Goal: Task Accomplishment & Management: Complete application form

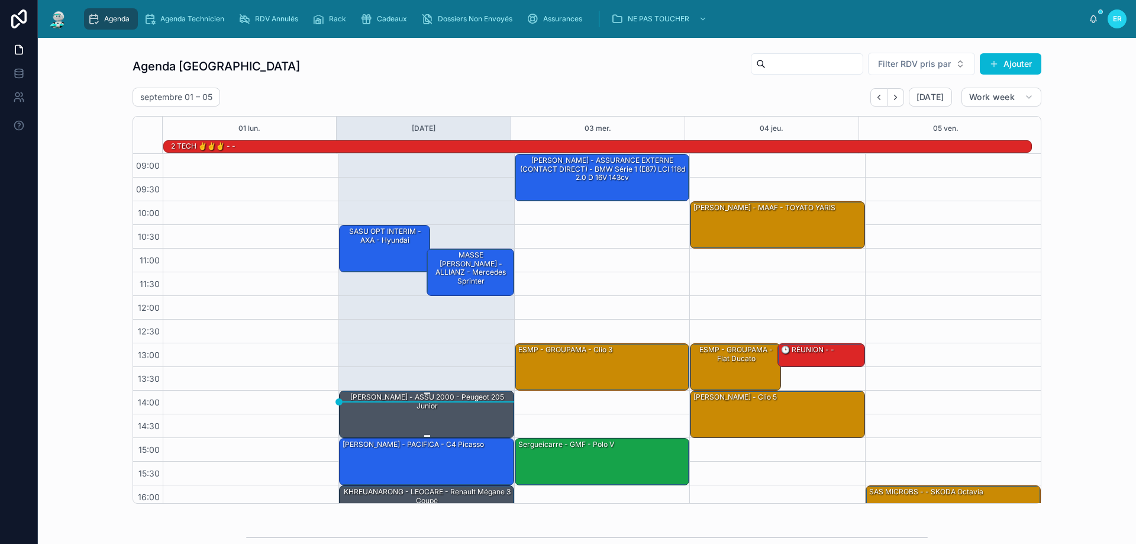
scroll to position [78, 0]
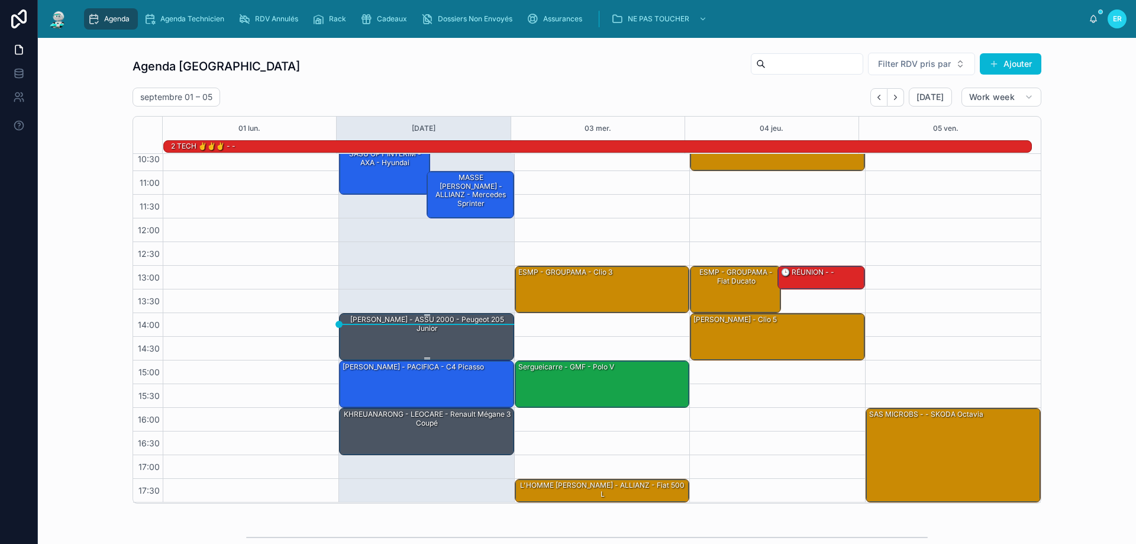
click at [426, 334] on div "[PERSON_NAME] - ASSU 2000 - Peugeot 205 junior" at bounding box center [427, 324] width 172 height 20
click at [441, 329] on div "[PERSON_NAME] - ASSU 2000 - Peugeot 205 junior" at bounding box center [427, 324] width 172 height 20
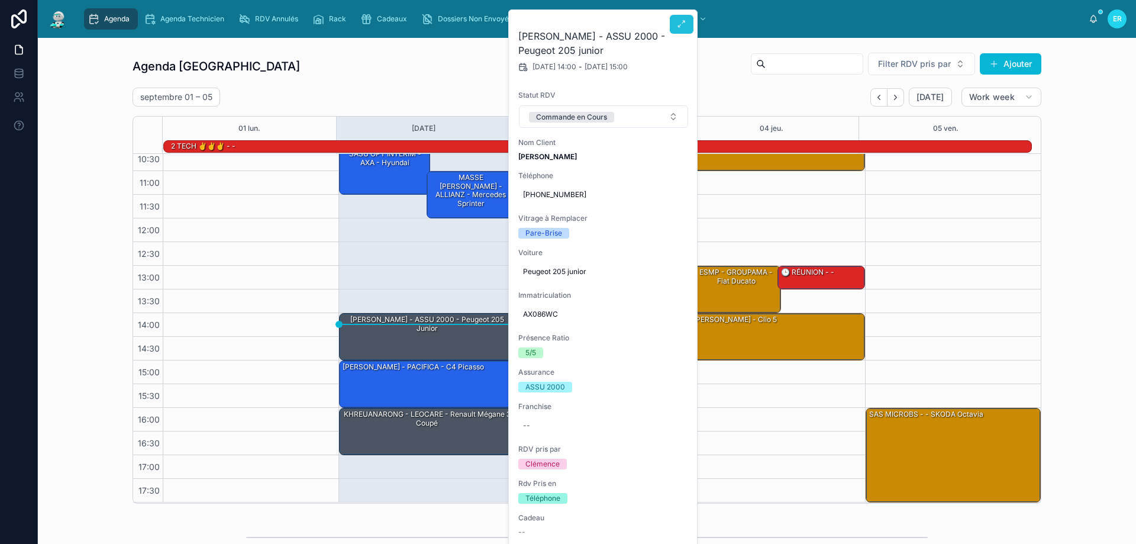
click at [688, 21] on button at bounding box center [682, 24] width 24 height 19
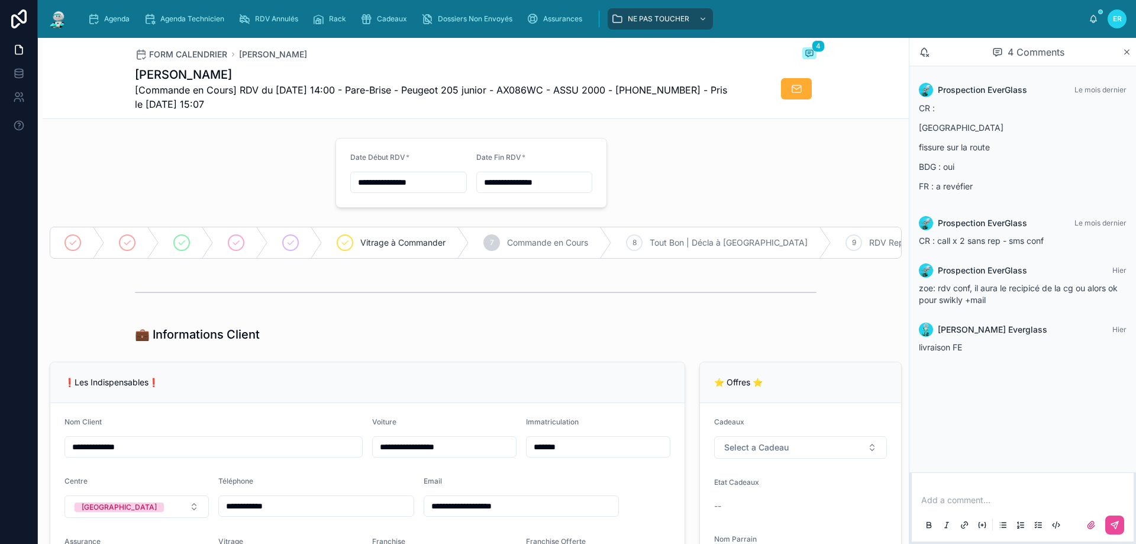
click at [1076, 396] on div "Prospection EverGlass Le mois dernier CR : Bretagne fissure sur la route BDG : …" at bounding box center [1022, 269] width 227 height 406
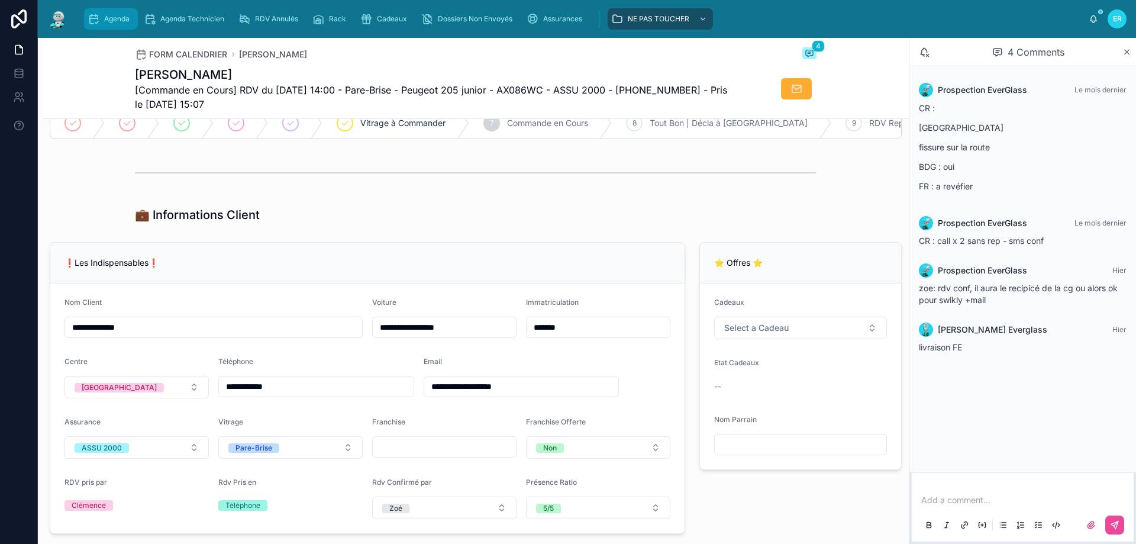
click at [107, 22] on span "Agenda" at bounding box center [116, 18] width 25 height 9
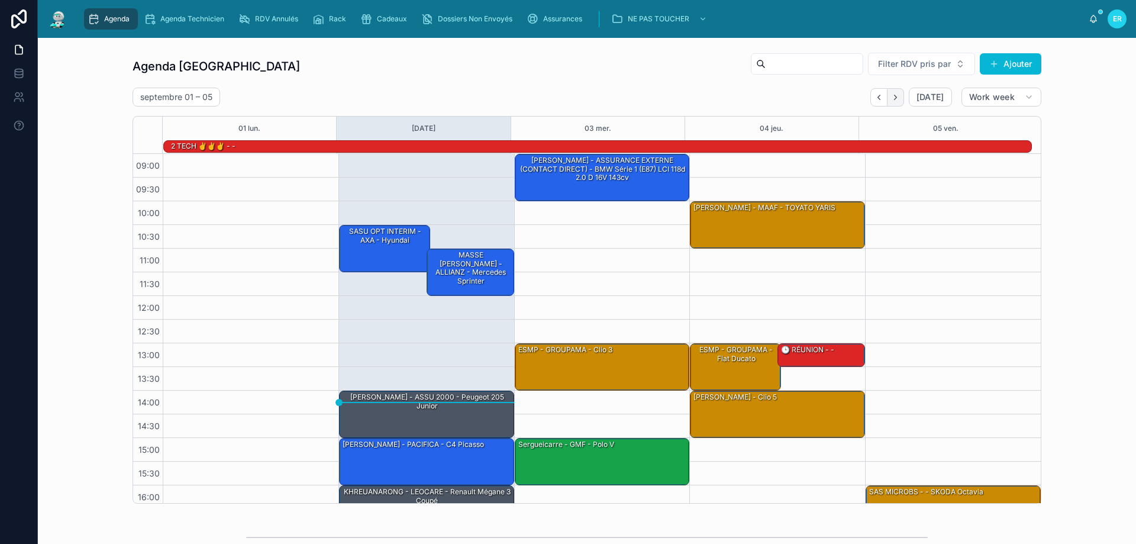
click at [893, 94] on icon "Next" at bounding box center [895, 97] width 9 height 9
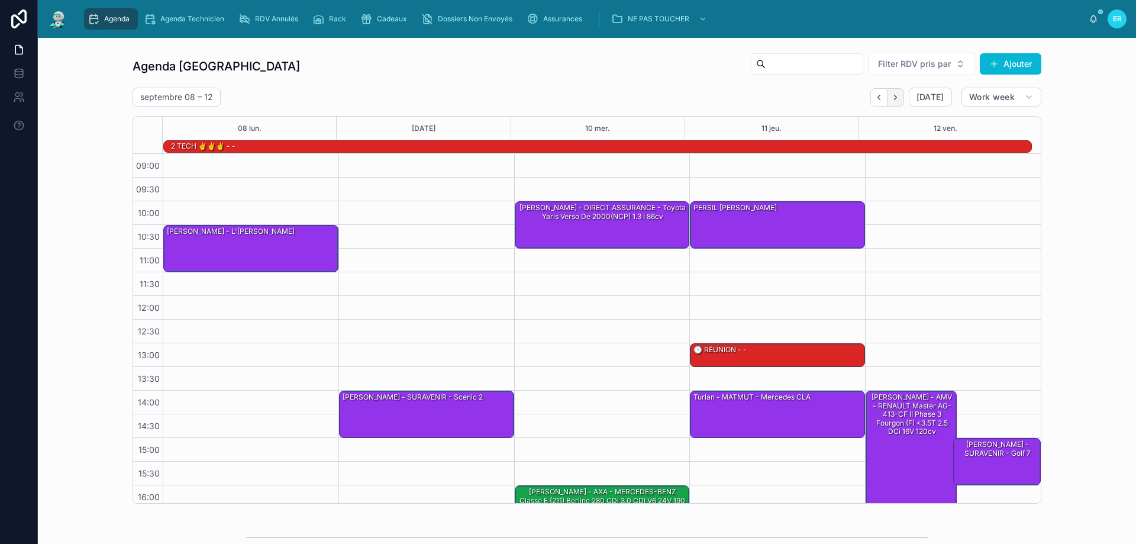
click at [891, 102] on button "Next" at bounding box center [896, 97] width 17 height 18
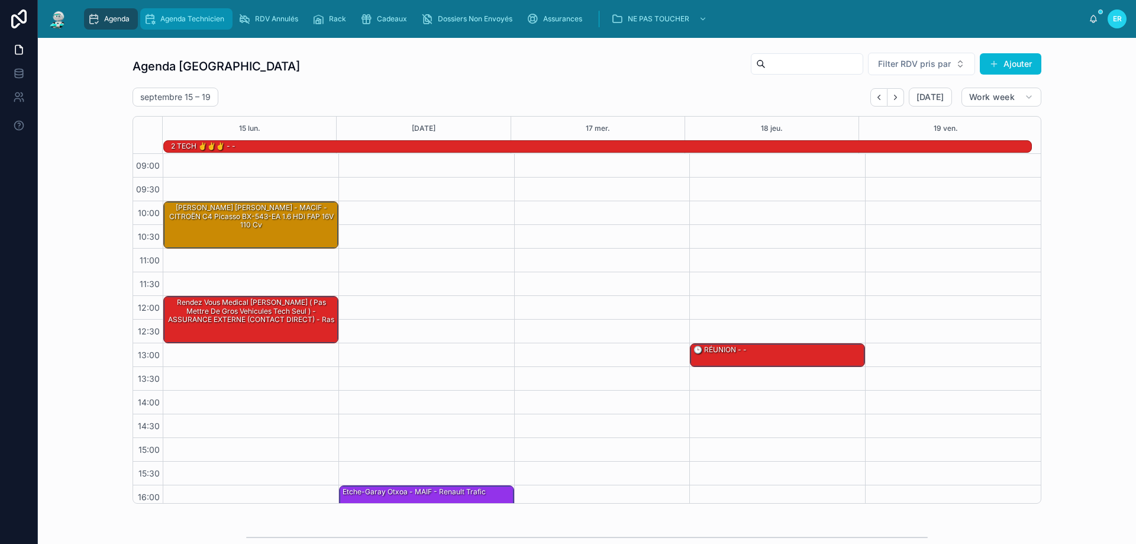
click at [177, 20] on span "Agenda Technicien" at bounding box center [192, 18] width 64 height 9
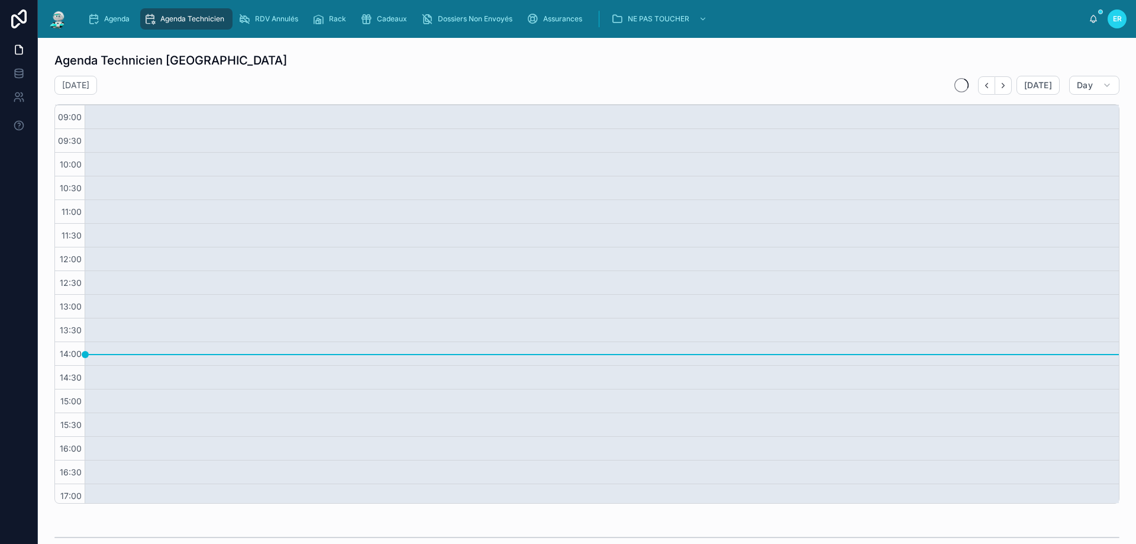
scroll to position [28, 0]
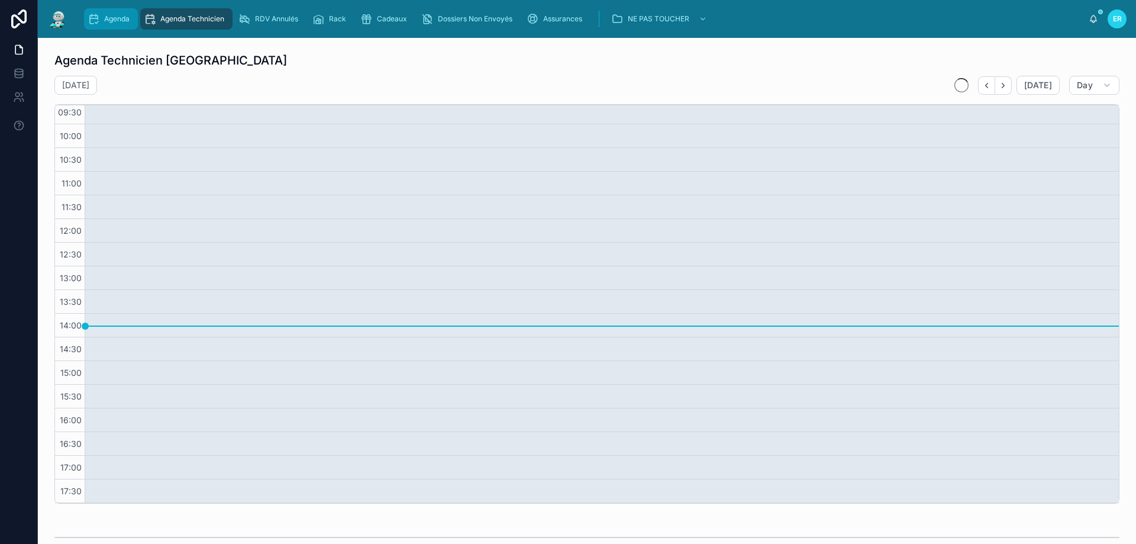
click at [106, 14] on span "Agenda" at bounding box center [116, 18] width 25 height 9
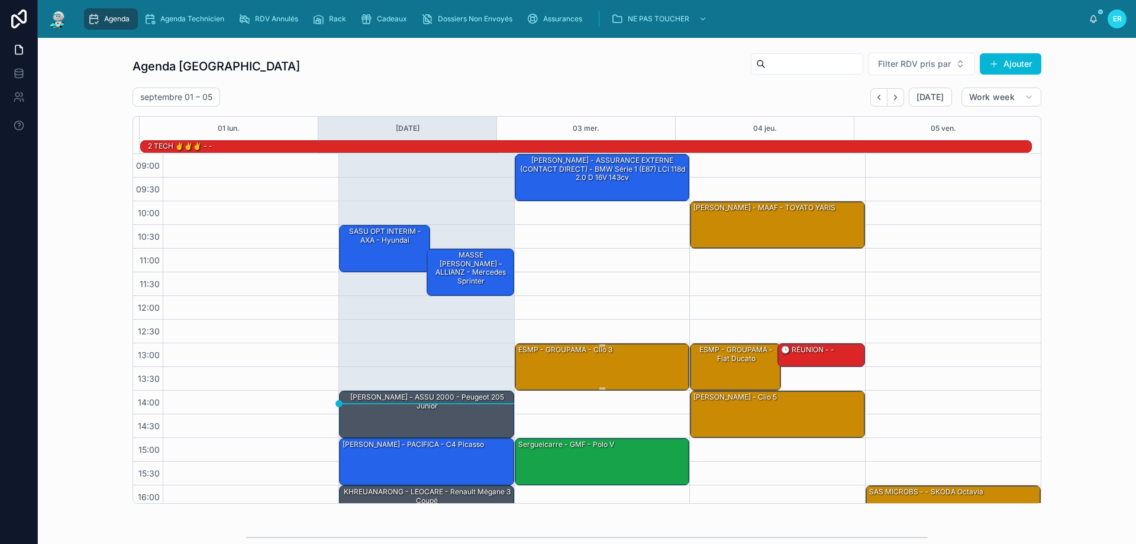
scroll to position [78, 0]
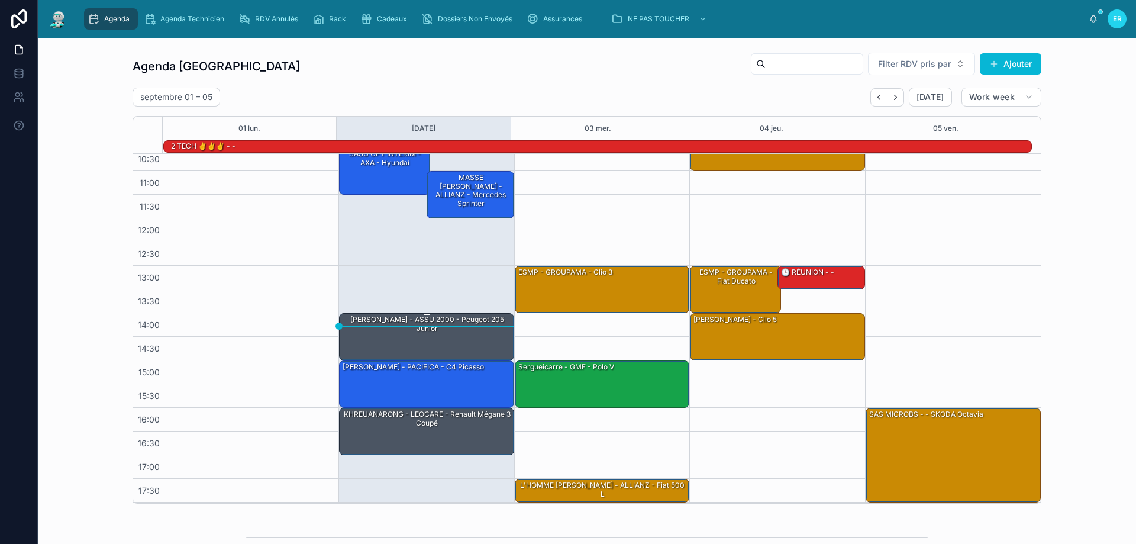
click at [454, 340] on div "DJAILANI KARIM - ASSU 2000 - Peugeot 205 junior" at bounding box center [427, 336] width 172 height 45
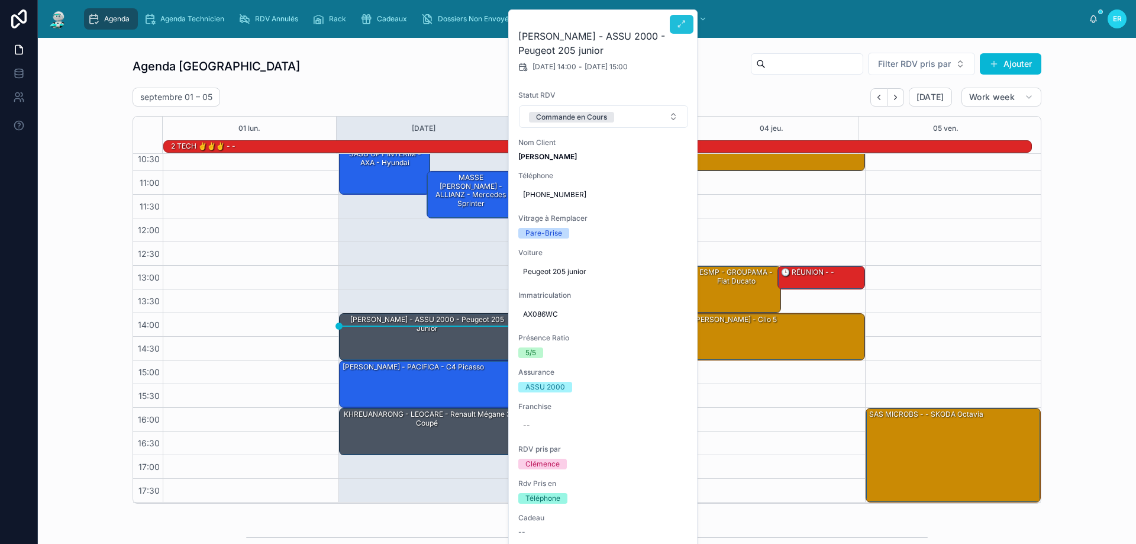
click at [679, 22] on icon at bounding box center [681, 24] width 9 height 9
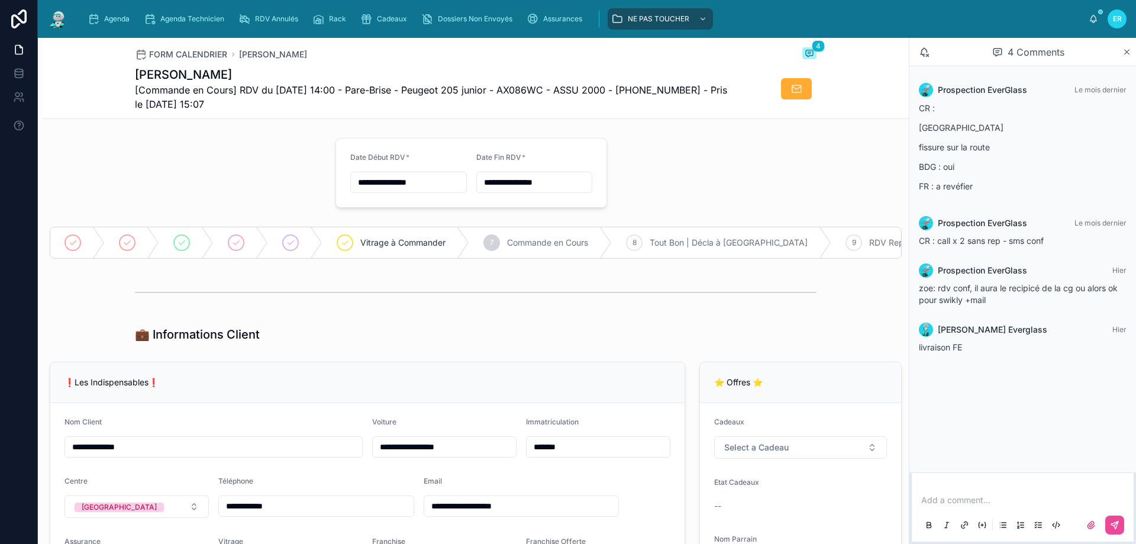
click at [958, 506] on div "Add a comment..." at bounding box center [1023, 512] width 208 height 50
click at [957, 503] on p at bounding box center [1025, 500] width 208 height 12
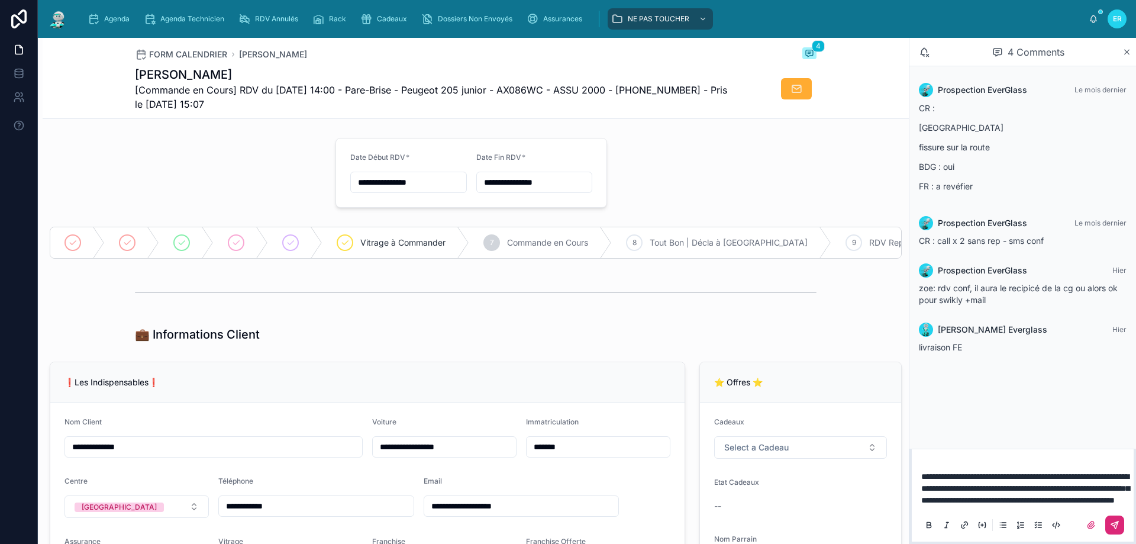
click at [1119, 519] on button at bounding box center [1114, 524] width 19 height 19
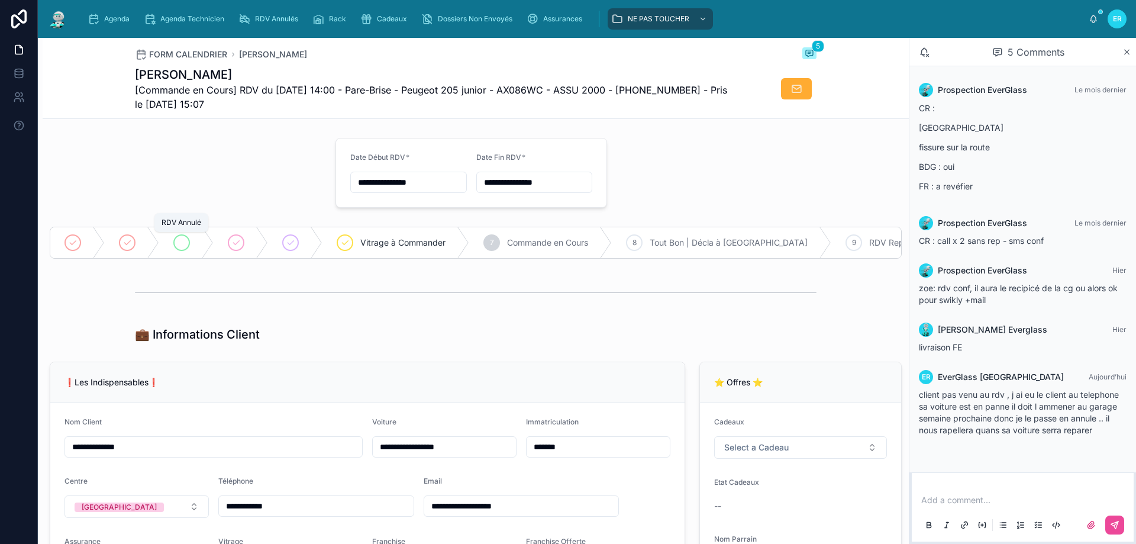
click at [176, 240] on div at bounding box center [181, 242] width 17 height 17
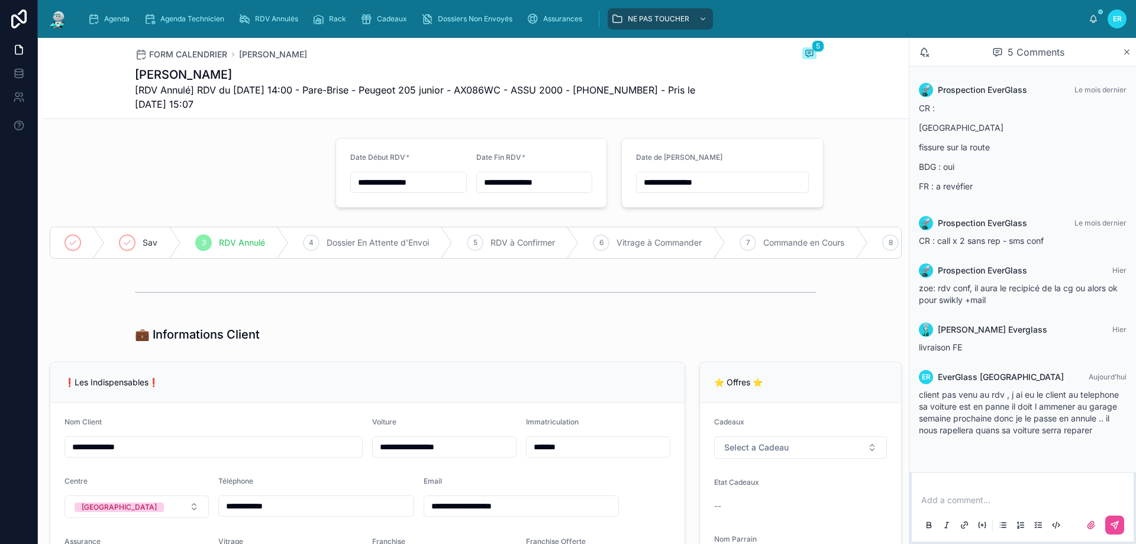
type input "**********"
click at [110, 20] on span "Agenda" at bounding box center [116, 18] width 25 height 9
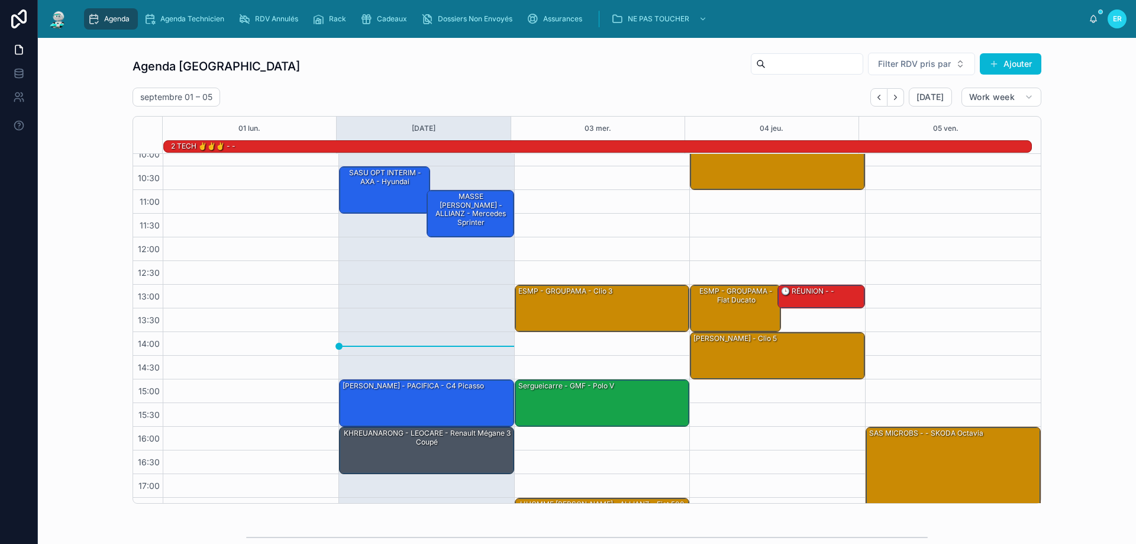
scroll to position [59, 0]
click at [94, 17] on icon "scrollable content" at bounding box center [94, 19] width 12 height 12
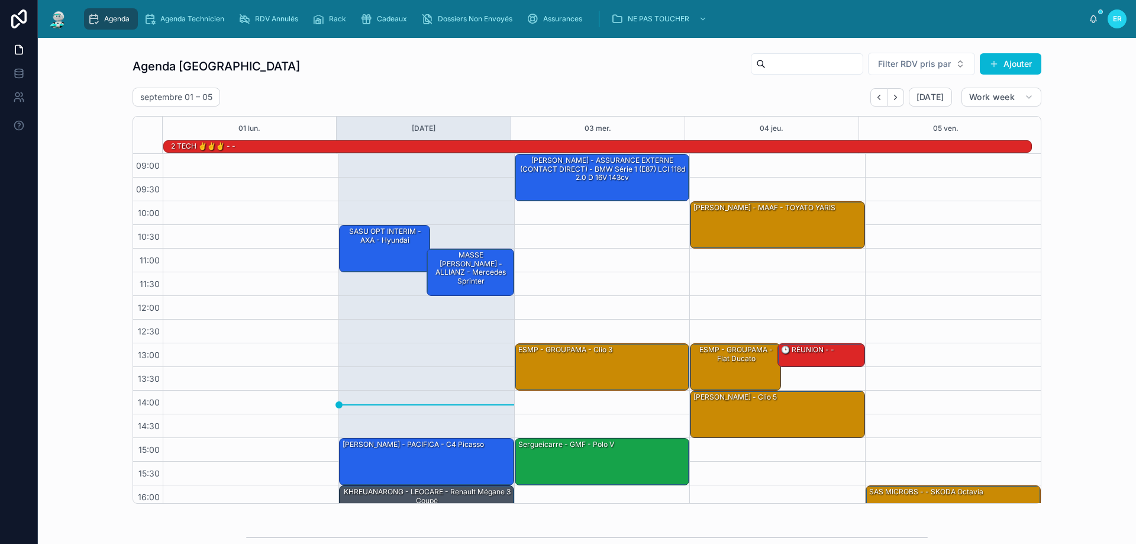
scroll to position [78, 0]
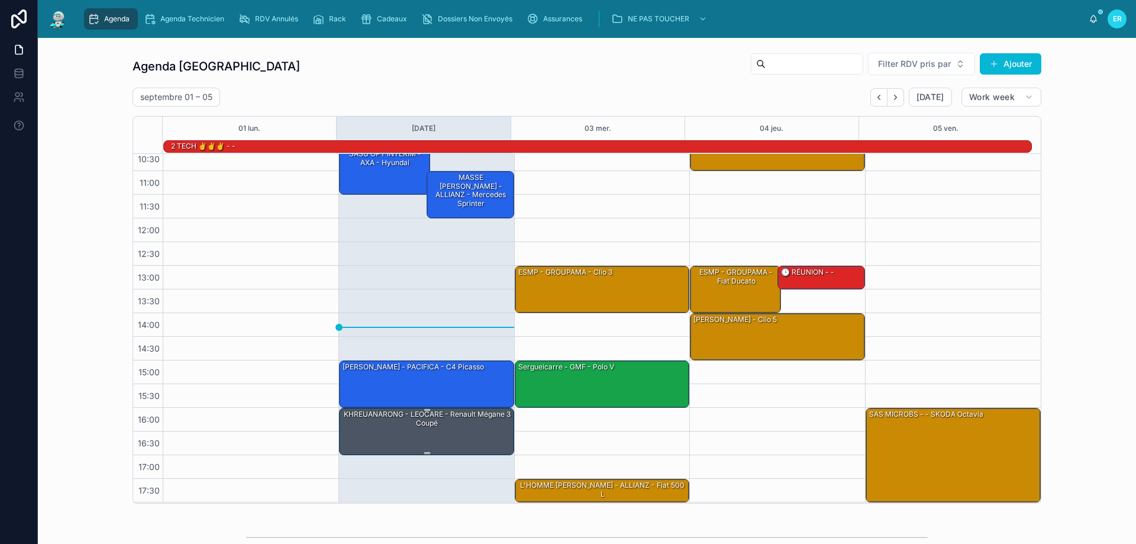
click at [448, 433] on div "KHREUANARONG - LEOCARE - Renault Mégane 3 coupé" at bounding box center [427, 430] width 172 height 45
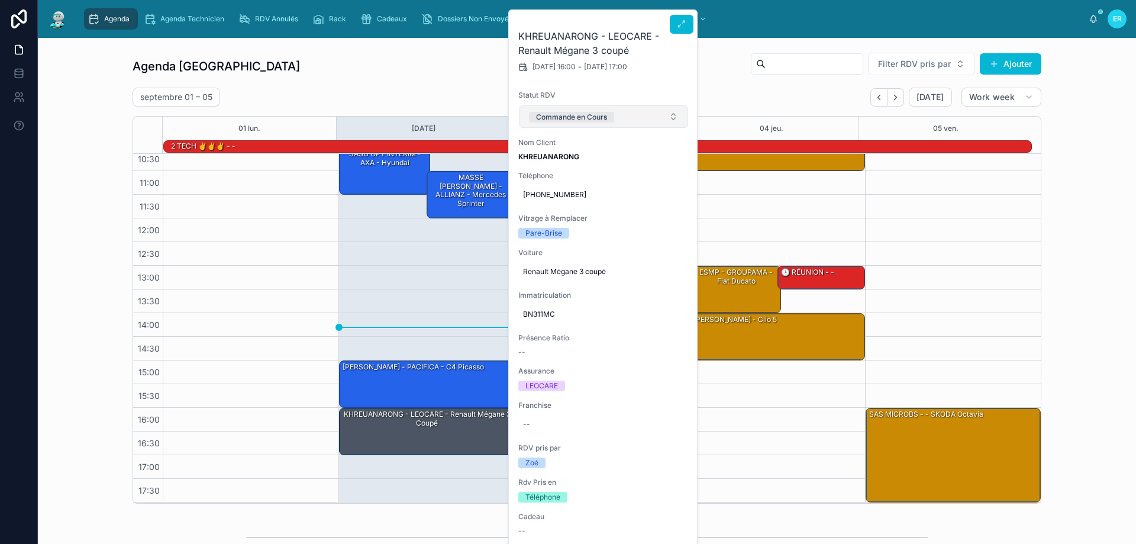
click at [678, 112] on button "Commande en Cours" at bounding box center [603, 116] width 169 height 22
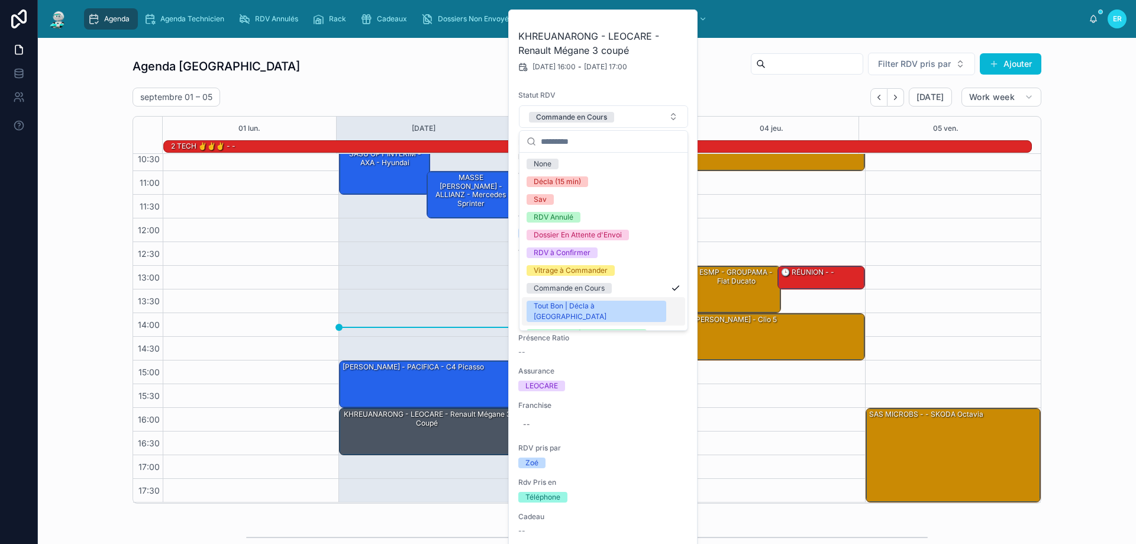
click at [581, 306] on div "Tout Bon | Décla à [GEOGRAPHIC_DATA]" at bounding box center [596, 311] width 125 height 21
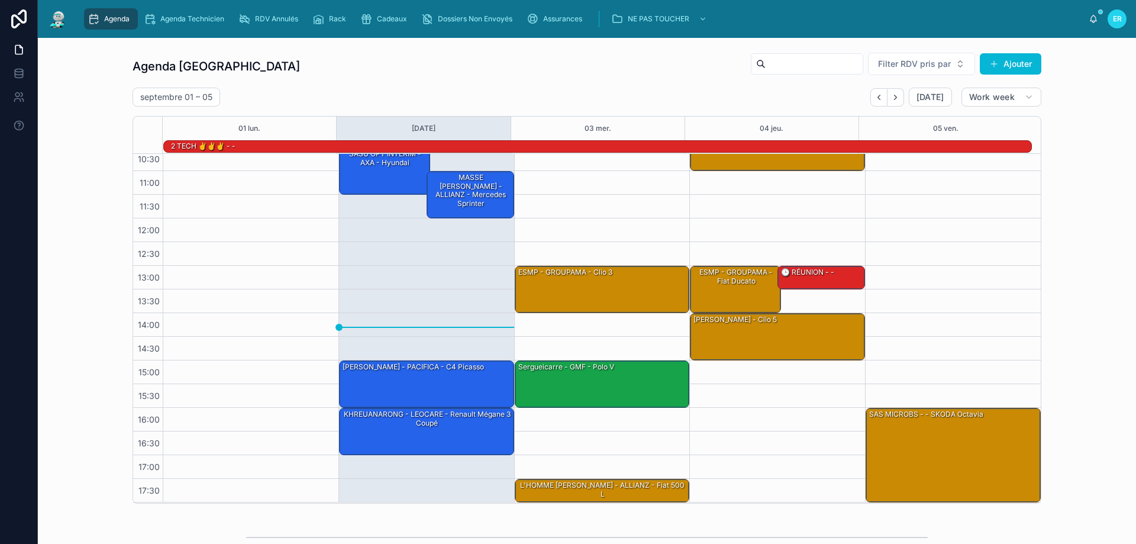
click at [604, 74] on div "Agenda Rennes Filter RDV pris par Ajouter" at bounding box center [587, 66] width 909 height 28
drag, startPoint x: 102, startPoint y: 16, endPoint x: 128, endPoint y: 1, distance: 29.9
click at [104, 16] on div "Agenda" at bounding box center [111, 18] width 47 height 19
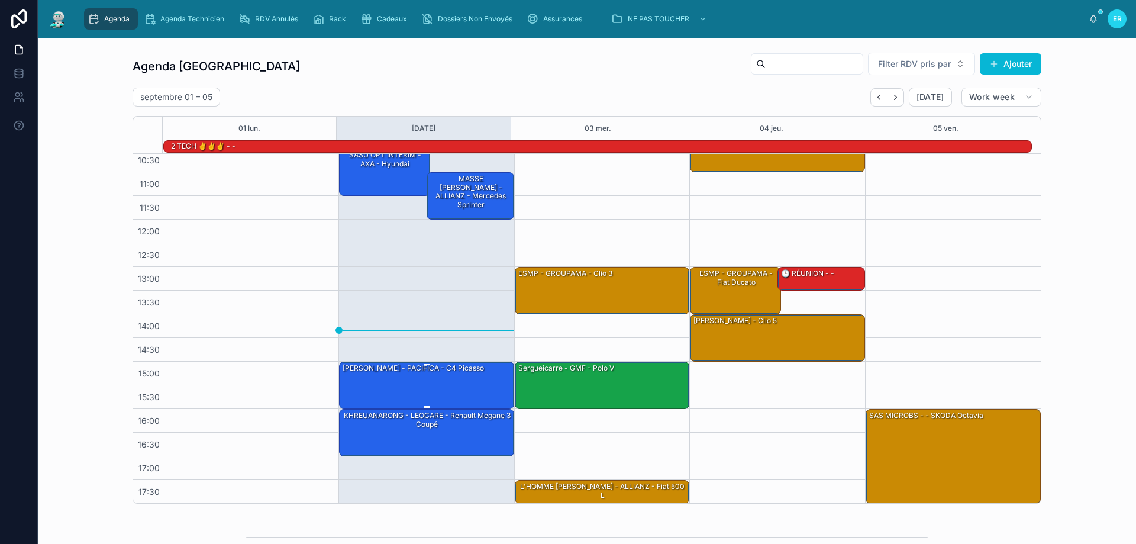
scroll to position [77, 0]
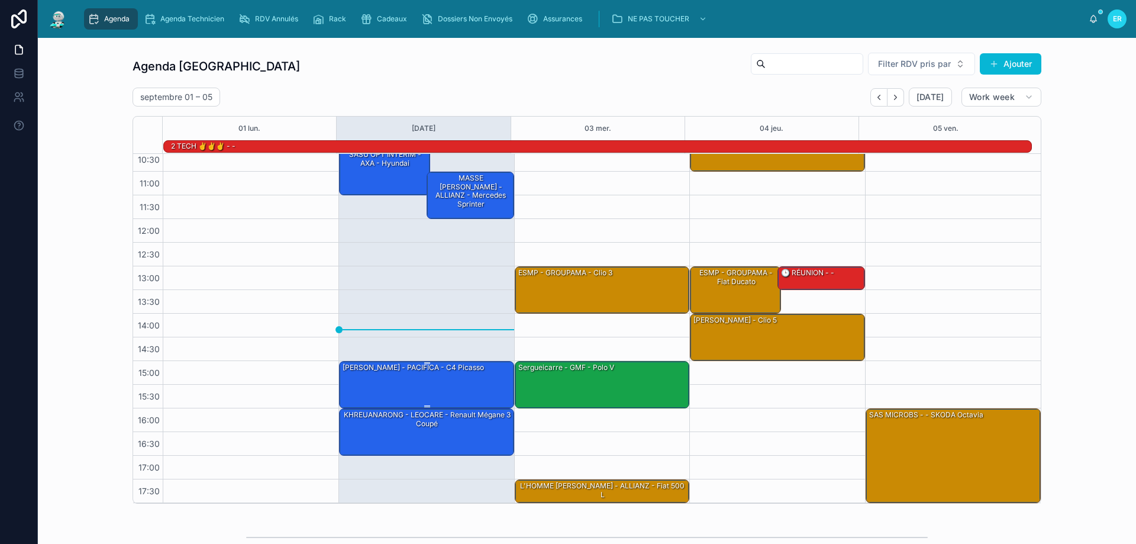
click at [491, 380] on div "TOURE ZANNA - PACIFICA - c4 picasso" at bounding box center [427, 384] width 172 height 45
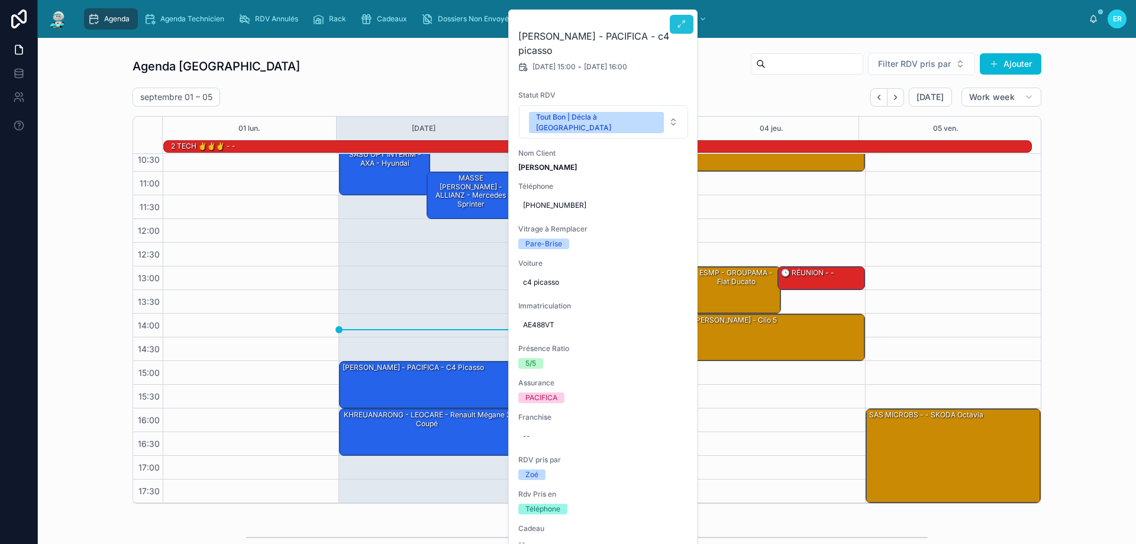
click at [679, 21] on icon at bounding box center [681, 24] width 9 height 9
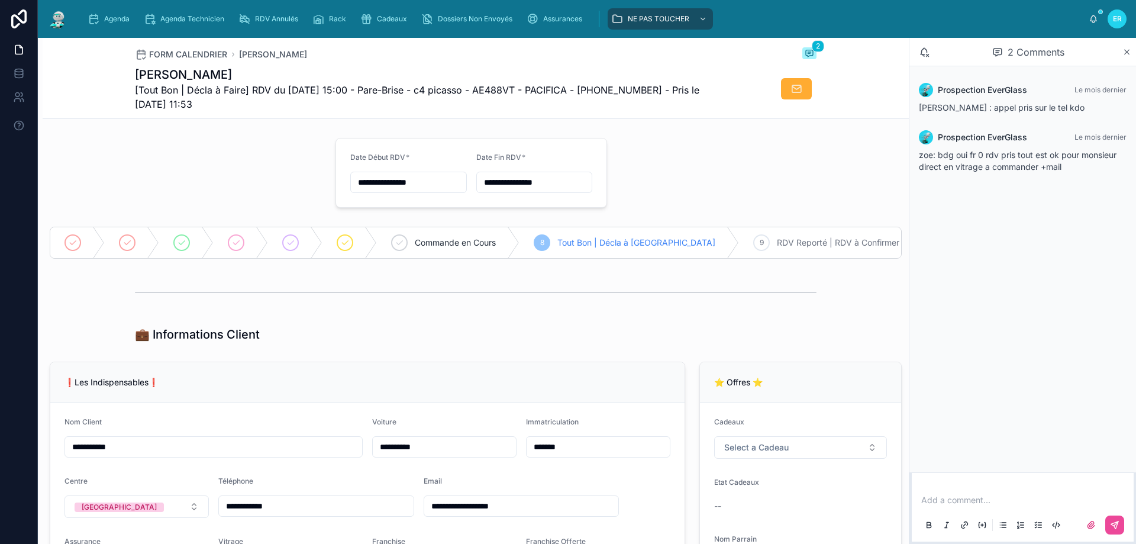
click at [1121, 49] on div "2 Comments" at bounding box center [1028, 52] width 188 height 20
click at [1128, 51] on icon at bounding box center [1127, 51] width 9 height 9
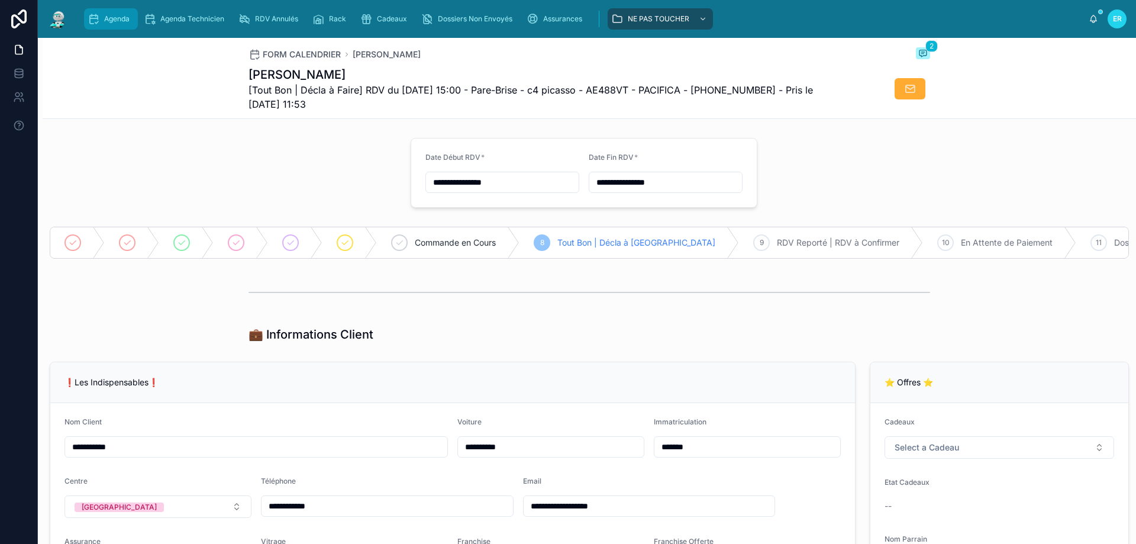
click at [102, 10] on div "Agenda" at bounding box center [111, 18] width 47 height 19
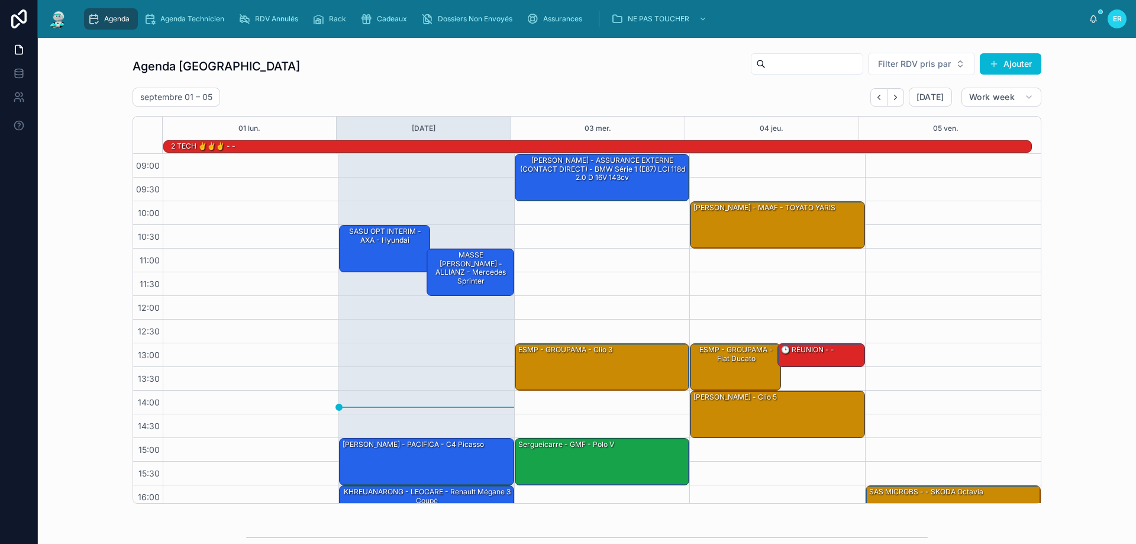
scroll to position [78, 0]
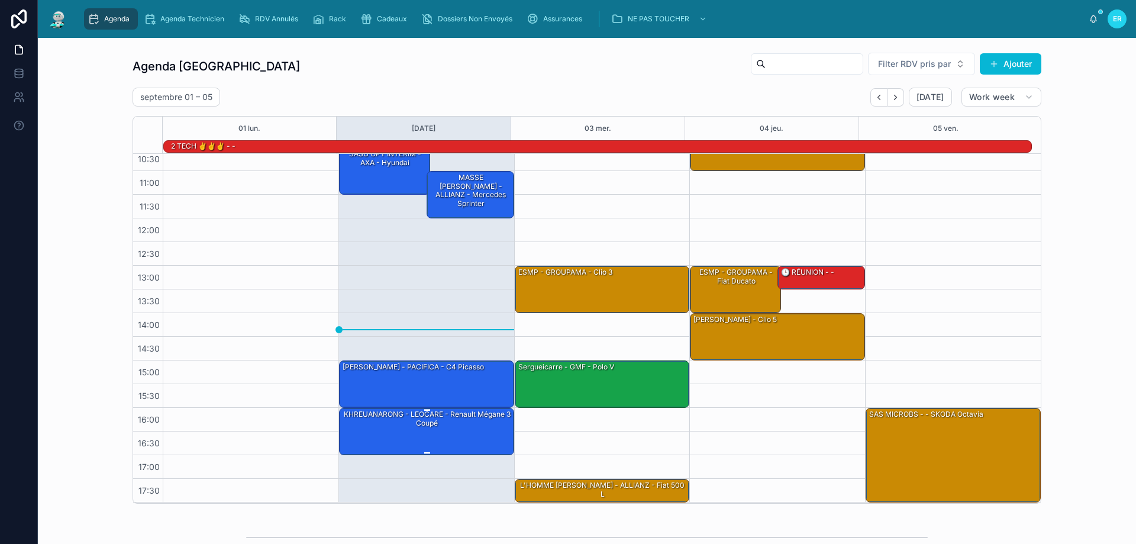
click at [453, 424] on div "KHREUANARONG - LEOCARE - Renault Mégane 3 coupé" at bounding box center [427, 419] width 172 height 20
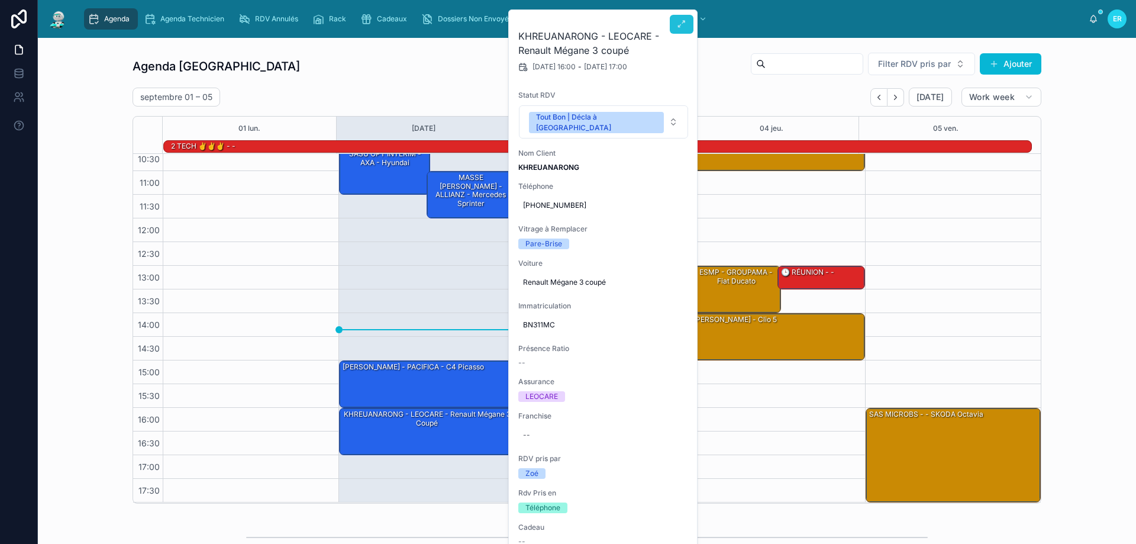
click at [679, 26] on icon at bounding box center [681, 24] width 9 height 9
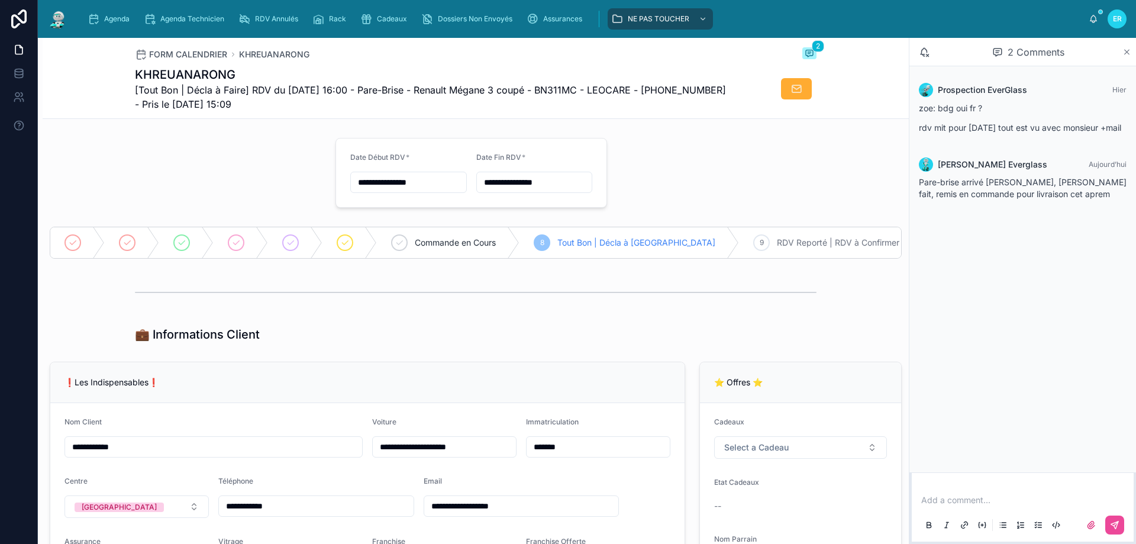
click at [1127, 50] on icon at bounding box center [1127, 51] width 9 height 9
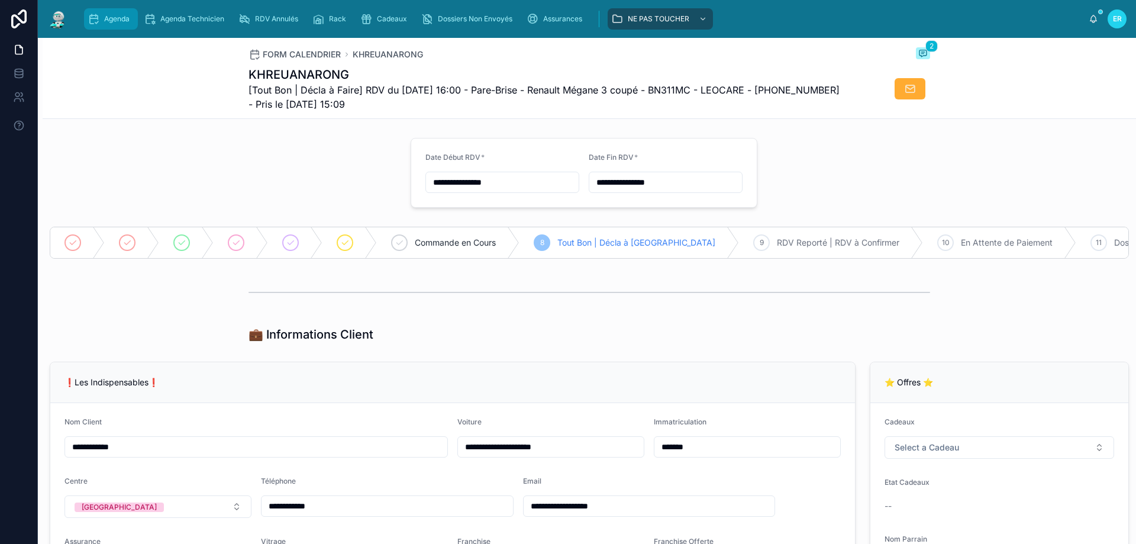
drag, startPoint x: 93, startPoint y: 12, endPoint x: 100, endPoint y: 14, distance: 7.5
click at [94, 12] on div "Agenda" at bounding box center [111, 18] width 47 height 19
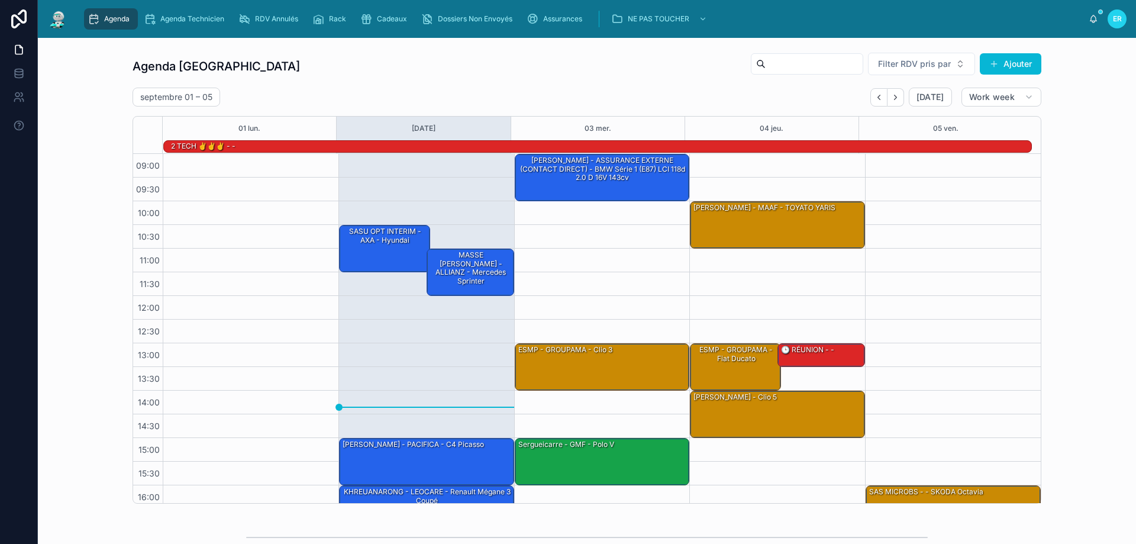
scroll to position [78, 0]
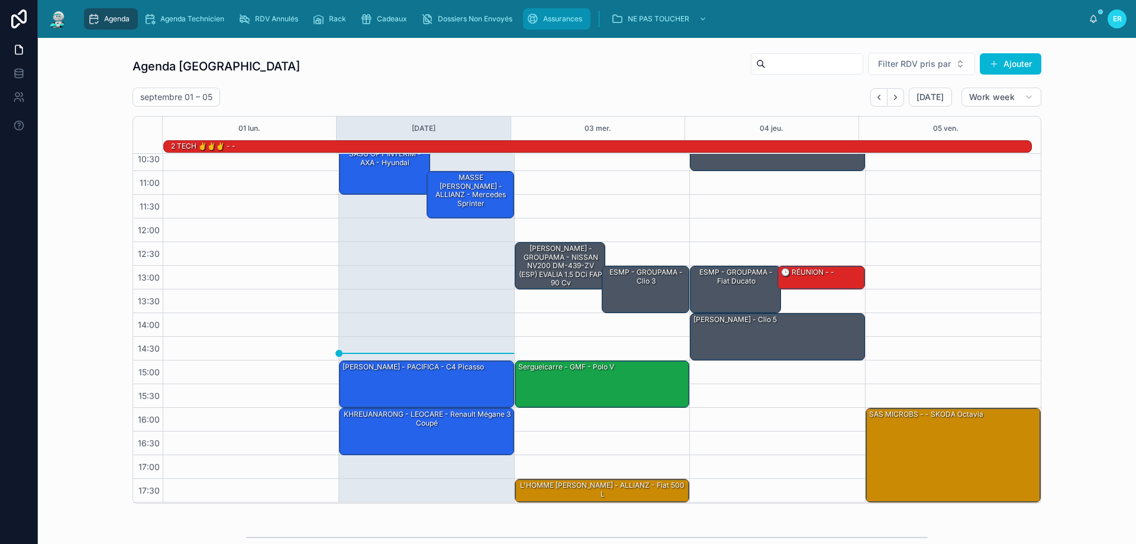
click at [563, 17] on span "Assurances" at bounding box center [562, 18] width 39 height 9
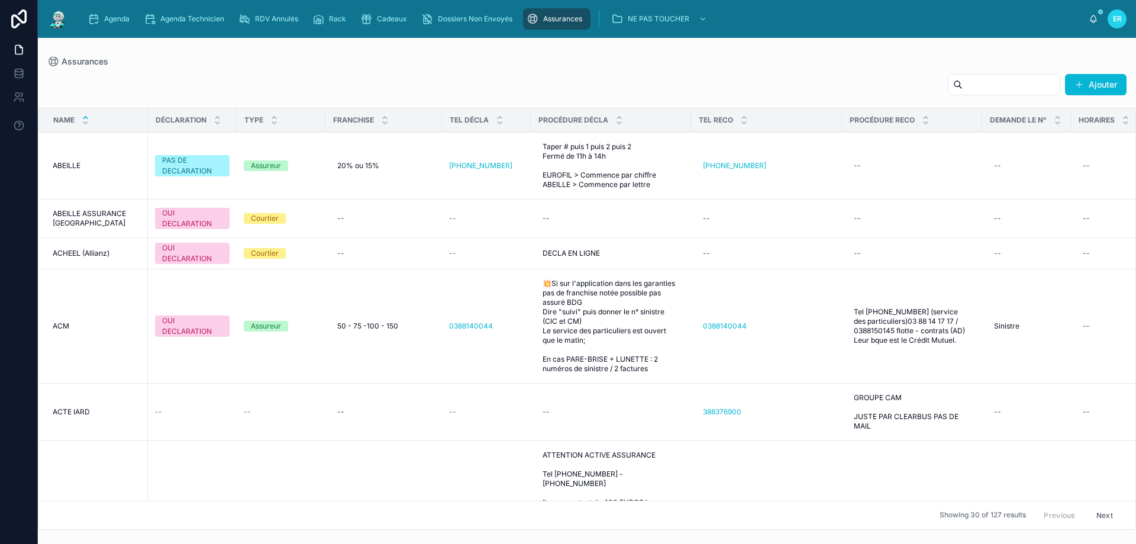
click at [1006, 79] on input "text" at bounding box center [1011, 84] width 97 height 17
type input "********"
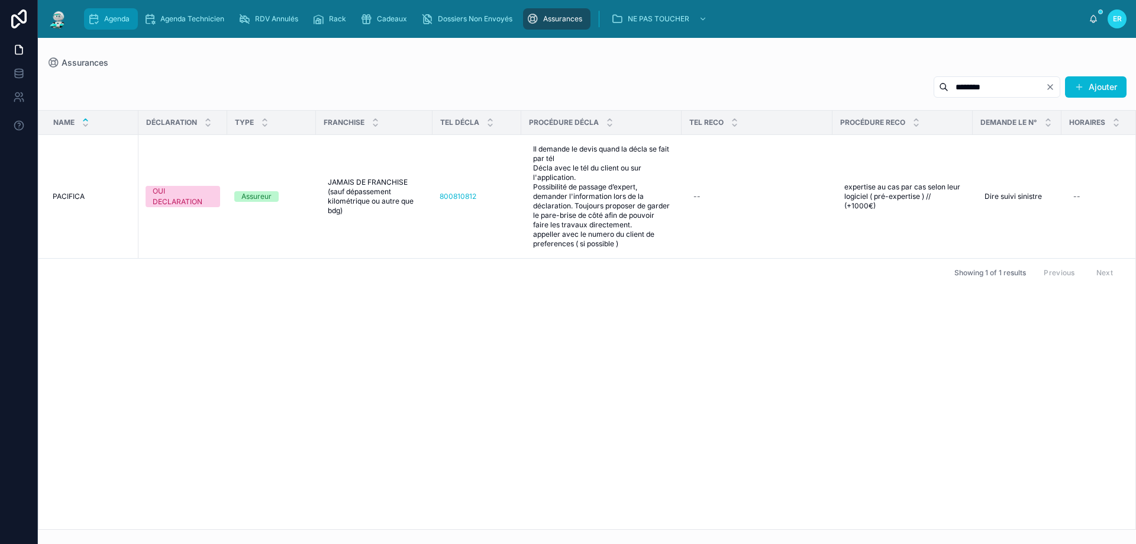
click at [107, 25] on div "Agenda" at bounding box center [111, 18] width 47 height 19
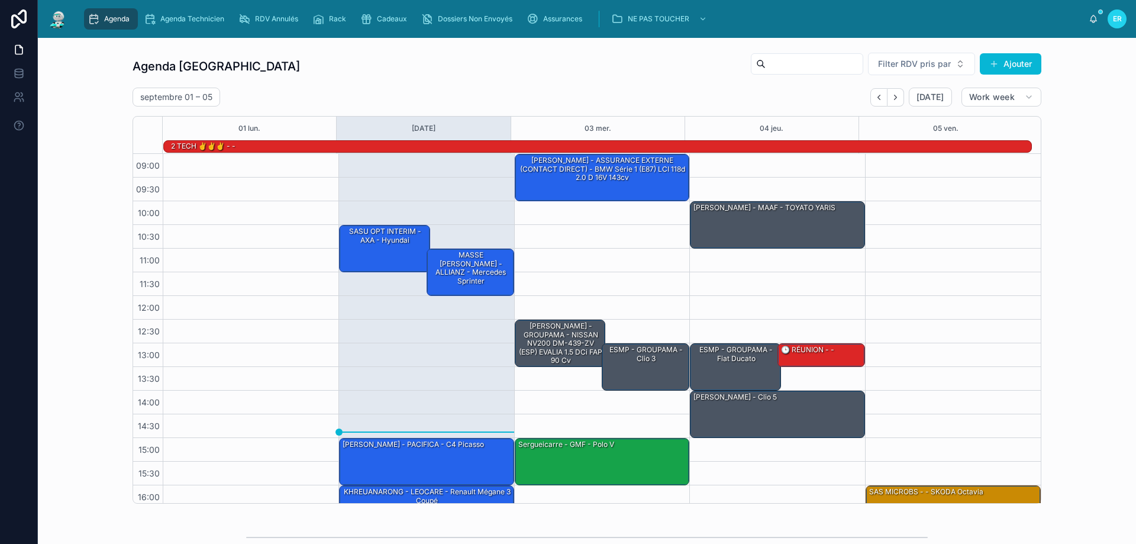
scroll to position [78, 0]
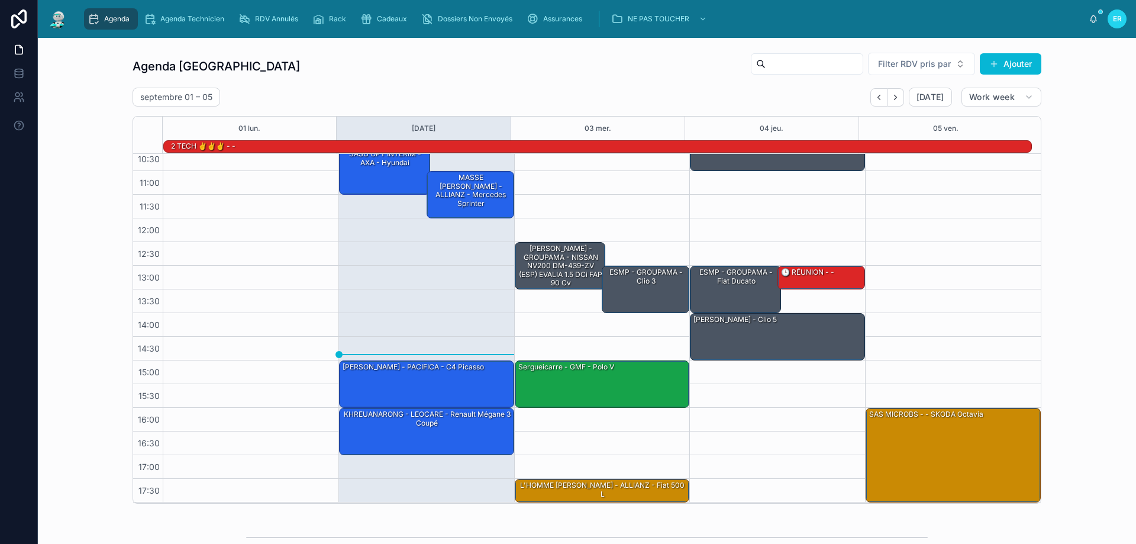
click at [420, 63] on div "Agenda Rennes Filter RDV pris par Ajouter" at bounding box center [587, 66] width 909 height 28
click at [427, 382] on div "TOURE ZANNA - PACIFICA - c4 picasso" at bounding box center [427, 383] width 172 height 45
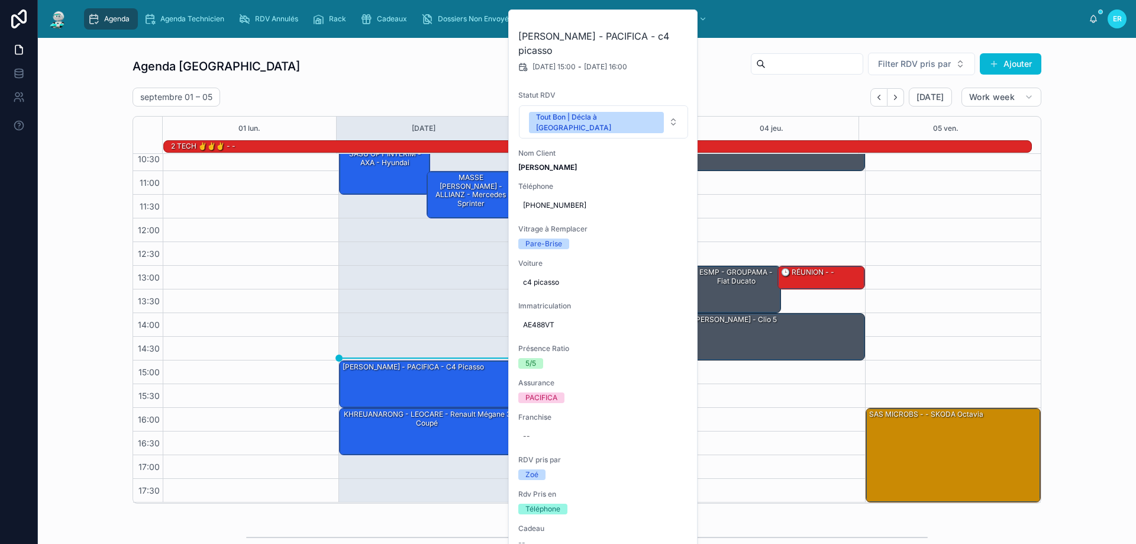
click at [331, 69] on div "Agenda Rennes Filter RDV pris par Ajouter" at bounding box center [587, 66] width 909 height 28
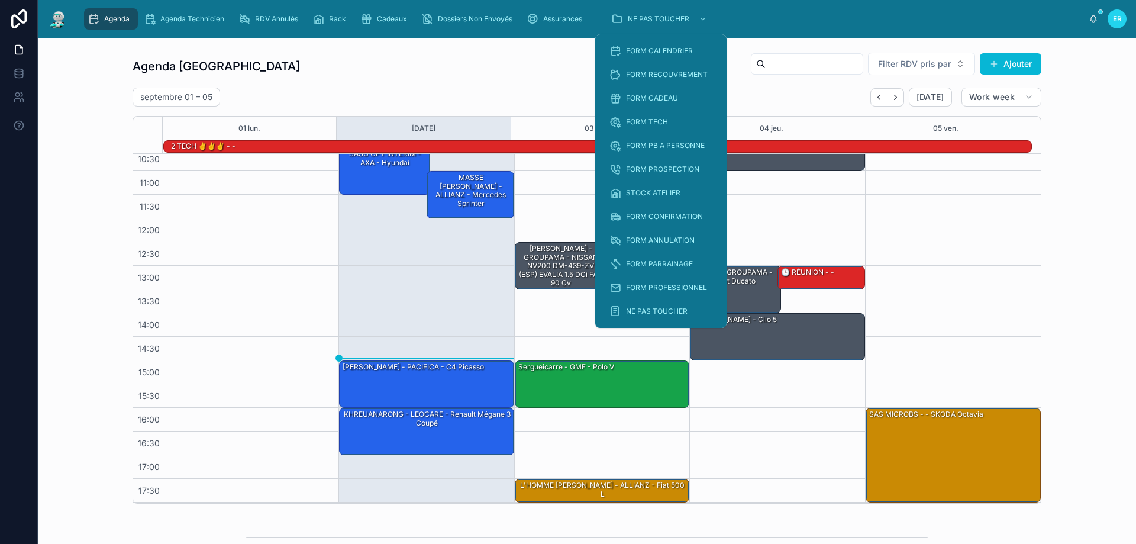
click at [541, 72] on div "Agenda Rennes Filter RDV pris par Ajouter" at bounding box center [587, 66] width 909 height 28
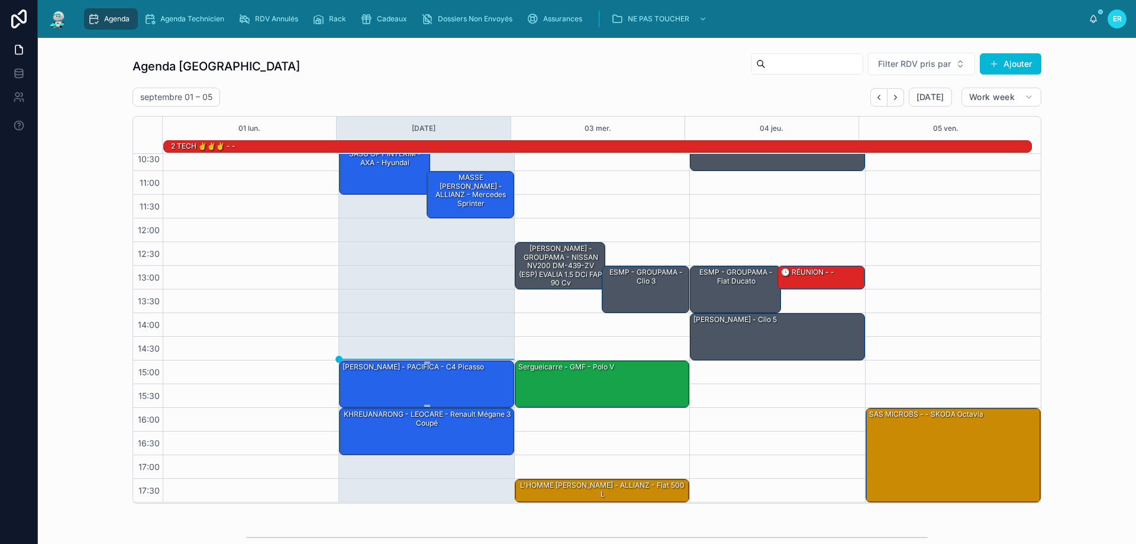
click at [387, 379] on div "TOURE ZANNA - PACIFICA - c4 picasso" at bounding box center [427, 383] width 172 height 45
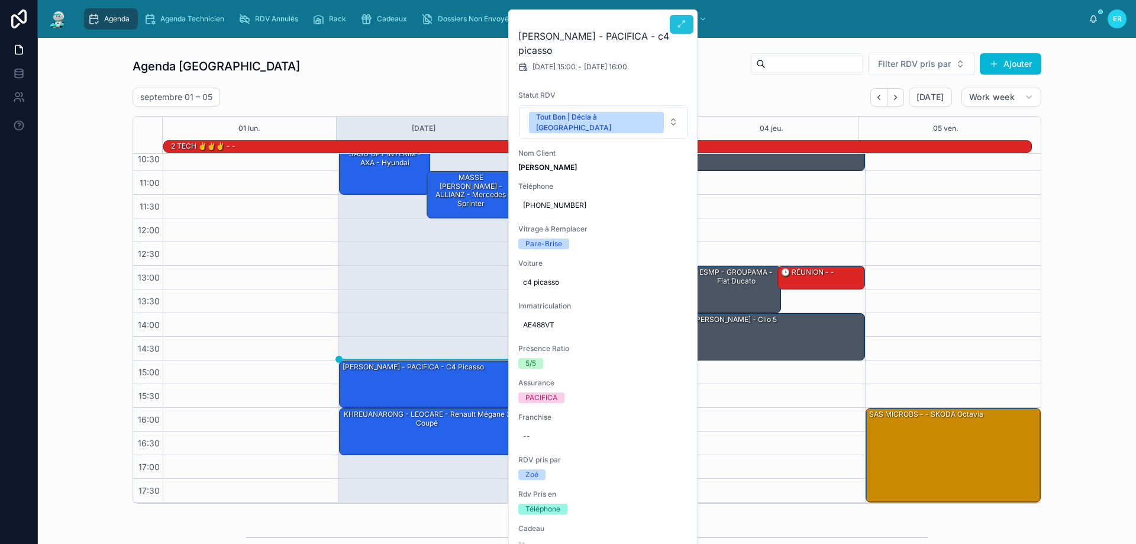
click at [680, 25] on icon at bounding box center [681, 24] width 9 height 9
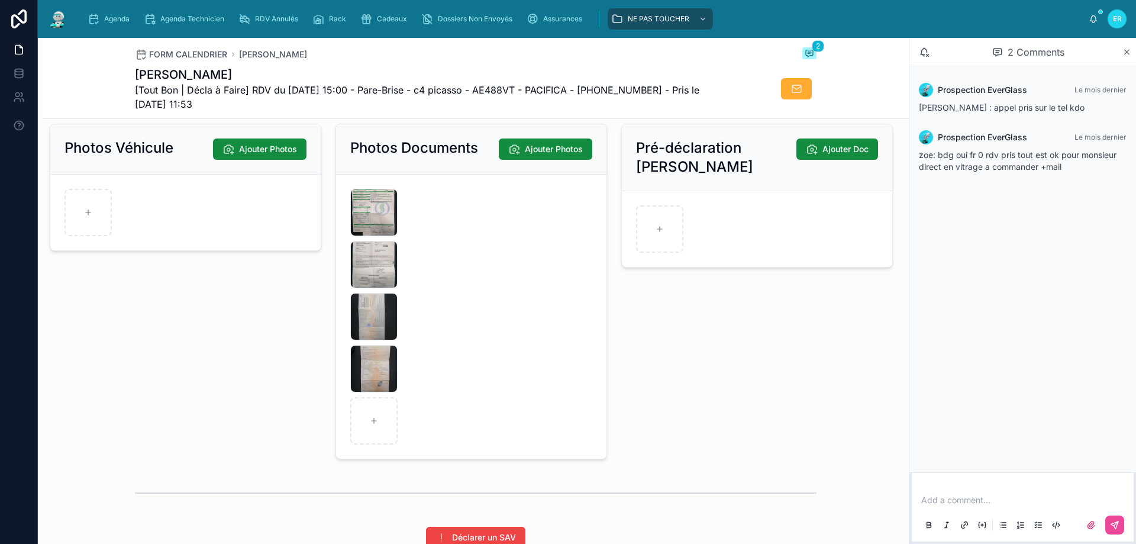
scroll to position [1598, 0]
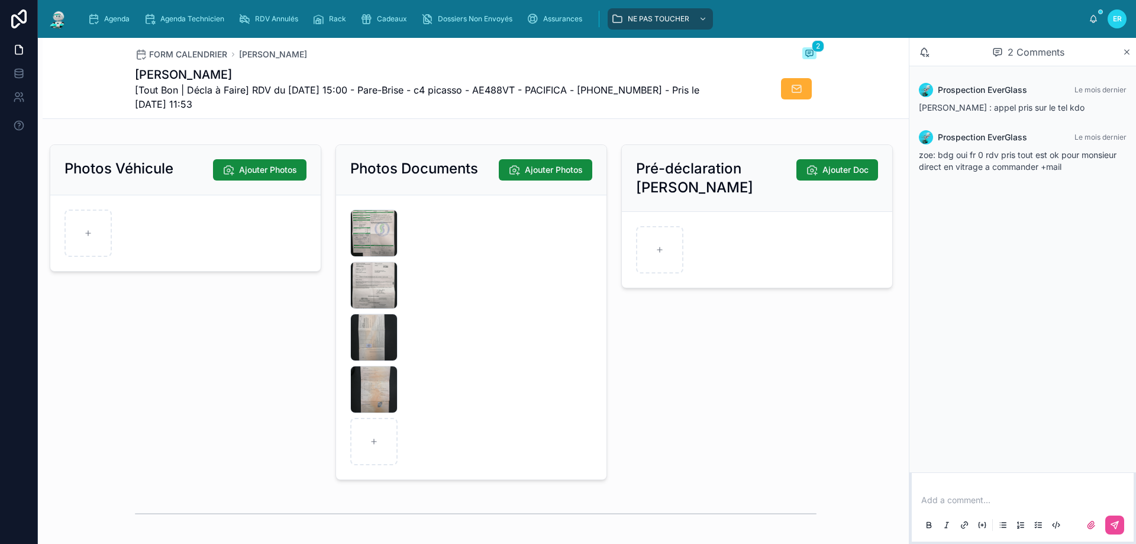
click at [614, 182] on div "Pré-déclaration Bris De Glace Ajouter Doc" at bounding box center [757, 312] width 286 height 345
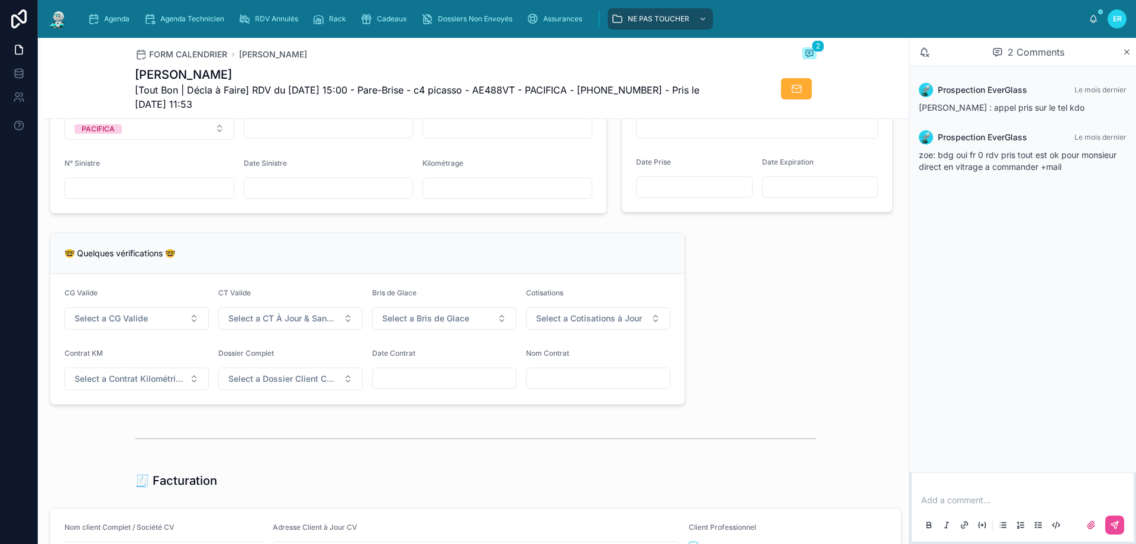
scroll to position [769, 0]
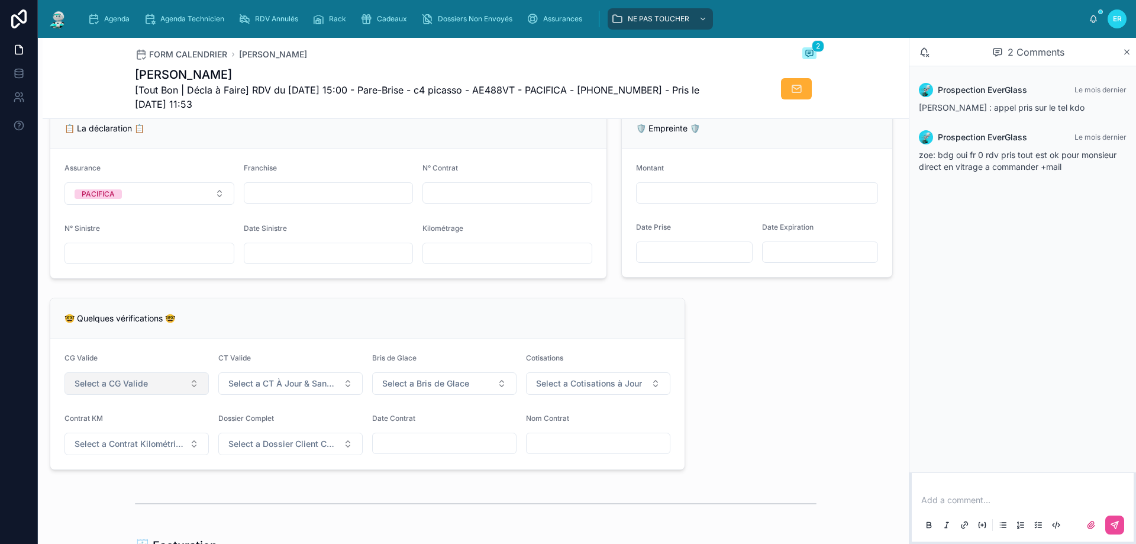
click at [132, 389] on span "Select a CG Valide" at bounding box center [111, 384] width 73 height 12
click at [115, 435] on div "✅ Oui" at bounding box center [136, 439] width 142 height 17
click at [271, 385] on button "Select a CT À Jour & Sans BDG" at bounding box center [290, 383] width 144 height 22
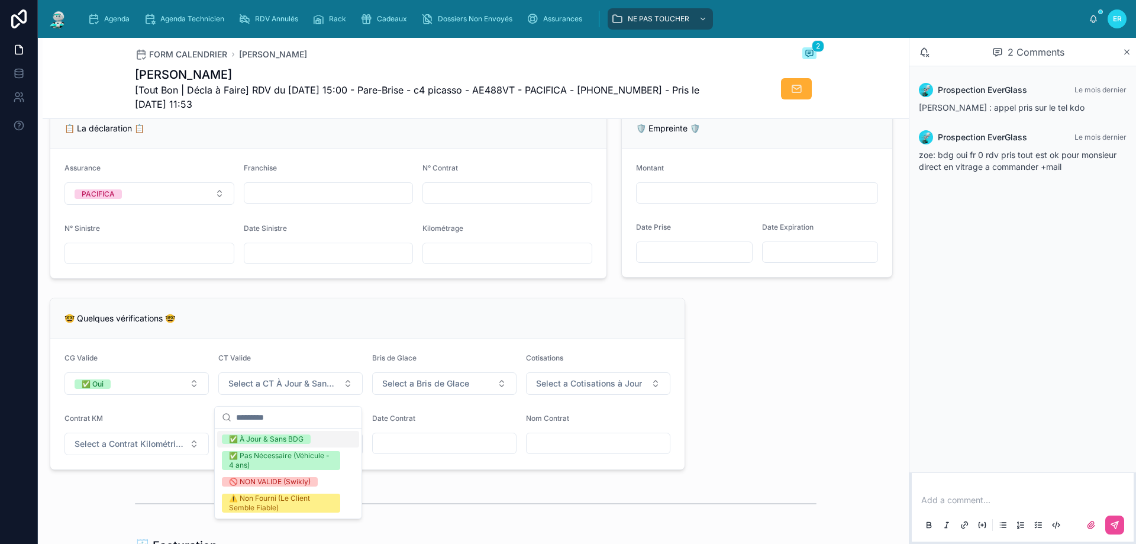
click at [260, 446] on div "✅ À Jour & Sans BDG" at bounding box center [288, 439] width 142 height 17
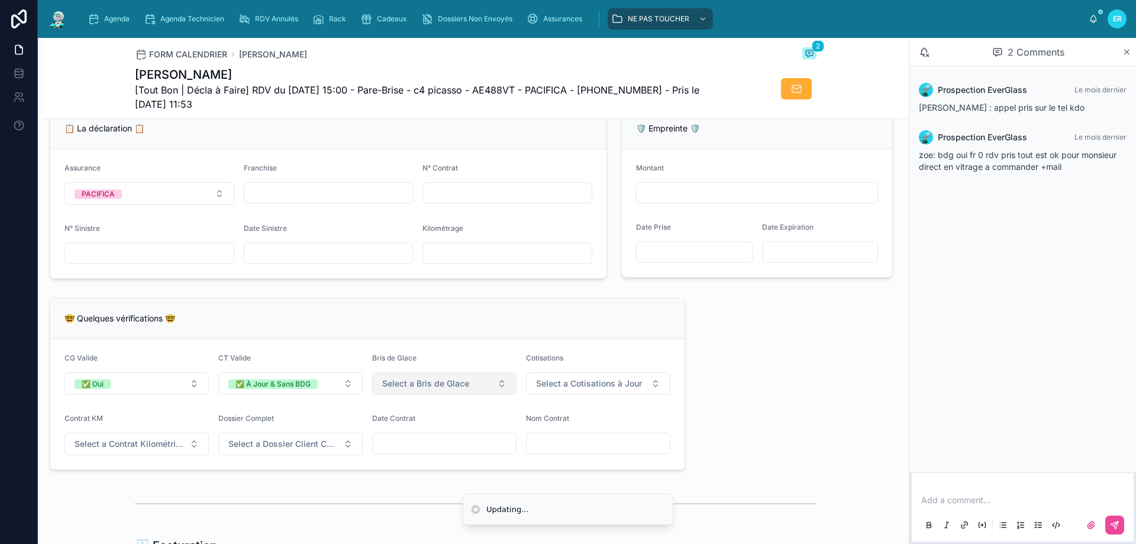
click at [408, 389] on span "Select a Bris de Glace" at bounding box center [425, 384] width 87 height 12
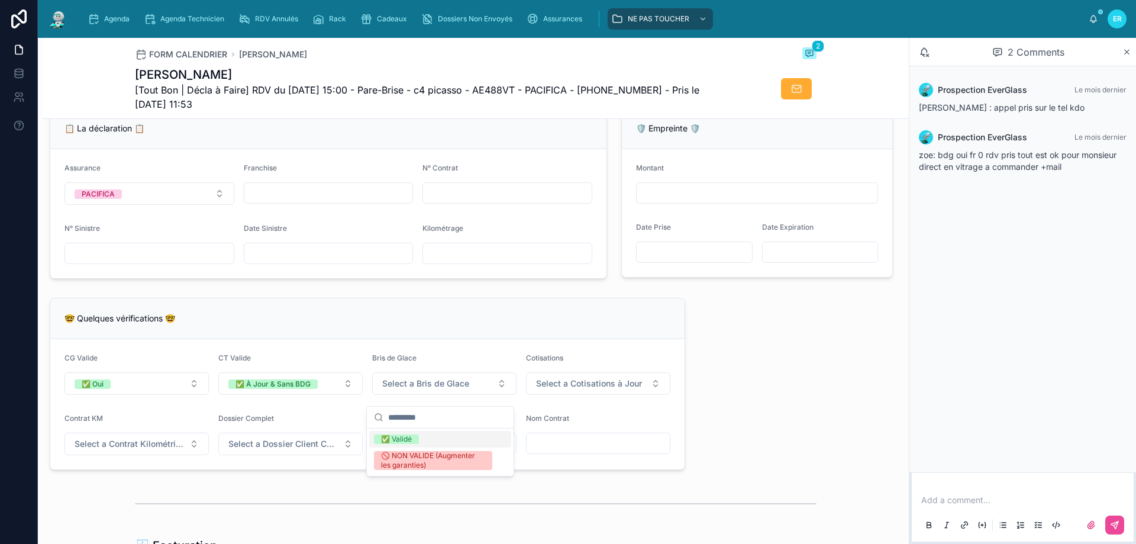
click at [399, 436] on div "✅ Validé" at bounding box center [396, 438] width 31 height 9
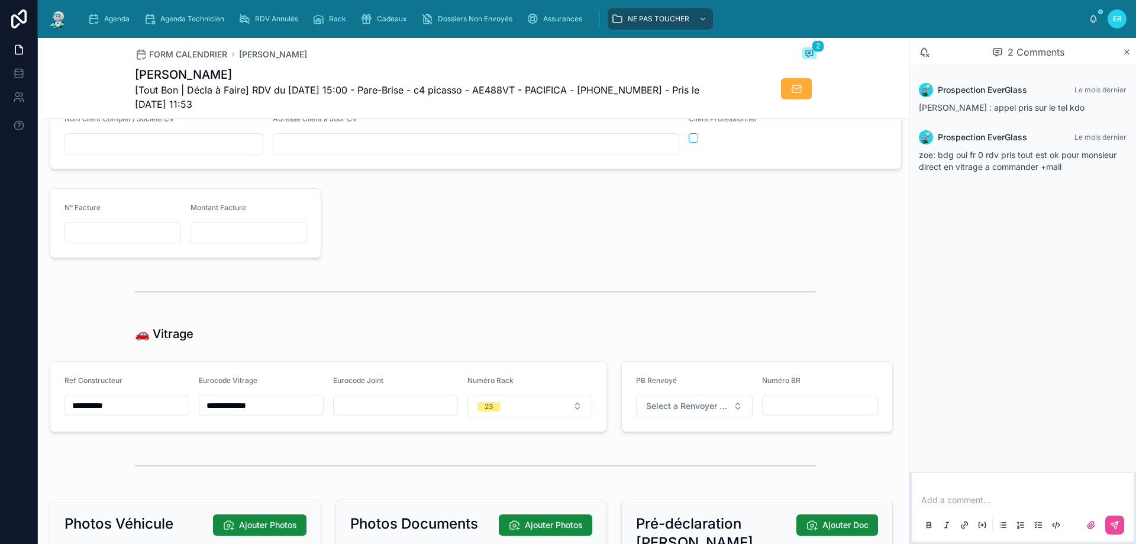
scroll to position [1716, 0]
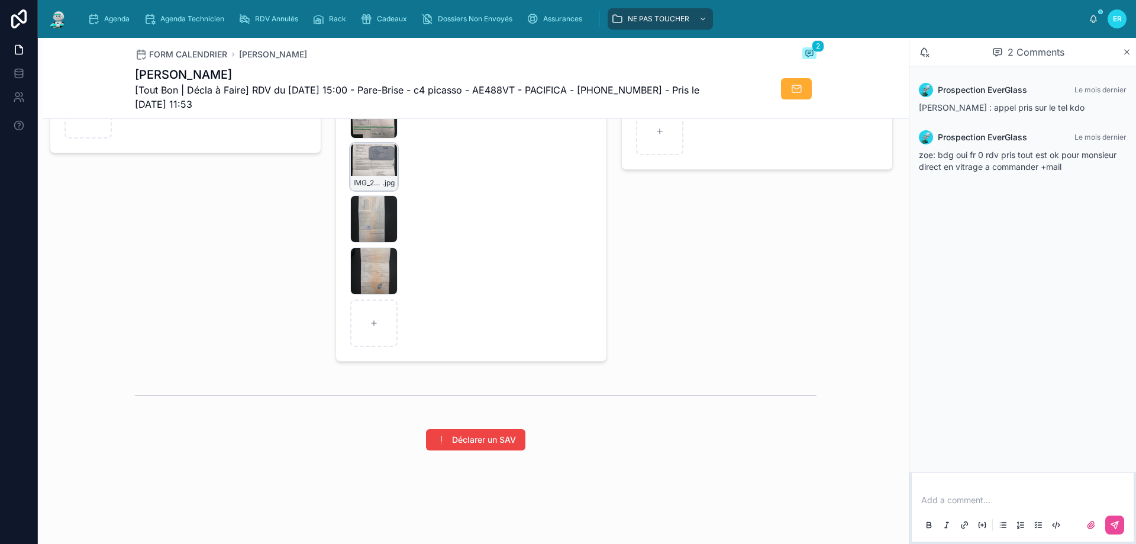
click at [362, 152] on div "IMG_20250902_145525 .jpg" at bounding box center [373, 166] width 47 height 47
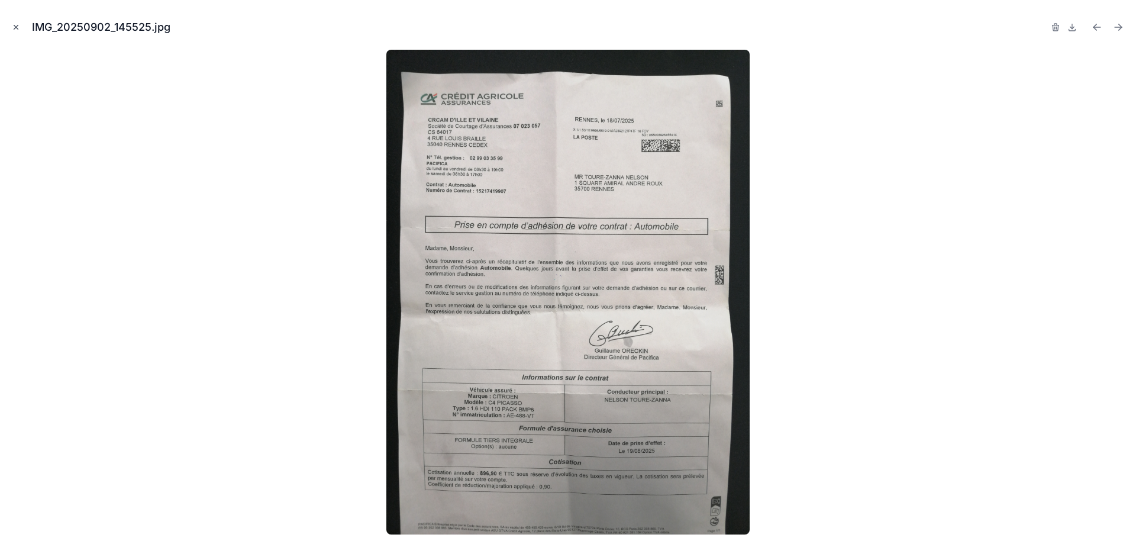
click at [16, 27] on icon "Close modal" at bounding box center [16, 27] width 4 height 4
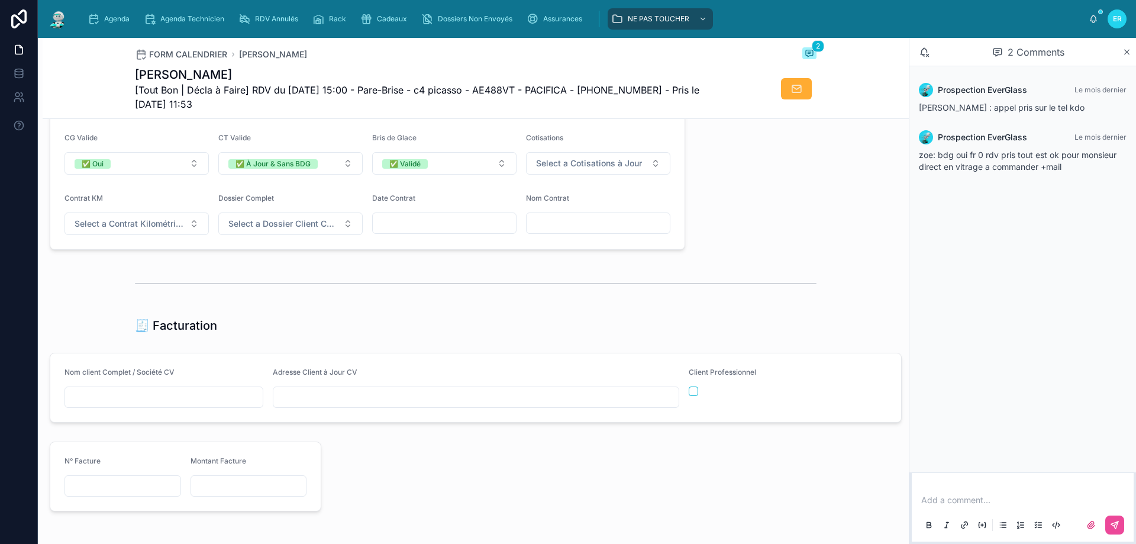
scroll to position [888, 0]
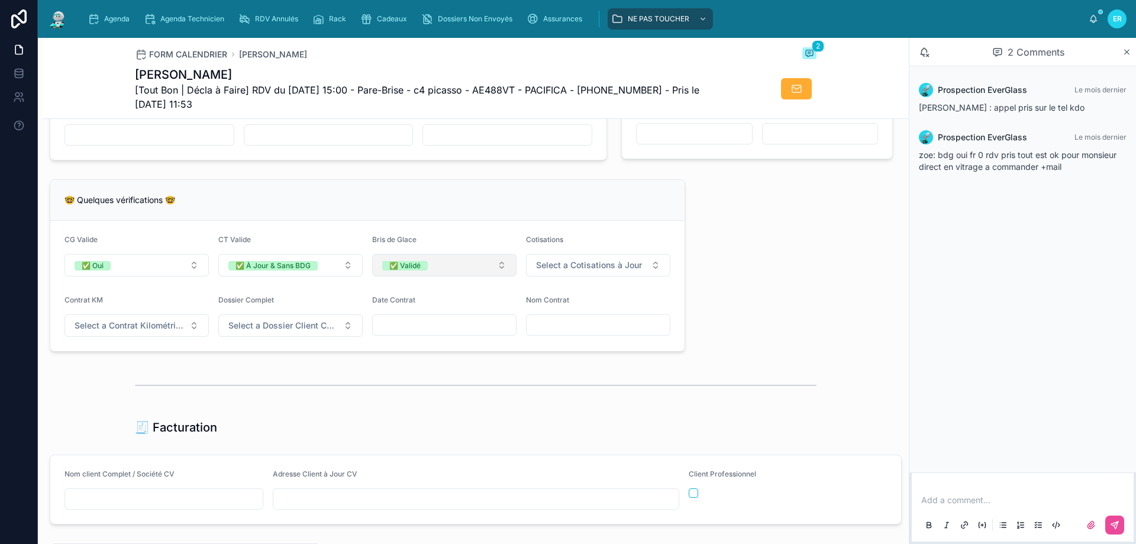
click at [493, 273] on button "✅ Validé" at bounding box center [444, 265] width 144 height 22
click at [436, 320] on div "None" at bounding box center [440, 320] width 142 height 17
click at [598, 270] on span "Select a Cotisations à Jour" at bounding box center [589, 265] width 106 height 12
click at [572, 322] on span "✅ À Jour" at bounding box center [549, 320] width 47 height 9
click at [148, 337] on button "Select a Contrat Kilométrique" at bounding box center [136, 325] width 144 height 22
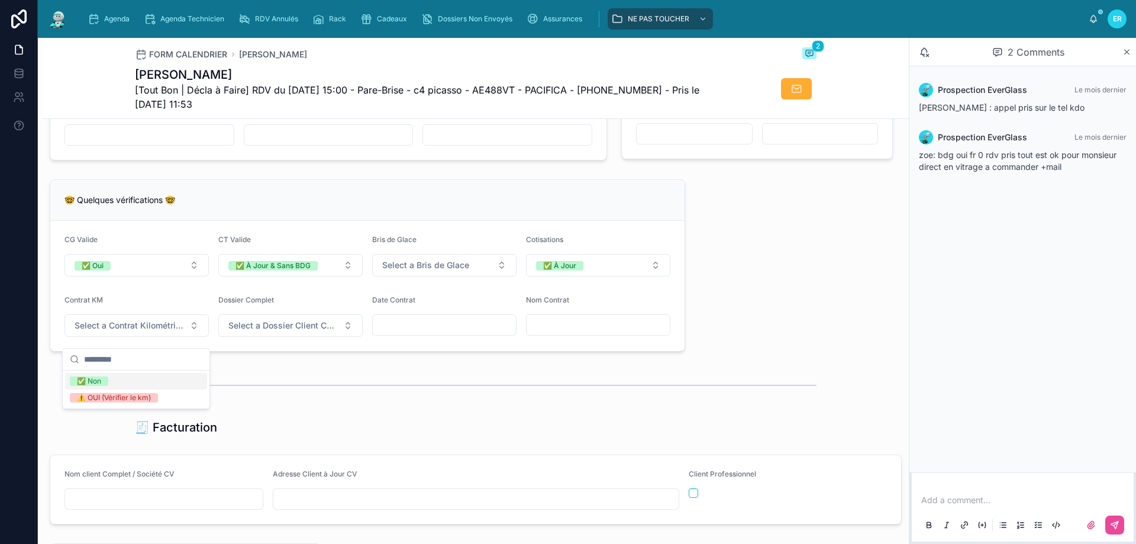
click at [300, 379] on div at bounding box center [476, 385] width 682 height 30
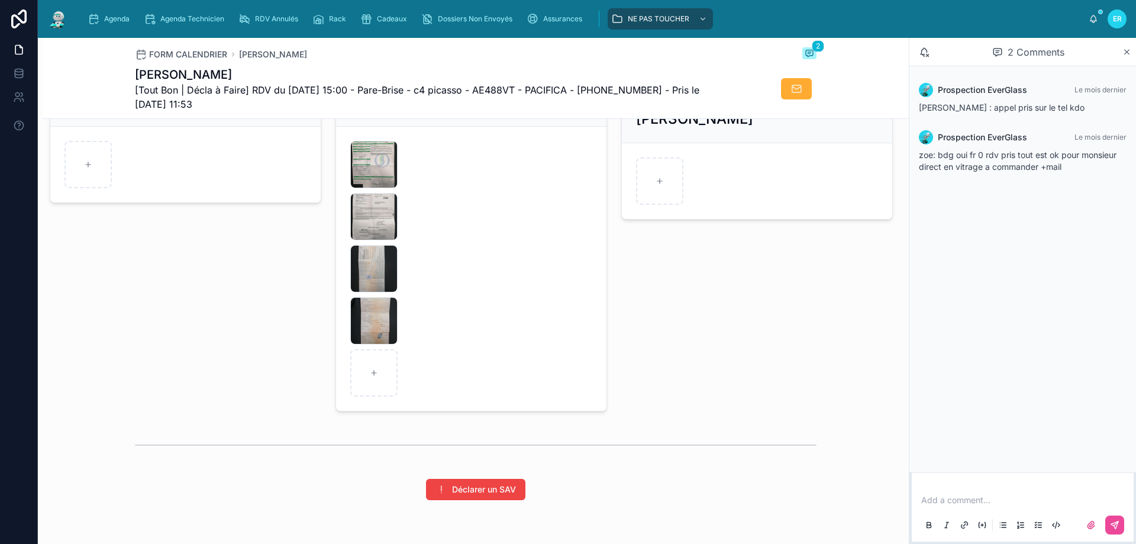
scroll to position [1598, 0]
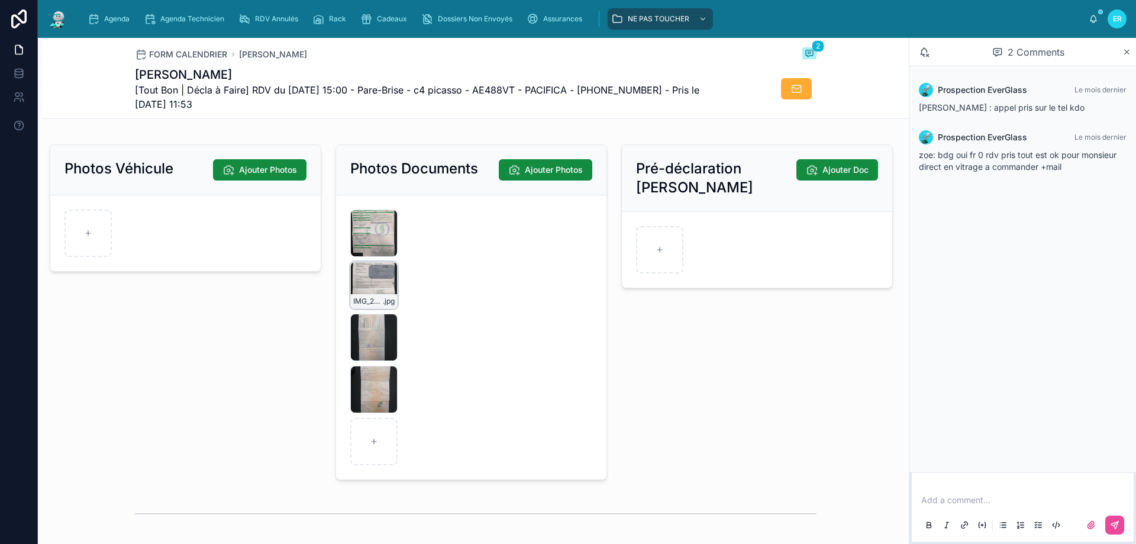
click at [355, 302] on div "IMG_20250902_145525 .jpg" at bounding box center [373, 285] width 47 height 47
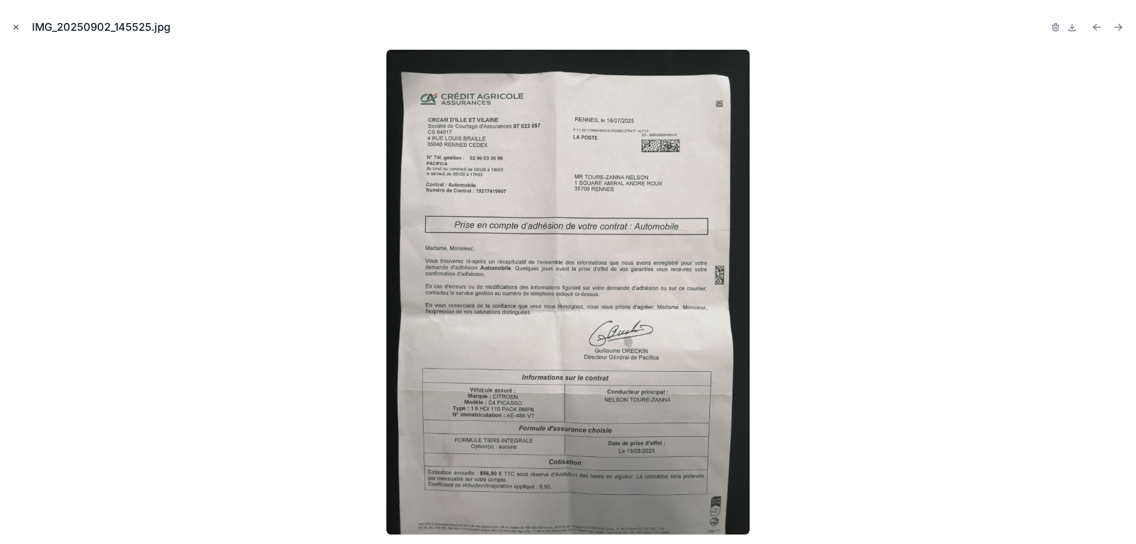
click at [18, 26] on icon "Close modal" at bounding box center [16, 27] width 8 height 8
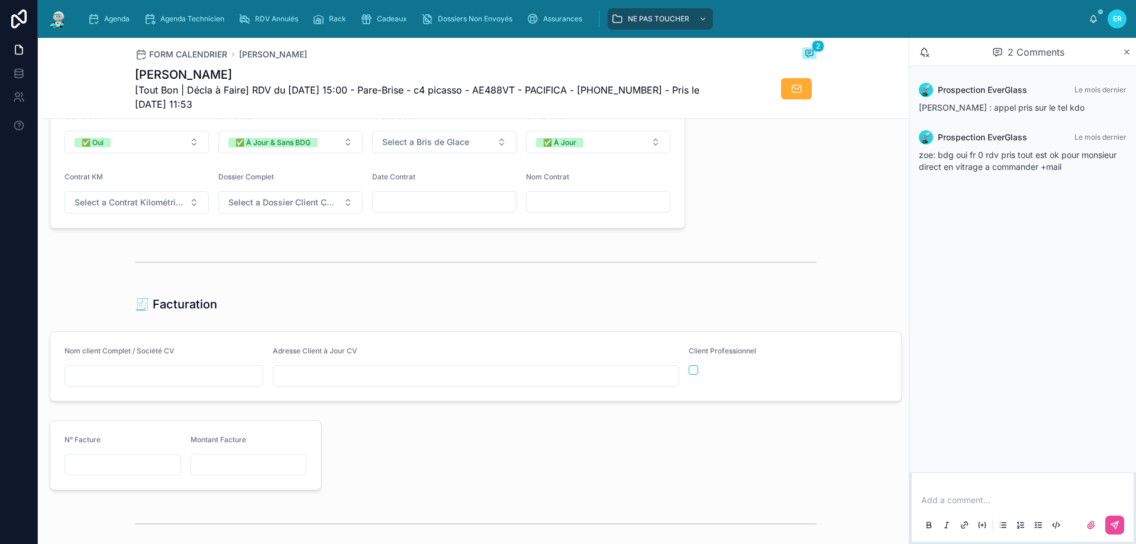
scroll to position [1006, 0]
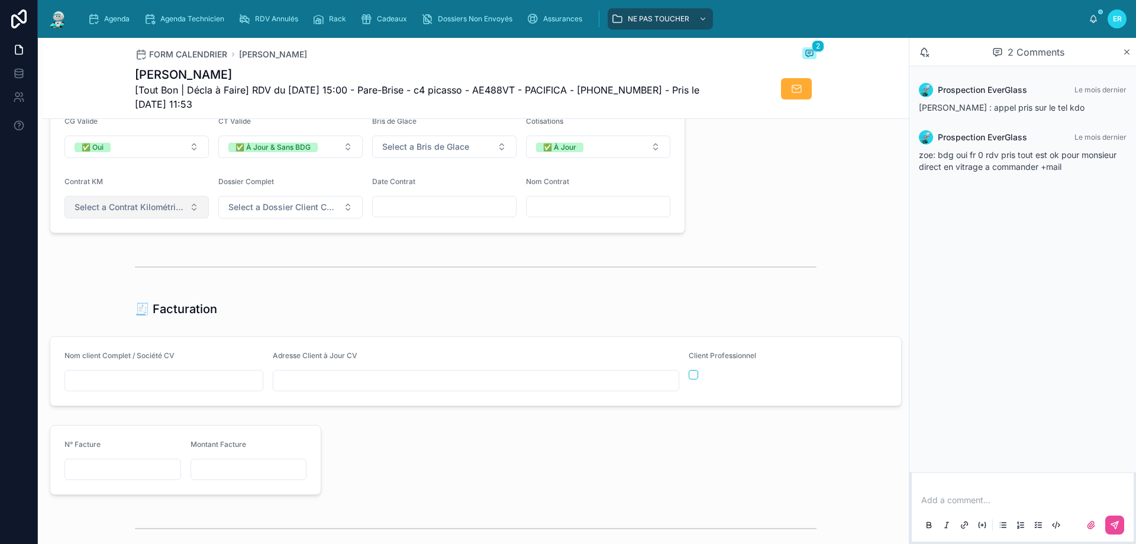
click at [163, 213] on span "Select a Contrat Kilométrique" at bounding box center [130, 207] width 110 height 12
click at [150, 263] on div "✅ Non" at bounding box center [136, 262] width 142 height 17
click at [367, 266] on div at bounding box center [476, 267] width 682 height 30
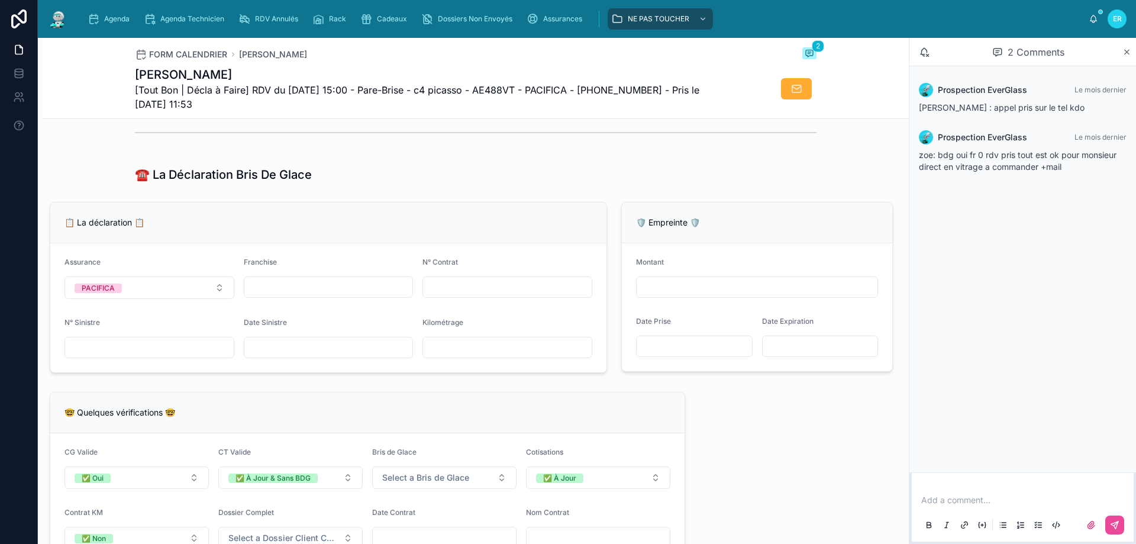
scroll to position [888, 0]
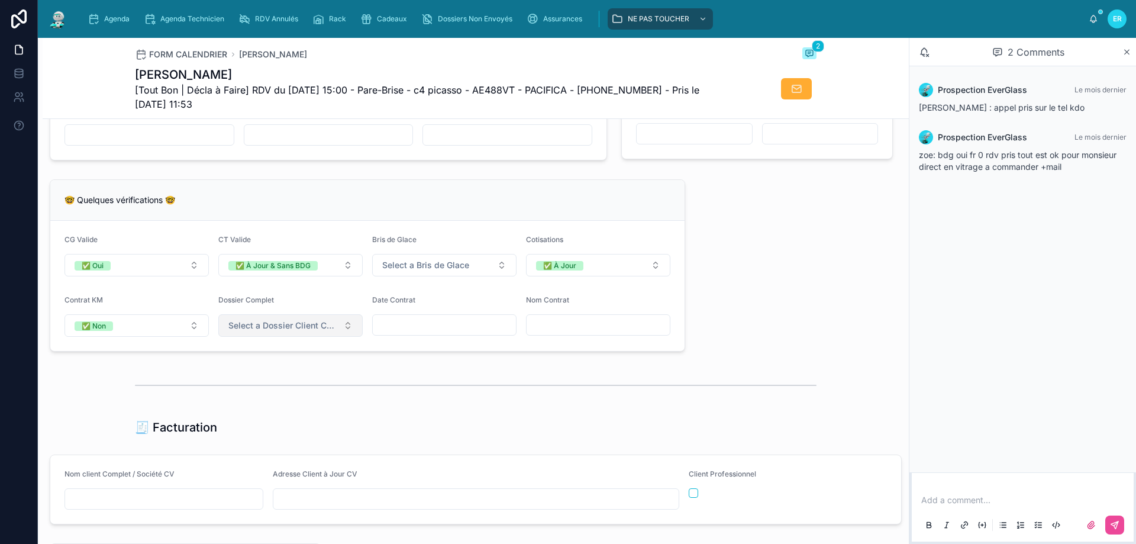
click at [299, 331] on span "Select a Dossier Client Complet" at bounding box center [283, 326] width 110 height 12
click at [256, 382] on span "✅ Oui" at bounding box center [240, 380] width 36 height 9
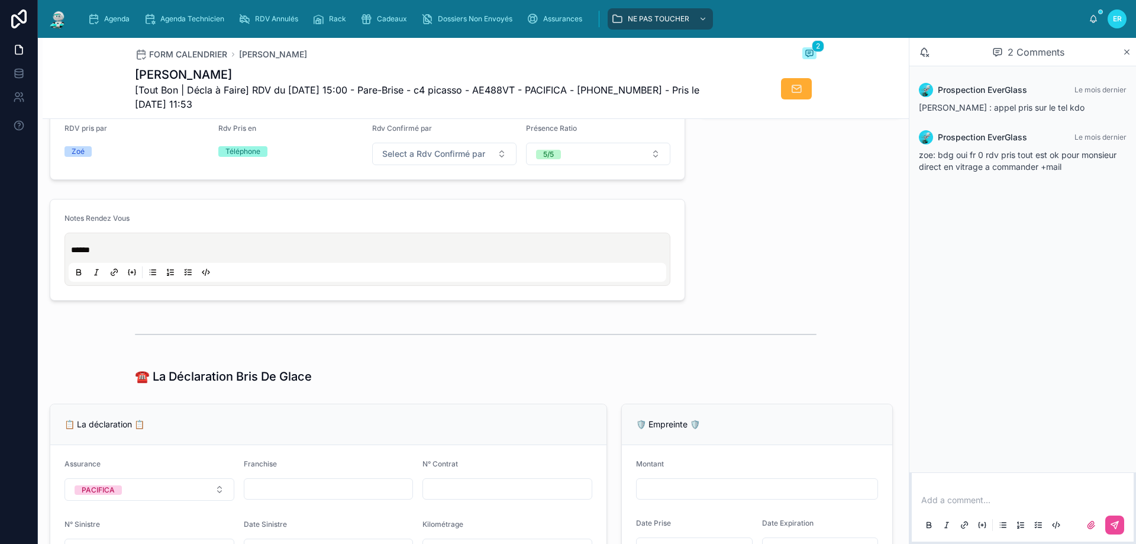
scroll to position [296, 0]
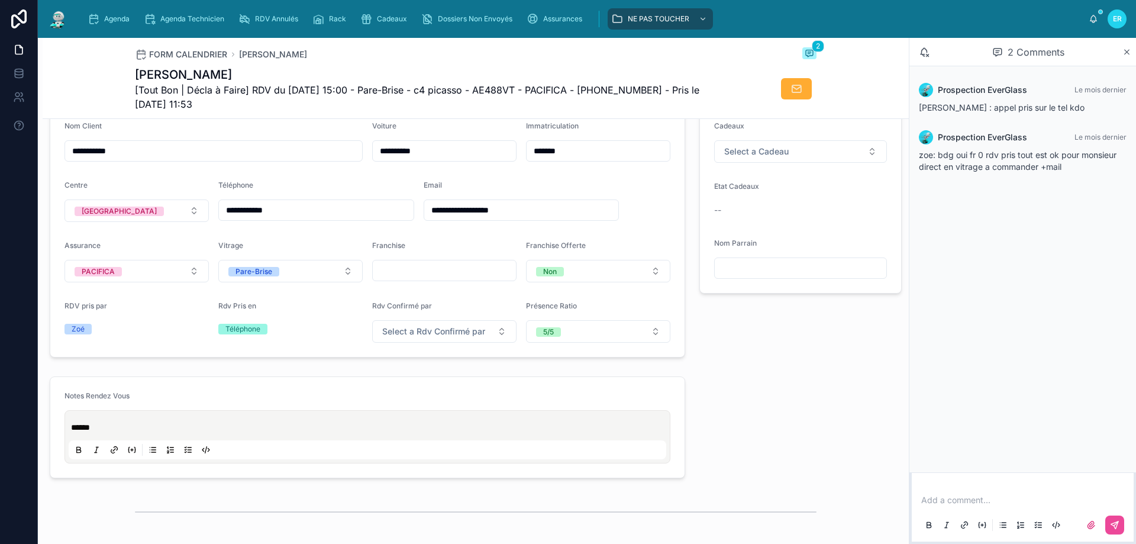
click at [445, 279] on input "text" at bounding box center [444, 270] width 143 height 17
type input "**"
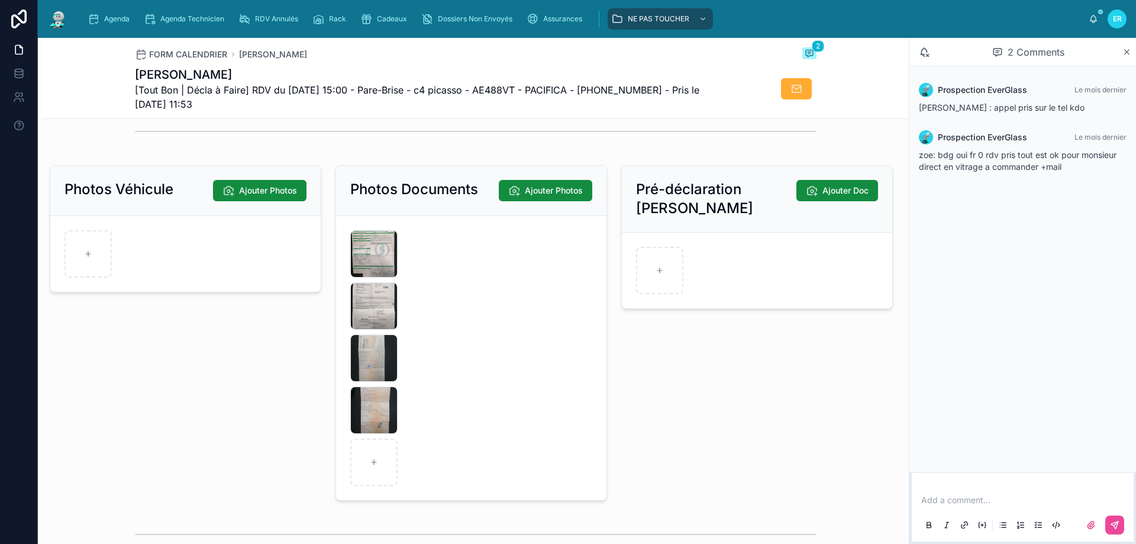
scroll to position [1716, 0]
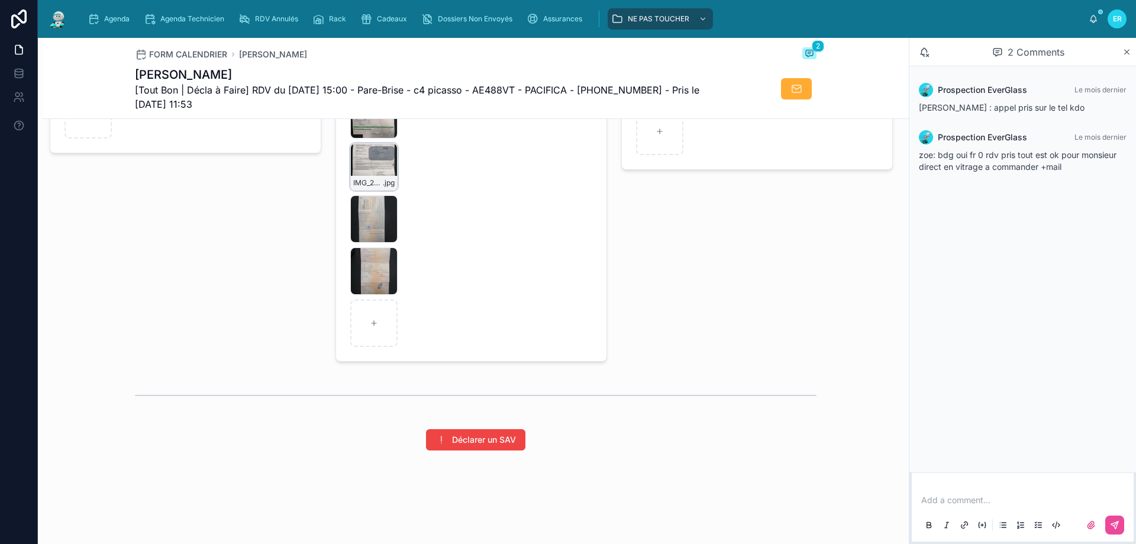
click at [378, 173] on div "IMG_20250902_145525 .jpg" at bounding box center [373, 166] width 47 height 47
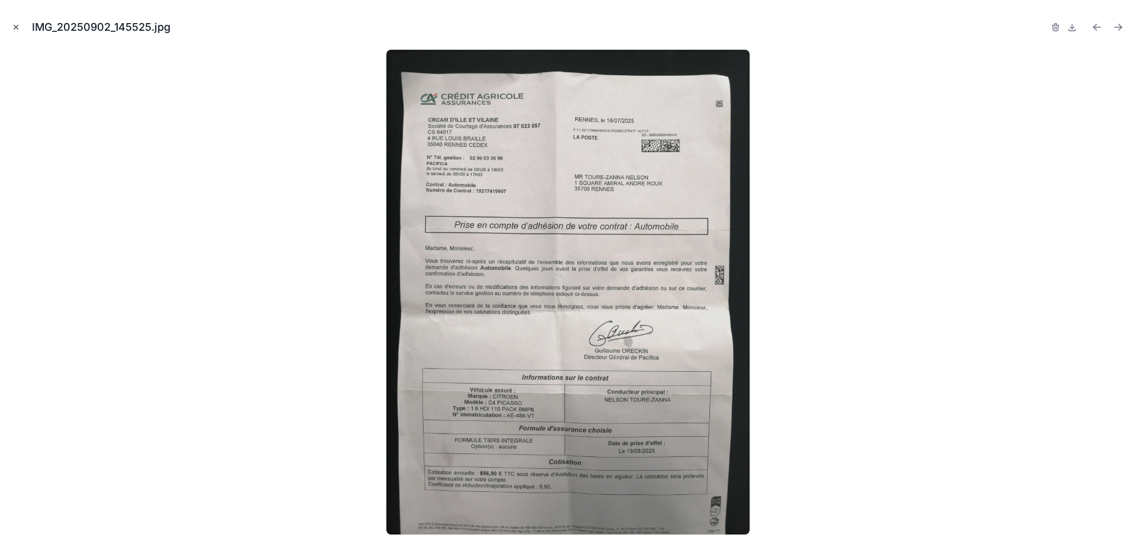
click at [18, 27] on icon "Close modal" at bounding box center [16, 27] width 8 height 8
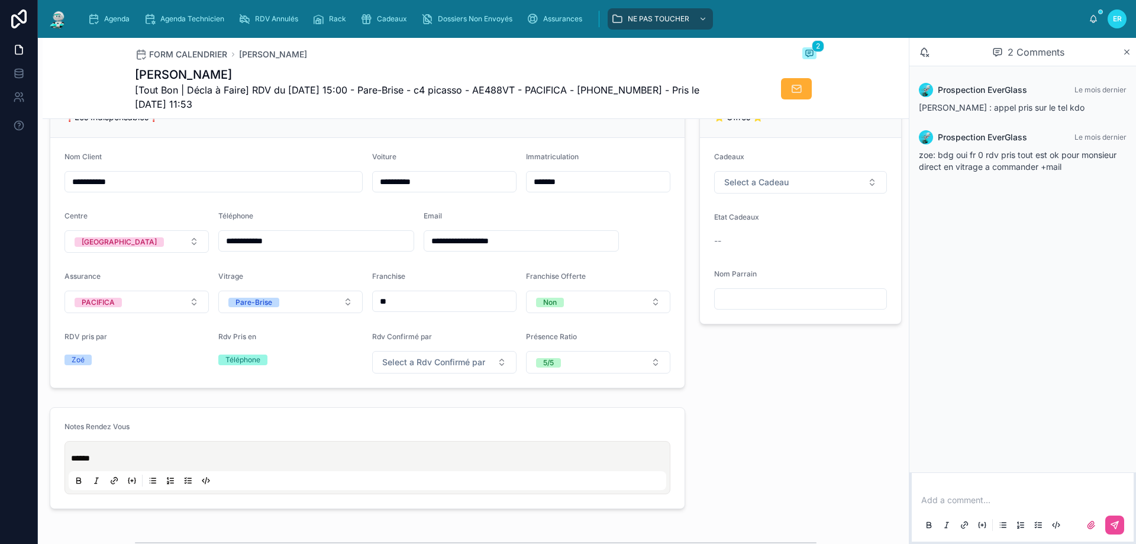
scroll to position [340, 0]
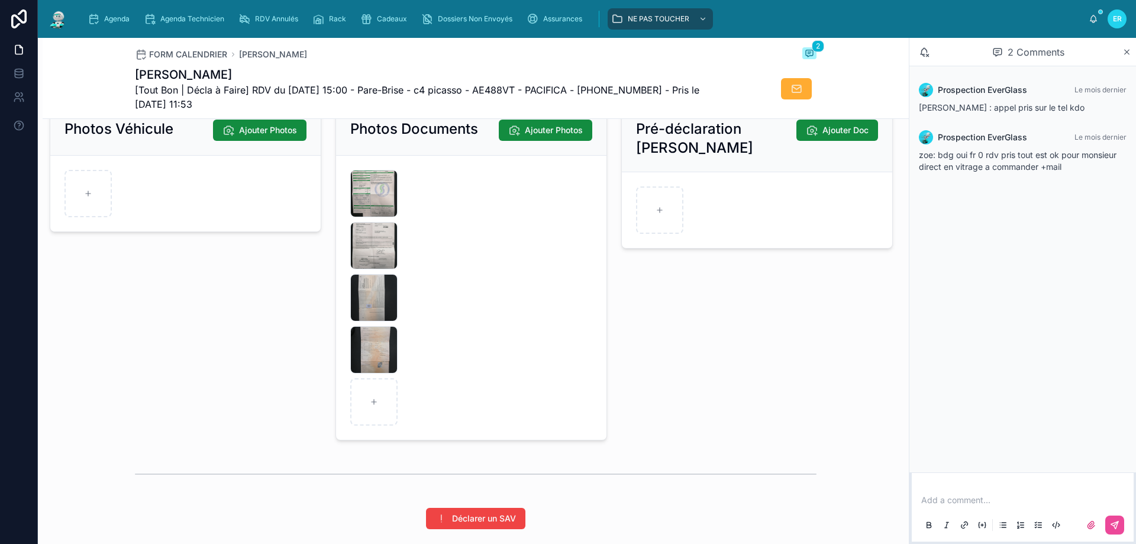
scroll to position [1638, 0]
click at [376, 207] on div "IMG_20250902_145605 .jpg" at bounding box center [373, 192] width 47 height 47
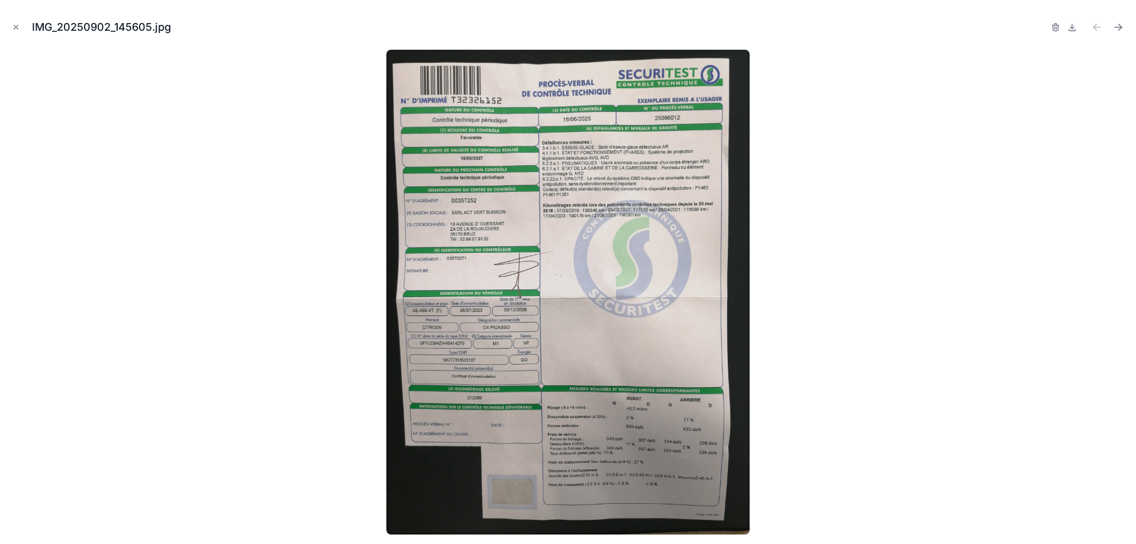
click at [15, 28] on icon "Close modal" at bounding box center [16, 27] width 8 height 8
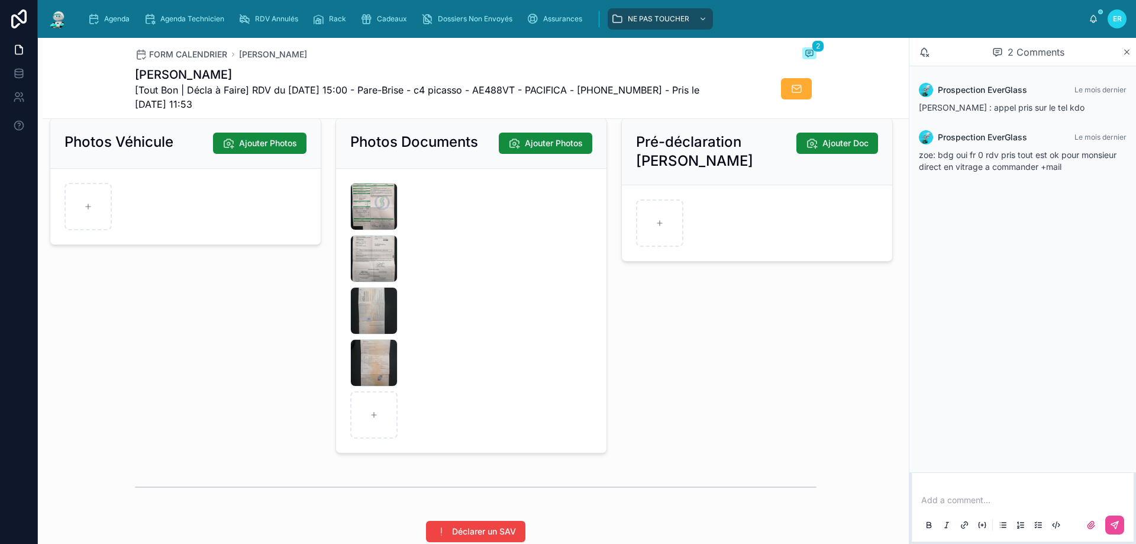
scroll to position [1697, 0]
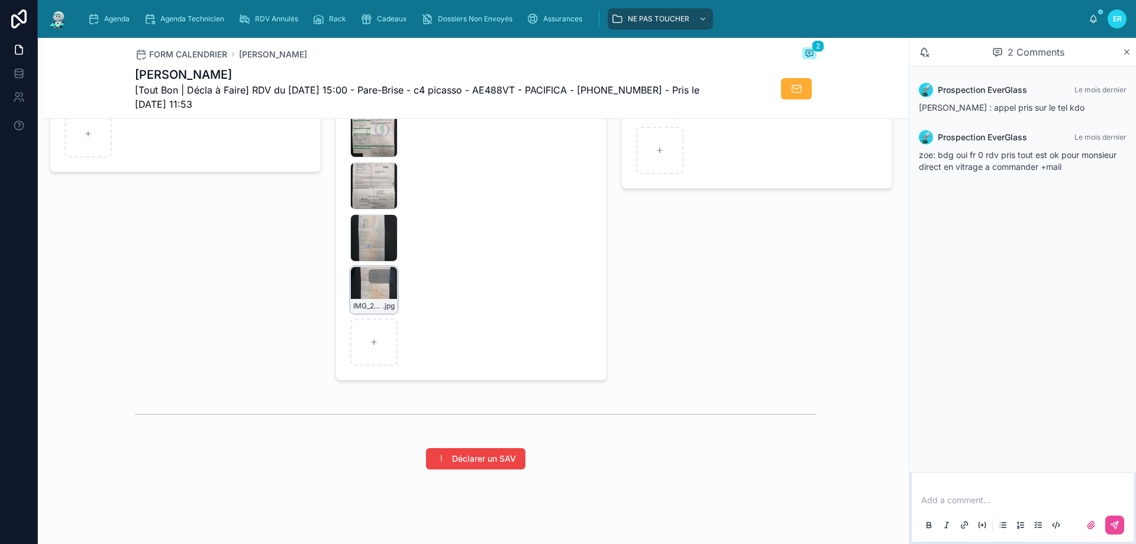
click at [376, 294] on div "IMG_20250902_145411 .jpg" at bounding box center [373, 289] width 47 height 47
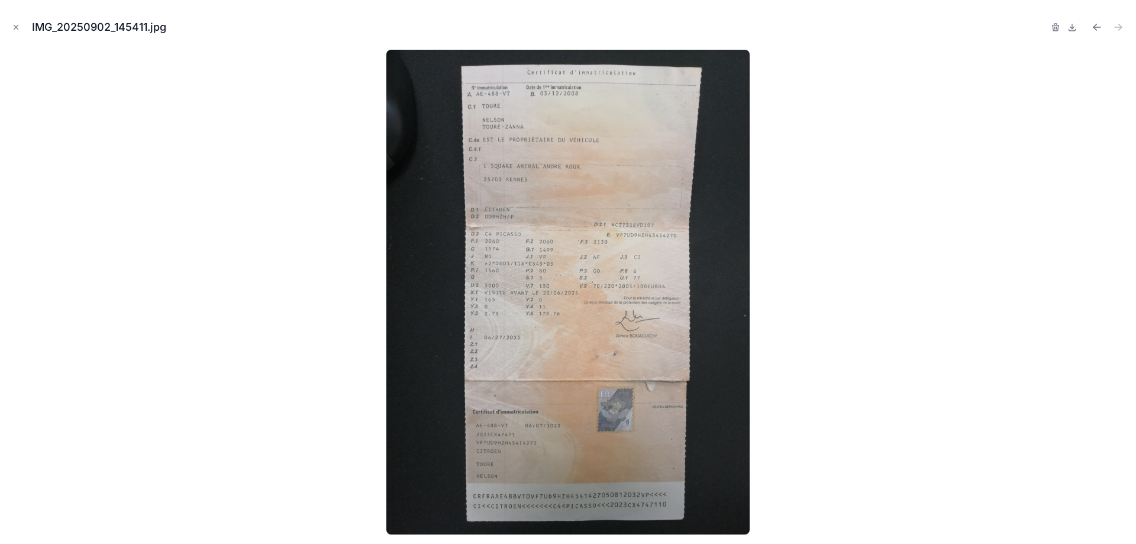
click at [15, 24] on icon "Close modal" at bounding box center [16, 27] width 8 height 8
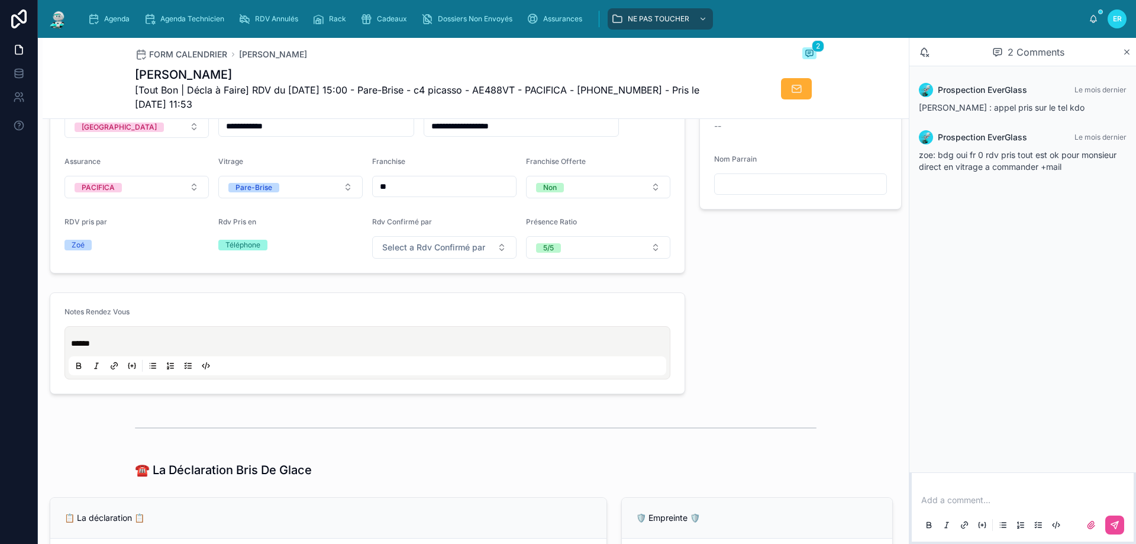
scroll to position [159, 0]
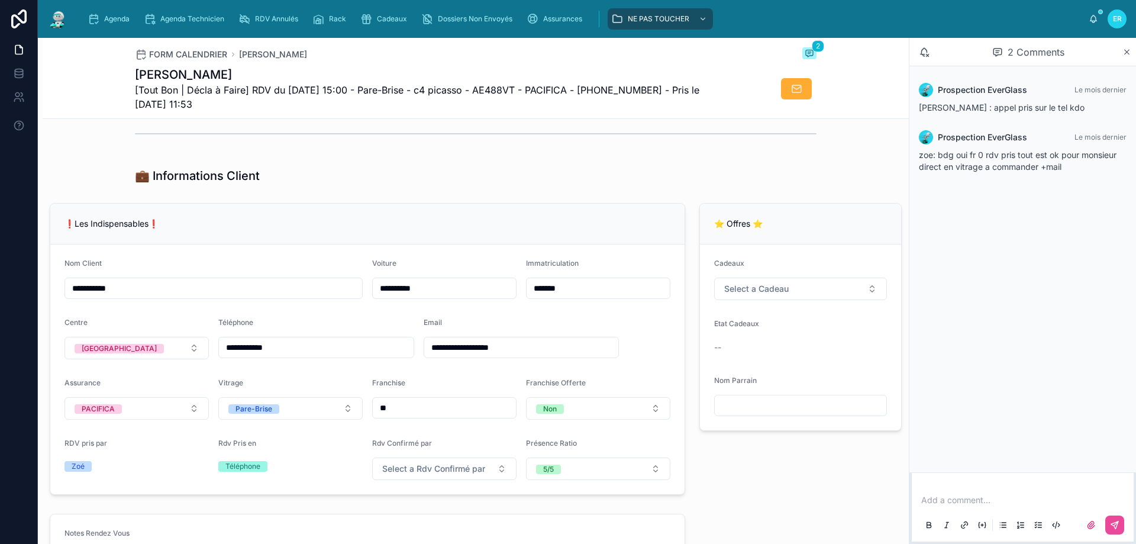
drag, startPoint x: 814, startPoint y: 182, endPoint x: 834, endPoint y: 174, distance: 22.1
click at [816, 179] on div "💼 Informations Client" at bounding box center [476, 176] width 866 height 26
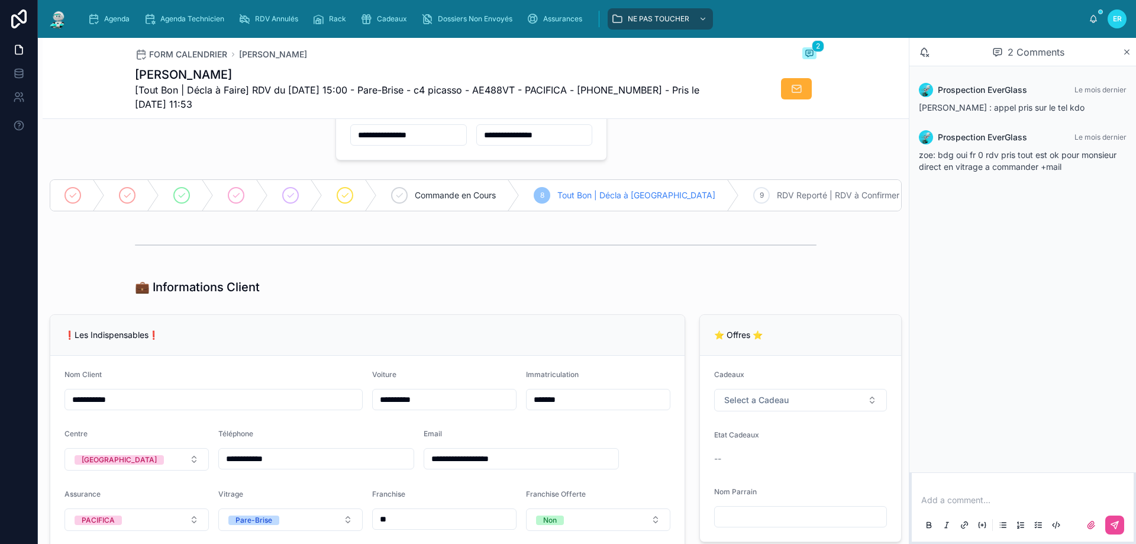
scroll to position [19, 0]
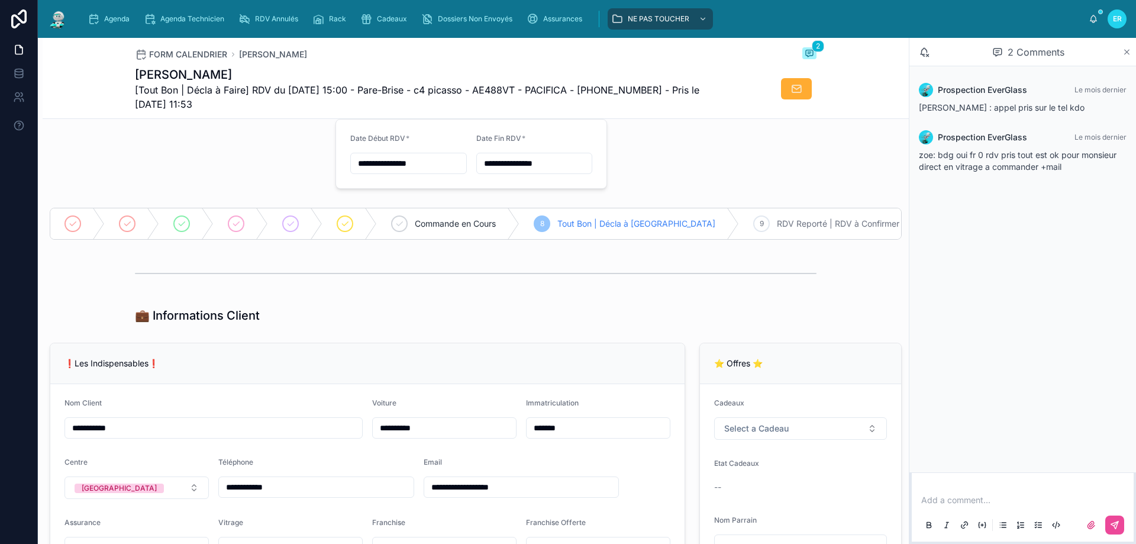
click at [1126, 54] on icon at bounding box center [1127, 51] width 9 height 9
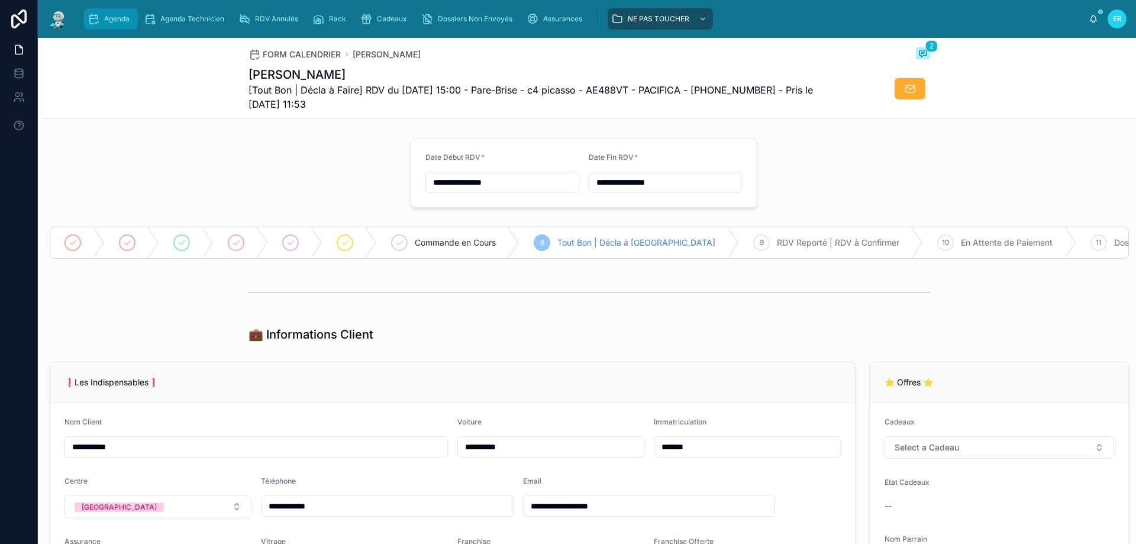
click at [102, 22] on div "Agenda" at bounding box center [111, 18] width 47 height 19
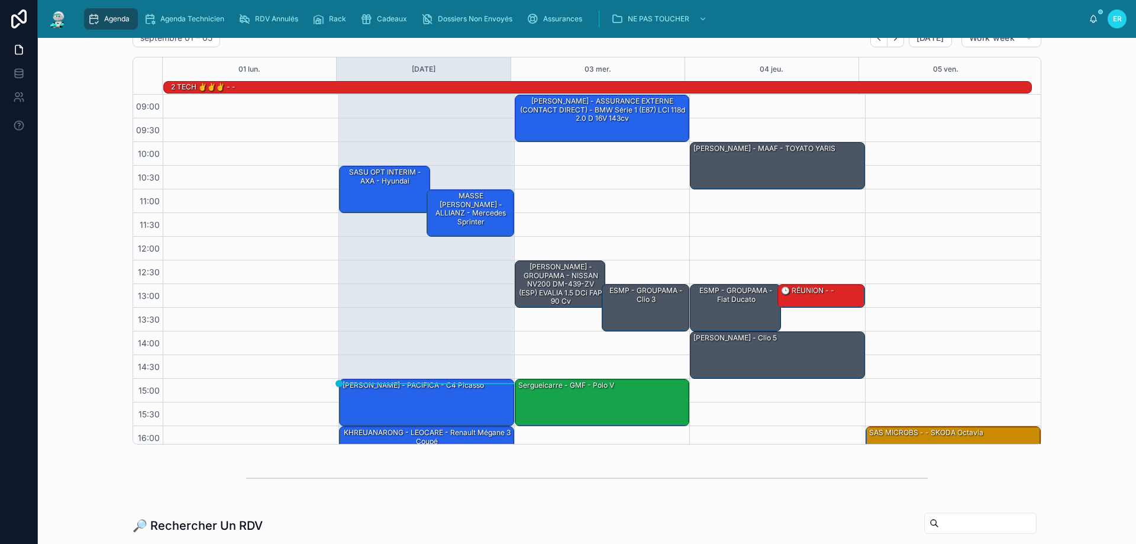
scroll to position [59, 0]
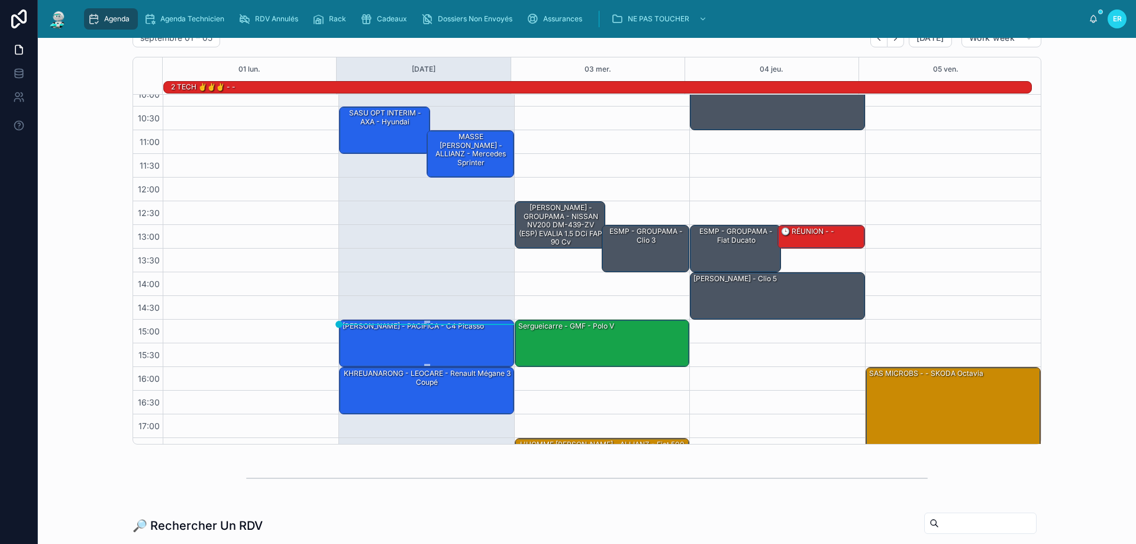
click at [446, 333] on div "TOURE ZANNA - PACIFICA - c4 picasso" at bounding box center [427, 342] width 172 height 45
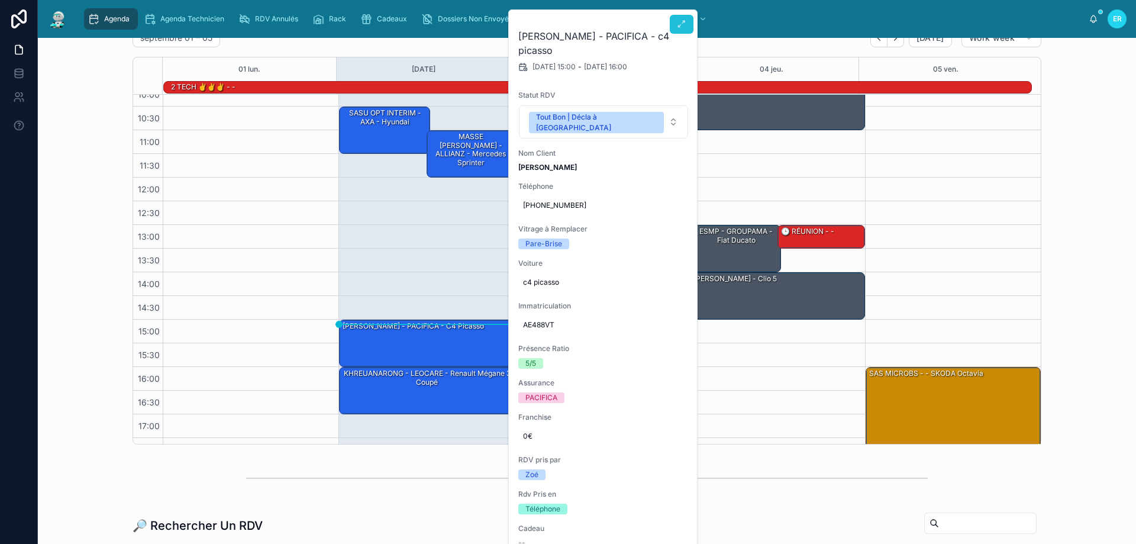
click at [679, 28] on icon at bounding box center [681, 24] width 9 height 9
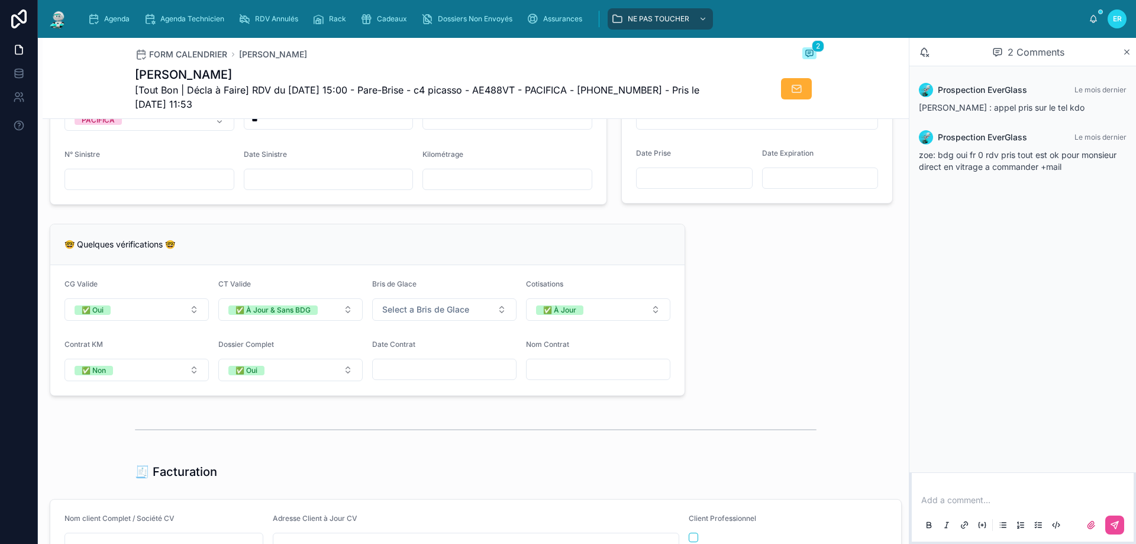
scroll to position [1006, 0]
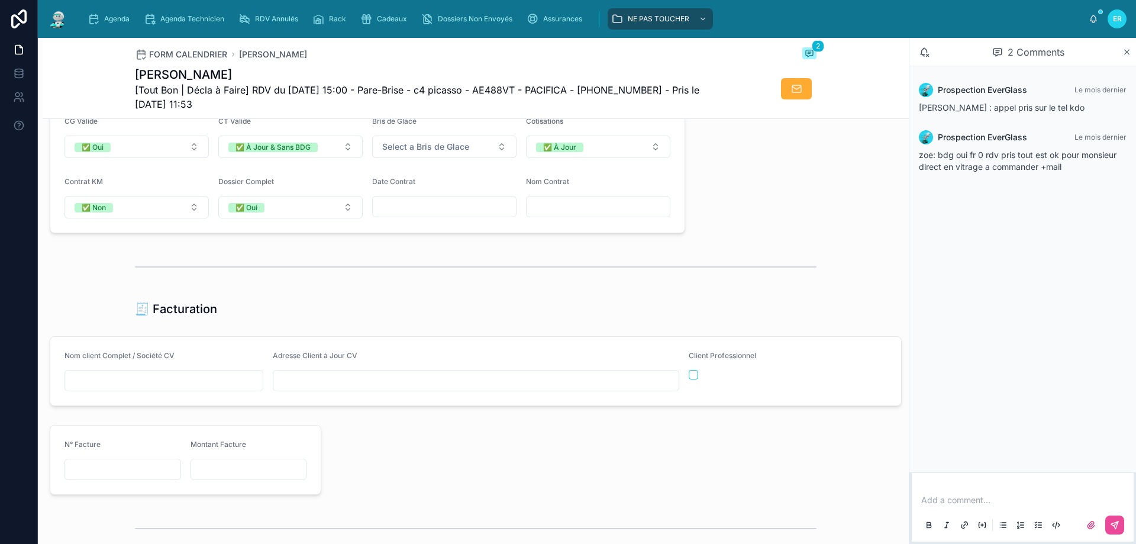
click at [734, 286] on div at bounding box center [476, 266] width 866 height 39
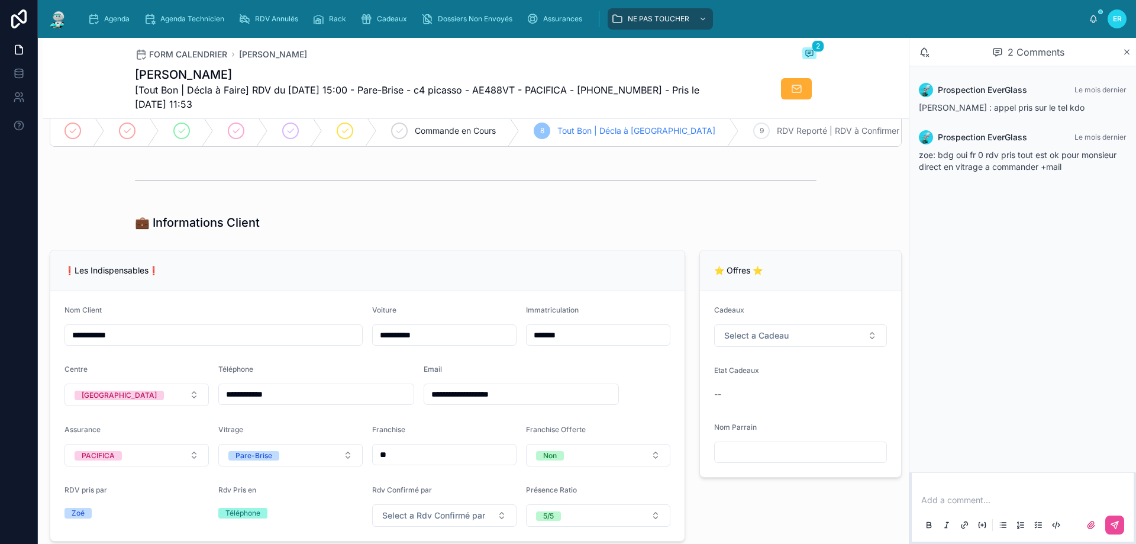
scroll to position [0, 0]
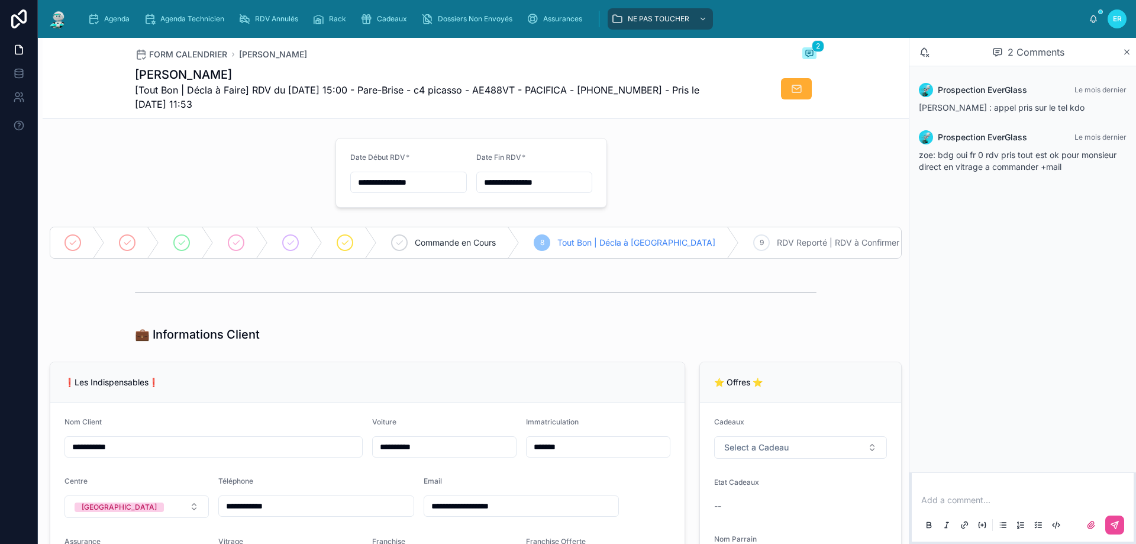
click at [954, 499] on p at bounding box center [1025, 500] width 208 height 12
click at [1130, 51] on icon at bounding box center [1127, 51] width 9 height 9
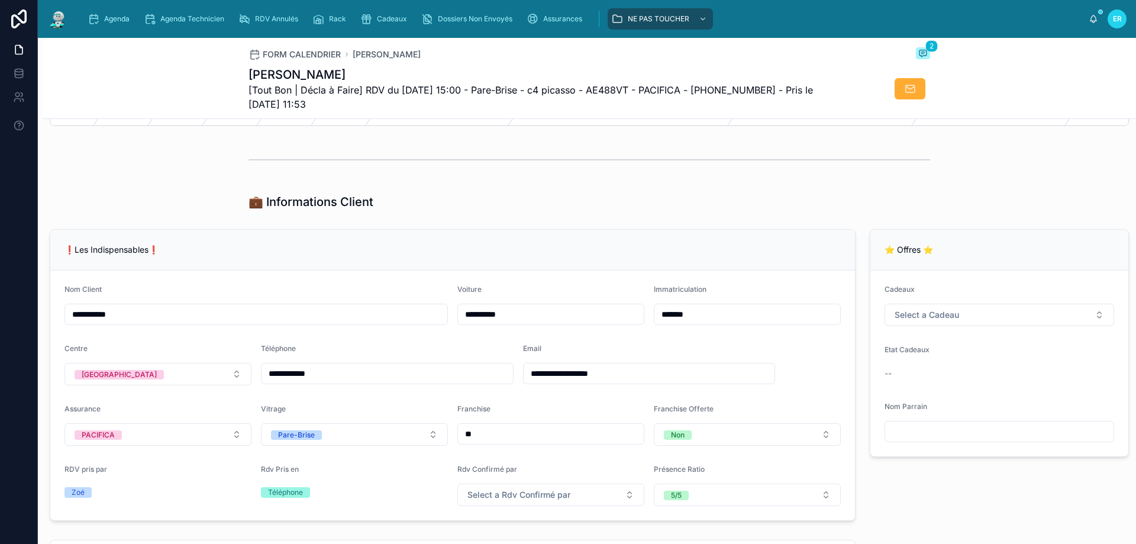
scroll to position [178, 0]
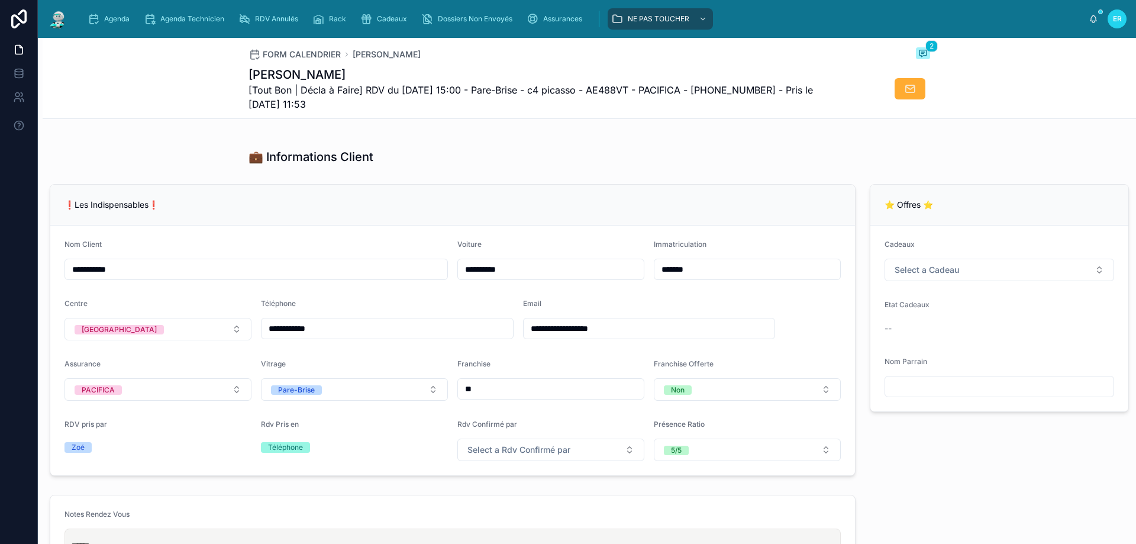
click at [640, 165] on div "💼 Informations Client" at bounding box center [590, 157] width 682 height 17
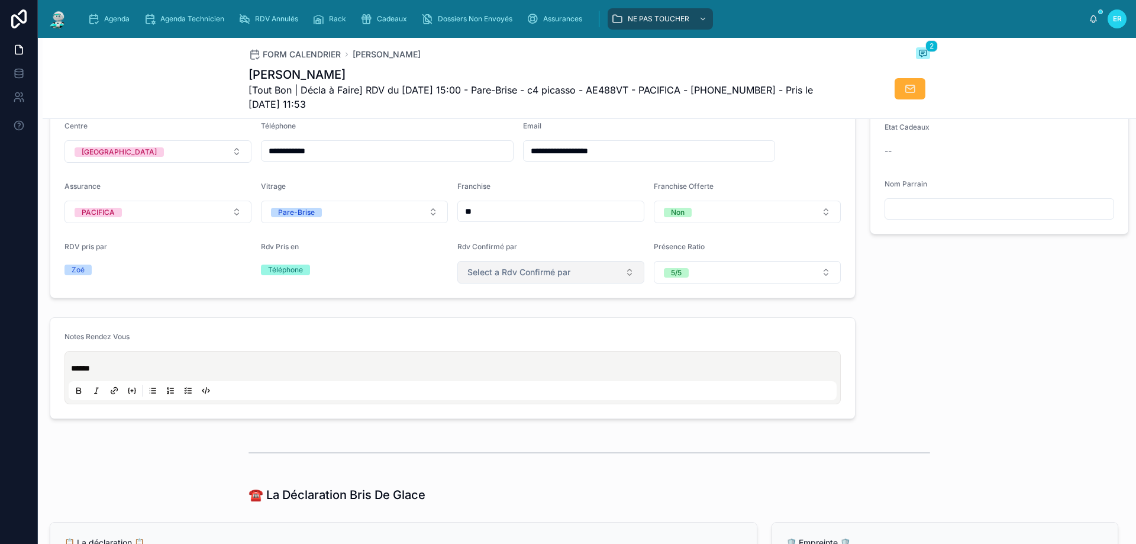
scroll to position [0, 0]
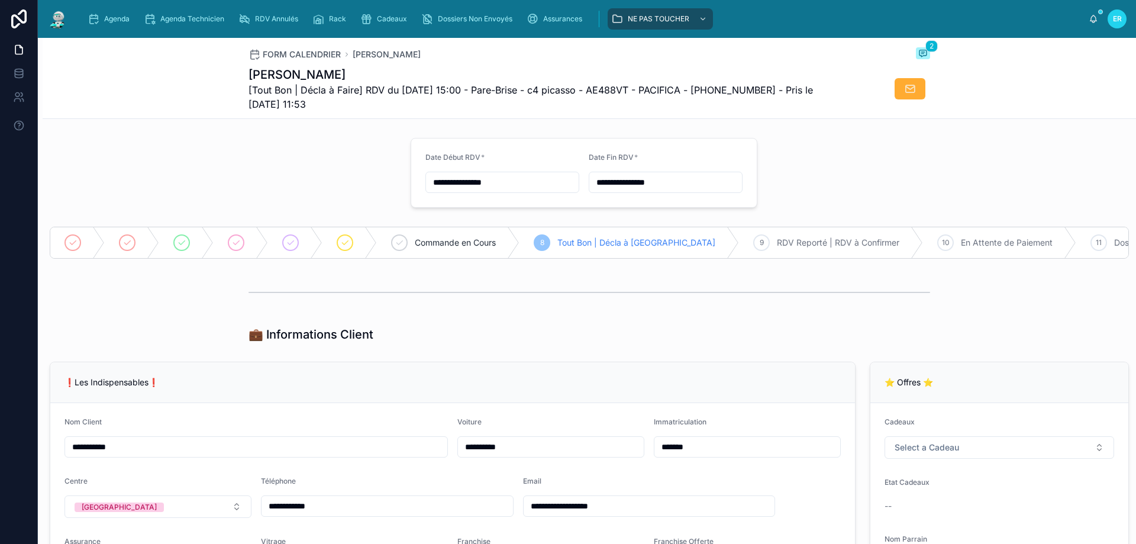
click at [436, 180] on input "**********" at bounding box center [502, 182] width 153 height 17
click at [459, 355] on button "23" at bounding box center [456, 358] width 21 height 21
type input "**********"
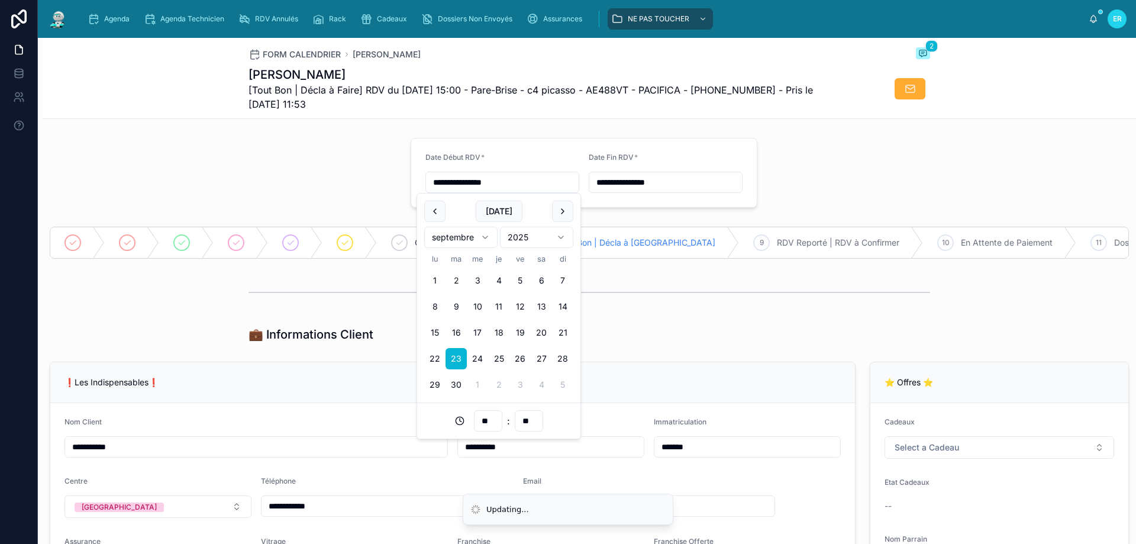
click at [601, 181] on input "**********" at bounding box center [665, 182] width 153 height 17
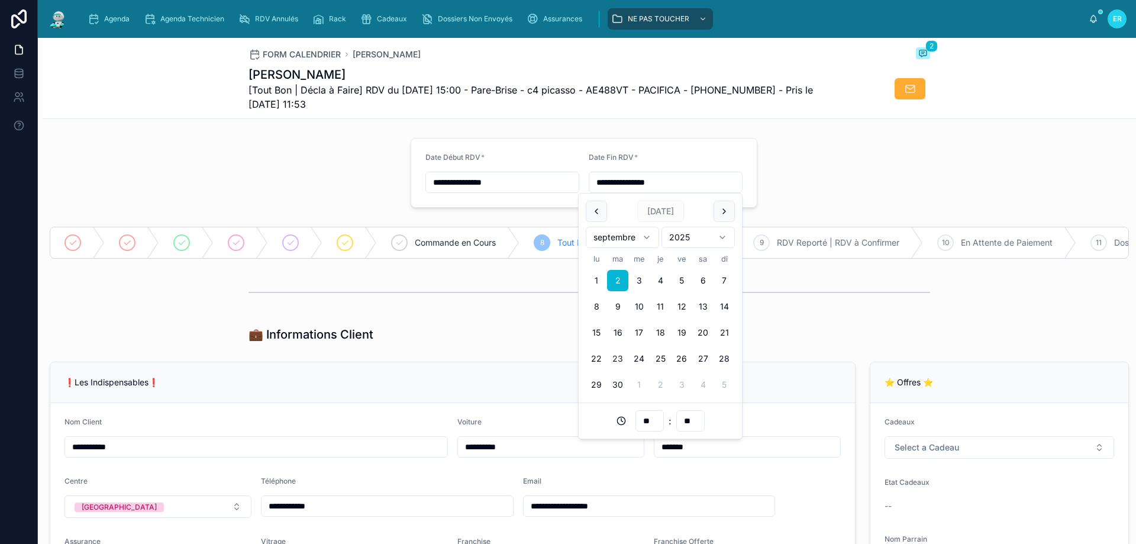
click at [618, 359] on button "23" at bounding box center [617, 358] width 21 height 21
type input "**********"
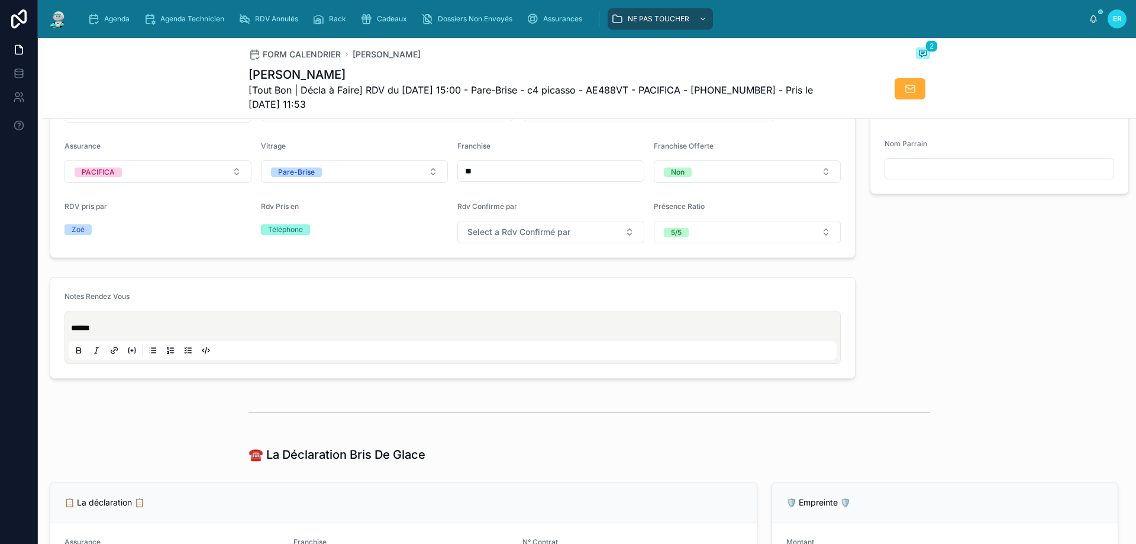
scroll to position [414, 0]
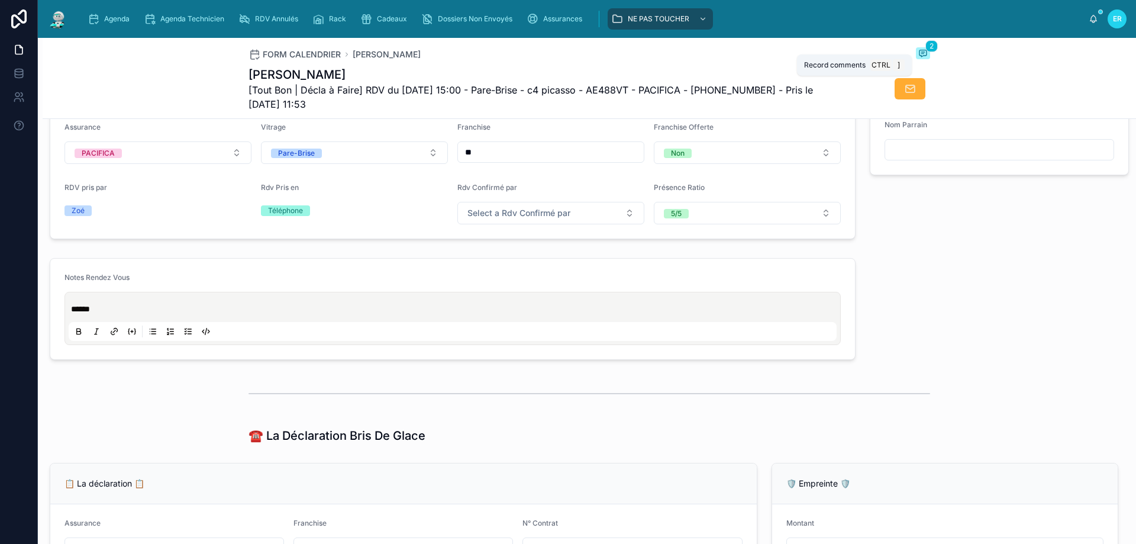
click at [920, 51] on icon at bounding box center [923, 53] width 7 height 7
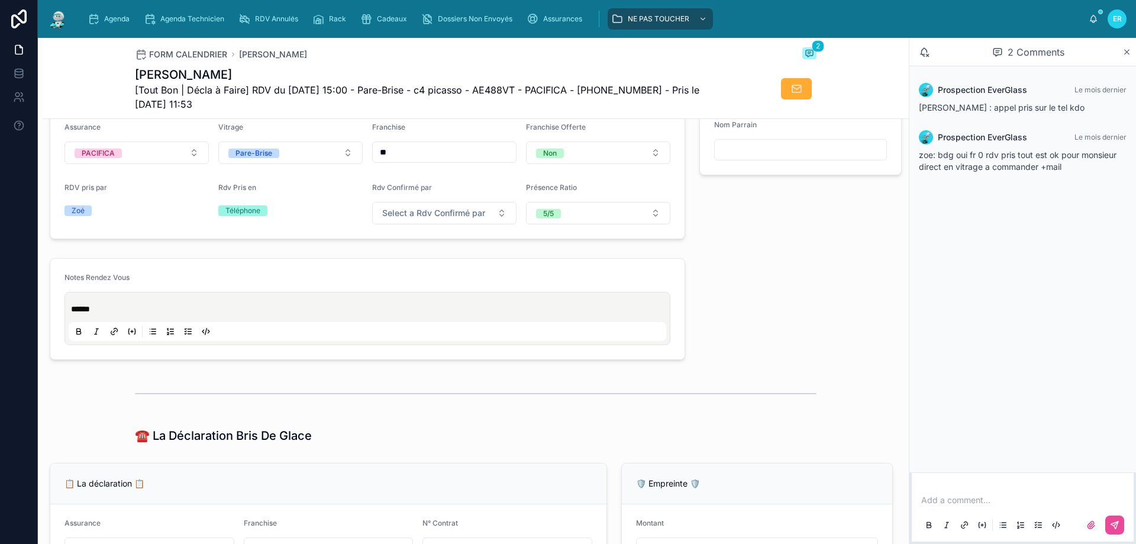
click at [983, 498] on p at bounding box center [1025, 500] width 208 height 12
click at [1057, 500] on p "**********" at bounding box center [1025, 494] width 208 height 24
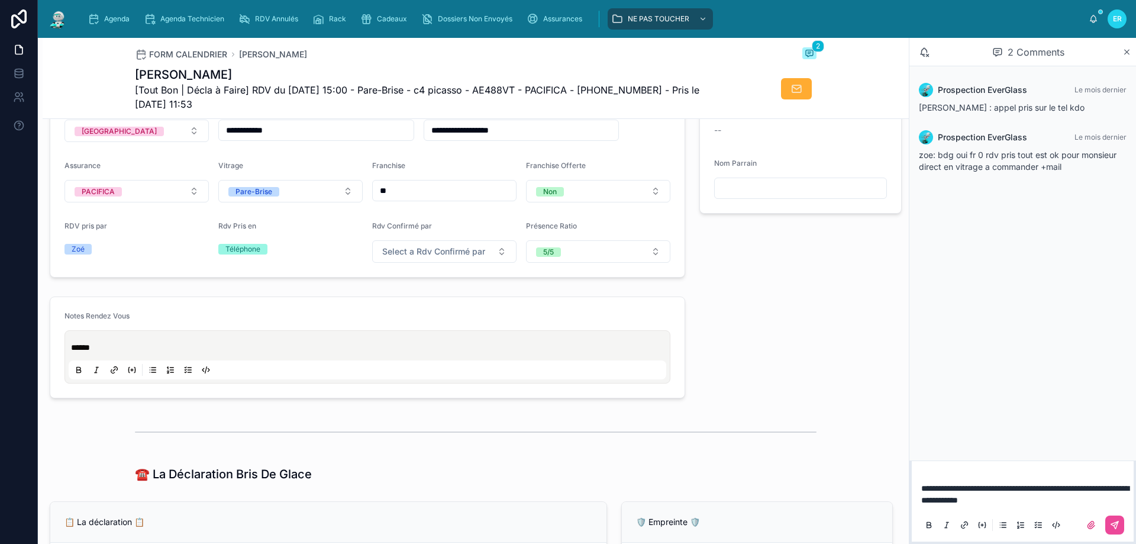
scroll to position [447, 0]
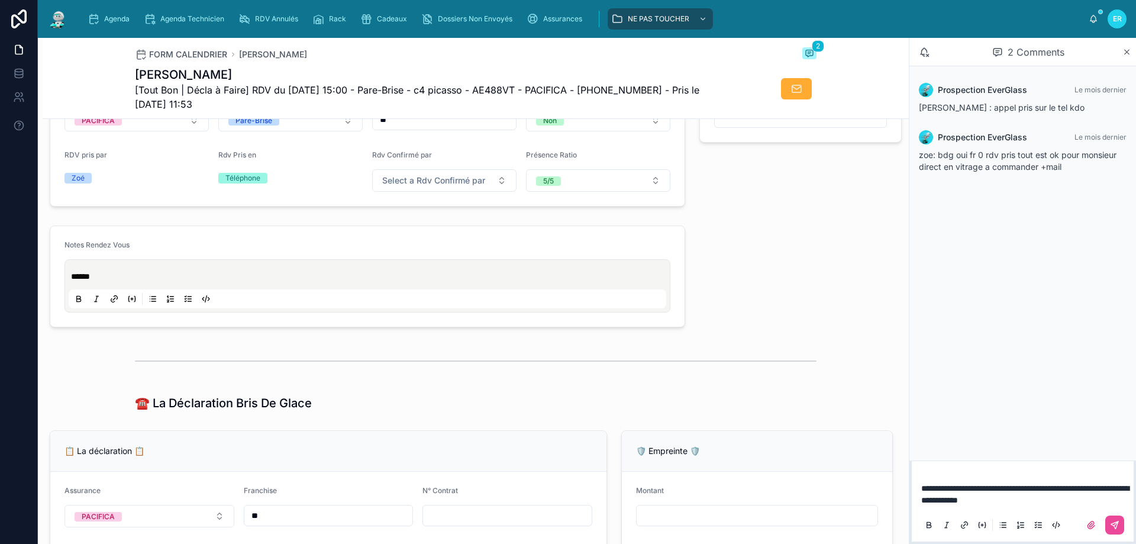
click at [1053, 501] on p "**********" at bounding box center [1025, 494] width 208 height 24
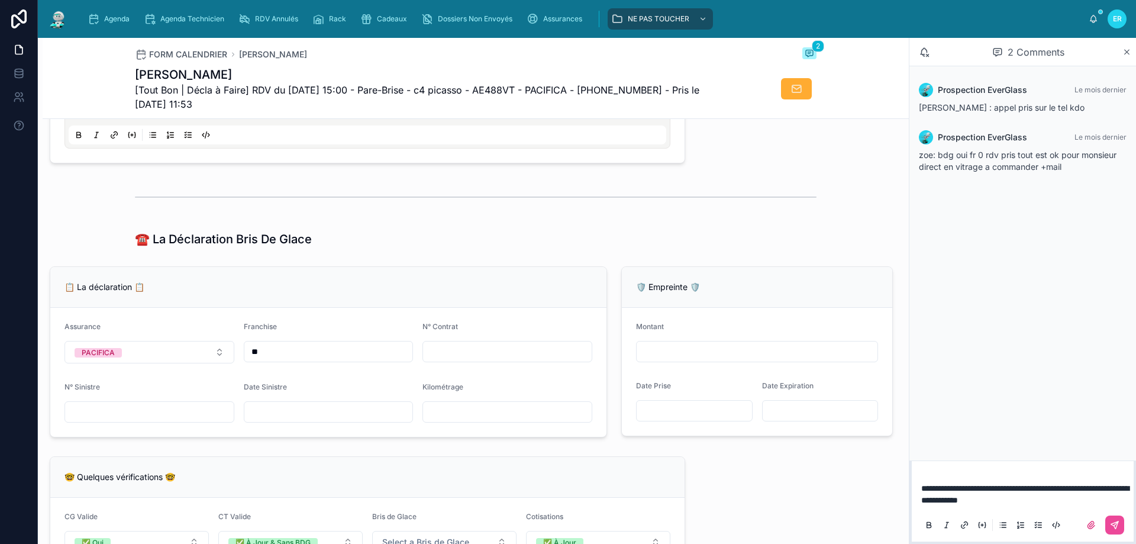
scroll to position [616, 0]
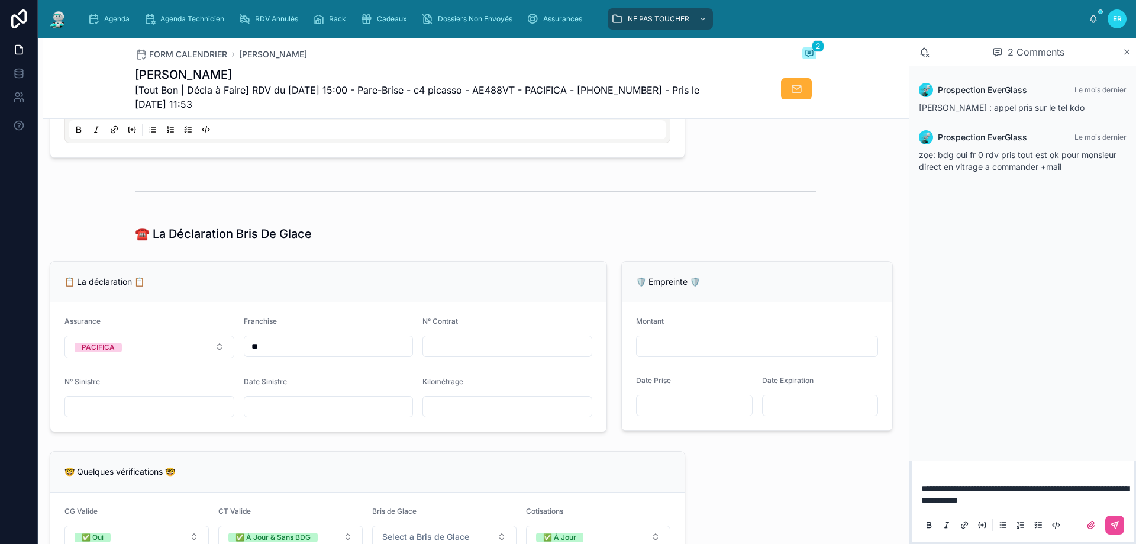
click at [1053, 497] on p "**********" at bounding box center [1025, 494] width 208 height 24
click at [1114, 527] on icon at bounding box center [1114, 524] width 9 height 9
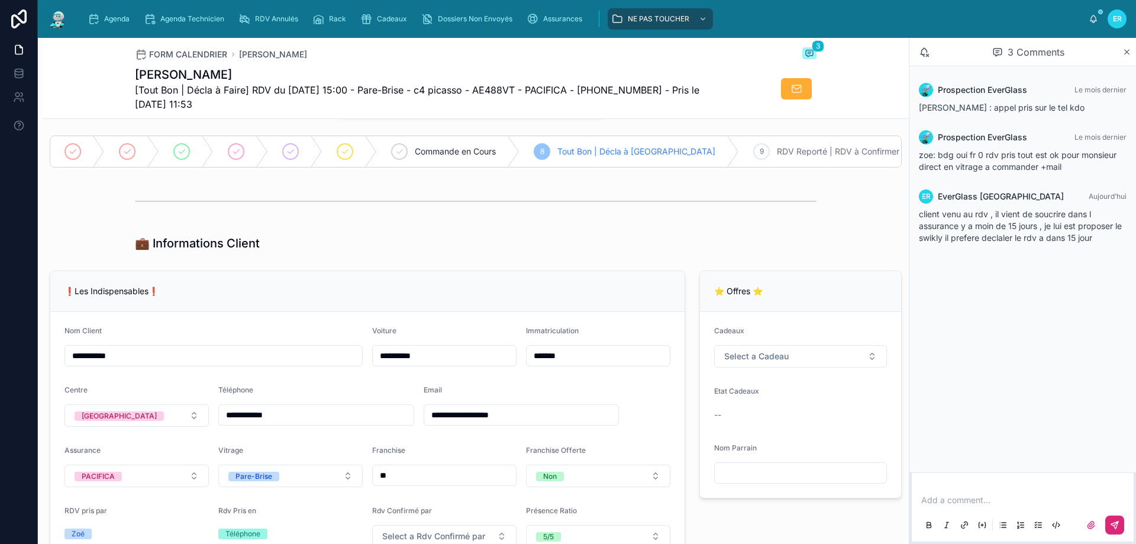
scroll to position [83, 0]
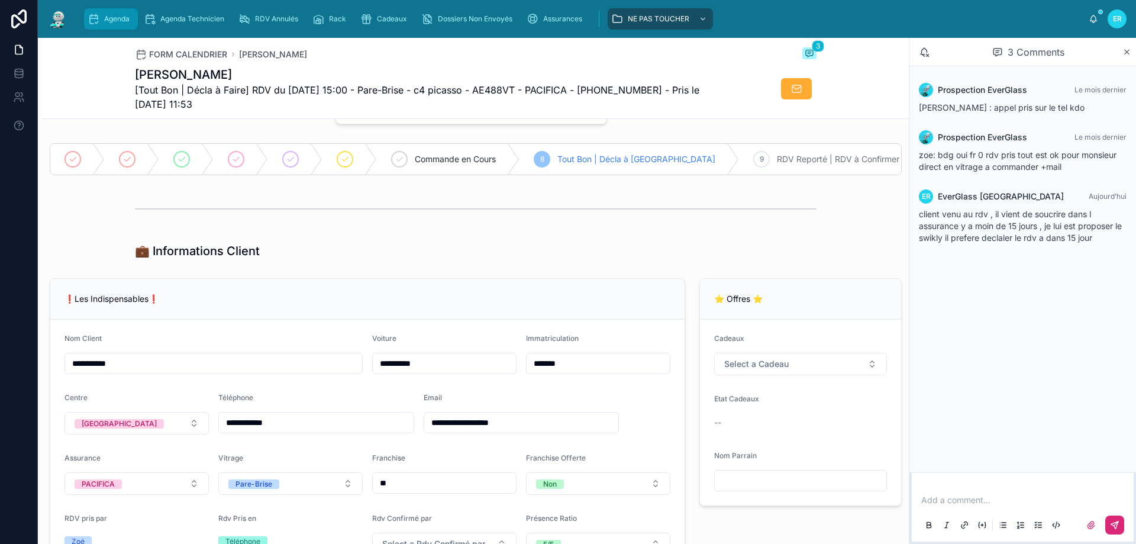
click at [117, 22] on span "Agenda" at bounding box center [116, 18] width 25 height 9
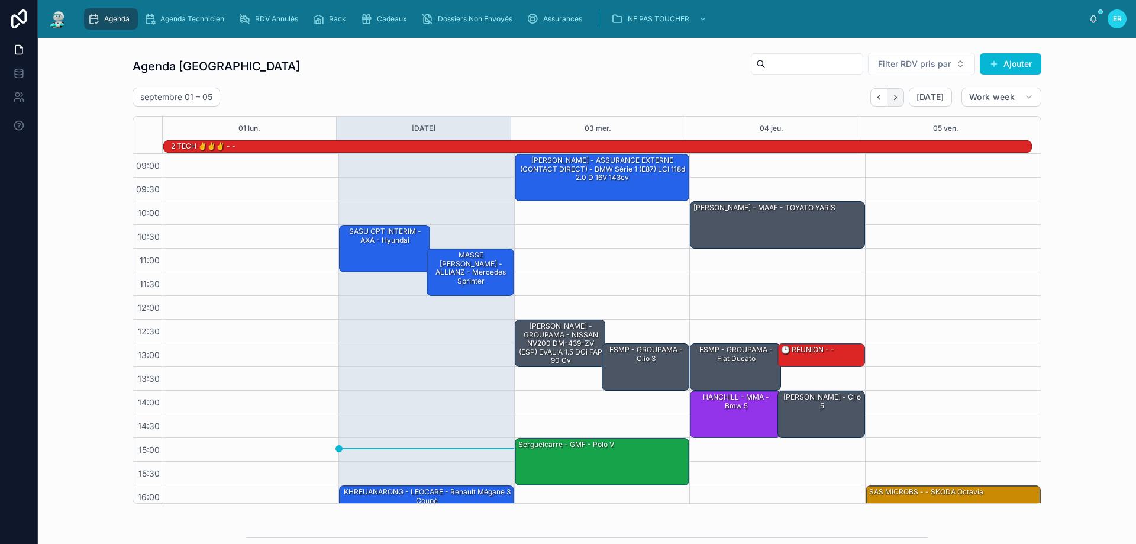
click at [891, 100] on icon "Next" at bounding box center [895, 97] width 9 height 9
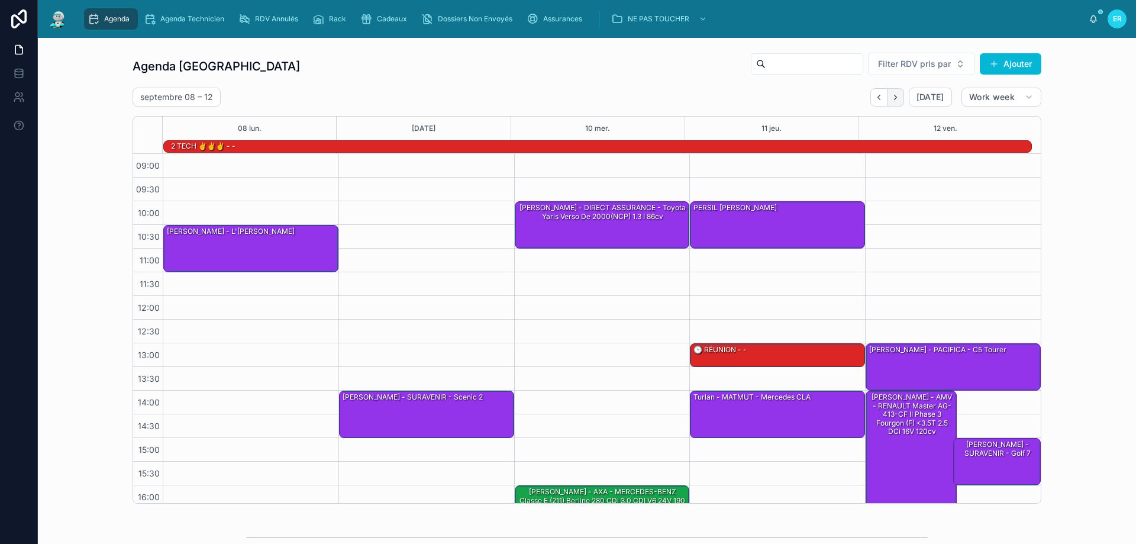
click at [892, 99] on icon "Next" at bounding box center [895, 97] width 9 height 9
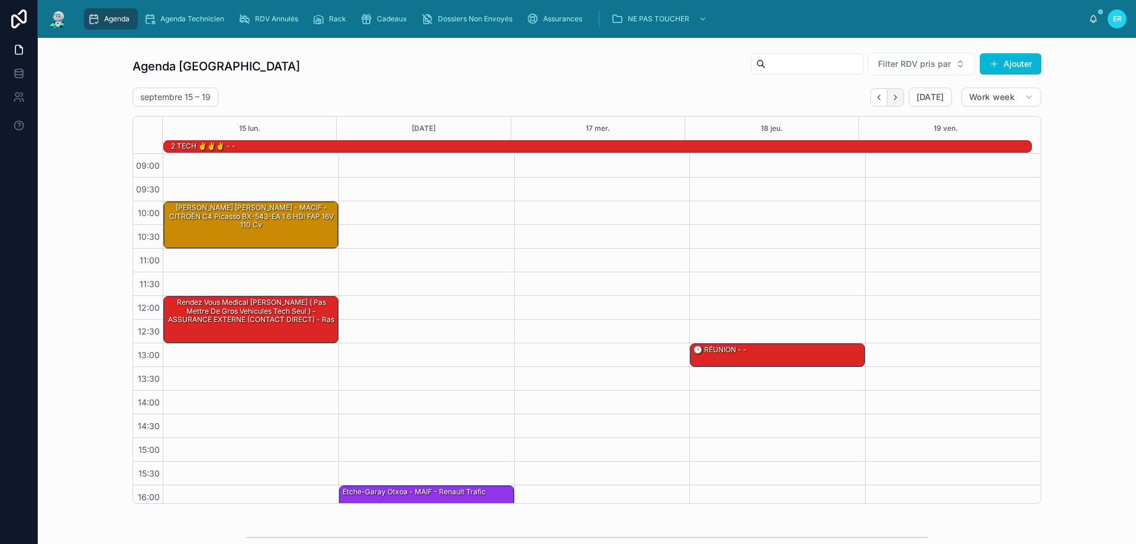
click at [894, 99] on icon "Next" at bounding box center [895, 97] width 2 height 5
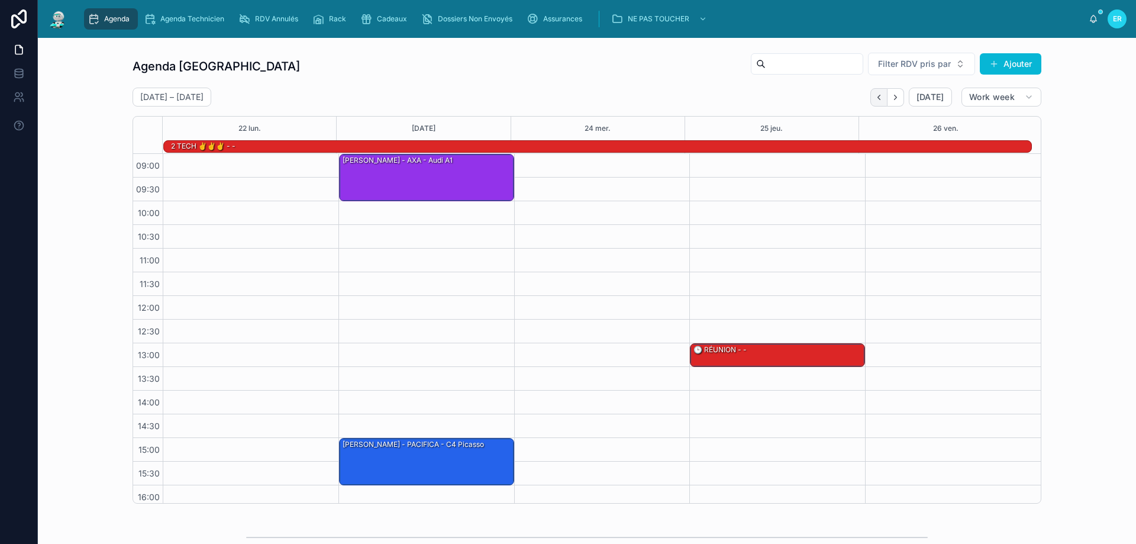
click at [875, 99] on icon "Back" at bounding box center [879, 97] width 9 height 9
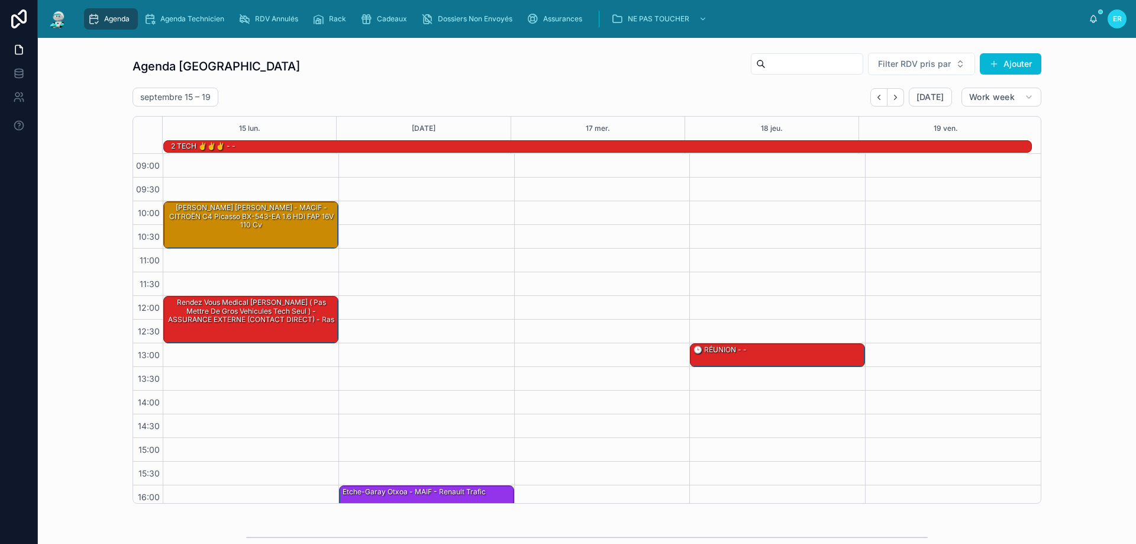
click at [875, 99] on icon "Back" at bounding box center [879, 97] width 9 height 9
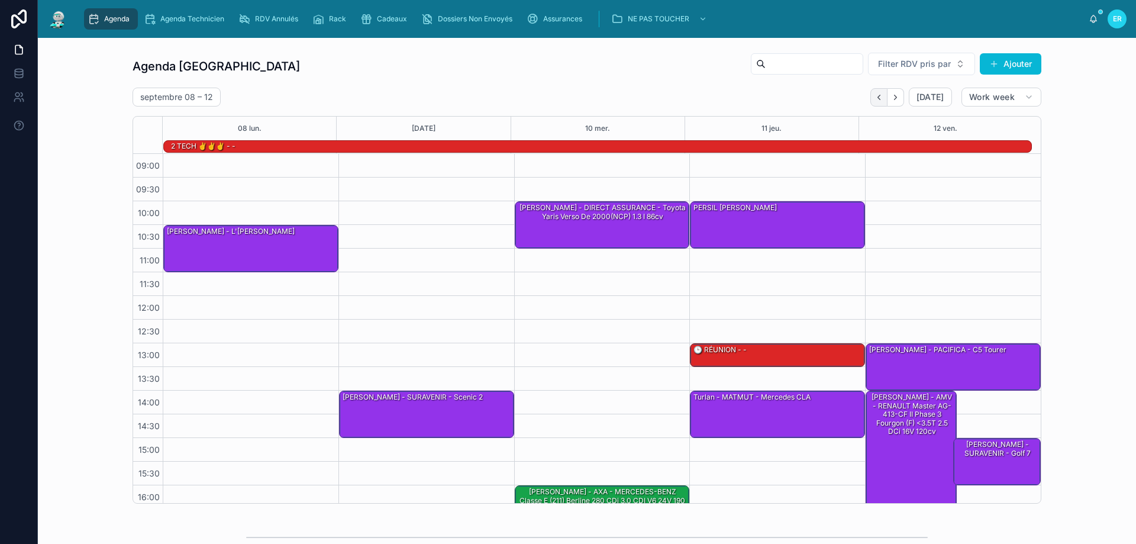
click at [875, 97] on icon "Back" at bounding box center [879, 97] width 9 height 9
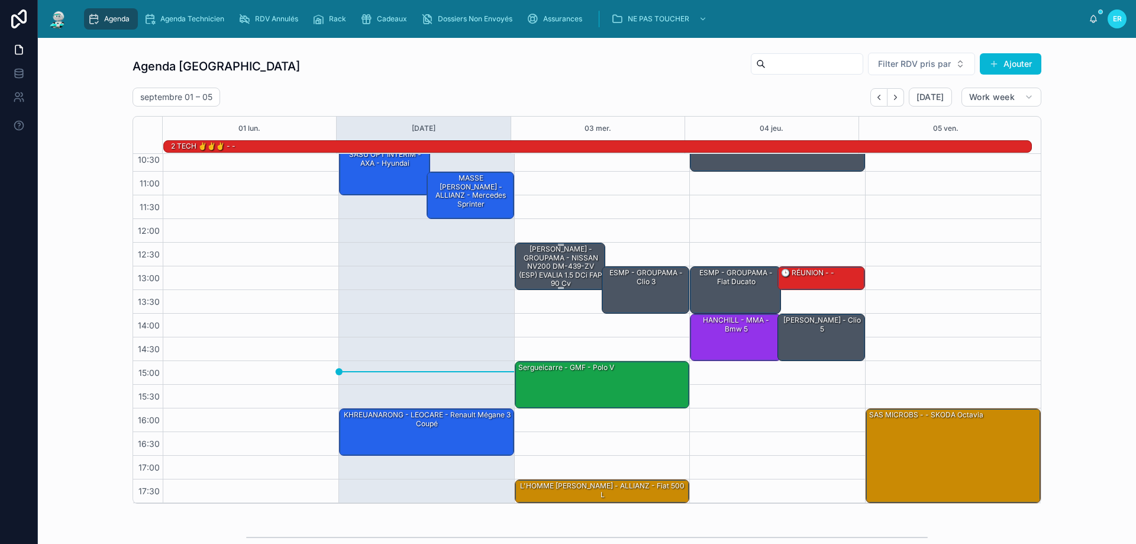
click at [568, 265] on div "[PERSON_NAME] - GROUPAMA - NISSAN NV200 DM-439-ZV (ESP) EVALIA 1.5 dCi FAP 90 cv" at bounding box center [561, 266] width 88 height 45
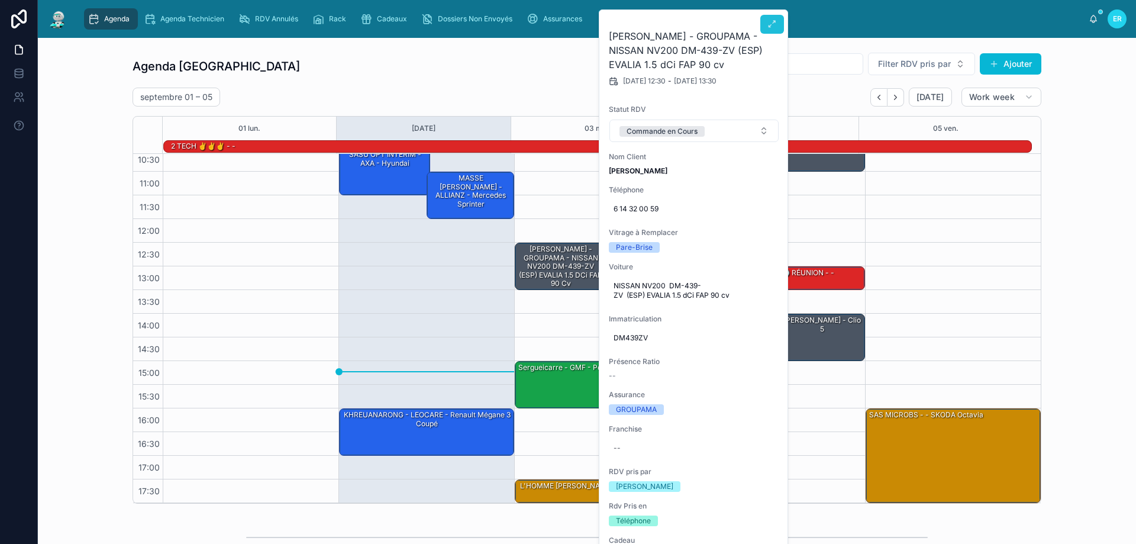
click at [770, 26] on icon at bounding box center [771, 24] width 9 height 9
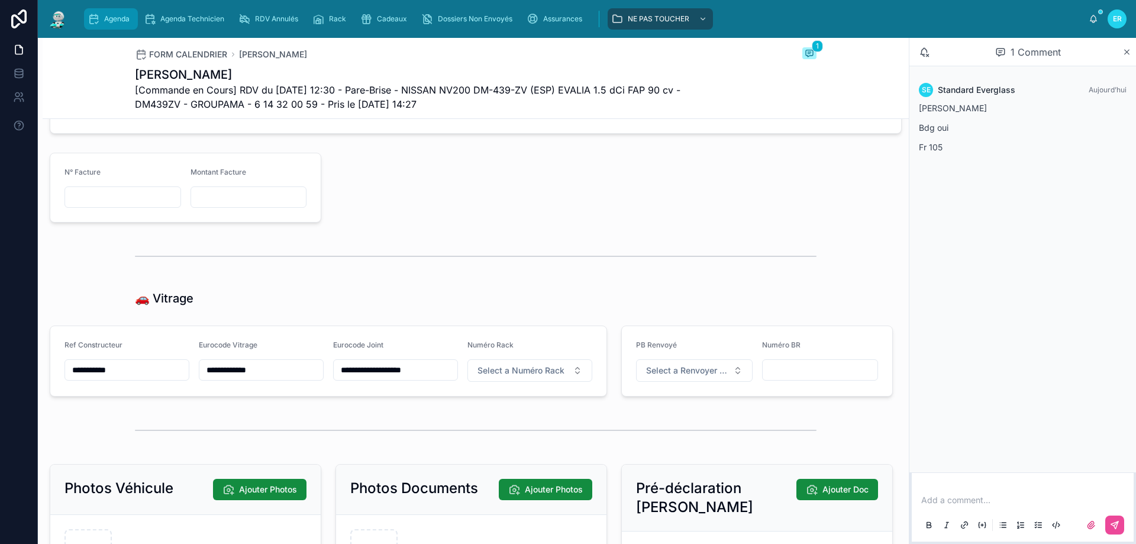
scroll to position [1420, 0]
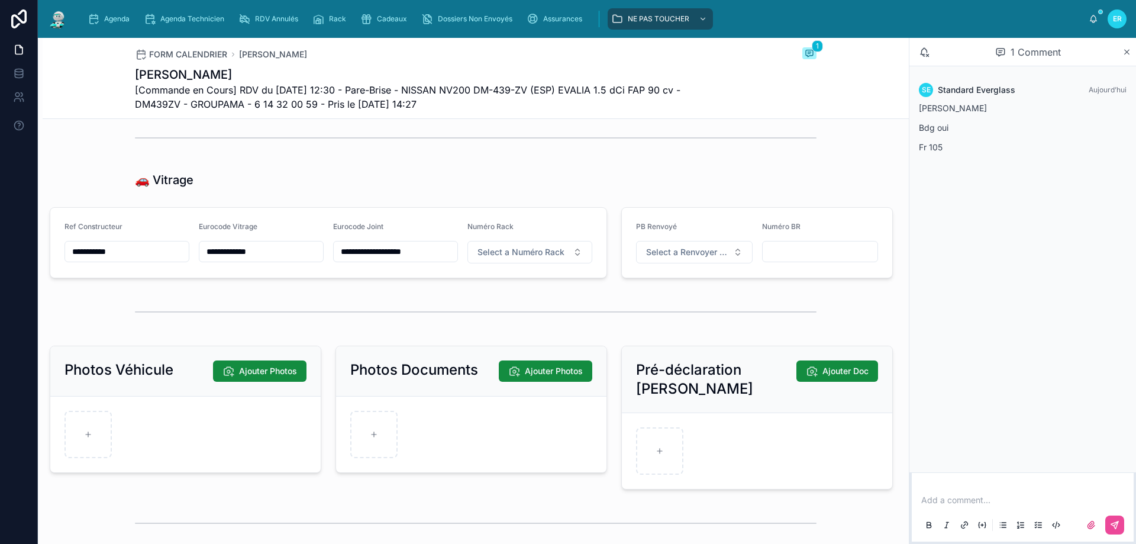
drag, startPoint x: 257, startPoint y: 261, endPoint x: 203, endPoint y: 258, distance: 54.5
click at [200, 259] on input "**********" at bounding box center [261, 251] width 124 height 17
click at [443, 260] on input "**********" at bounding box center [396, 251] width 124 height 17
click at [701, 157] on div at bounding box center [476, 137] width 866 height 39
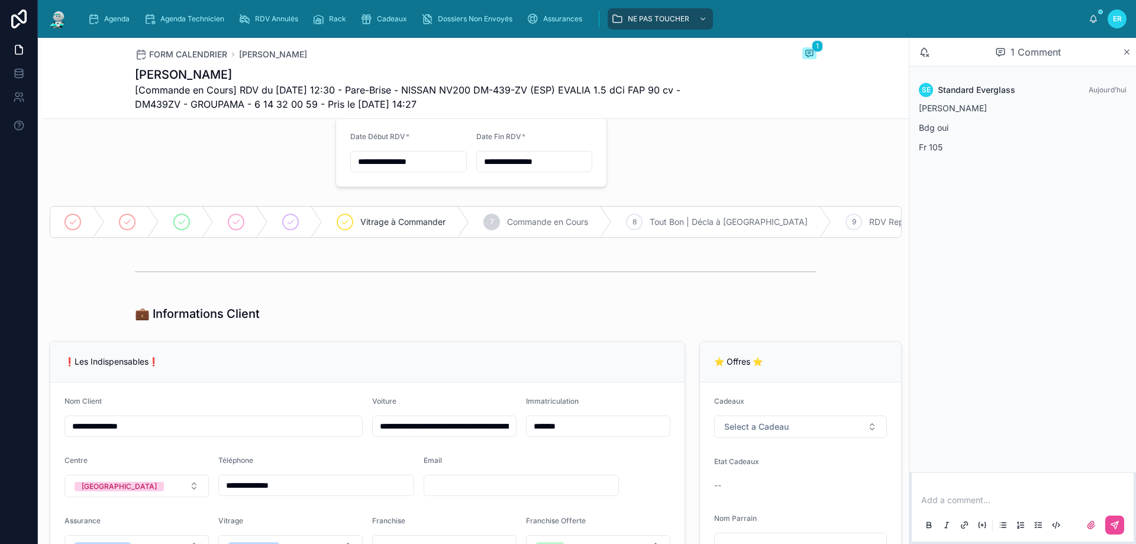
scroll to position [0, 0]
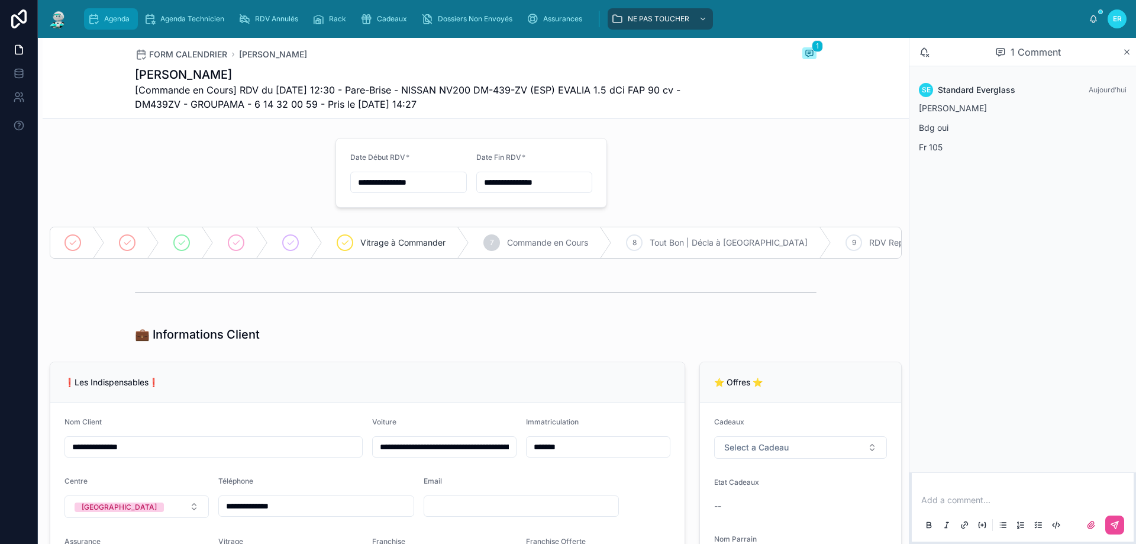
click at [104, 24] on div "Agenda" at bounding box center [111, 18] width 47 height 19
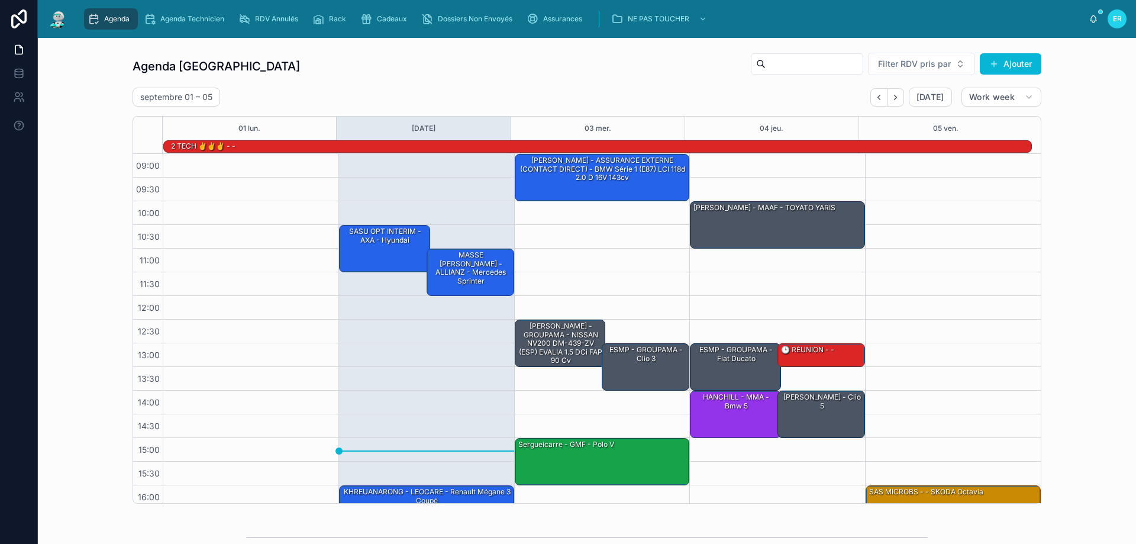
scroll to position [78, 0]
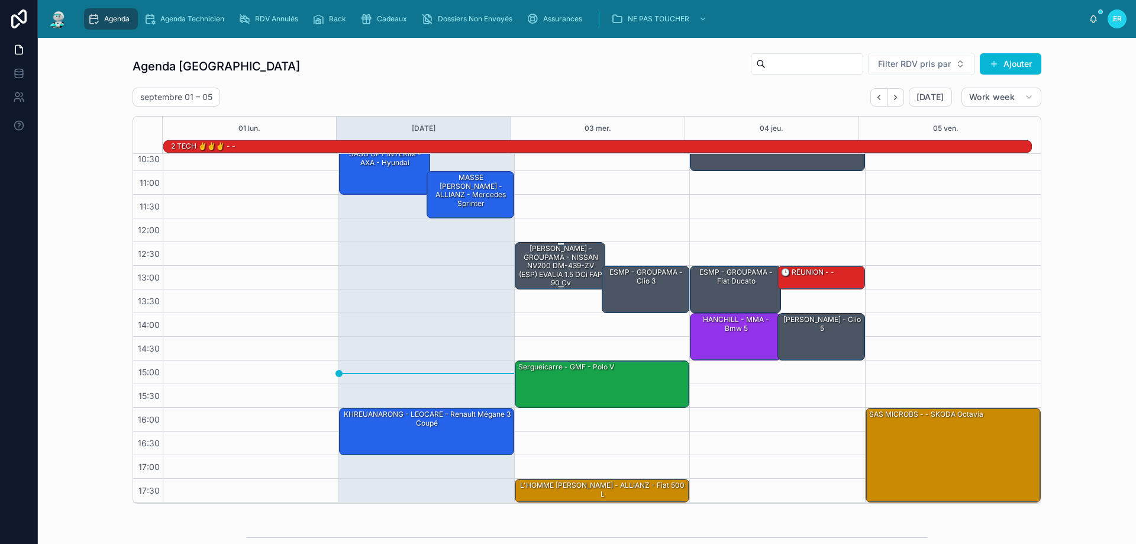
click at [556, 267] on div "[PERSON_NAME] - GROUPAMA - NISSAN NV200 DM-439-ZV (ESP) EVALIA 1.5 dCi FAP 90 cv" at bounding box center [561, 265] width 88 height 45
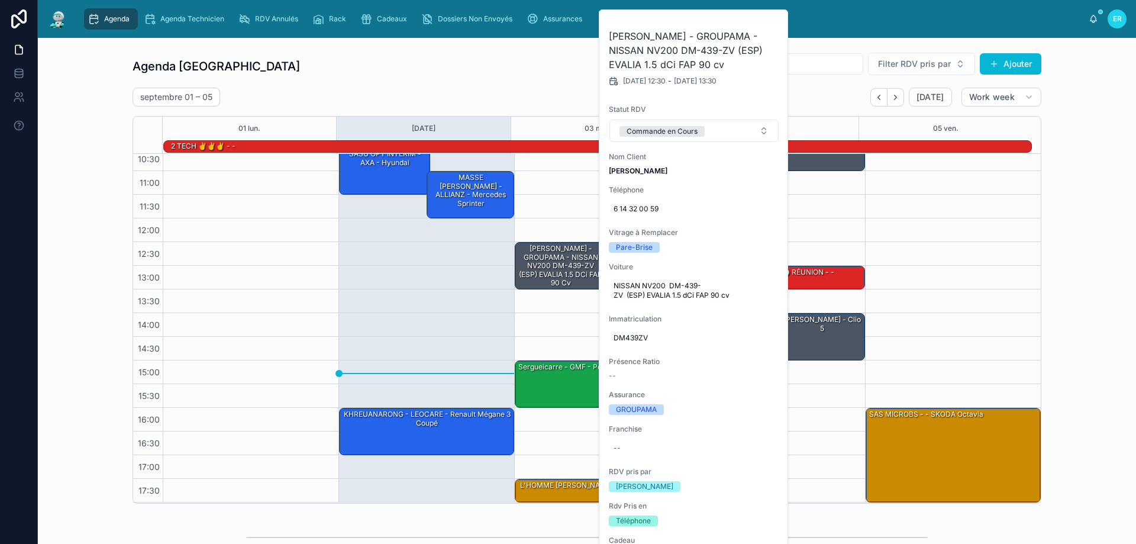
click at [836, 96] on div "septembre 01 – 05 Today Work week" at bounding box center [587, 97] width 909 height 19
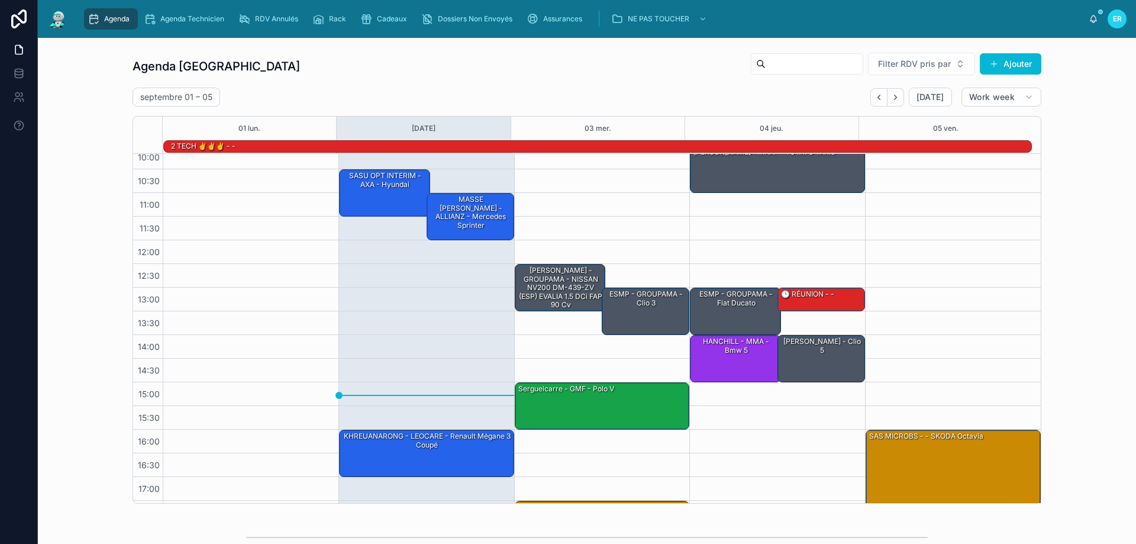
scroll to position [0, 0]
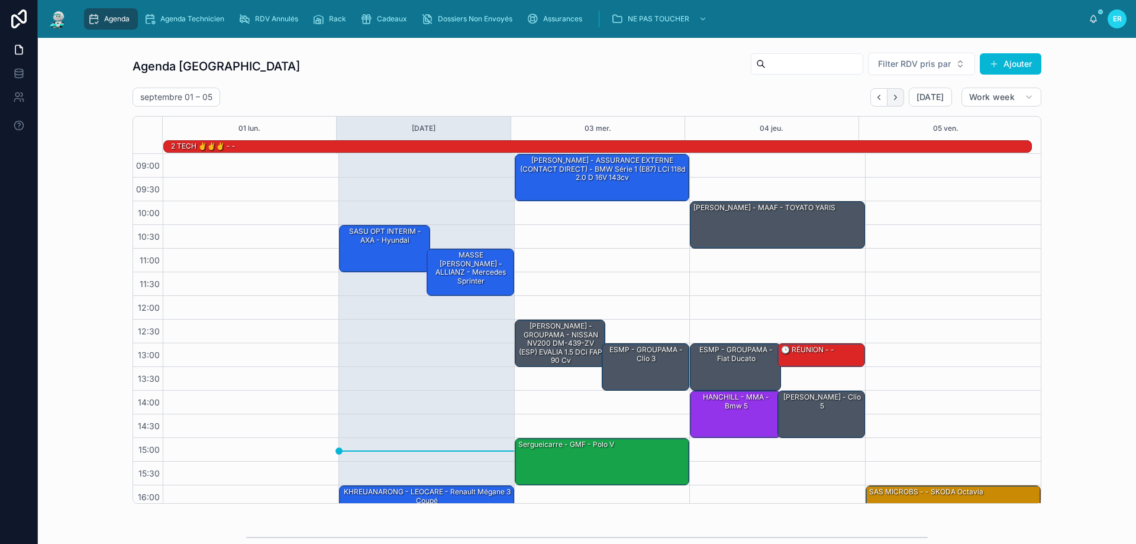
click at [894, 99] on icon "Next" at bounding box center [895, 97] width 9 height 9
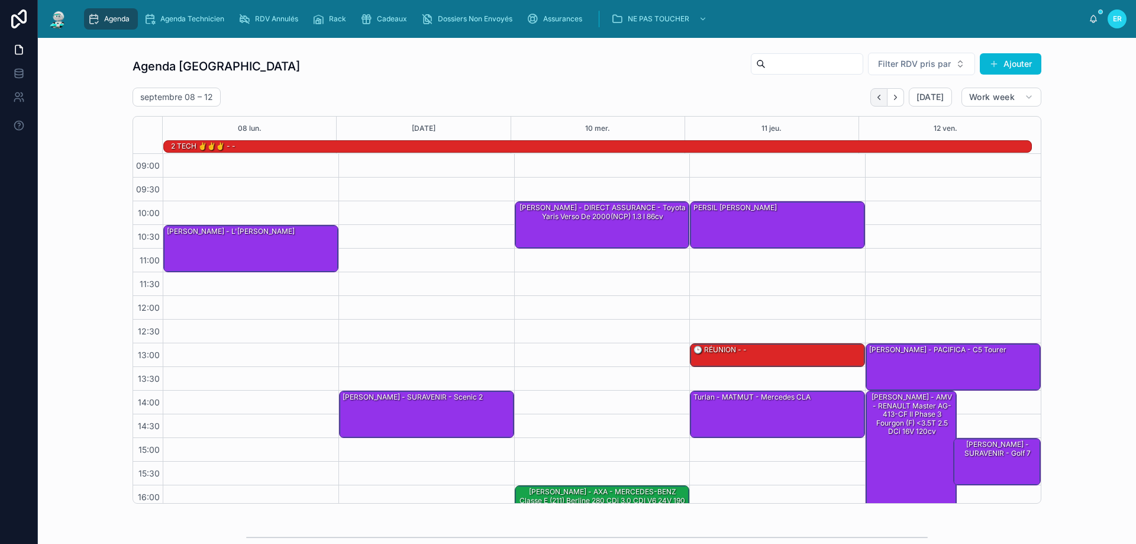
click at [872, 99] on button "Back" at bounding box center [878, 97] width 17 height 18
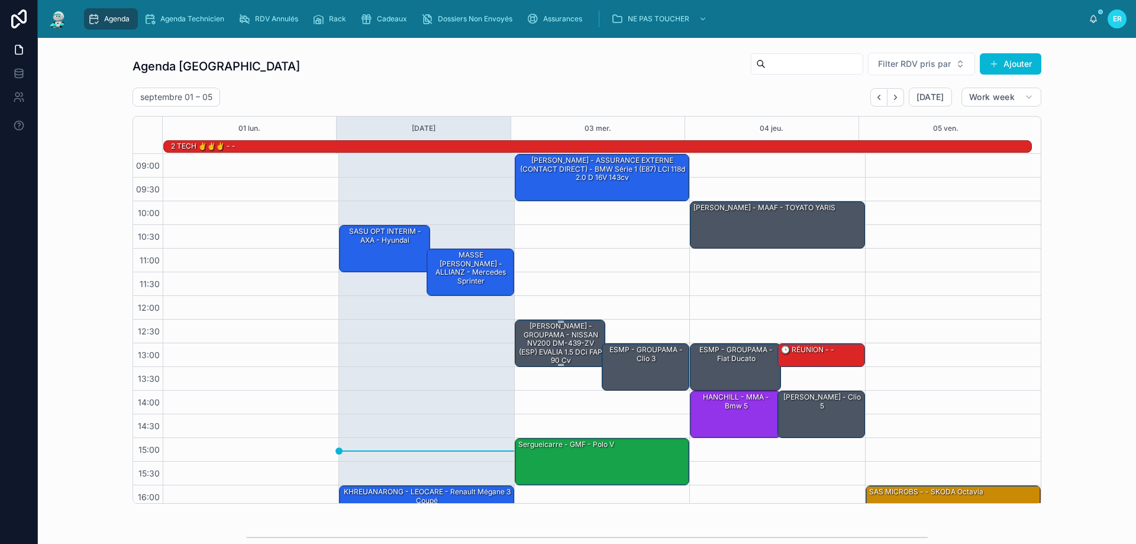
click at [557, 343] on div "[PERSON_NAME] - GROUPAMA - NISSAN NV200 DM-439-ZV (ESP) EVALIA 1.5 dCi FAP 90 cv" at bounding box center [561, 343] width 88 height 45
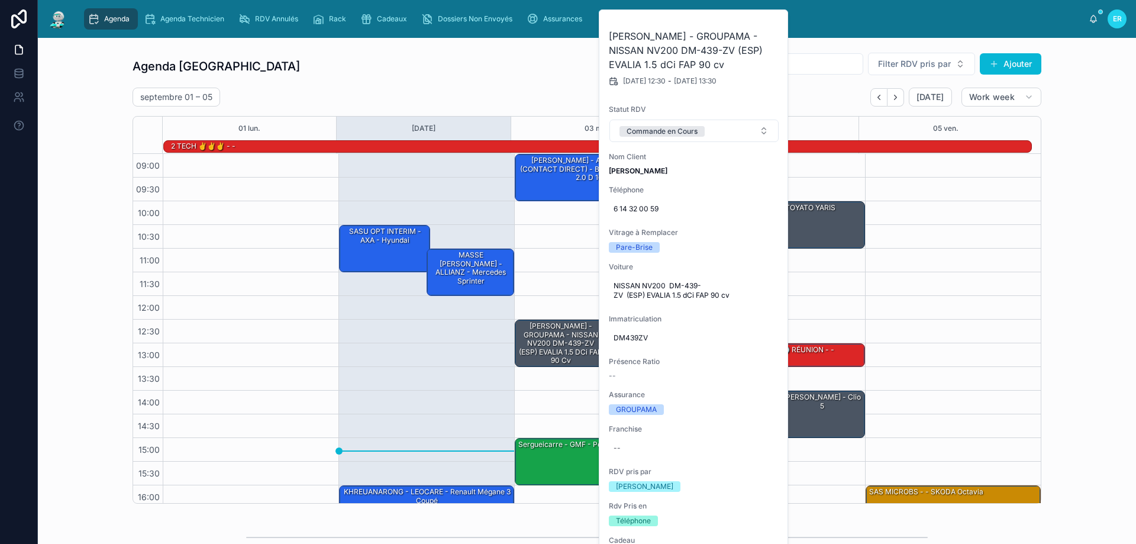
click at [1083, 95] on div "Agenda Rennes Filter RDV pris par Ajouter septembre 01 – 05 Today Work week 01 …" at bounding box center [586, 277] width 1079 height 461
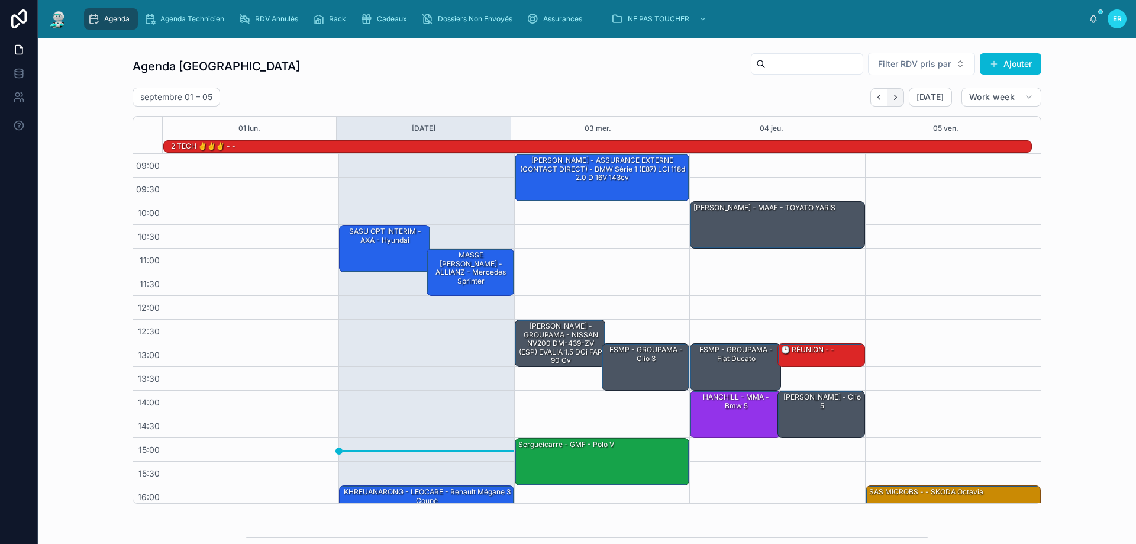
click at [895, 99] on icon "Next" at bounding box center [895, 97] width 9 height 9
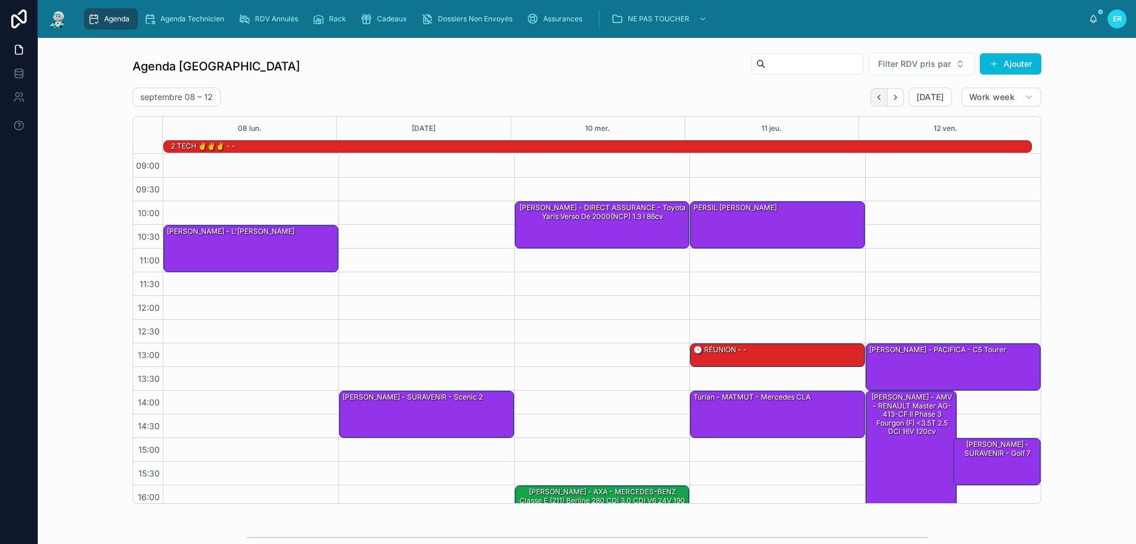
click at [875, 96] on icon "Back" at bounding box center [879, 97] width 9 height 9
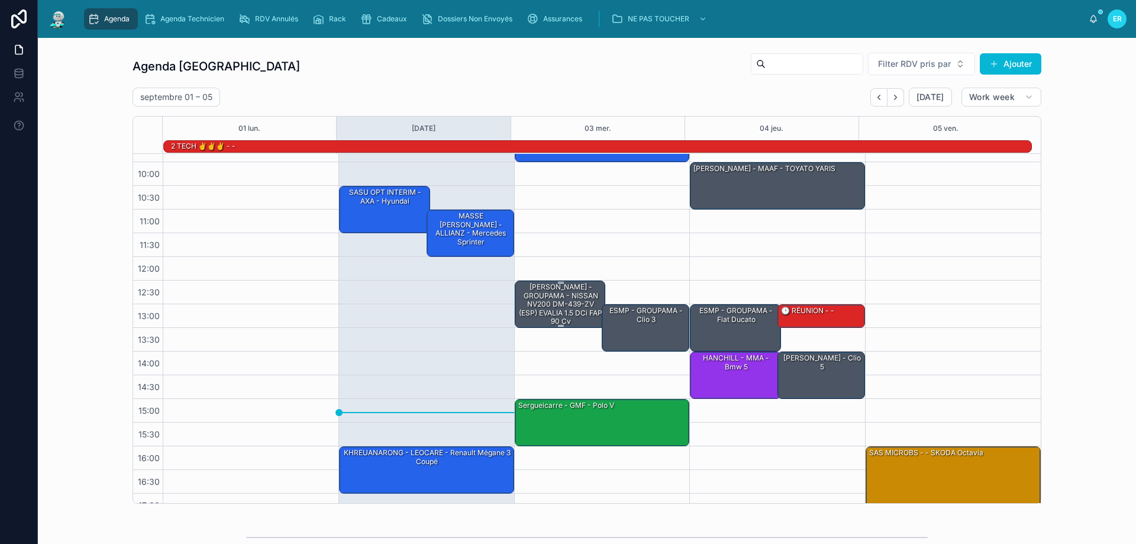
scroll to position [18, 0]
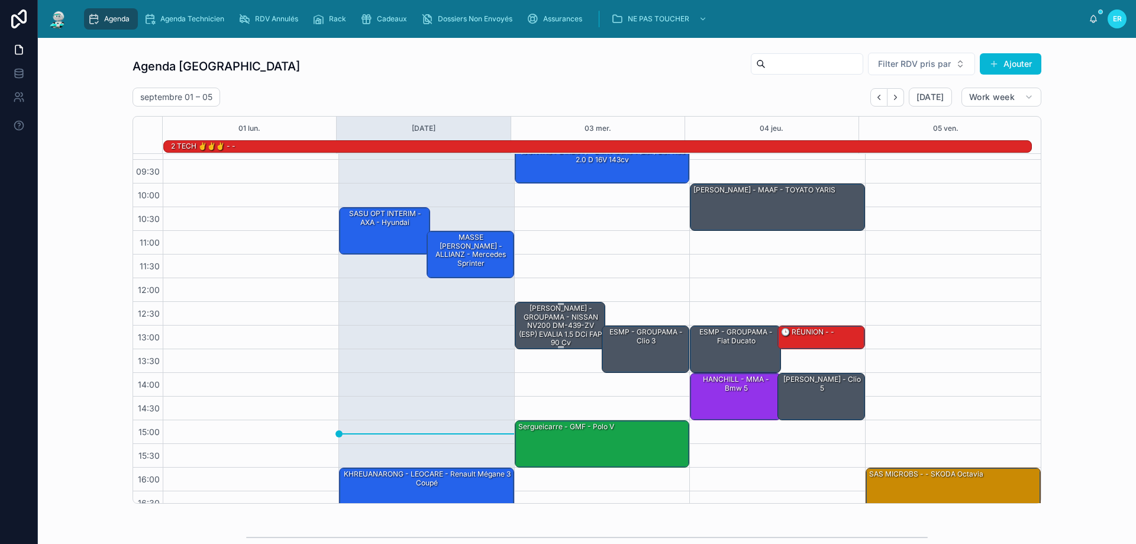
click at [562, 331] on div "[PERSON_NAME] - GROUPAMA - NISSAN NV200 DM-439-ZV (ESP) EVALIA 1.5 dCi FAP 90 cv" at bounding box center [561, 325] width 88 height 45
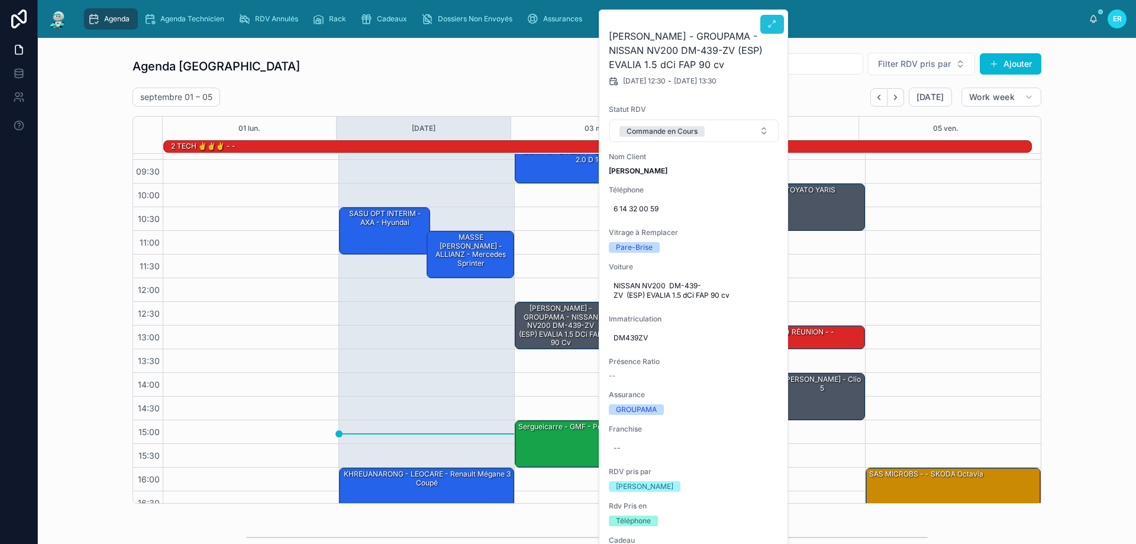
click at [770, 21] on icon at bounding box center [771, 24] width 9 height 9
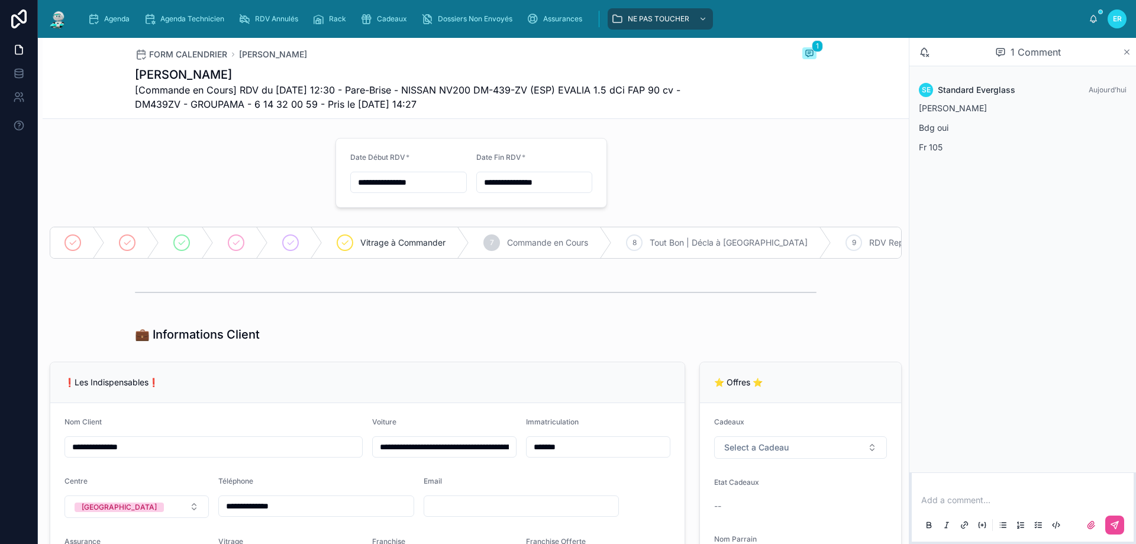
click at [1127, 50] on icon at bounding box center [1127, 51] width 9 height 9
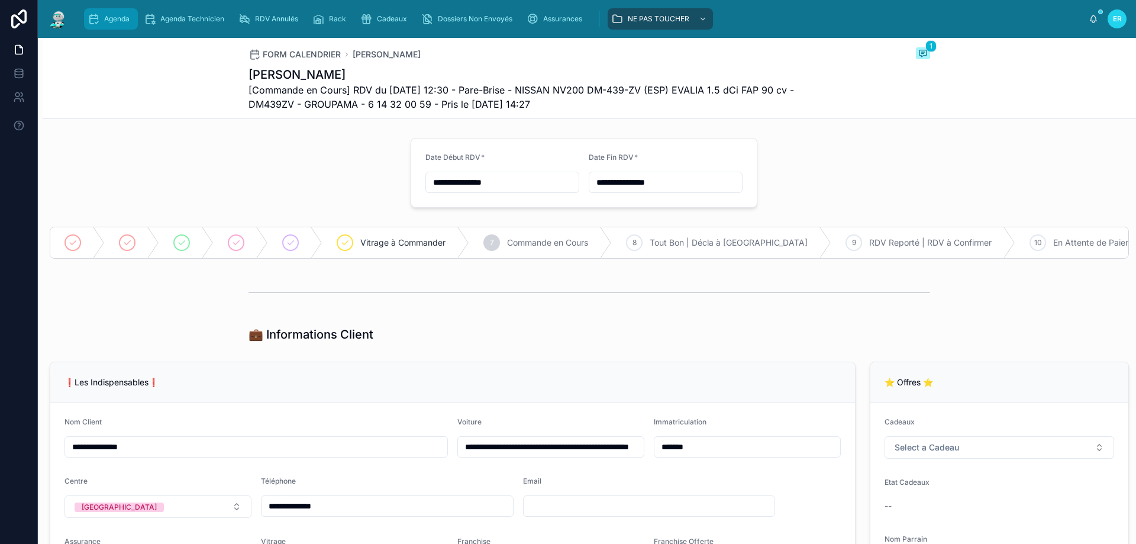
click at [96, 17] on icon "scrollable content" at bounding box center [94, 19] width 12 height 12
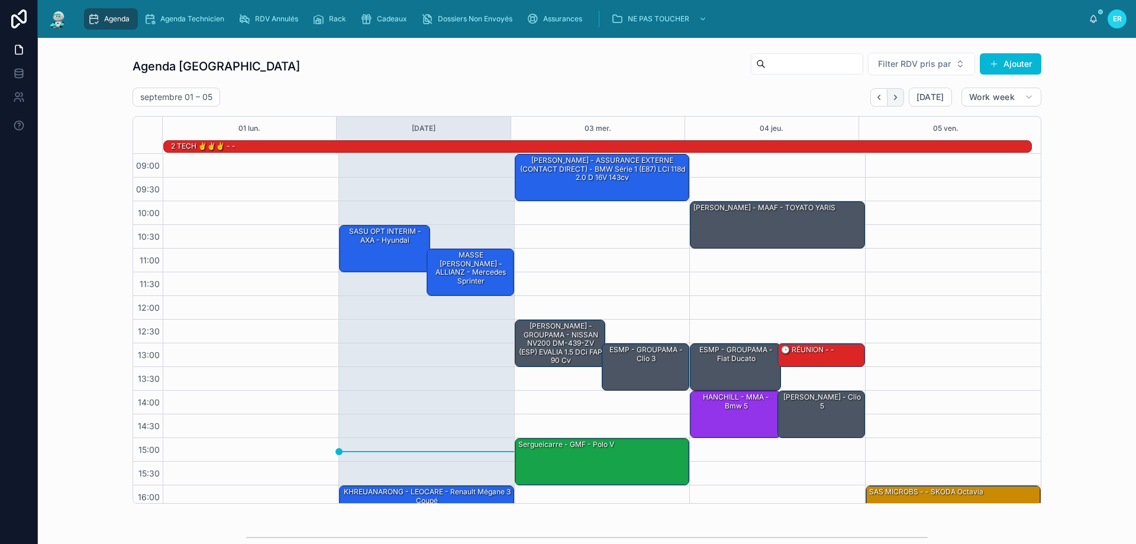
click at [891, 101] on icon "Next" at bounding box center [895, 97] width 9 height 9
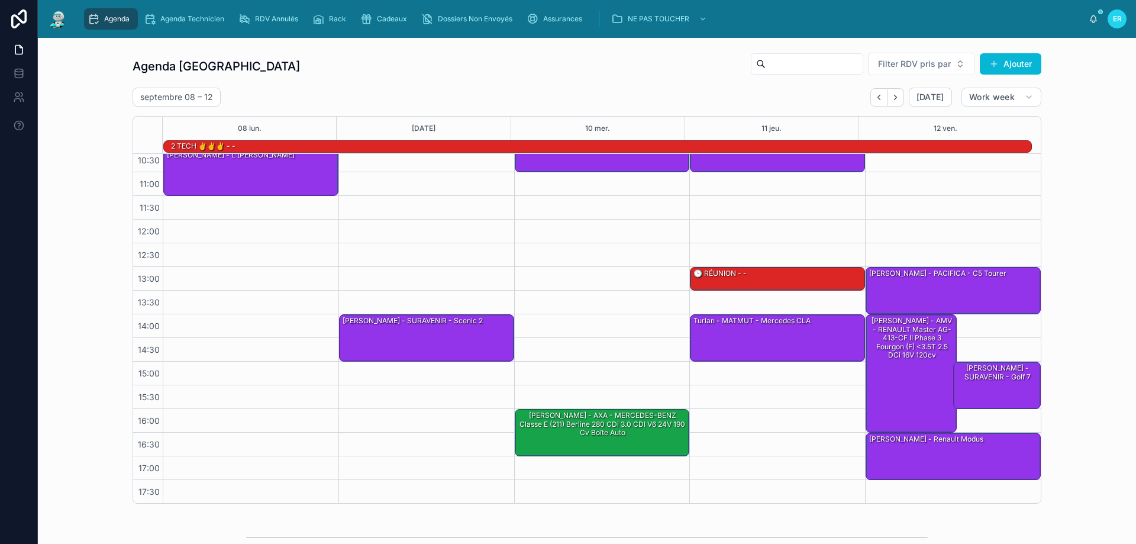
scroll to position [77, 0]
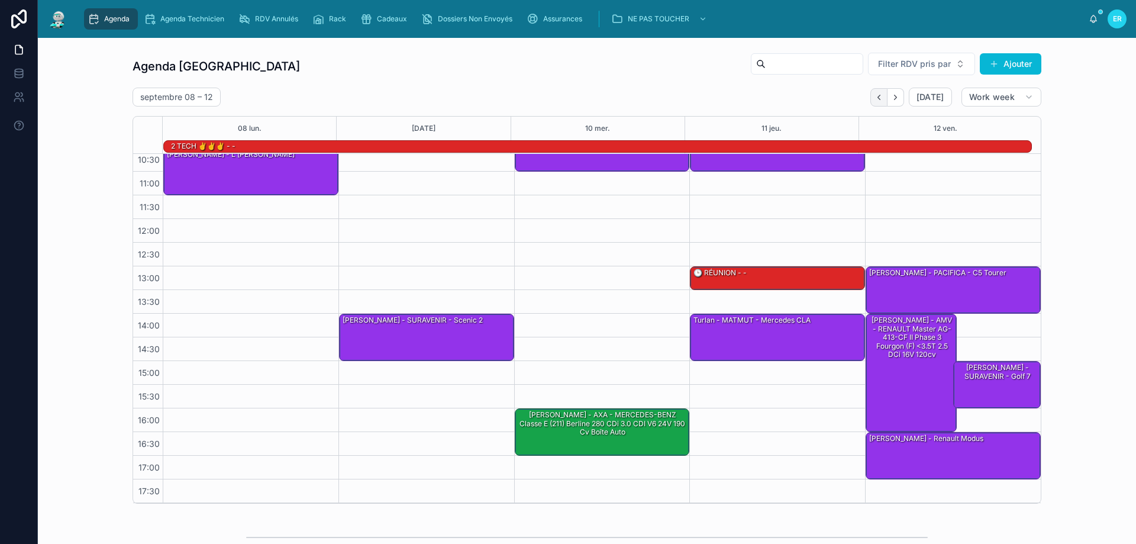
click at [875, 102] on button "Back" at bounding box center [878, 97] width 17 height 18
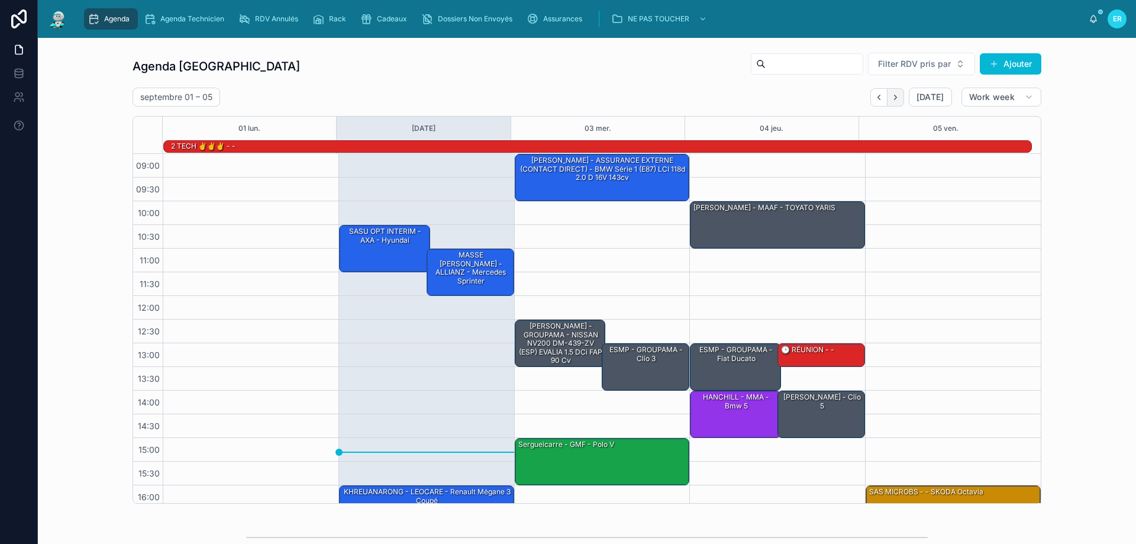
click at [891, 104] on button "Next" at bounding box center [896, 97] width 17 height 18
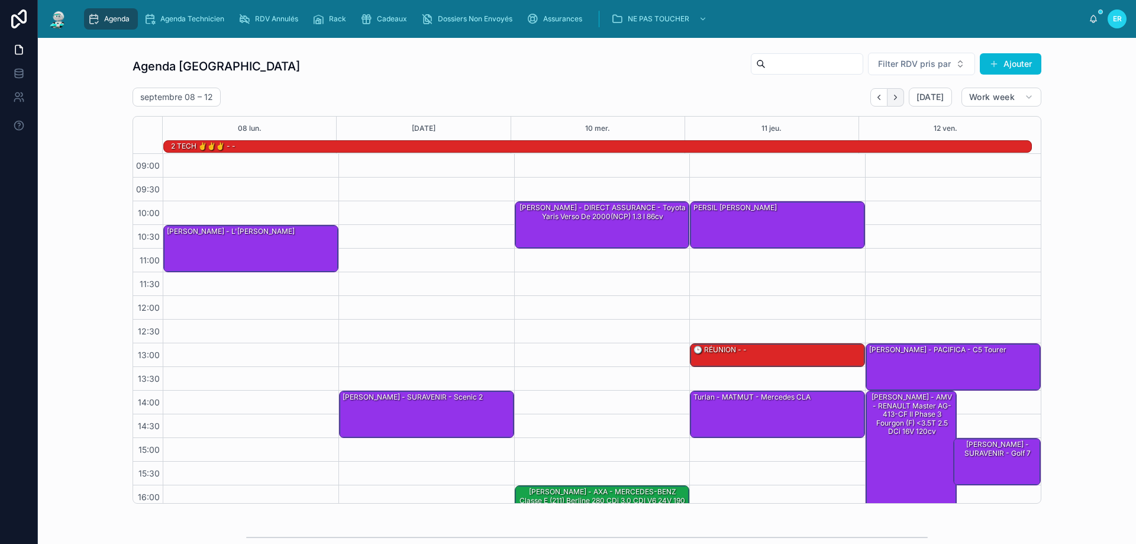
click at [900, 100] on button "Next" at bounding box center [896, 97] width 17 height 18
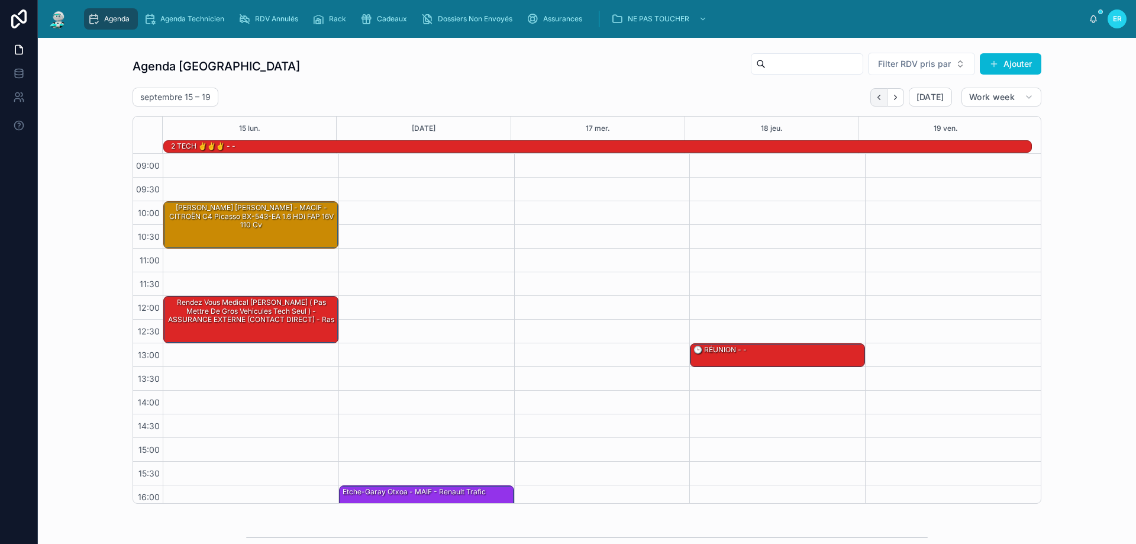
click at [875, 98] on icon "Back" at bounding box center [879, 97] width 9 height 9
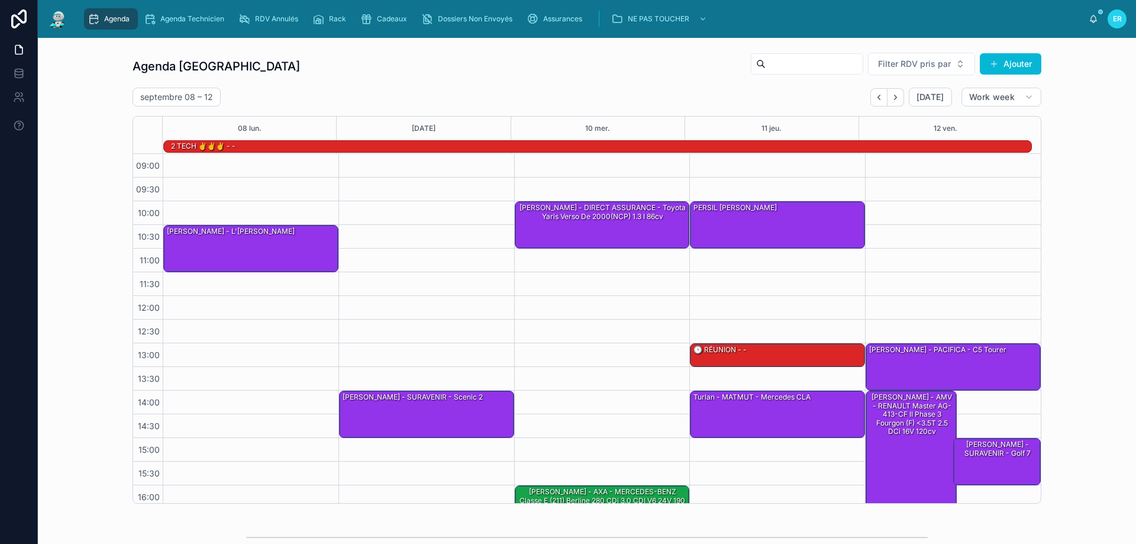
click at [875, 98] on icon "Back" at bounding box center [879, 97] width 9 height 9
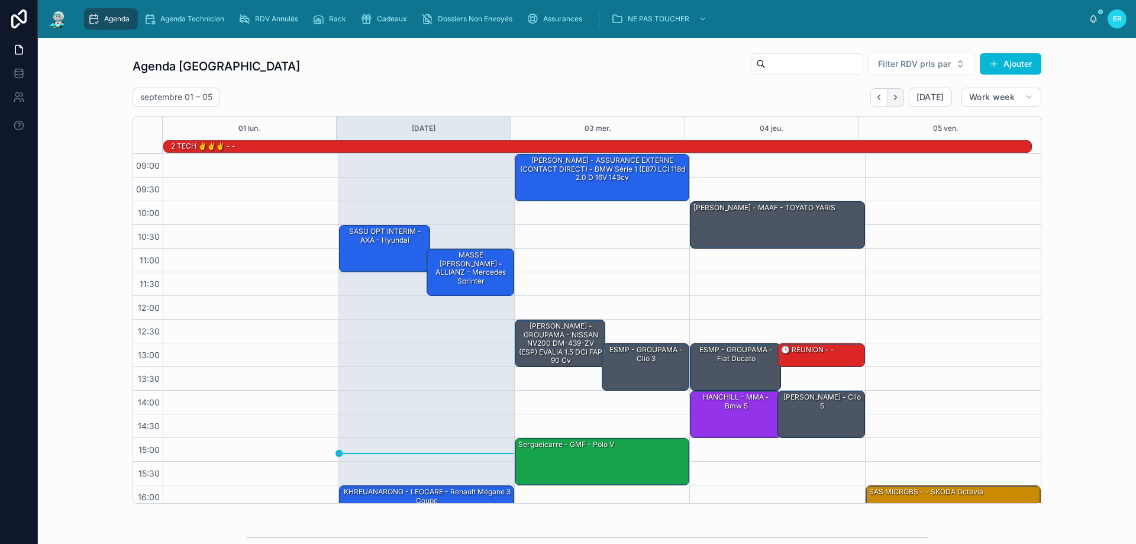
click at [891, 98] on icon "Next" at bounding box center [895, 97] width 9 height 9
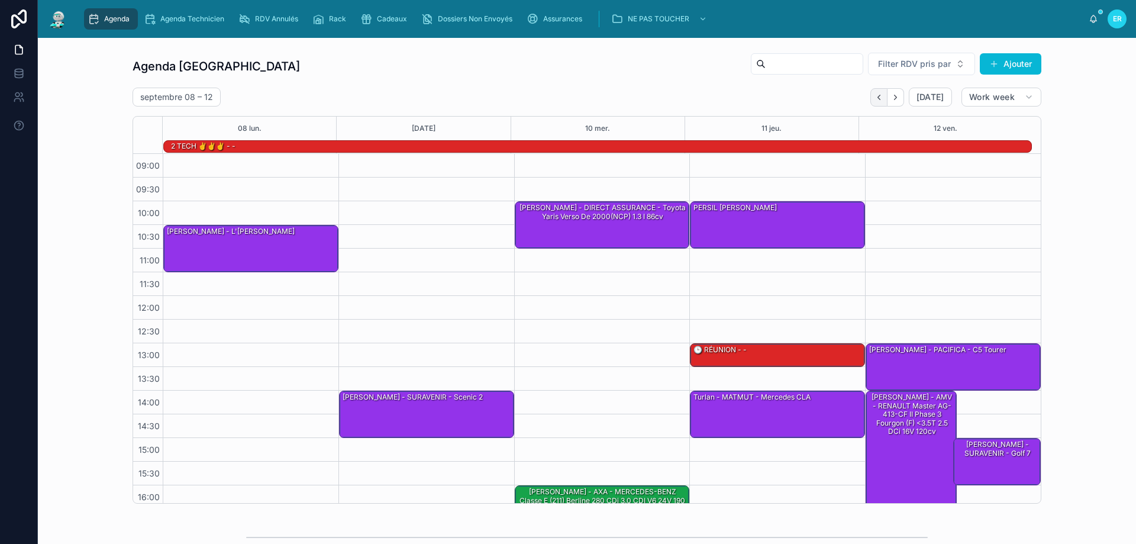
click at [875, 98] on icon "Back" at bounding box center [879, 97] width 9 height 9
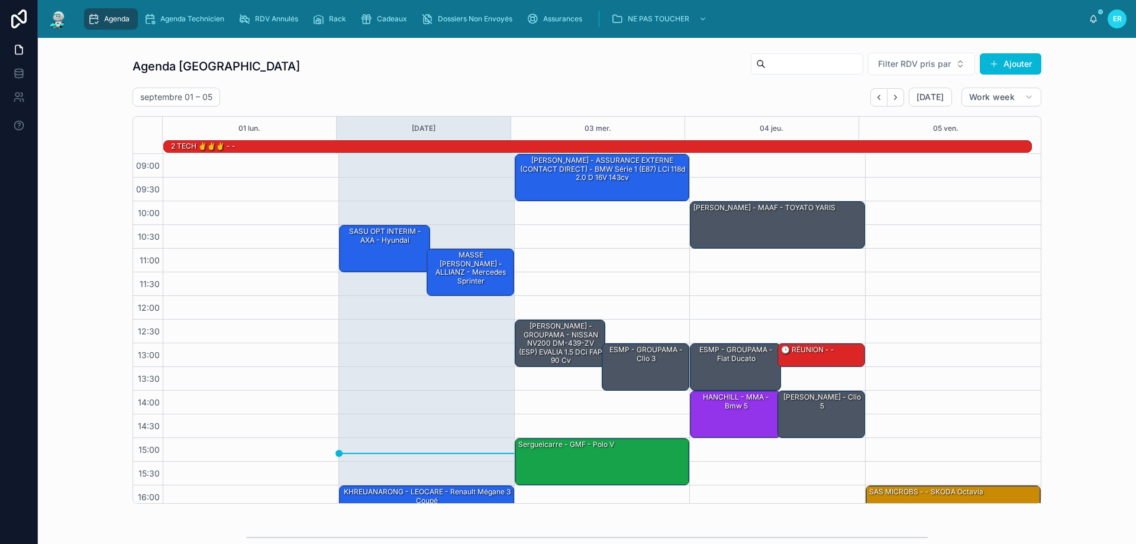
click at [875, 98] on icon "Back" at bounding box center [879, 97] width 9 height 9
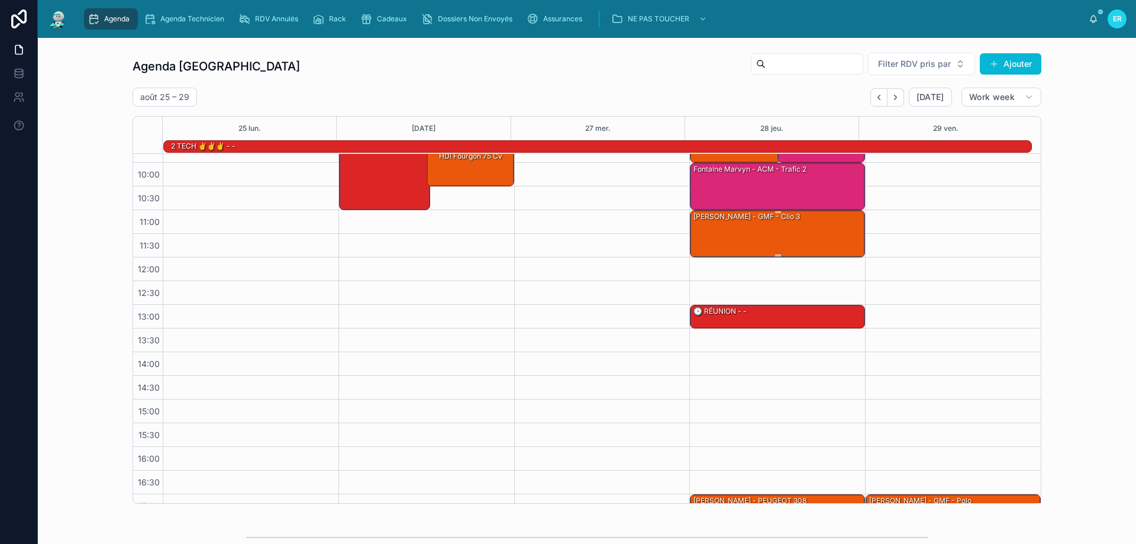
scroll to position [59, 0]
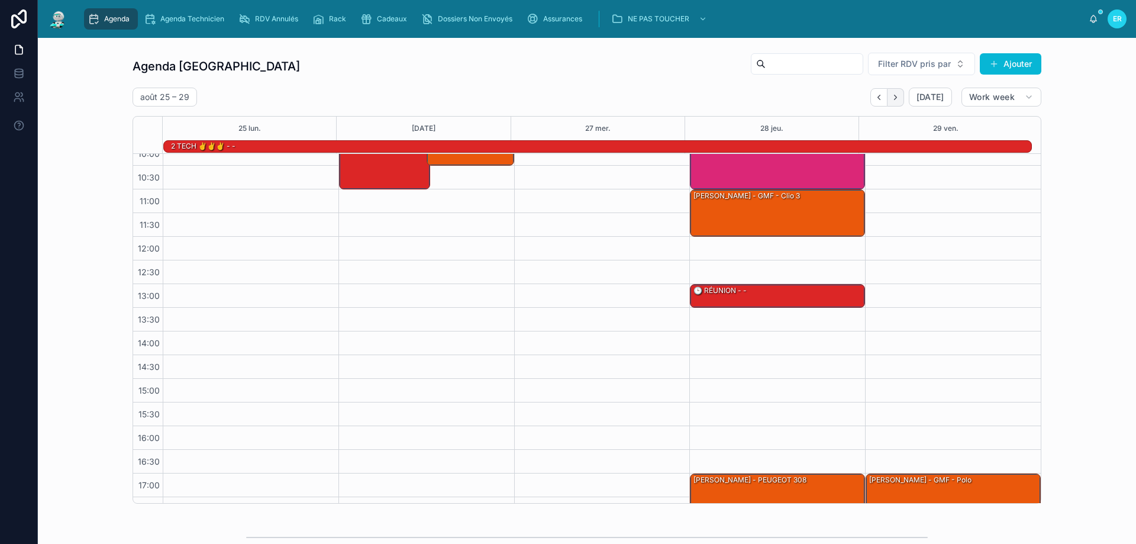
click at [899, 98] on button "Next" at bounding box center [896, 97] width 17 height 18
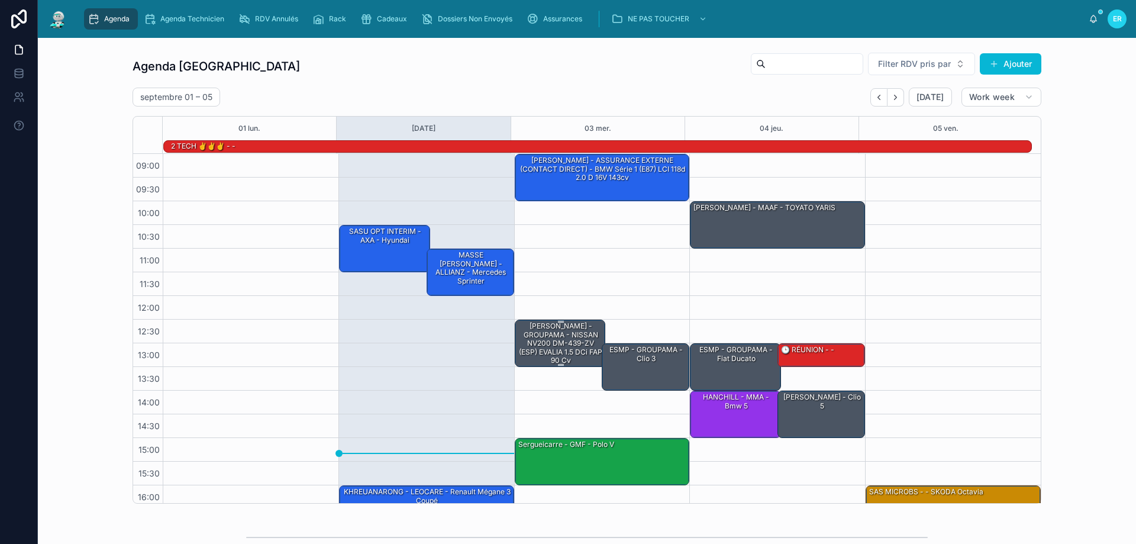
click at [556, 336] on div "[PERSON_NAME] - GROUPAMA - NISSAN NV200 DM-439-ZV (ESP) EVALIA 1.5 dCi FAP 90 cv" at bounding box center [561, 343] width 88 height 45
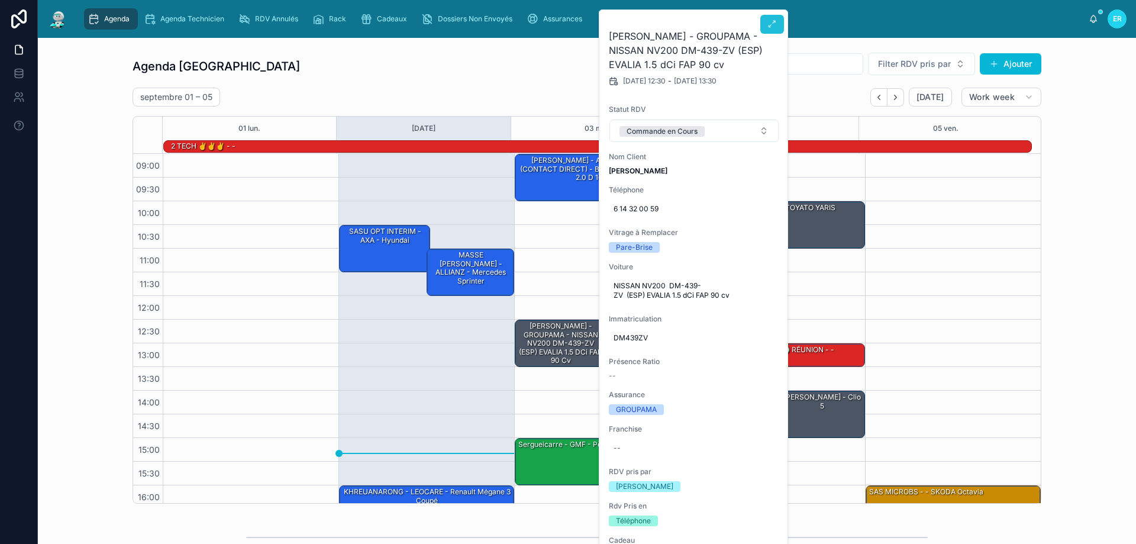
click at [768, 22] on icon at bounding box center [771, 24] width 9 height 9
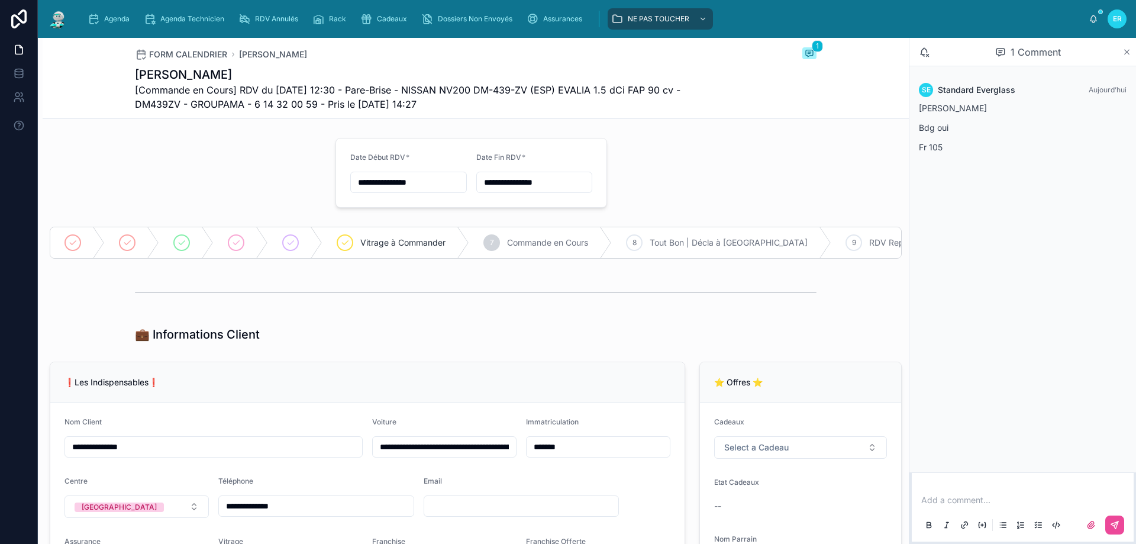
click at [1125, 49] on icon at bounding box center [1127, 51] width 9 height 9
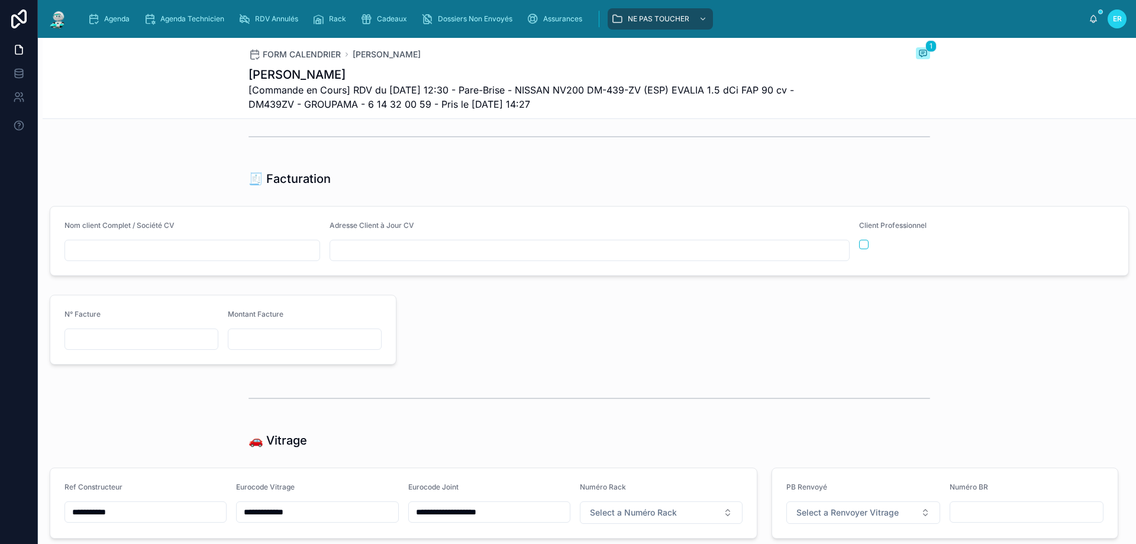
scroll to position [1065, 0]
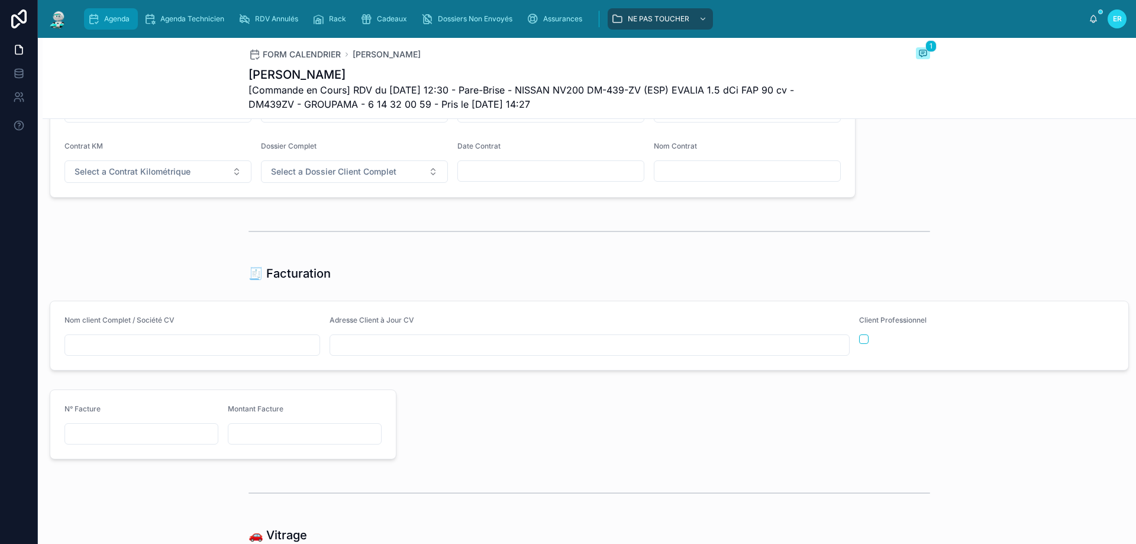
click at [99, 9] on link "Agenda" at bounding box center [111, 18] width 54 height 21
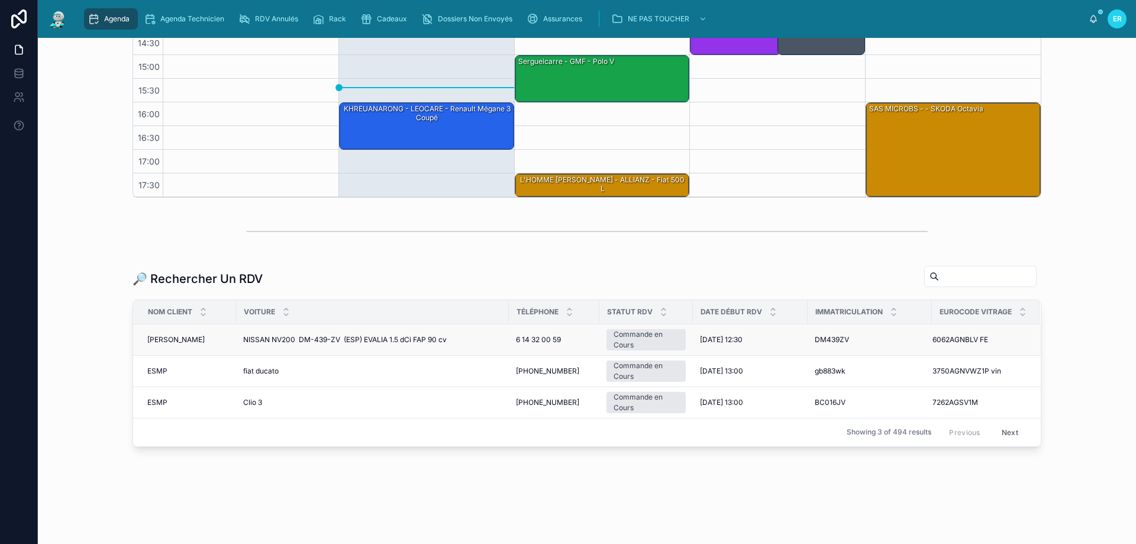
scroll to position [308, 0]
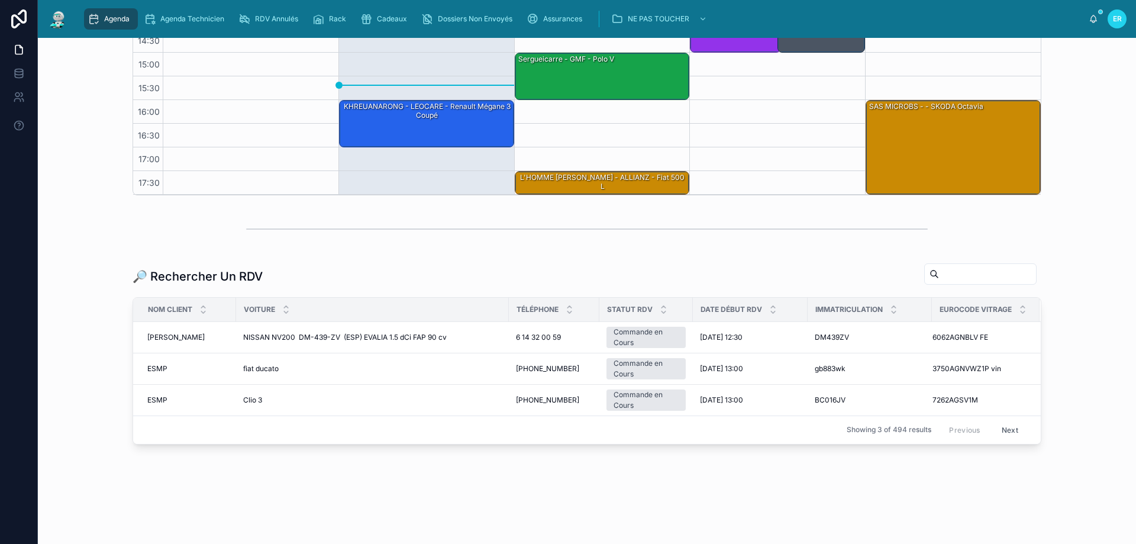
paste input "*******"
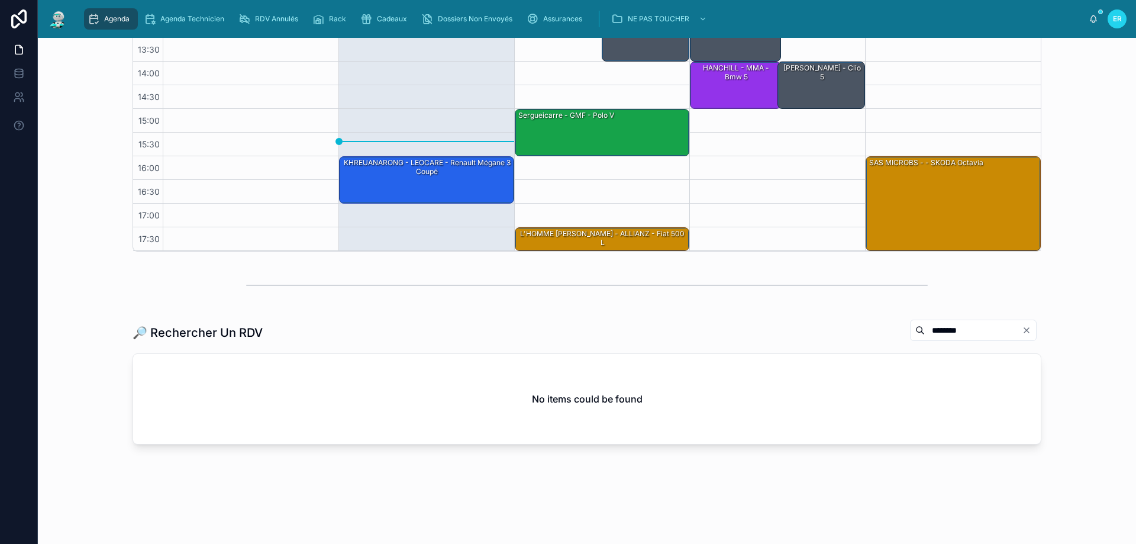
scroll to position [252, 0]
type input "*******"
click at [1029, 330] on button "Clear" at bounding box center [1029, 329] width 14 height 9
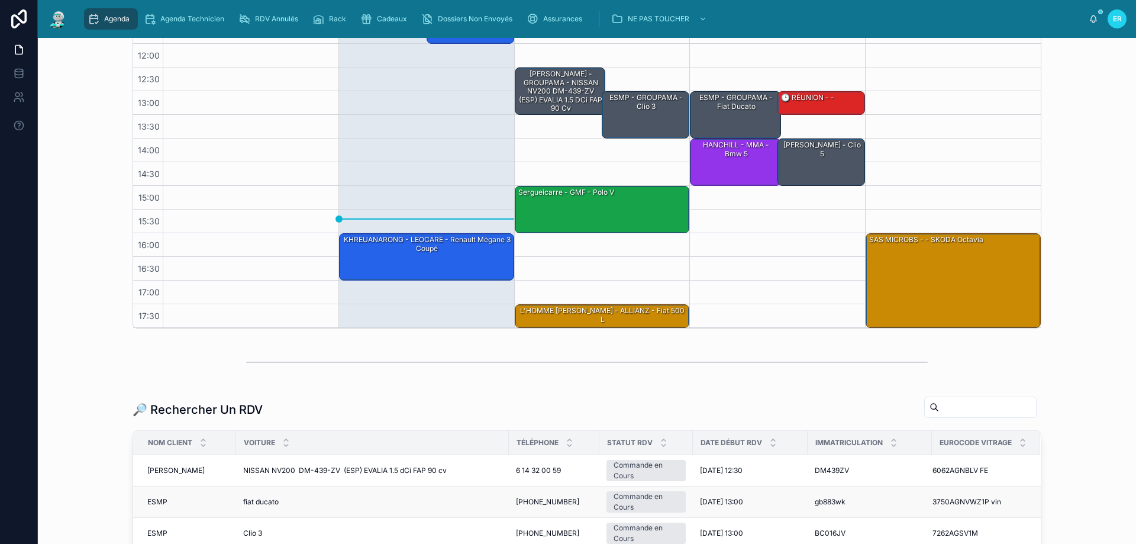
scroll to position [308, 0]
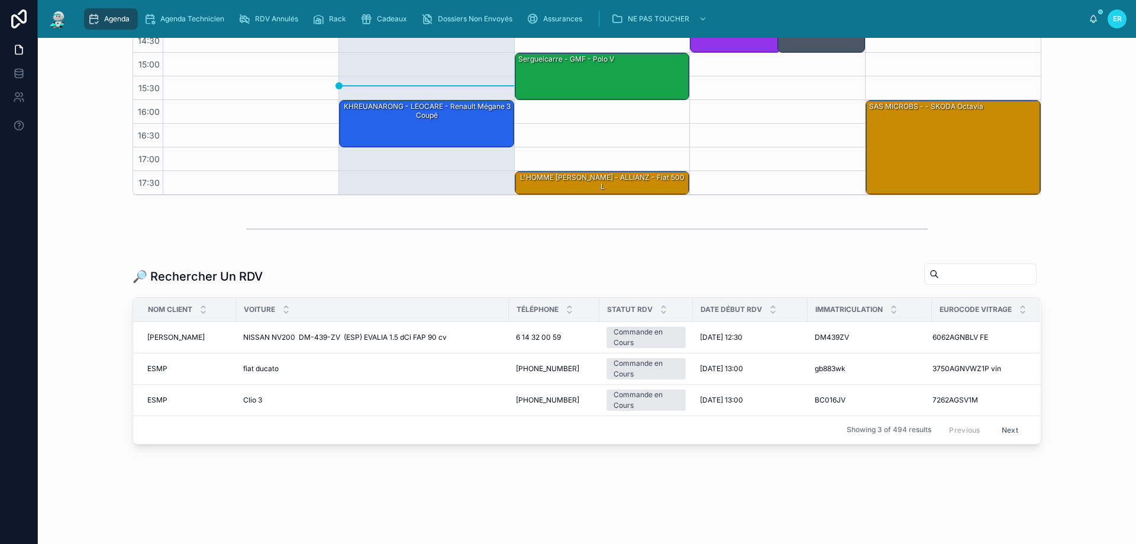
click at [939, 276] on input "text" at bounding box center [987, 274] width 97 height 17
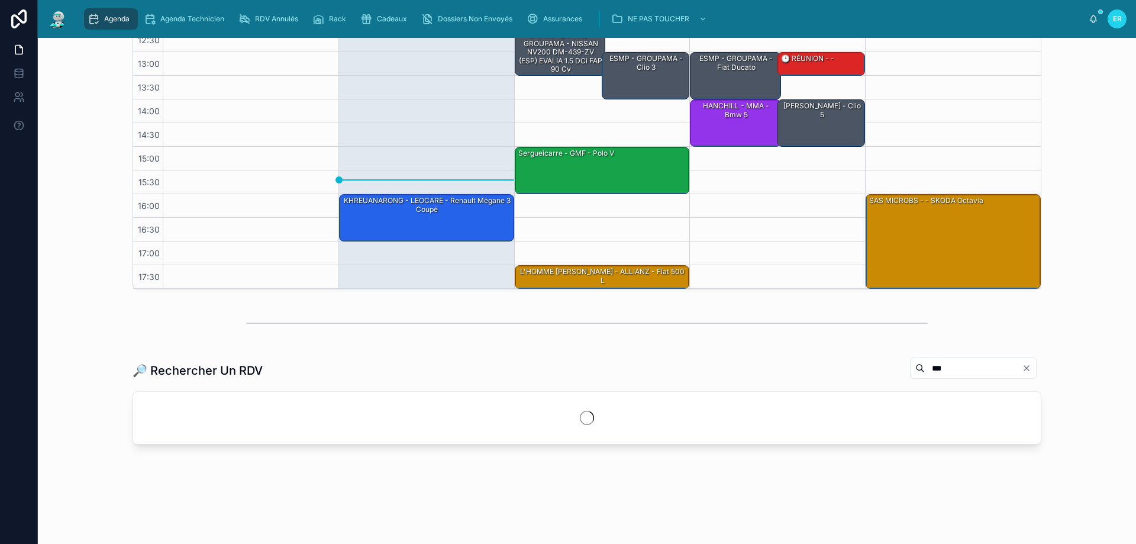
scroll to position [214, 0]
type input "*"
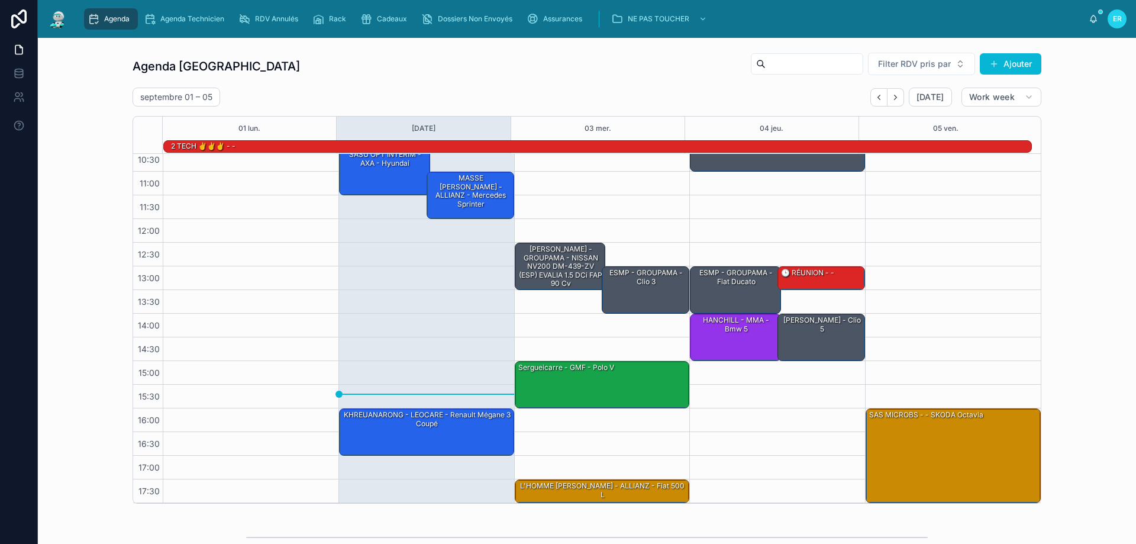
click at [798, 66] on input "text" at bounding box center [814, 64] width 97 height 17
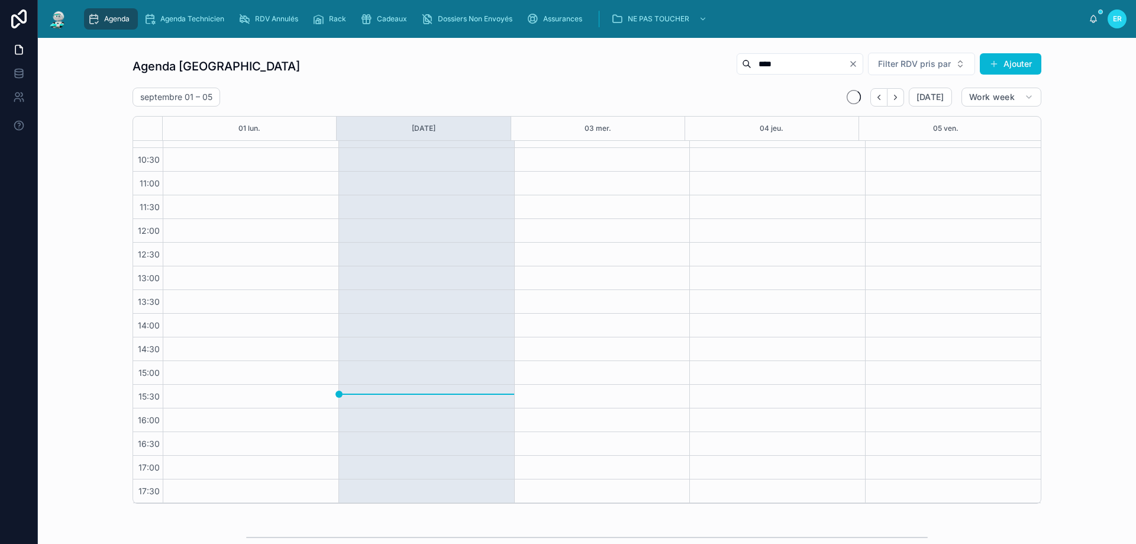
scroll to position [64, 0]
type input "*"
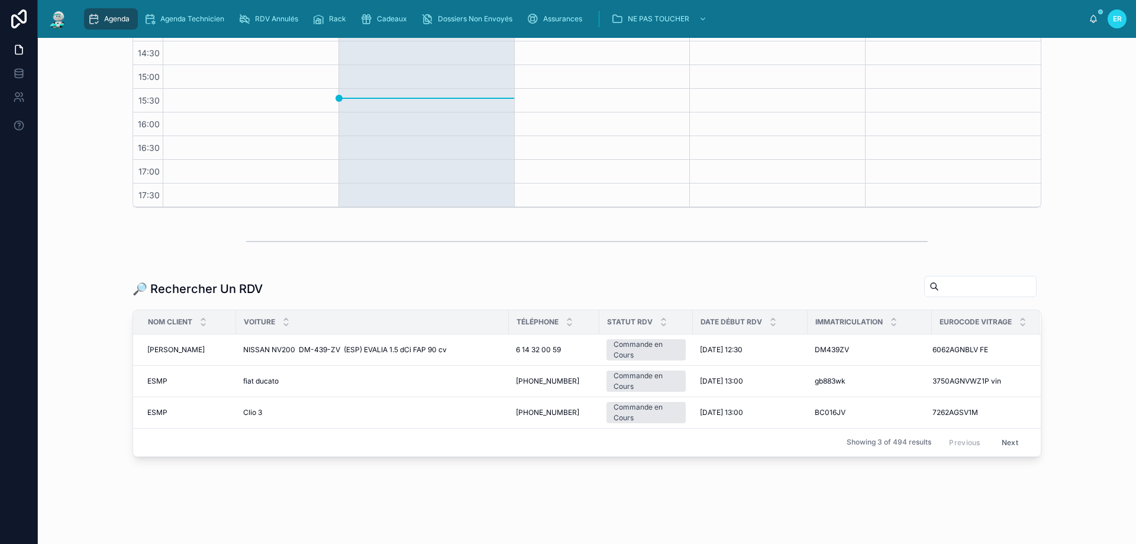
scroll to position [308, 0]
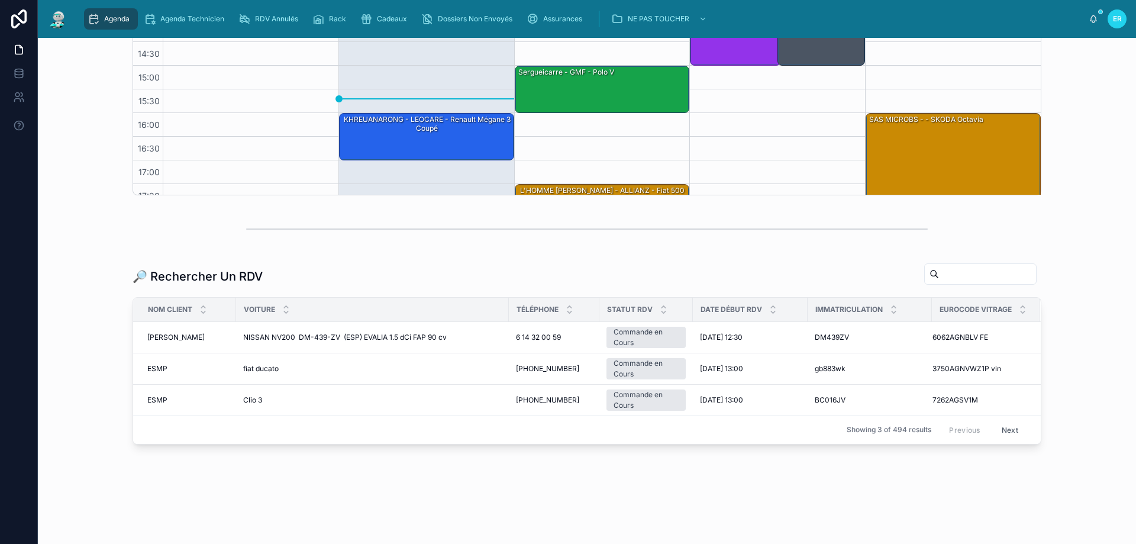
click at [939, 270] on input "text" at bounding box center [987, 274] width 97 height 17
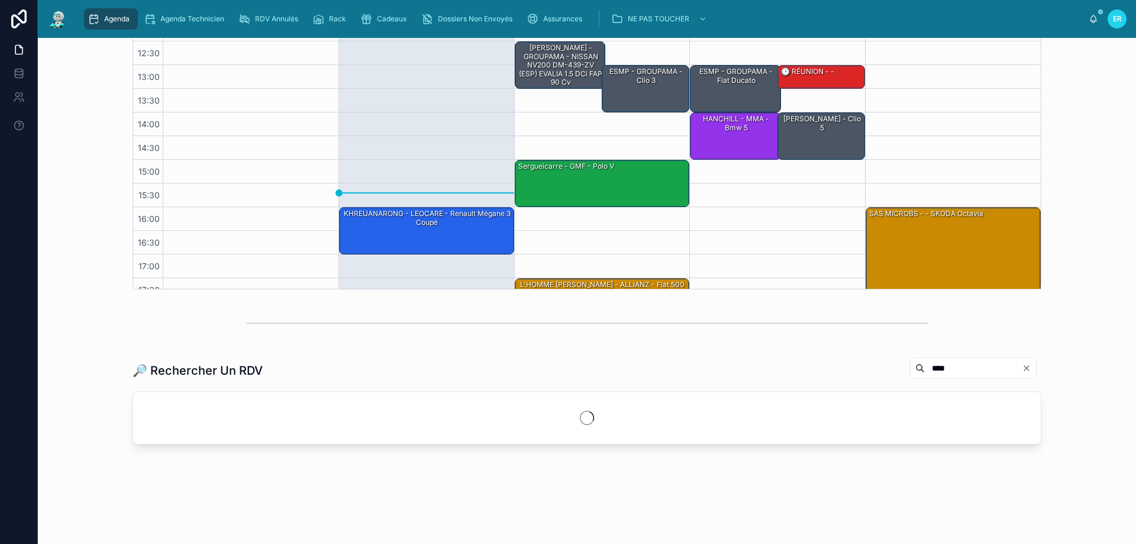
scroll to position [252, 0]
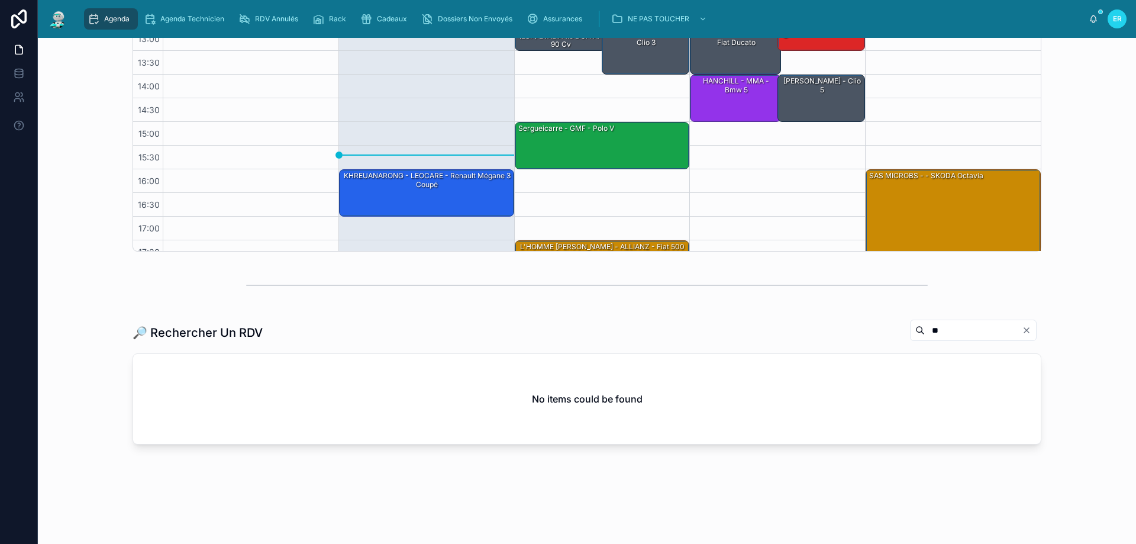
type input "*"
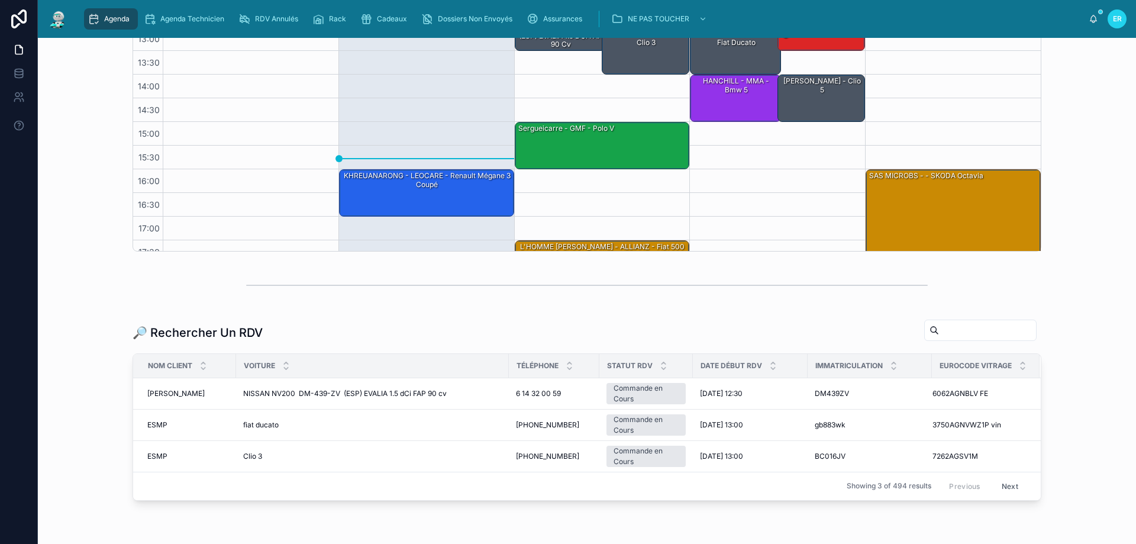
scroll to position [308, 0]
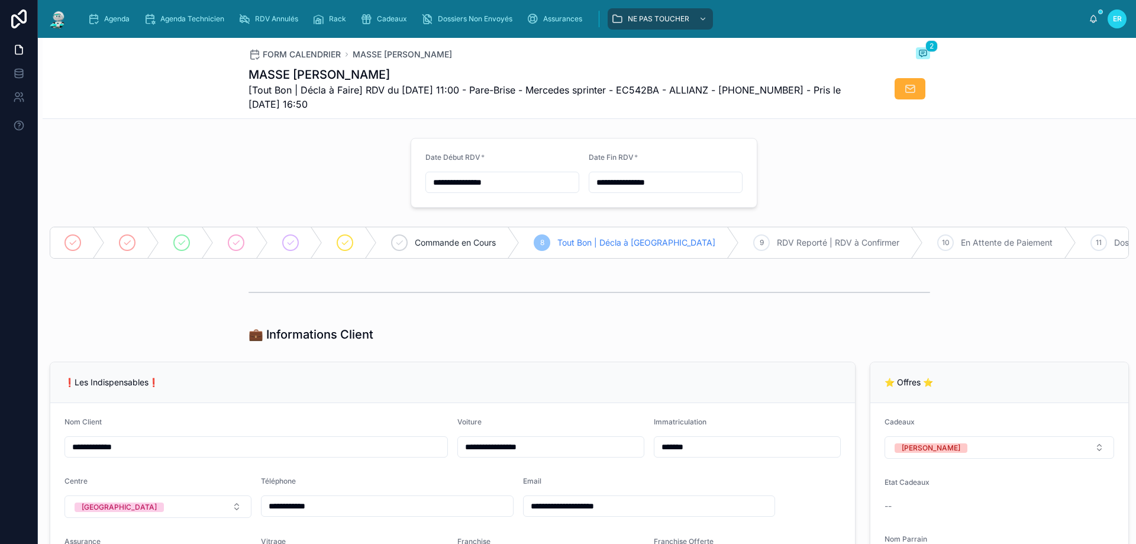
scroll to position [1479, 0]
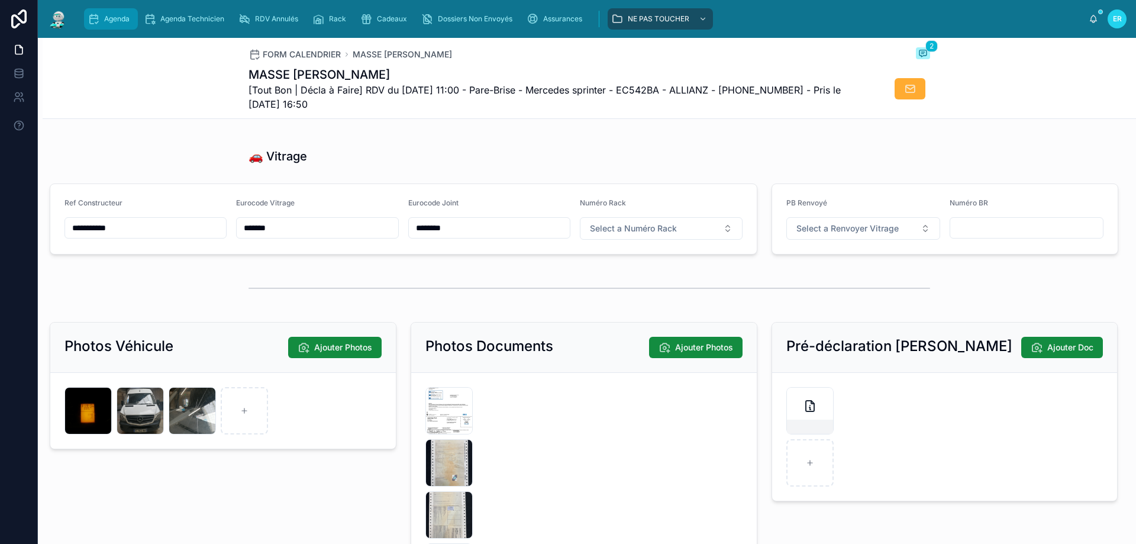
click at [108, 20] on span "Agenda" at bounding box center [116, 18] width 25 height 9
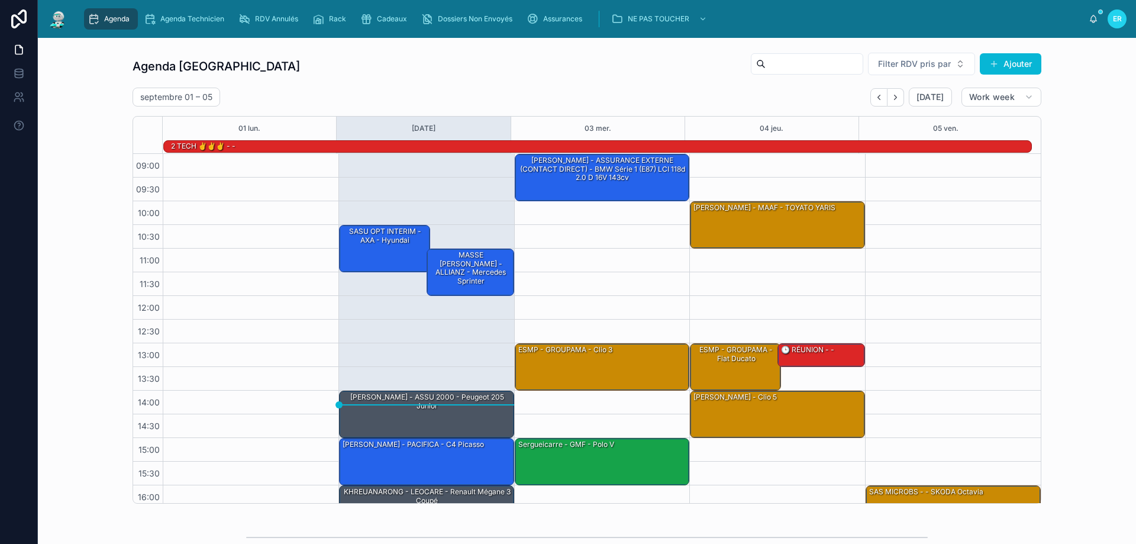
scroll to position [78, 0]
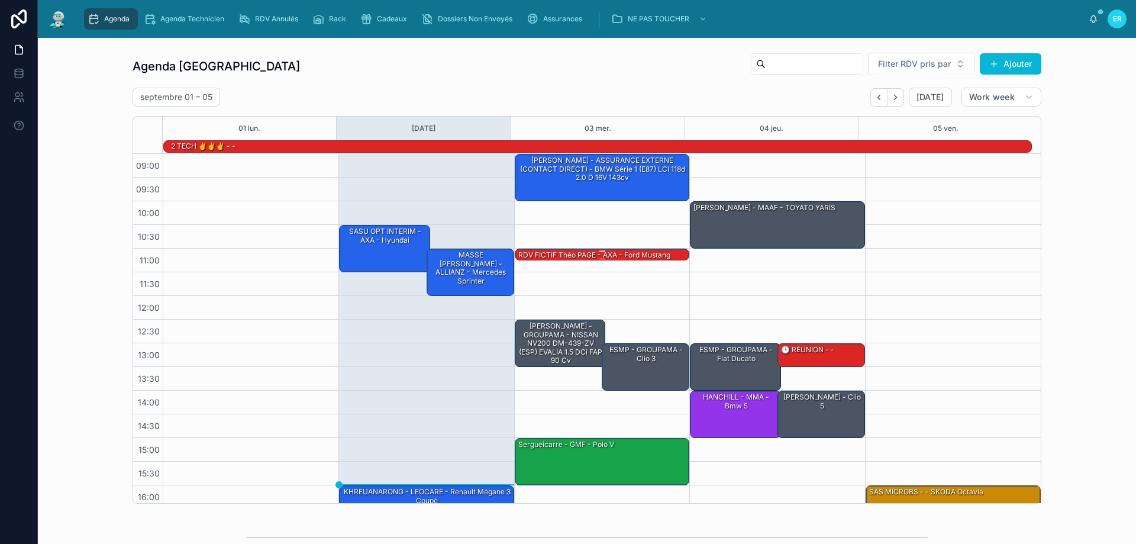
click at [607, 253] on div "RDV FICTIF Théo PAGE - AXA - ford mustang" at bounding box center [594, 255] width 154 height 11
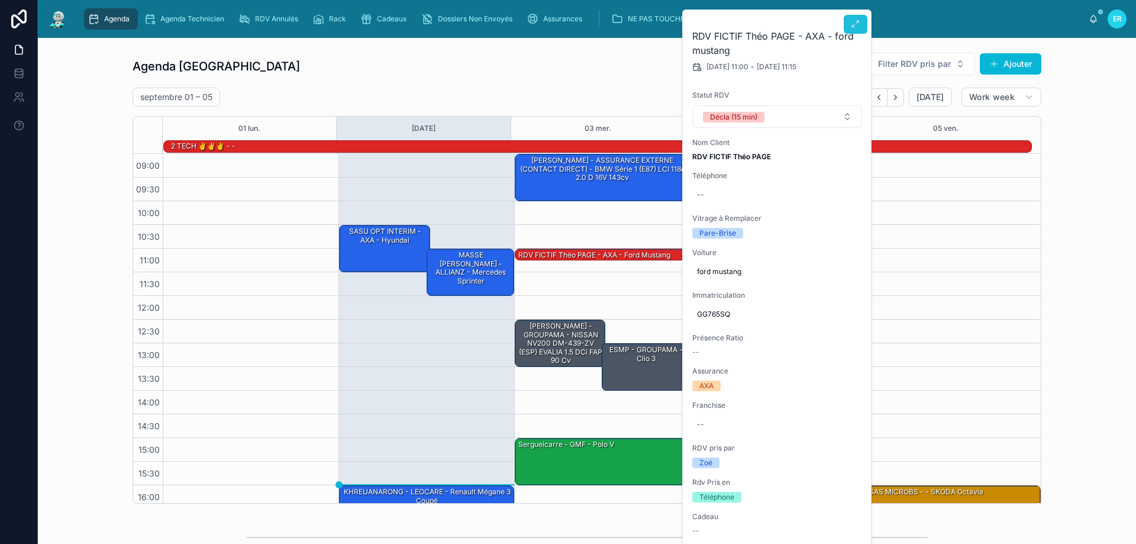
click at [854, 28] on icon at bounding box center [855, 24] width 9 height 9
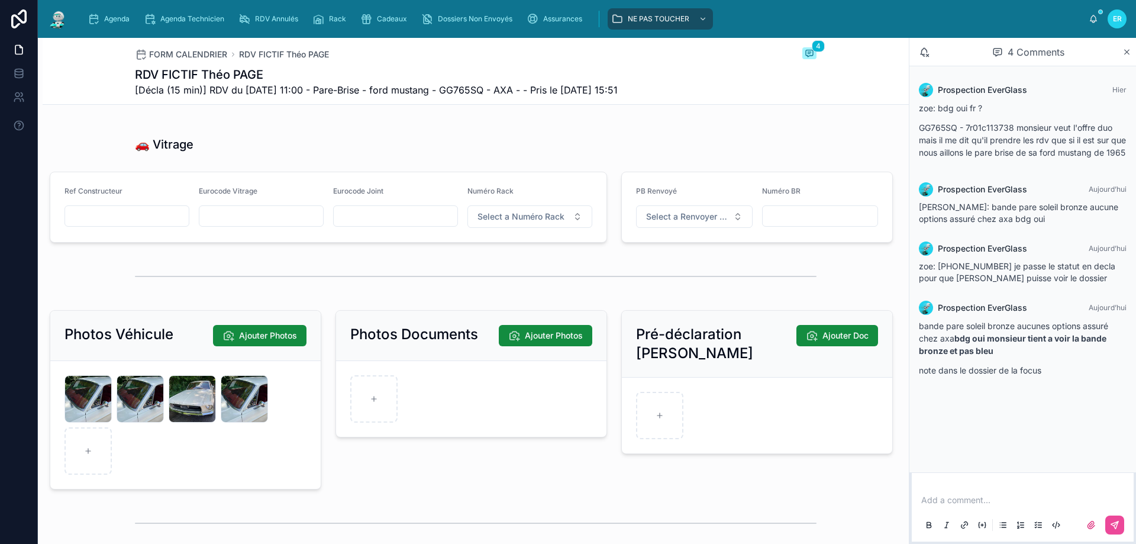
scroll to position [1420, 0]
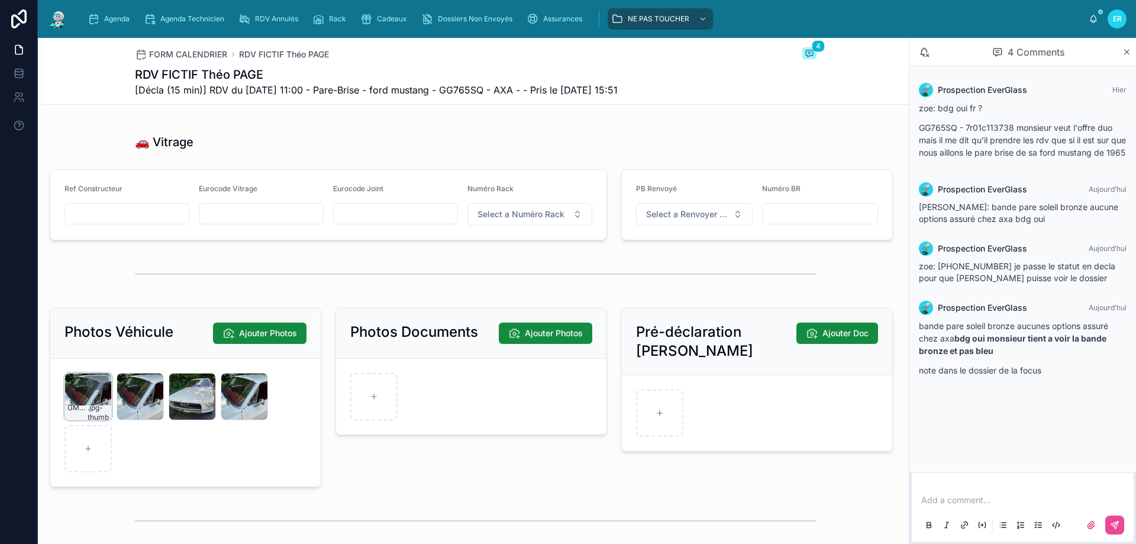
click at [83, 408] on div "GMQTO79XUUQHIQWAMYK1FXCFAW .jpg-thumb" at bounding box center [87, 396] width 47 height 47
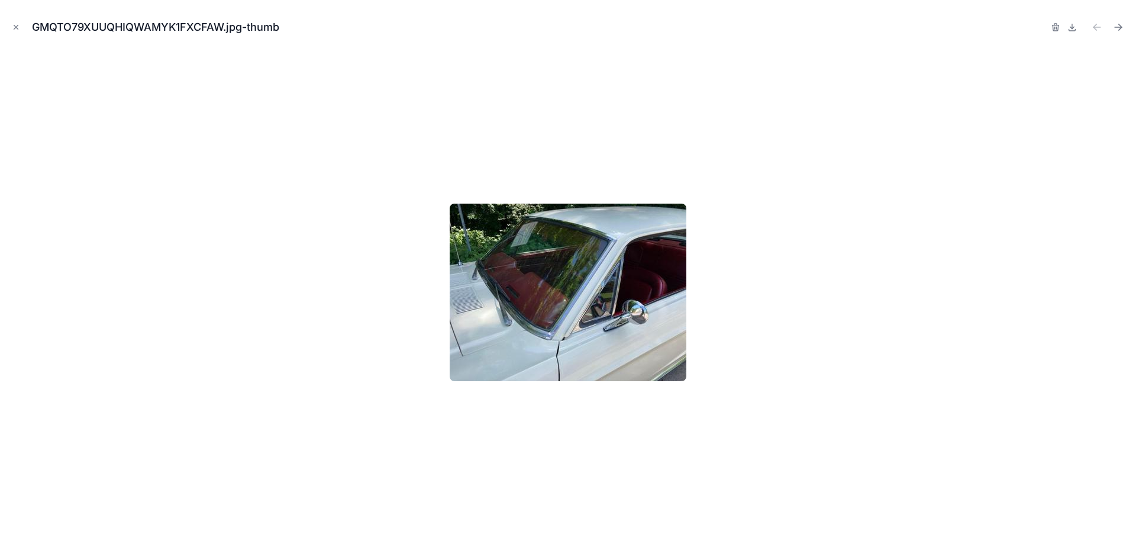
click at [572, 269] on img at bounding box center [568, 293] width 237 height 178
click at [1116, 25] on icon "Next file" at bounding box center [1118, 27] width 12 height 12
click at [15, 27] on icon "Close modal" at bounding box center [16, 27] width 4 height 4
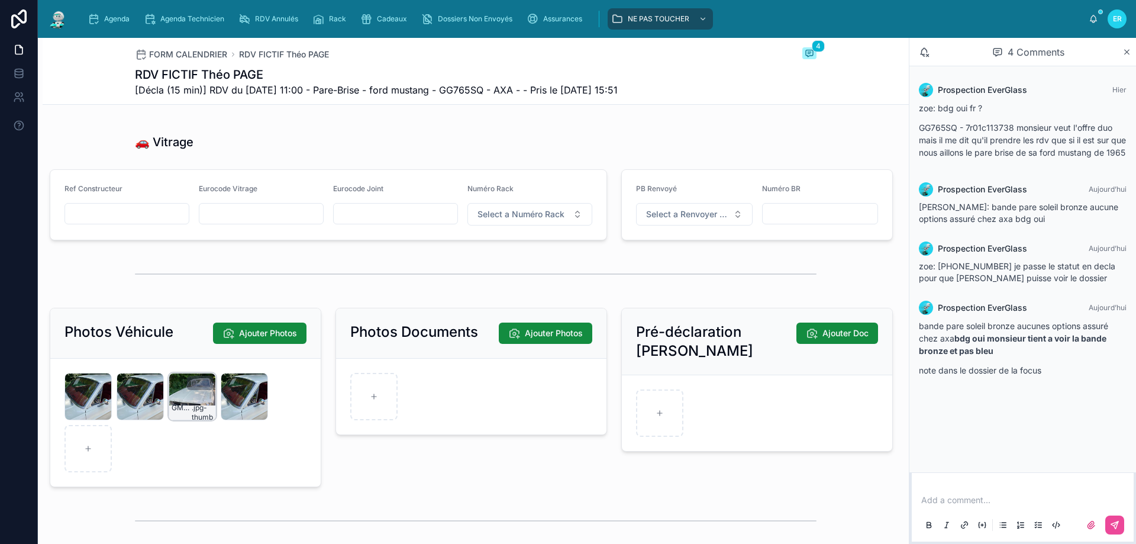
click at [179, 402] on div "GMQTO7IHGEOTPSISOXCTZ4NUX0 .jpg-thumb" at bounding box center [192, 396] width 47 height 47
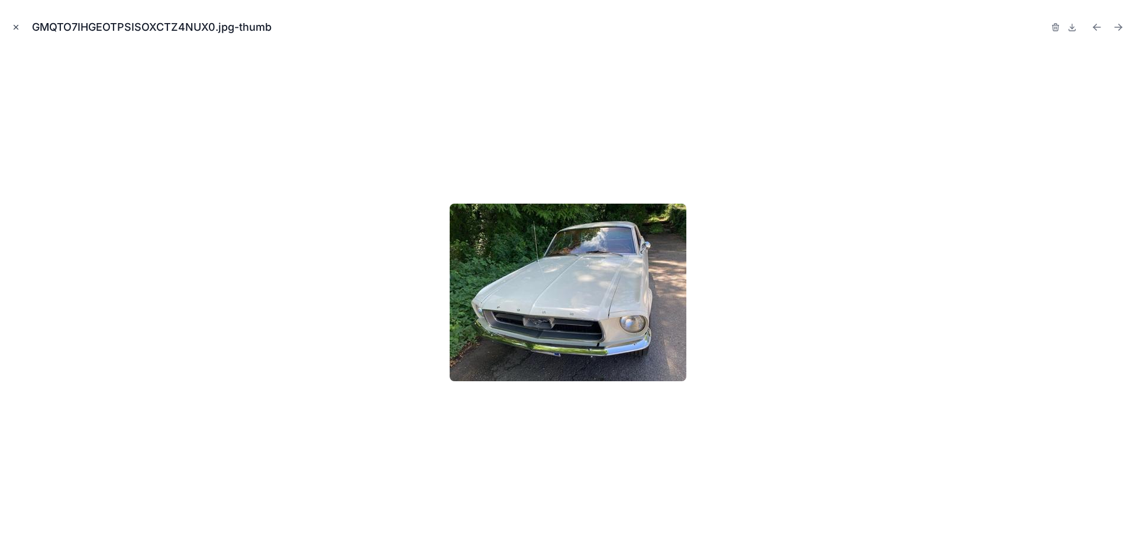
click at [14, 30] on icon "Close modal" at bounding box center [16, 27] width 8 height 8
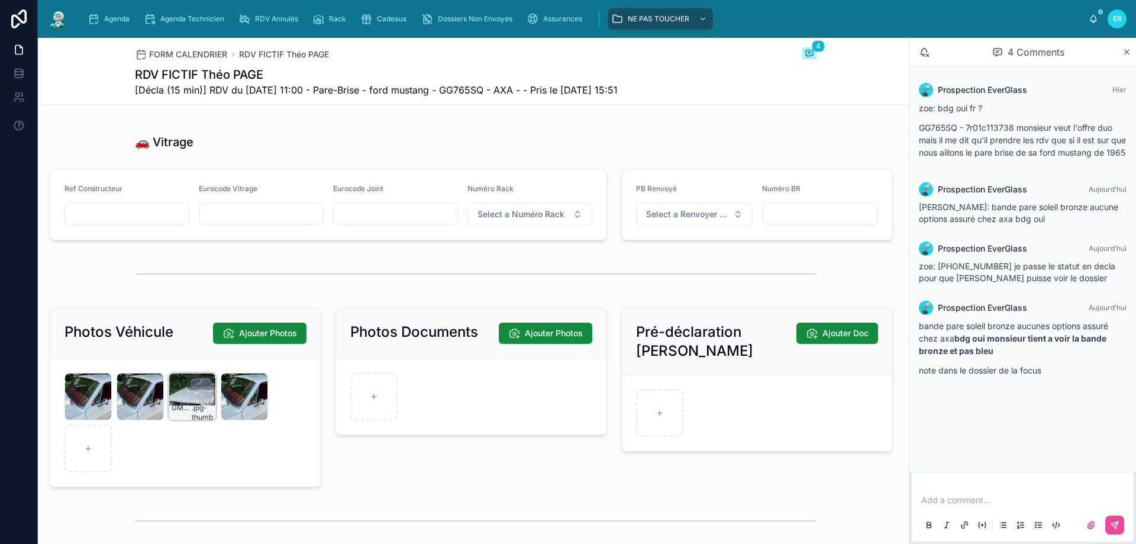
click at [199, 405] on div "GMQTO7IHGEOTPSISOXCTZ4NUX0 .jpg-thumb" at bounding box center [192, 396] width 47 height 47
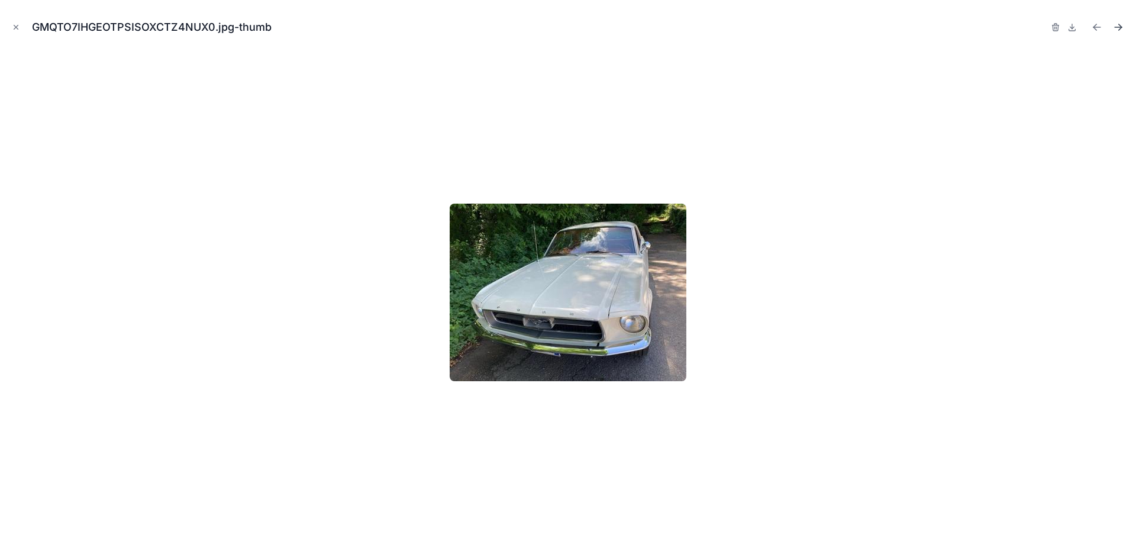
click at [1114, 24] on icon "Next file" at bounding box center [1118, 27] width 12 height 12
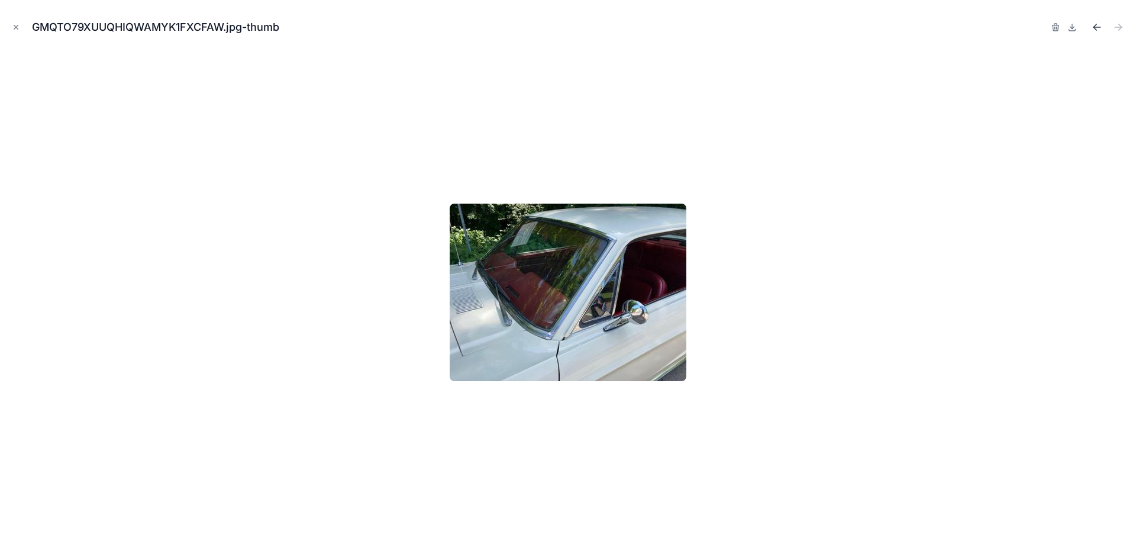
click at [1095, 25] on icon "Previous file" at bounding box center [1095, 25] width 3 height 3
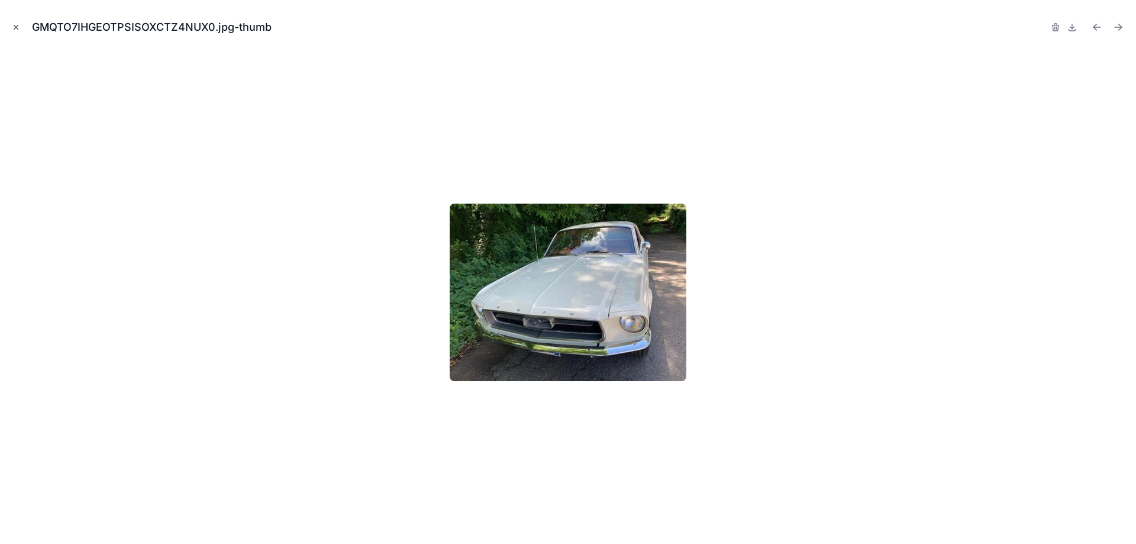
click at [20, 21] on button "Close modal" at bounding box center [15, 27] width 13 height 13
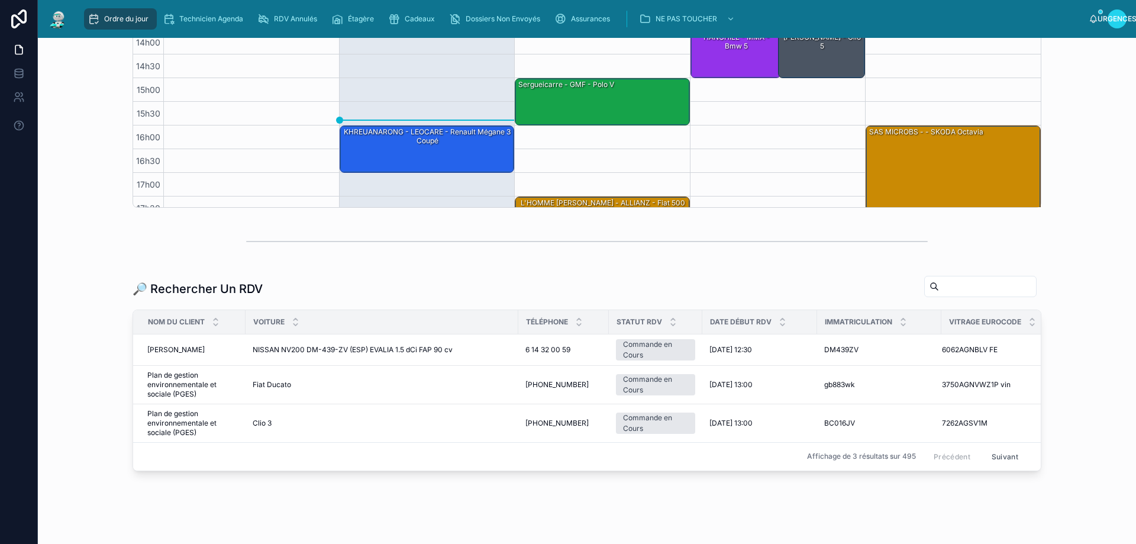
scroll to position [309, 0]
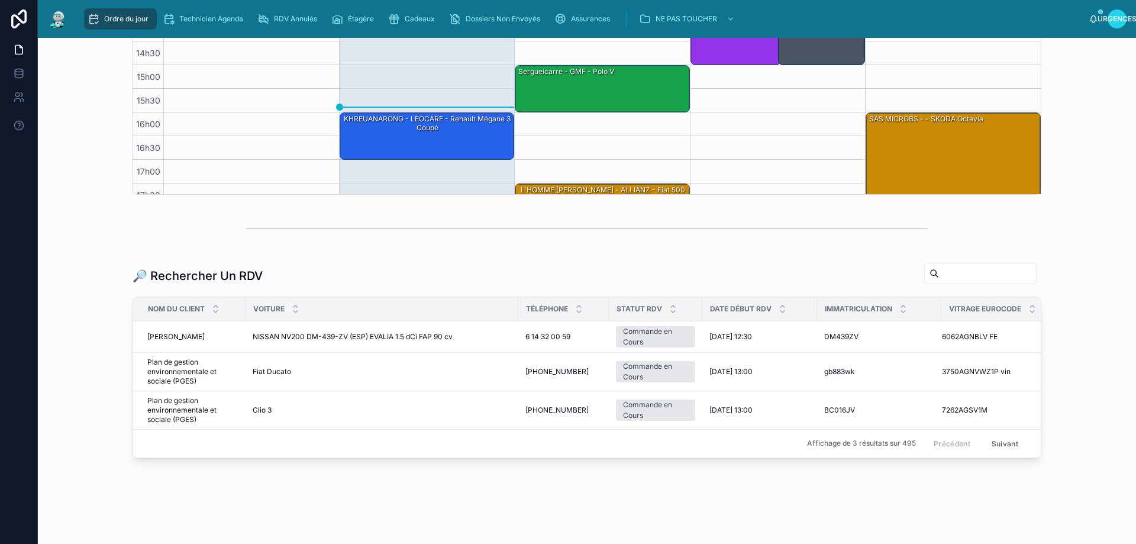
paste input "*******"
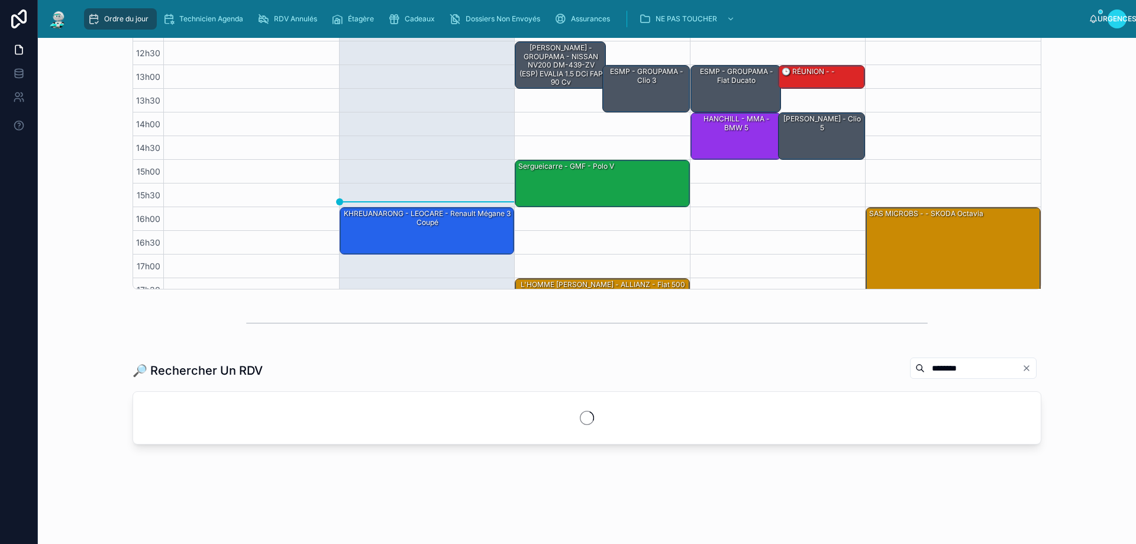
scroll to position [252, 0]
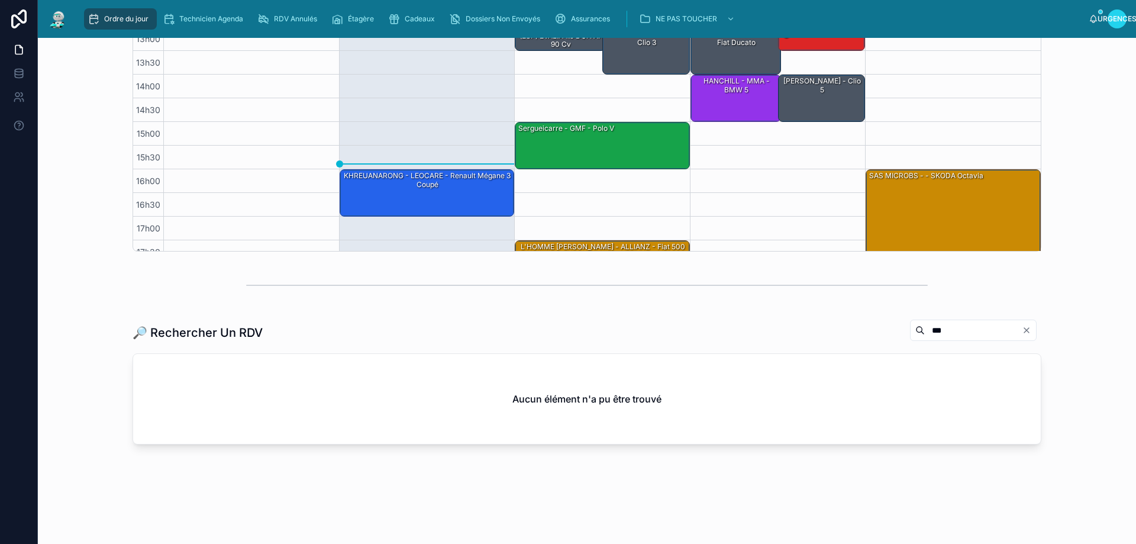
type input "*"
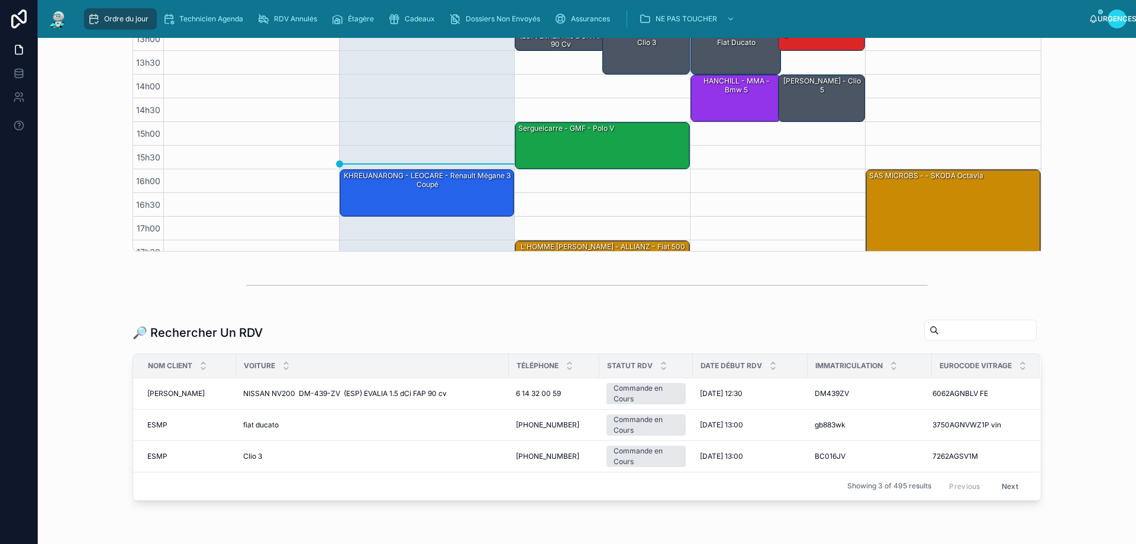
scroll to position [309, 0]
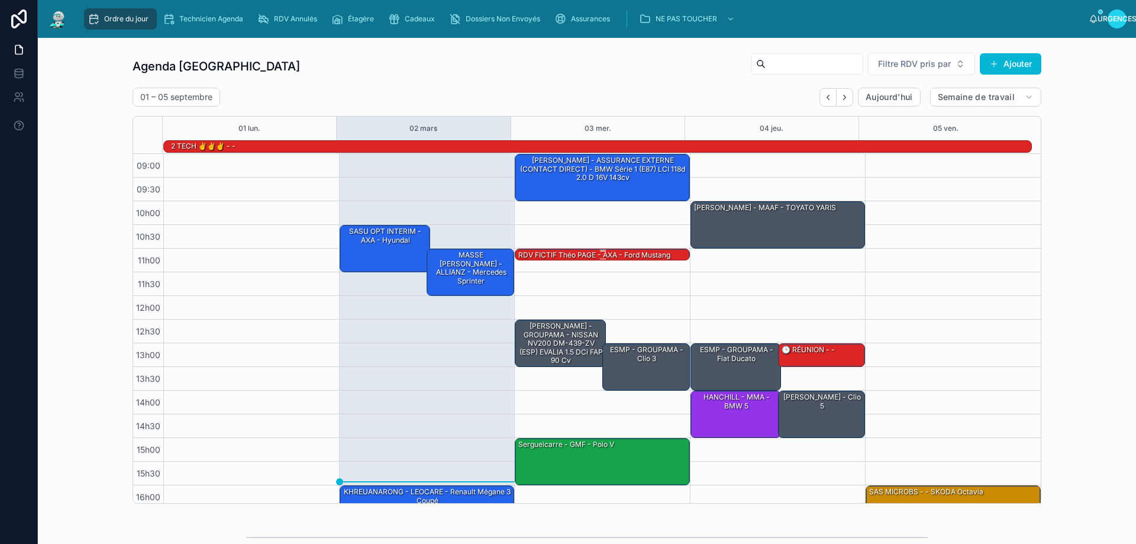
click at [612, 254] on font "RDV FICTIF Théo PAGE - AXA - ford mustang" at bounding box center [594, 254] width 152 height 9
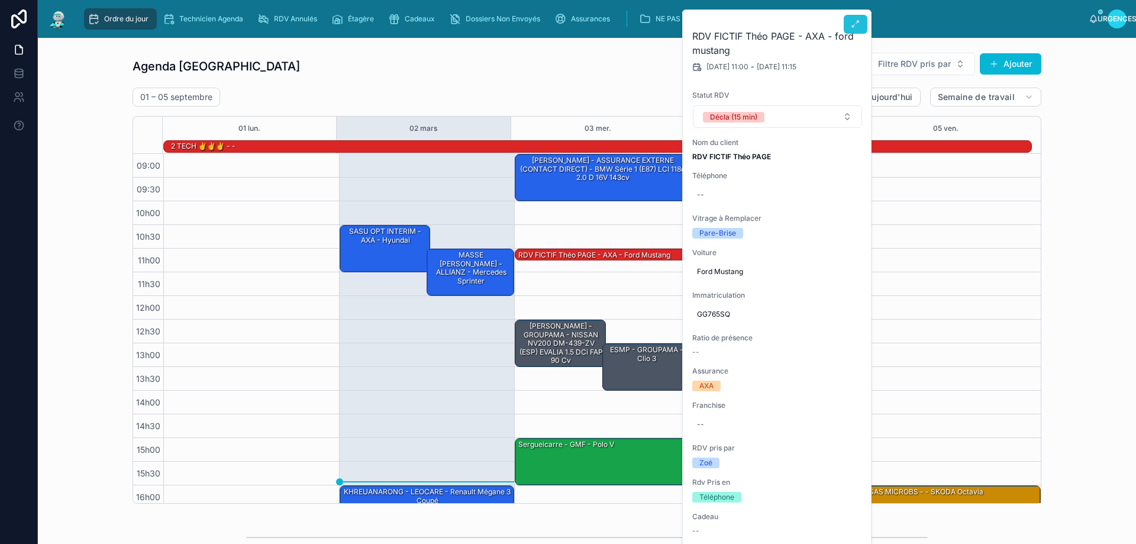
click at [854, 28] on icon at bounding box center [855, 24] width 9 height 9
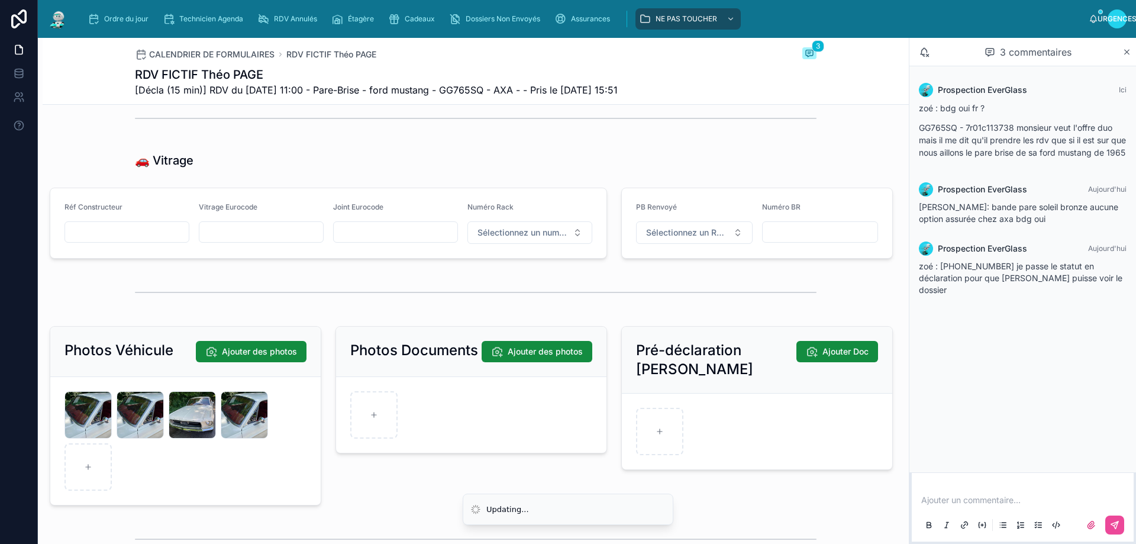
scroll to position [1560, 0]
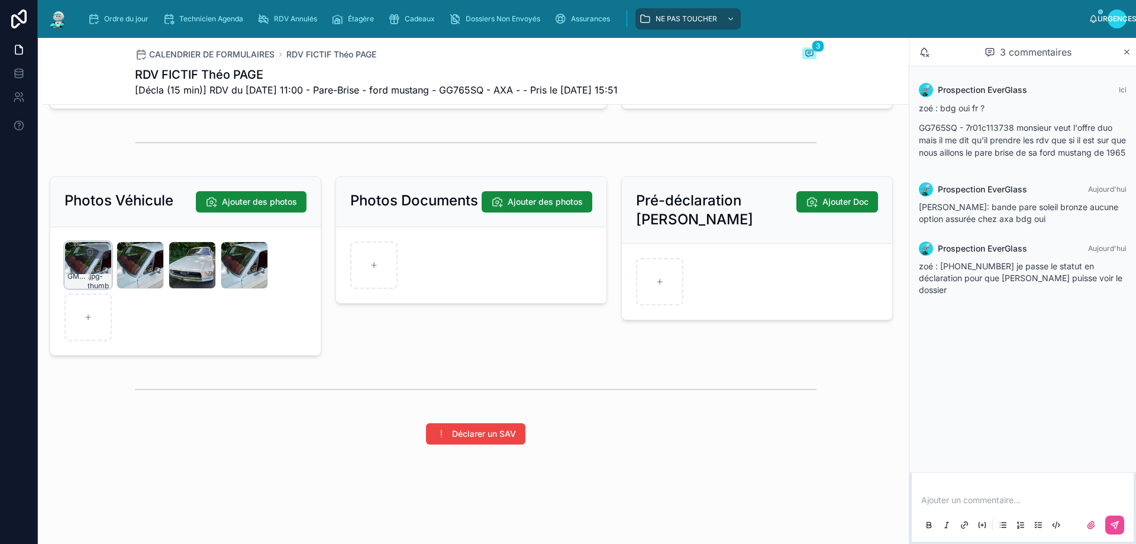
click at [81, 260] on div "GMQTO79XUUQHIQWAMYK1FXCFAW .jpg-thumb" at bounding box center [87, 264] width 47 height 47
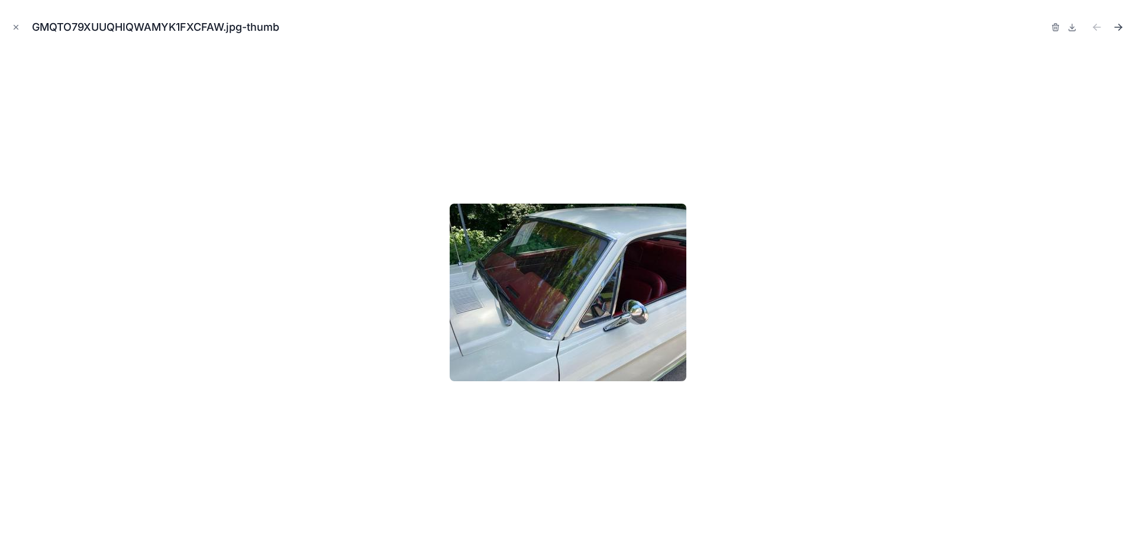
click at [1121, 21] on button "Fichier suivant" at bounding box center [1118, 27] width 17 height 17
click at [1120, 24] on icon "Fichier suivant" at bounding box center [1118, 27] width 12 height 12
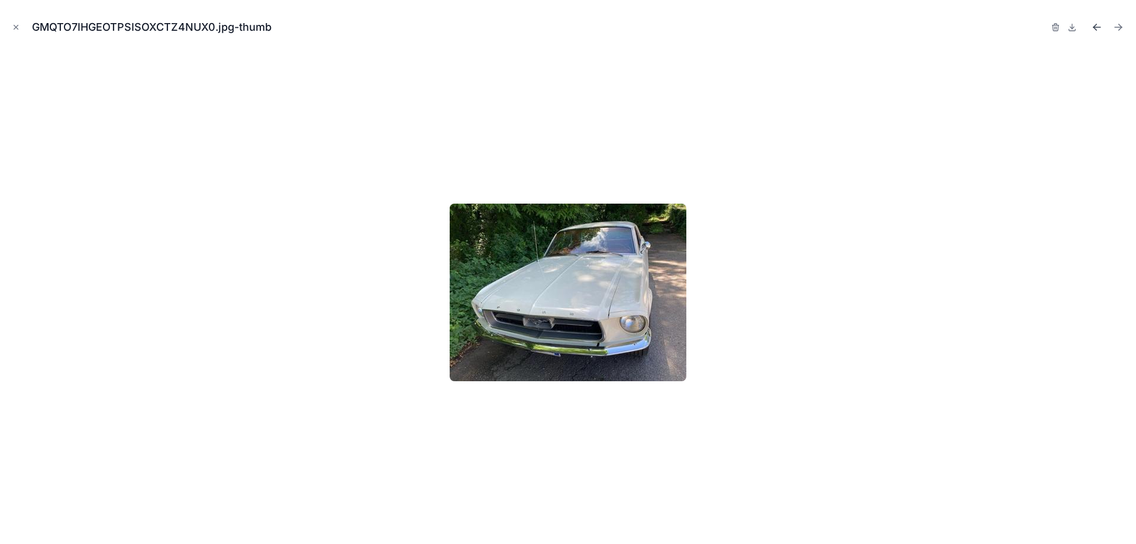
click at [1095, 25] on icon "Fichier précédent" at bounding box center [1095, 25] width 3 height 3
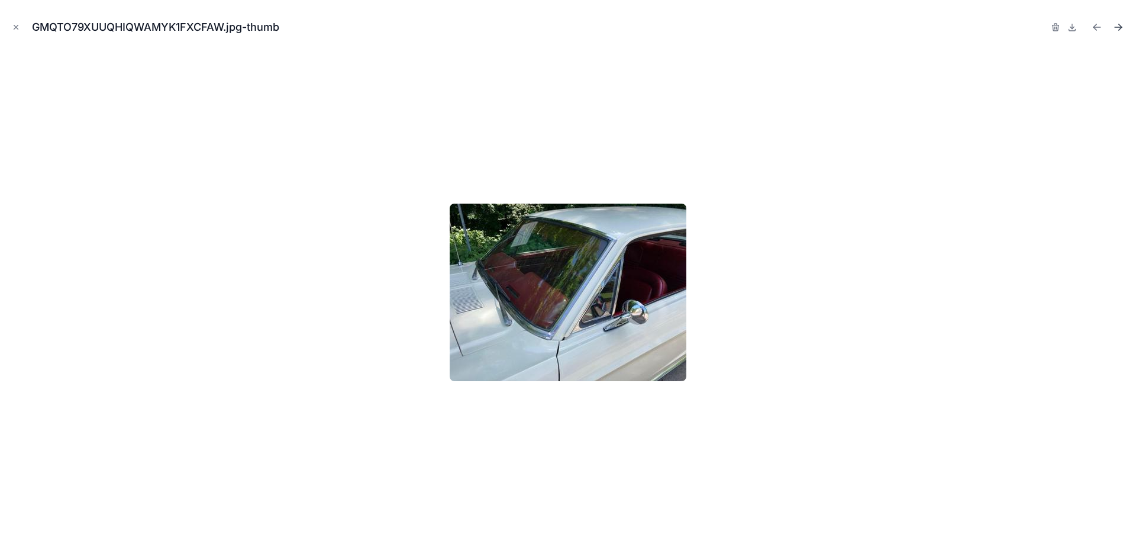
click at [1116, 25] on icon "Fichier suivant" at bounding box center [1118, 27] width 12 height 12
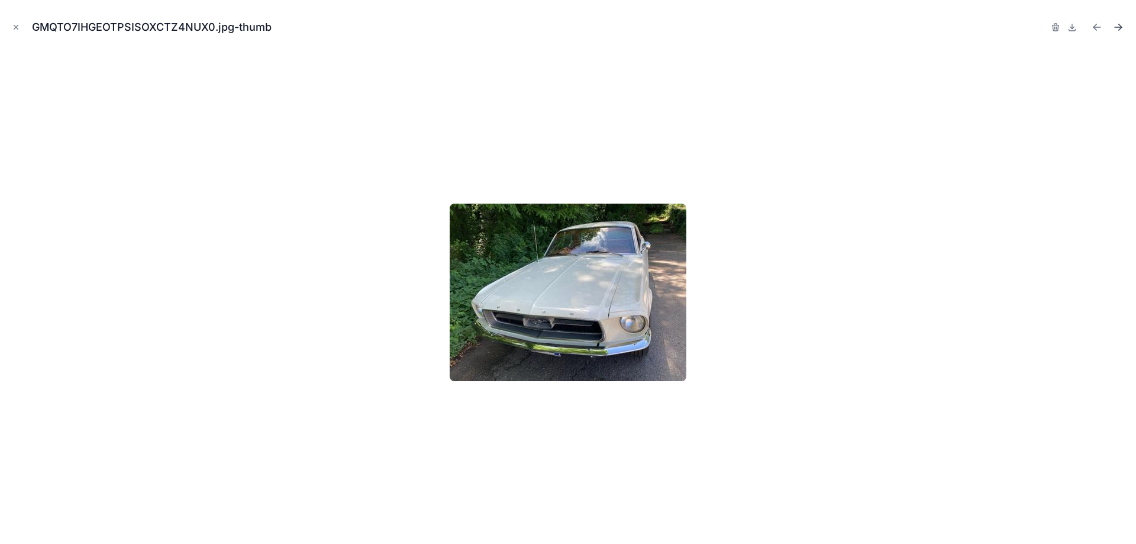
click at [1116, 25] on icon "Fichier suivant" at bounding box center [1118, 27] width 12 height 12
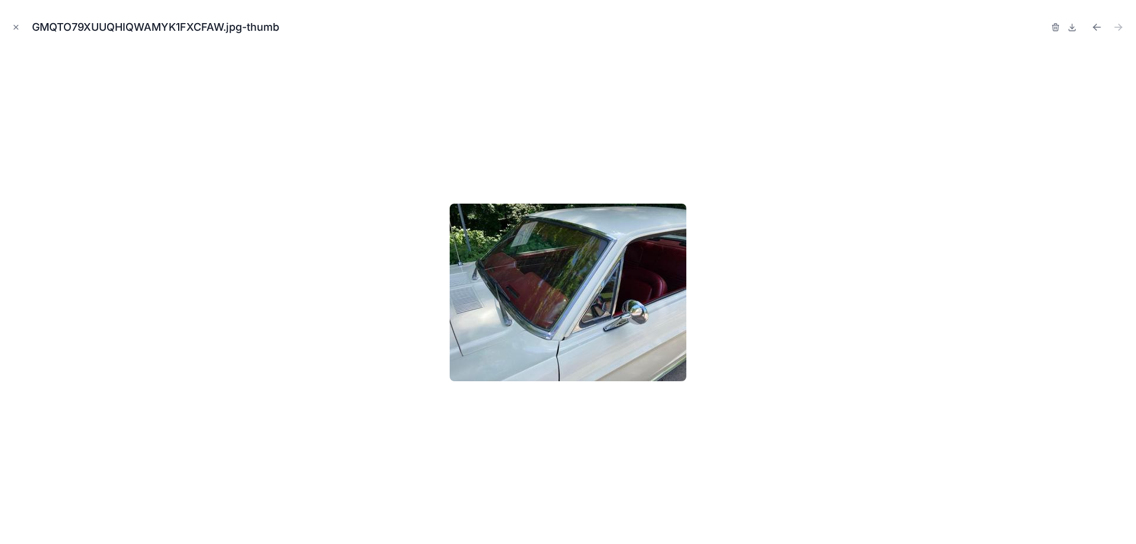
click at [563, 286] on img at bounding box center [568, 293] width 237 height 178
click at [1095, 26] on icon "Fichier précédent" at bounding box center [1095, 25] width 3 height 3
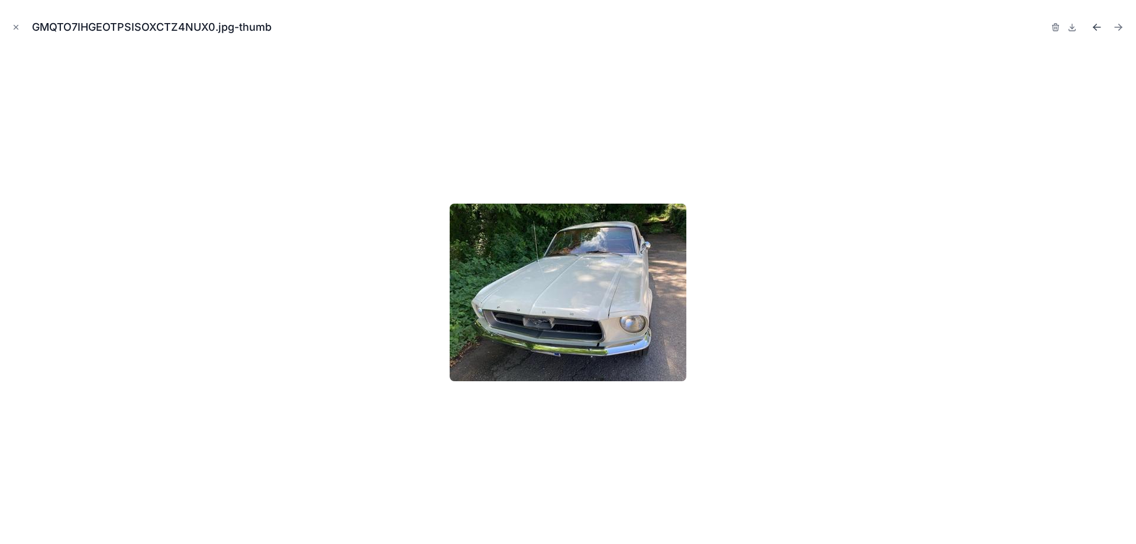
click at [1095, 26] on icon "Fichier précédent" at bounding box center [1095, 25] width 3 height 3
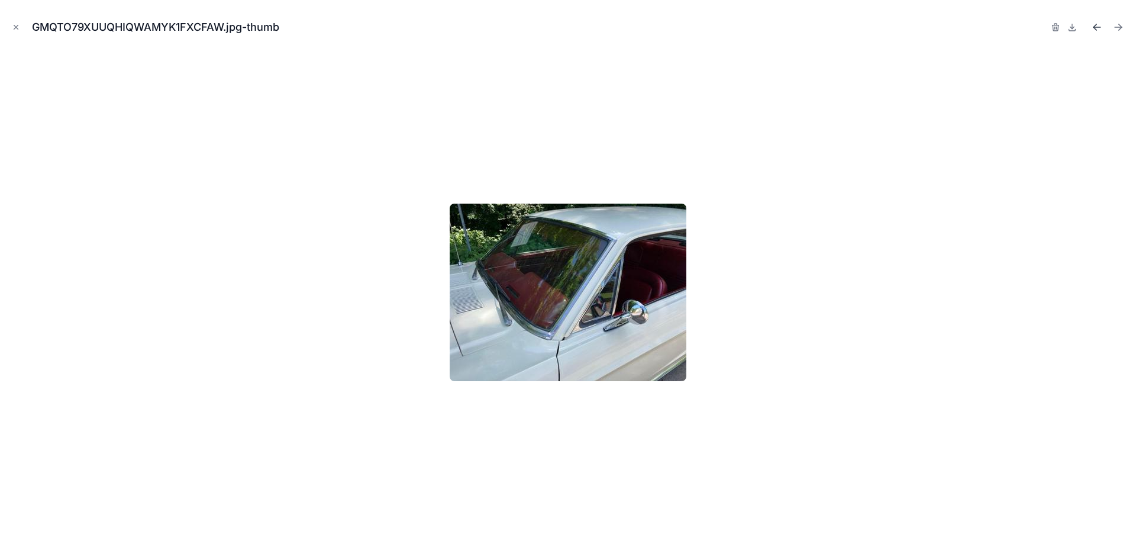
click at [1095, 26] on icon "Fichier précédent" at bounding box center [1095, 25] width 3 height 3
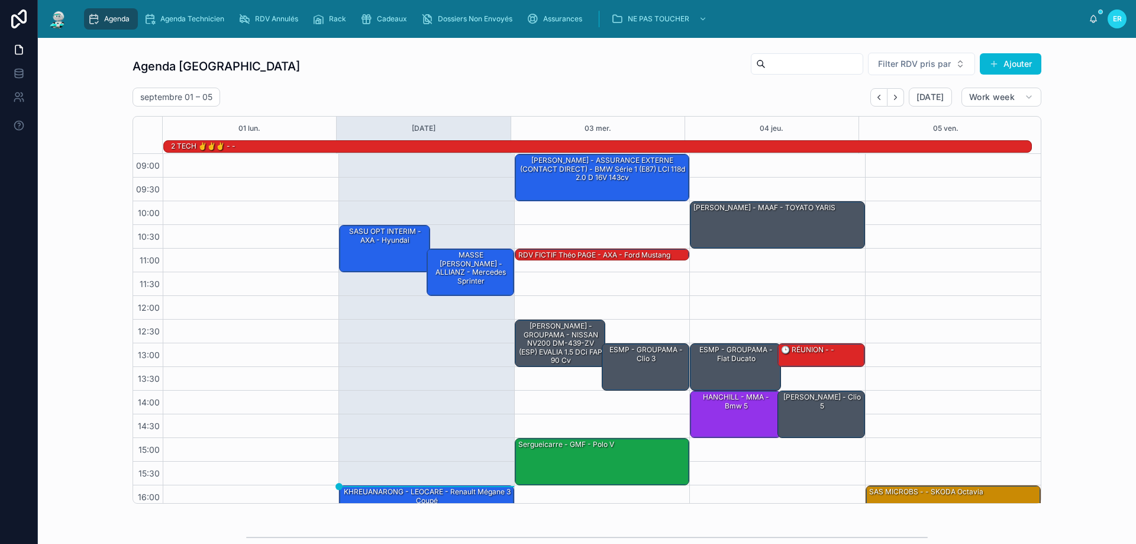
scroll to position [64, 0]
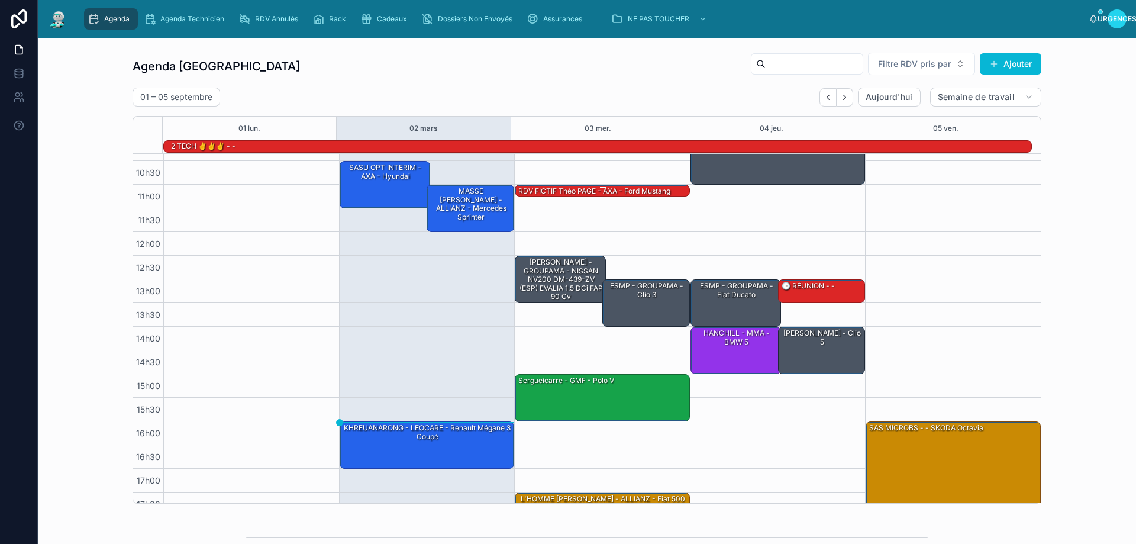
click at [588, 191] on font "RDV FICTIF Théo PAGE - AXA - ford mustang" at bounding box center [594, 190] width 152 height 9
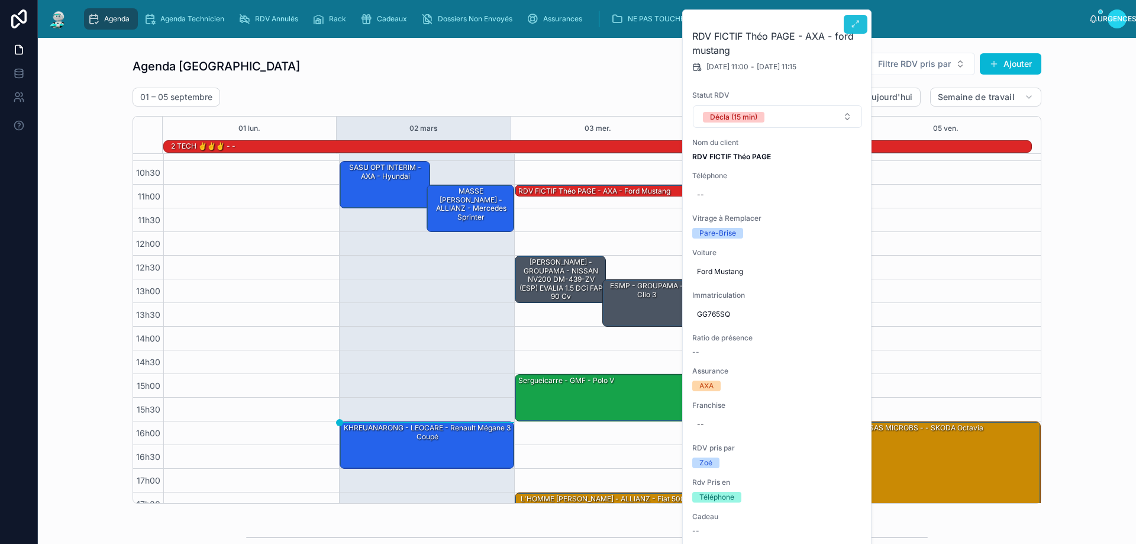
click at [865, 23] on button at bounding box center [856, 24] width 24 height 19
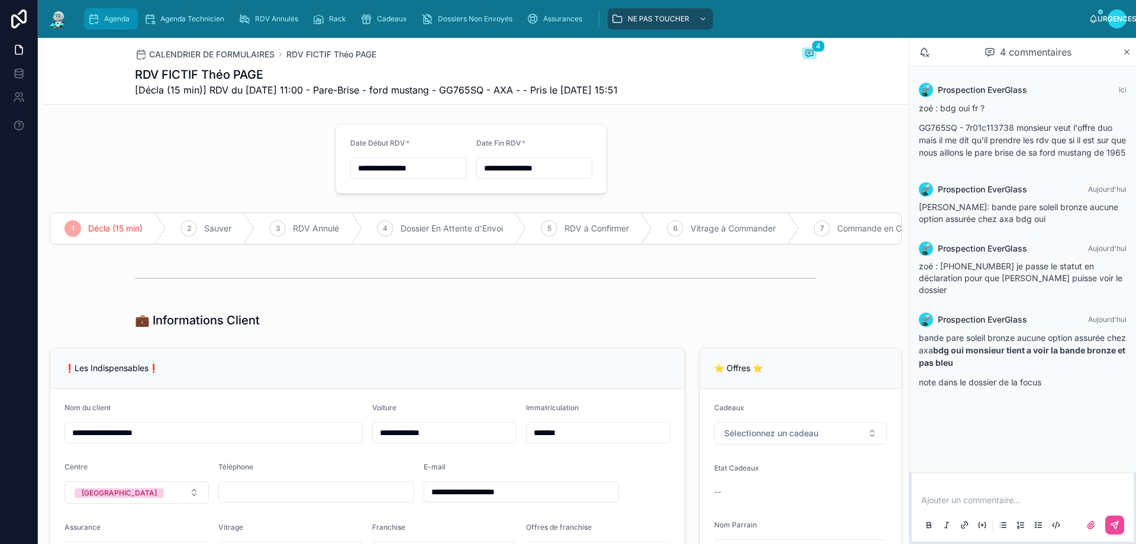
drag, startPoint x: 118, startPoint y: 24, endPoint x: 353, endPoint y: 1, distance: 236.1
click at [118, 23] on div "Agenda" at bounding box center [111, 18] width 47 height 19
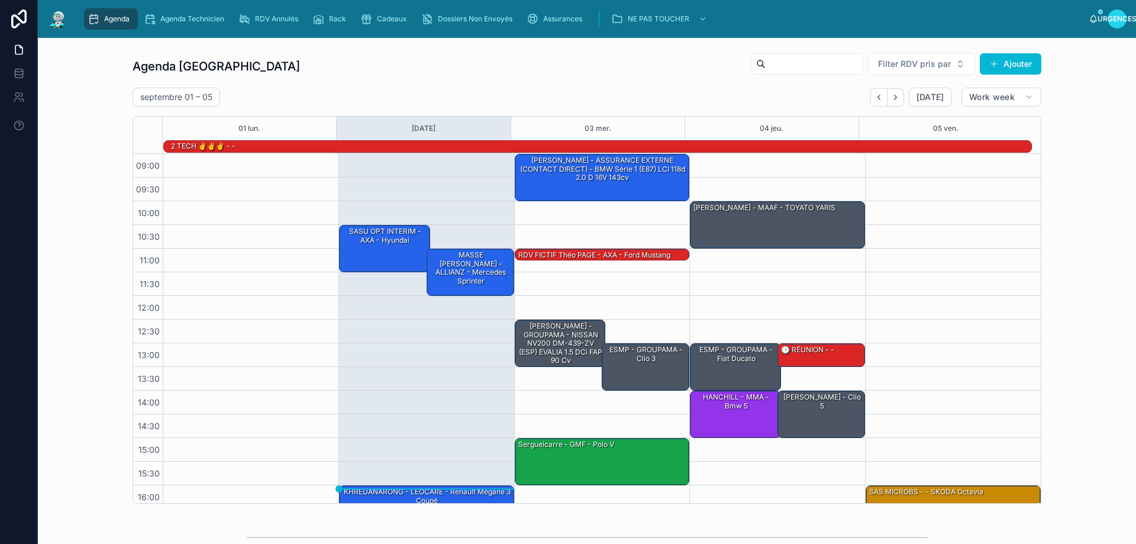
scroll to position [78, 0]
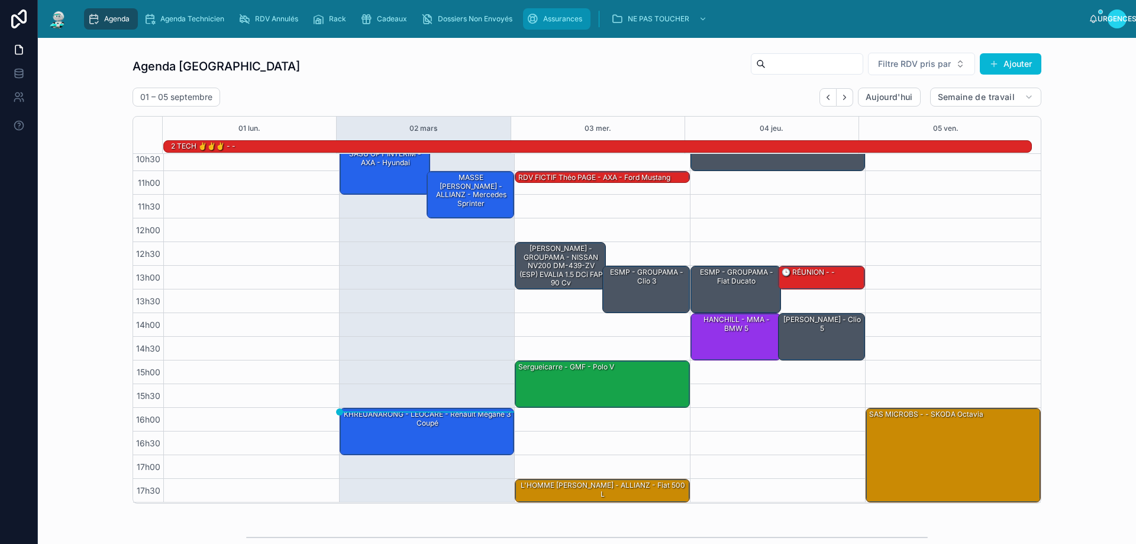
click at [551, 19] on span "Assurances" at bounding box center [562, 18] width 39 height 9
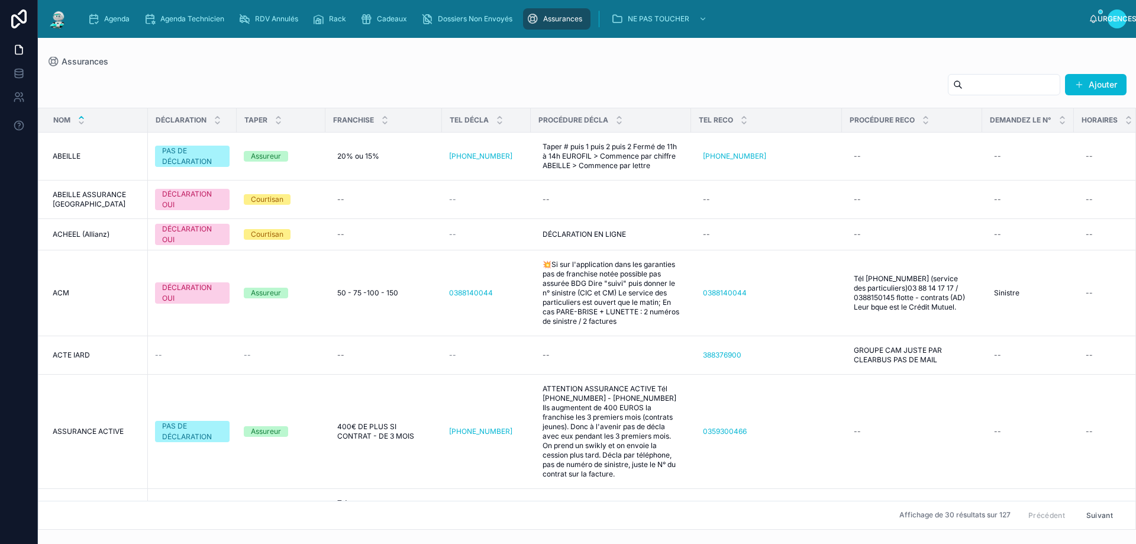
drag, startPoint x: 976, startPoint y: 86, endPoint x: 911, endPoint y: 86, distance: 64.5
click at [976, 86] on input "text" at bounding box center [1011, 84] width 97 height 17
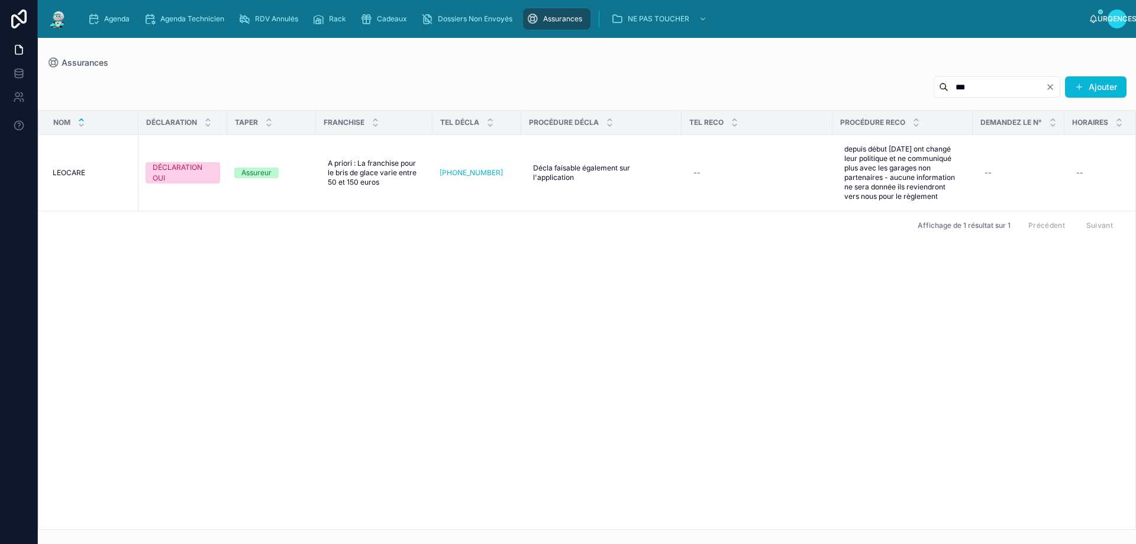
type input "***"
click at [701, 239] on div "Affichage de 1 résultat sur 1 Précédent Suivant" at bounding box center [586, 225] width 1097 height 28
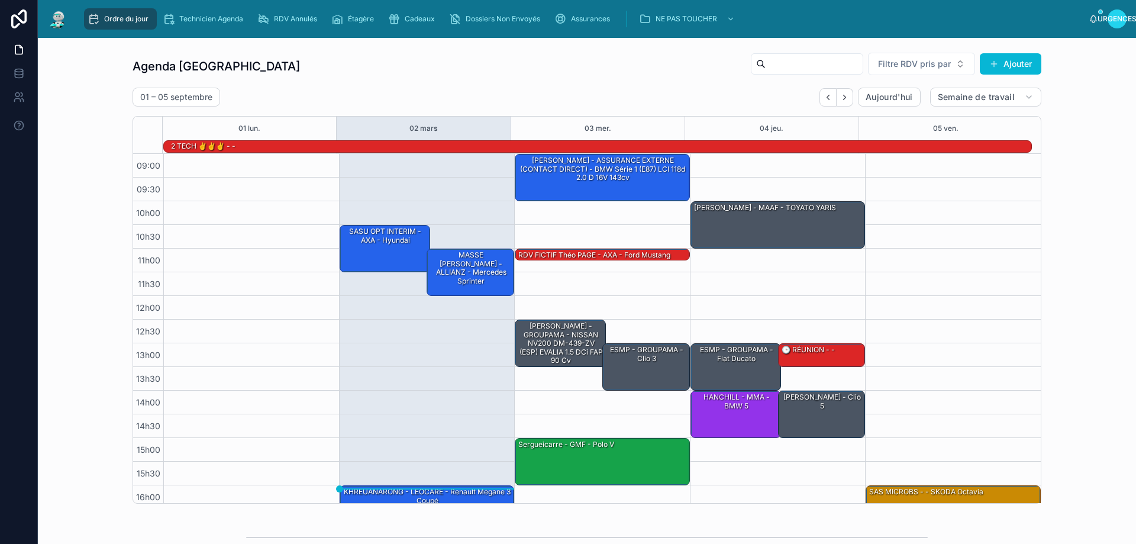
scroll to position [77, 0]
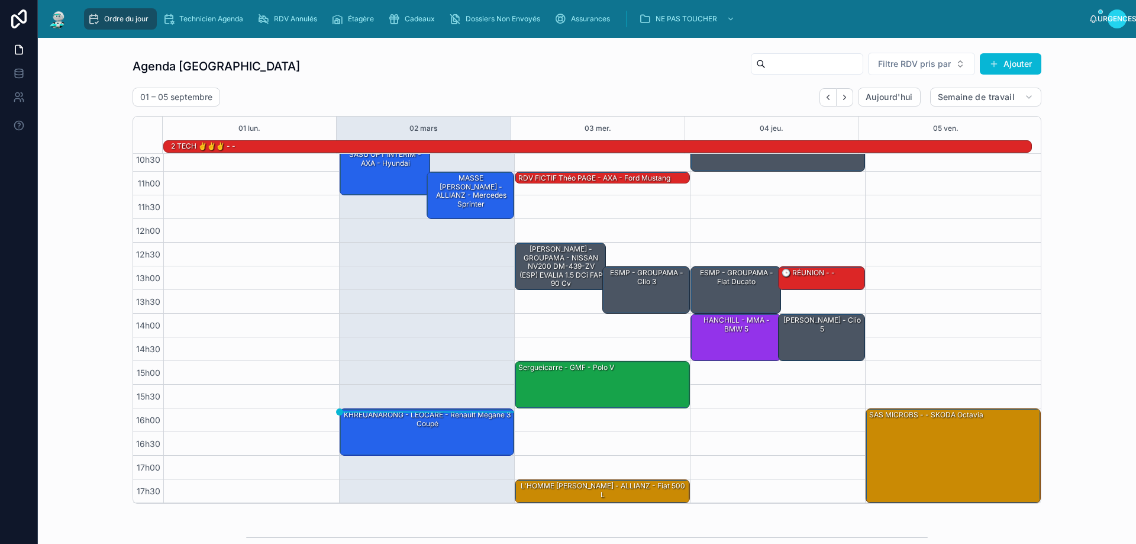
click at [1072, 191] on div "Agenda Rennes Filtre RDV pris par Ajouter [DATE] – [DATE] [DATE] Semaine de tra…" at bounding box center [586, 277] width 1079 height 461
click at [1025, 341] on div "16h00 – 18h00 SAS MICROBS - - SKODA Octavia" at bounding box center [953, 290] width 176 height 426
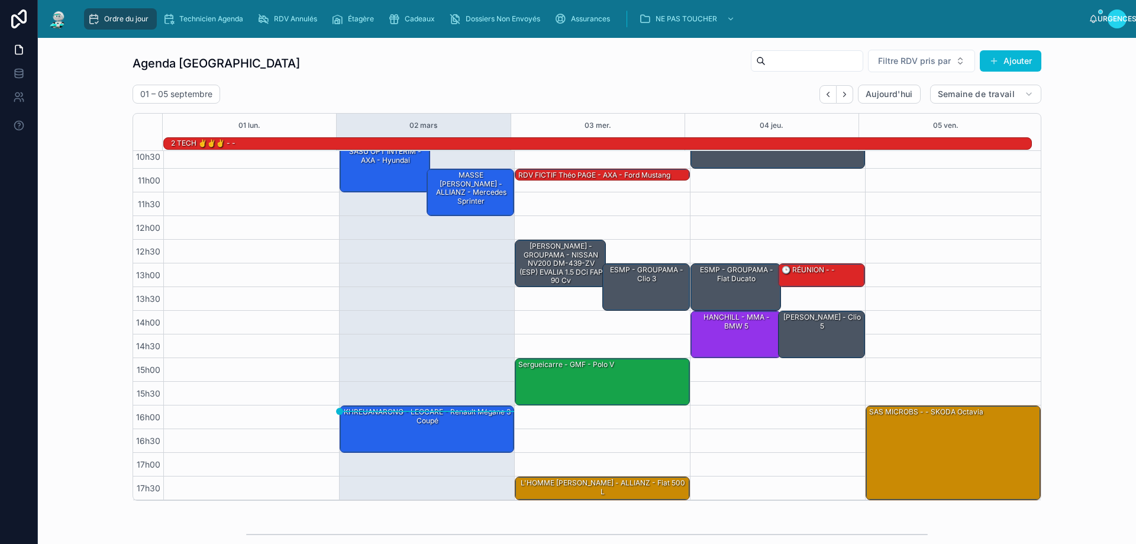
scroll to position [0, 0]
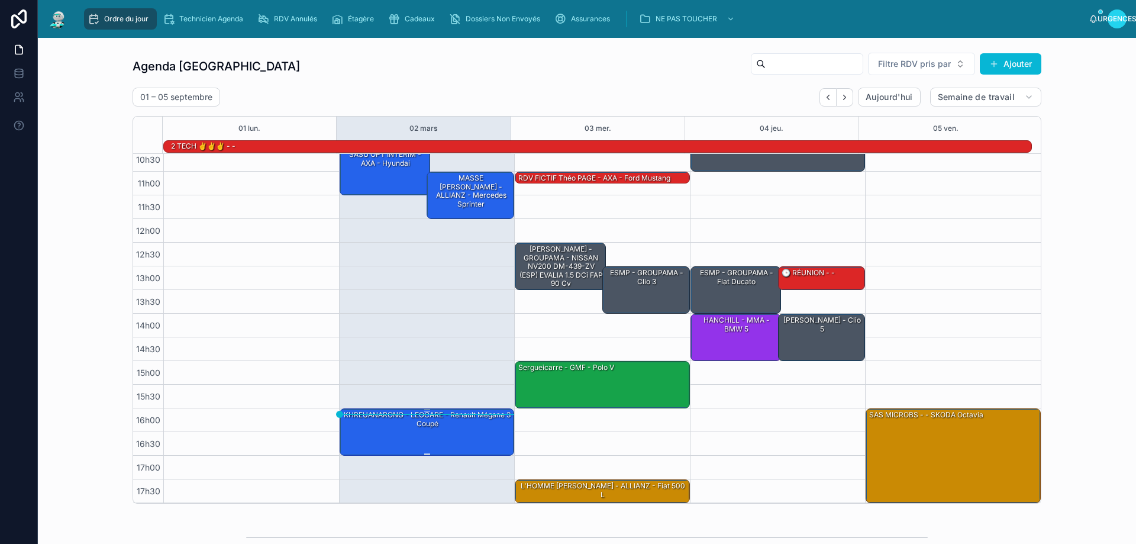
click at [462, 437] on div "KHREUANARONG - LEOCARE - Renault Mégane 3 coupé" at bounding box center [428, 431] width 172 height 45
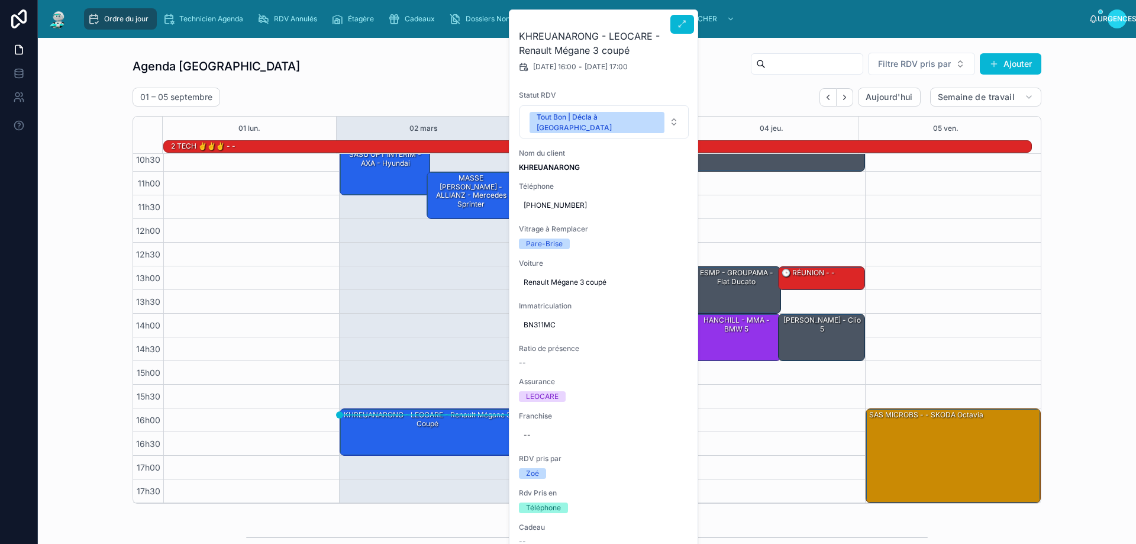
drag, startPoint x: 682, startPoint y: 22, endPoint x: 680, endPoint y: 46, distance: 24.3
click at [683, 22] on icon at bounding box center [682, 24] width 9 height 9
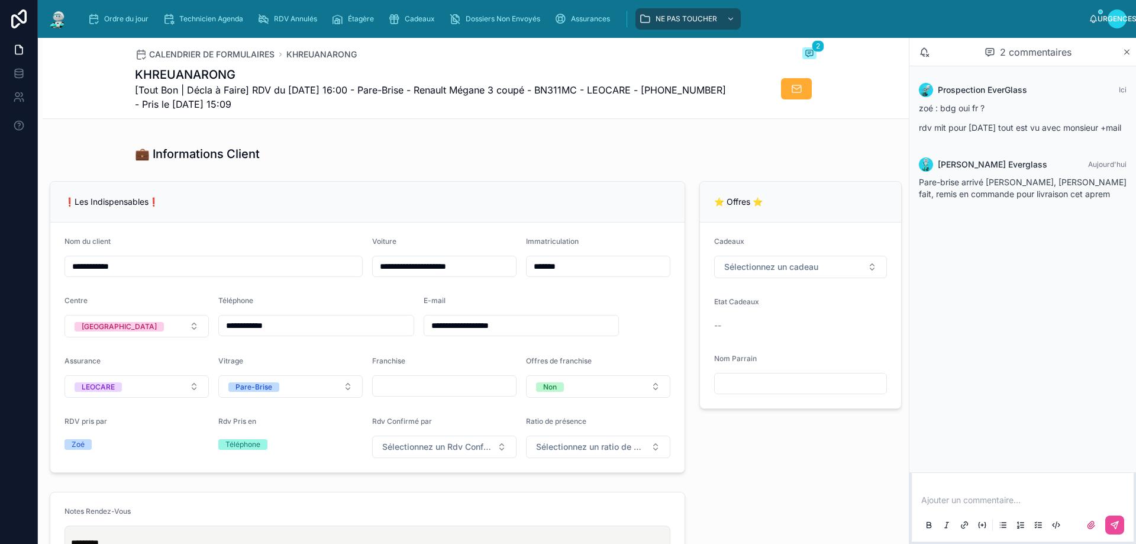
scroll to position [178, 0]
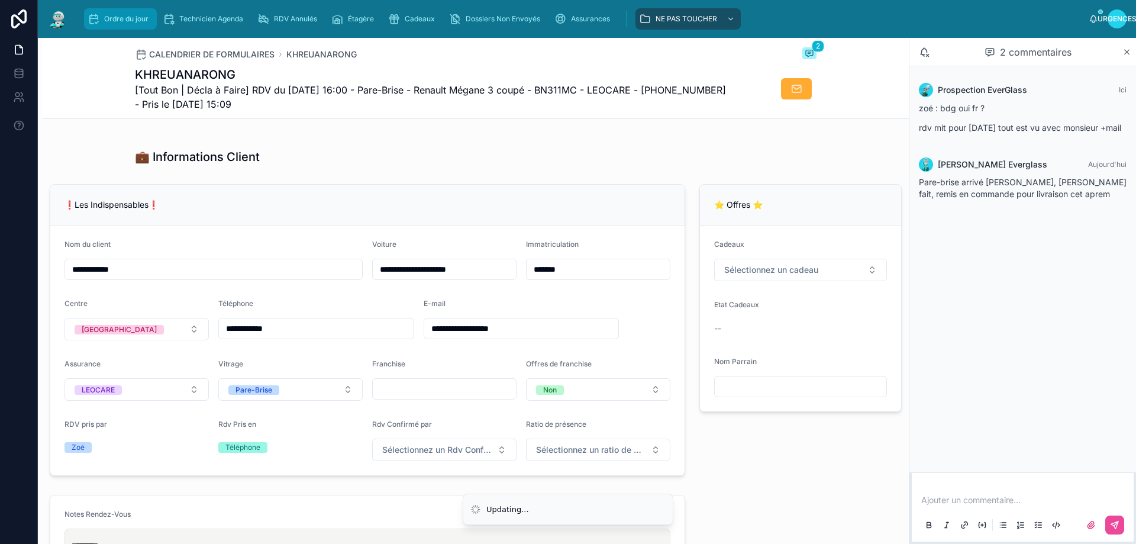
click at [110, 22] on font "Ordre du jour" at bounding box center [126, 18] width 44 height 9
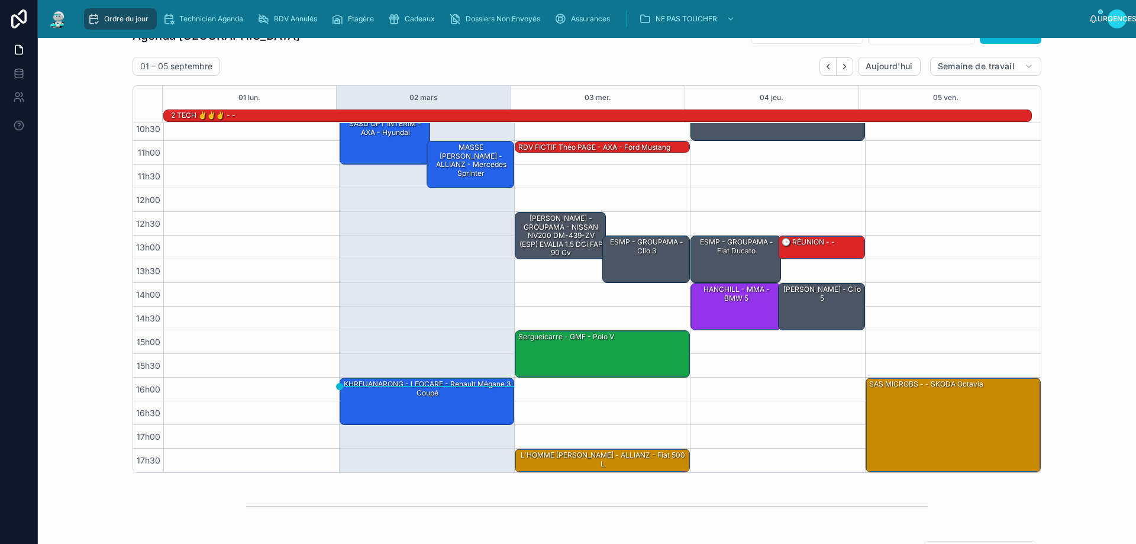
scroll to position [59, 0]
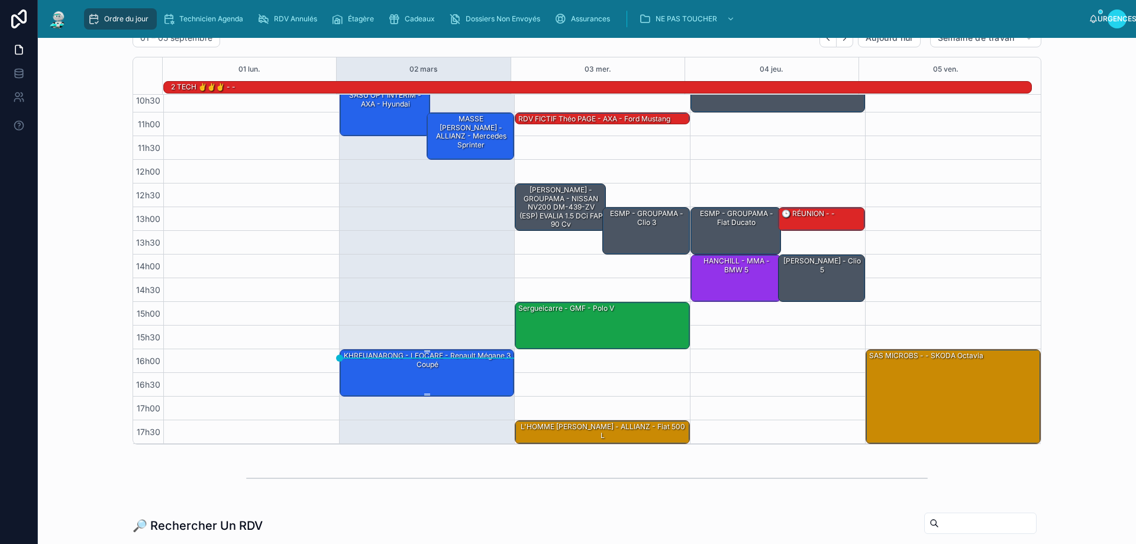
click at [458, 372] on div "KHREUANARONG - LEOCARE - Renault Mégane 3 coupé" at bounding box center [428, 372] width 172 height 45
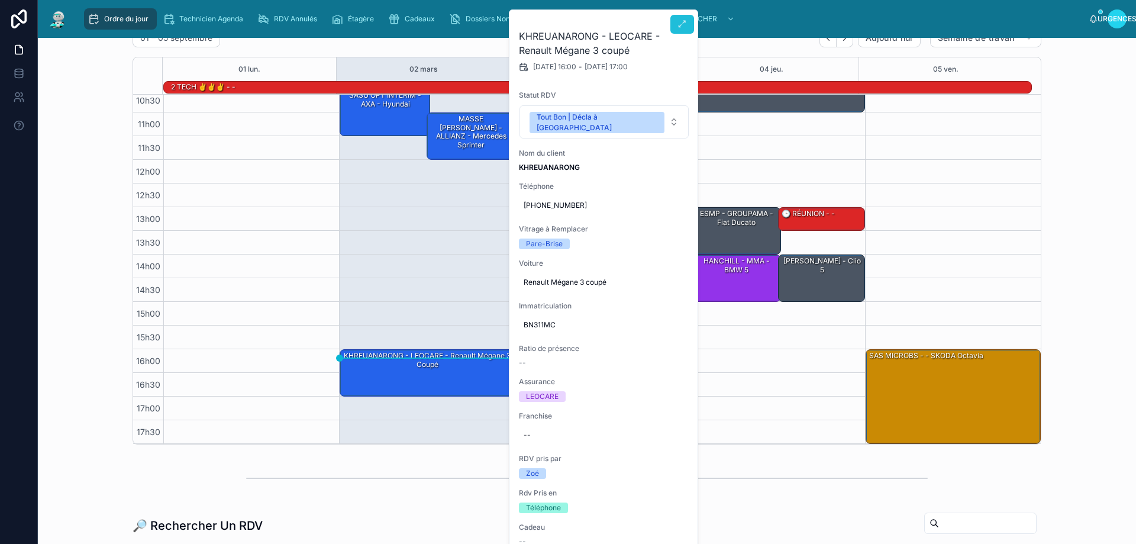
click at [685, 21] on icon at bounding box center [682, 24] width 9 height 9
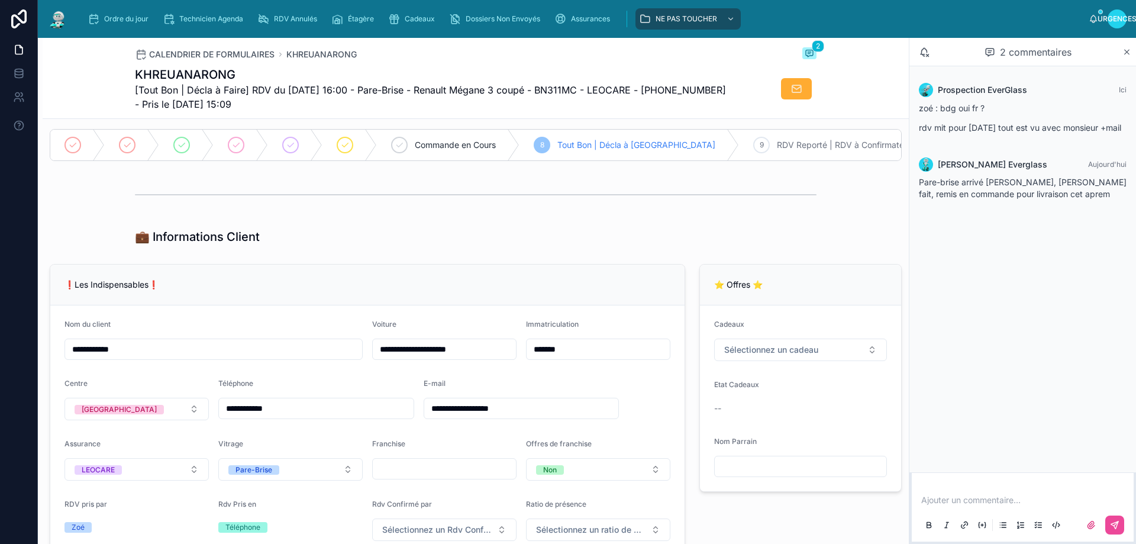
scroll to position [178, 0]
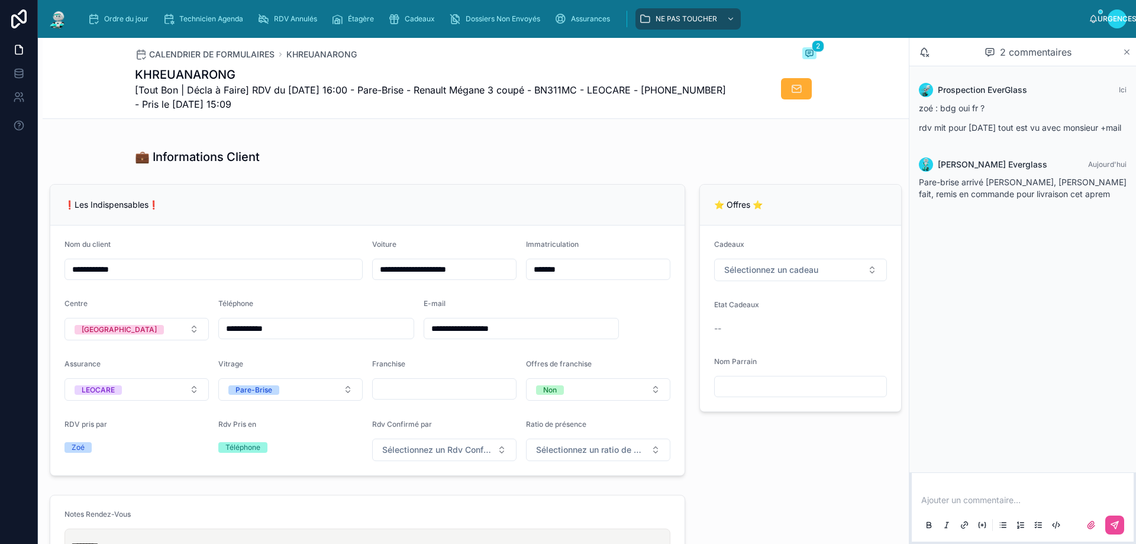
click at [1127, 49] on icon at bounding box center [1127, 51] width 9 height 9
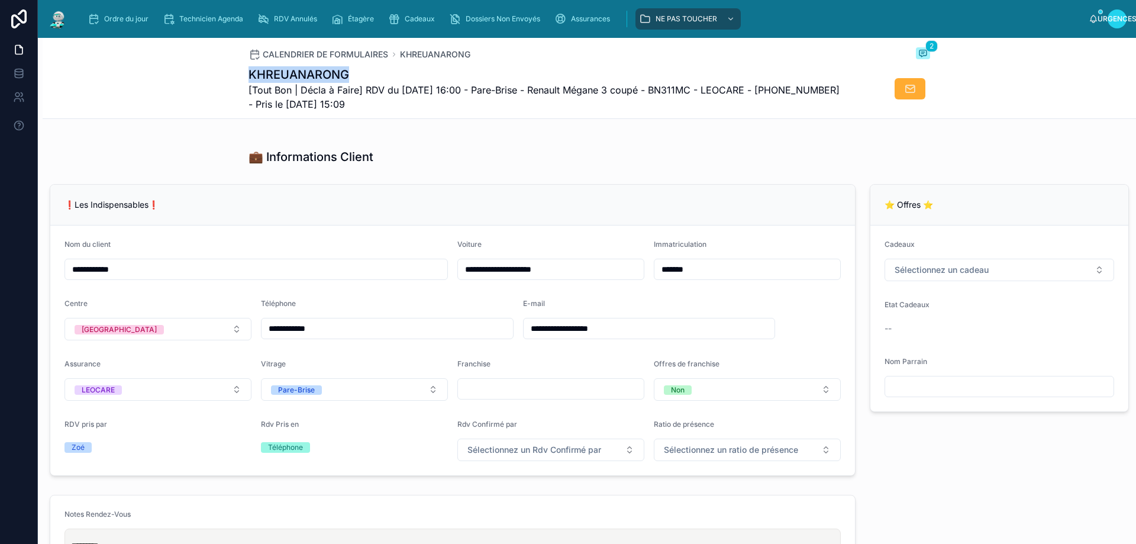
drag, startPoint x: 354, startPoint y: 73, endPoint x: 246, endPoint y: 74, distance: 108.3
click at [249, 74] on h1 "KHREUANARONG" at bounding box center [545, 74] width 593 height 17
copy font "KHREUANARONG"
click at [126, 17] on font "Ordre du jour" at bounding box center [126, 18] width 44 height 9
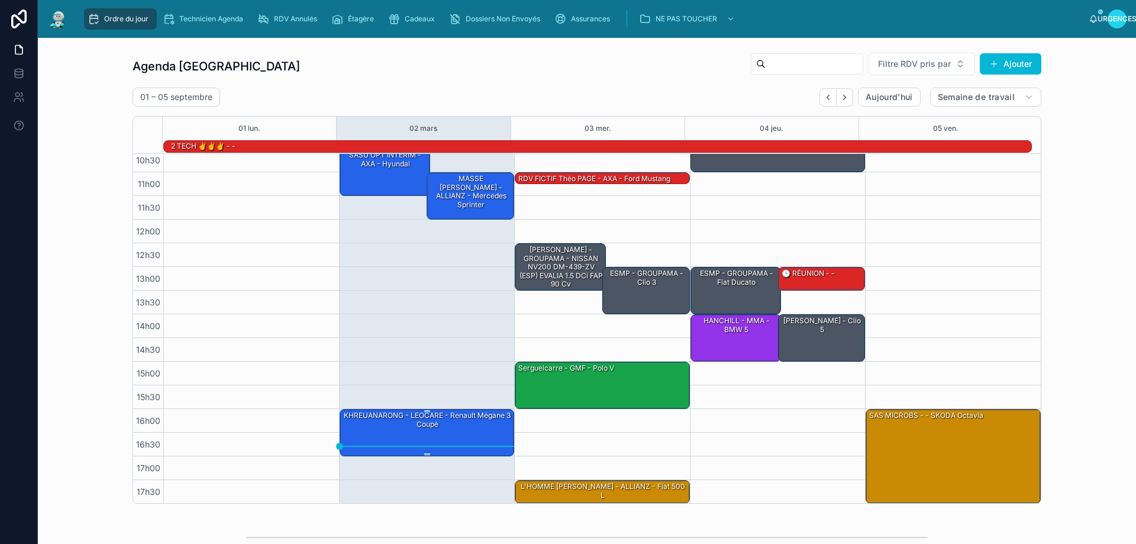
scroll to position [77, 0]
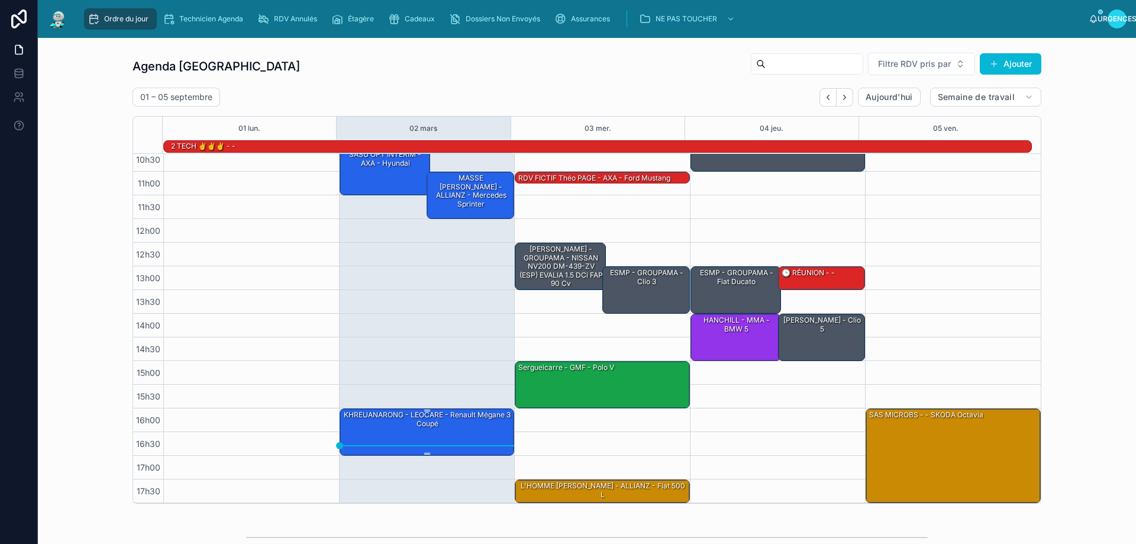
click at [399, 418] on font "KHREUANARONG - LEOCARE - Renault Mégane 3 coupé" at bounding box center [427, 418] width 167 height 17
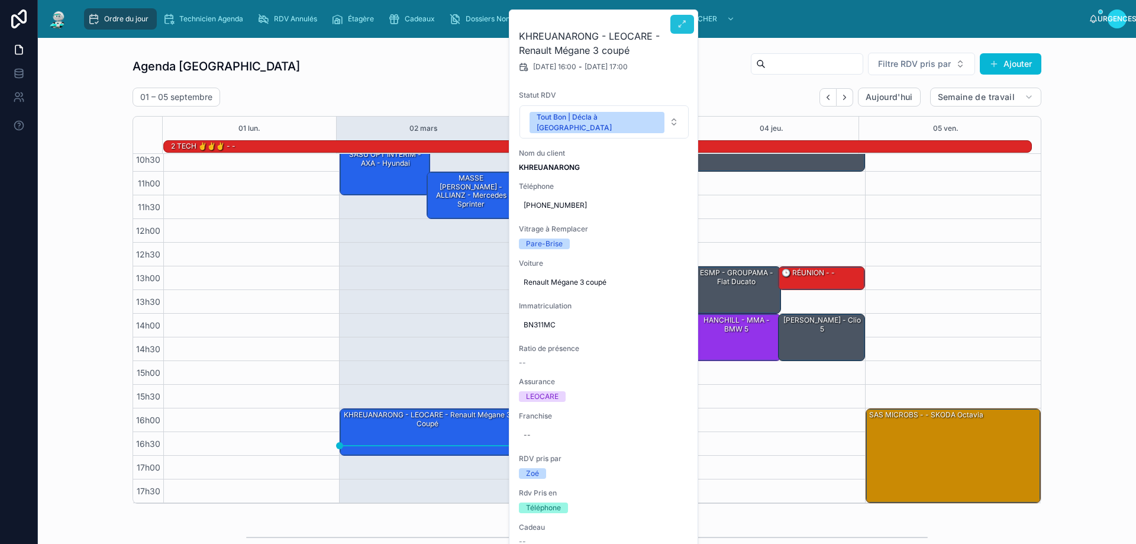
click at [691, 21] on button at bounding box center [682, 24] width 24 height 19
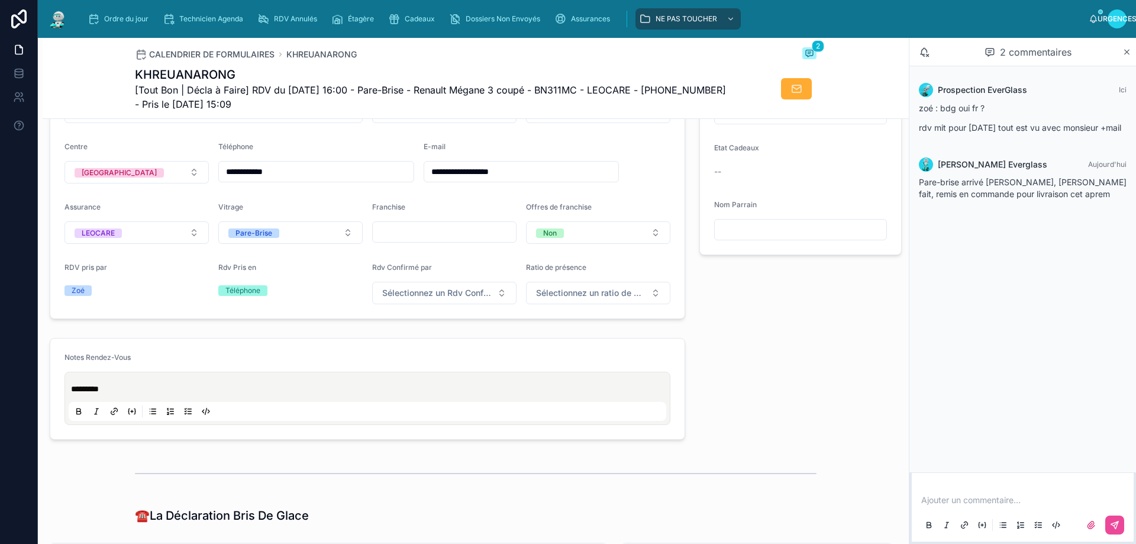
scroll to position [355, 0]
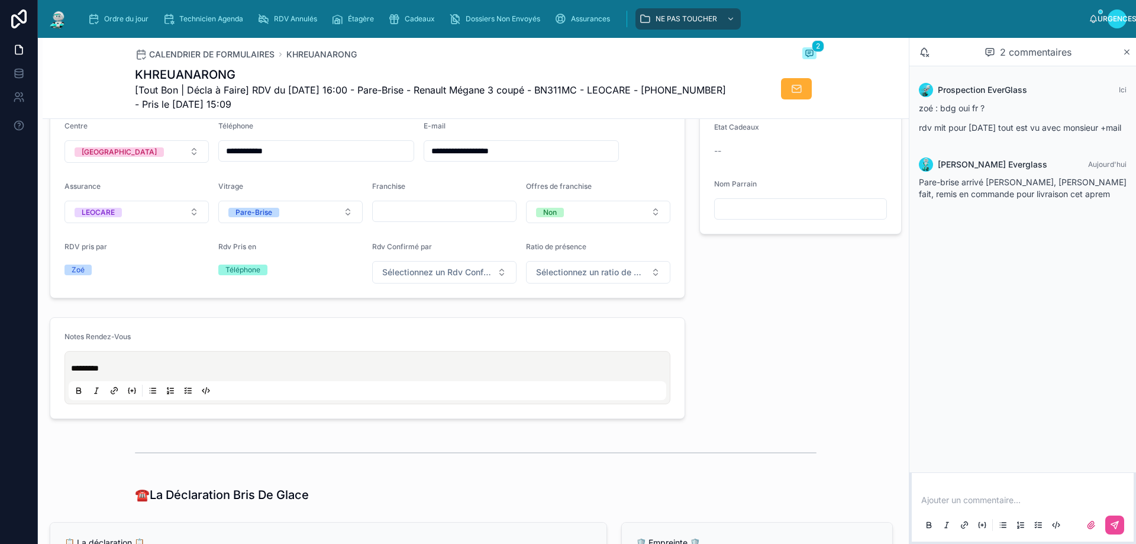
click at [418, 218] on input "text" at bounding box center [444, 211] width 143 height 17
type input "*"
type input "***"
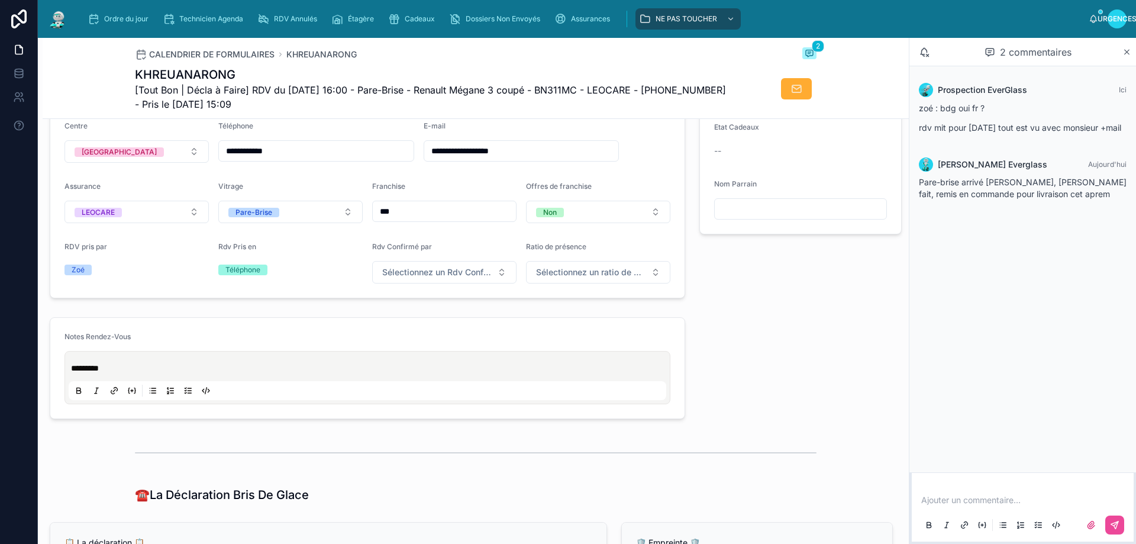
type input "****"
click at [876, 303] on div "⭐ Offres ⭐ Cadeaux Sélectionnez un cadeau Etat Cadeaux -- Nom Parrain" at bounding box center [800, 152] width 217 height 301
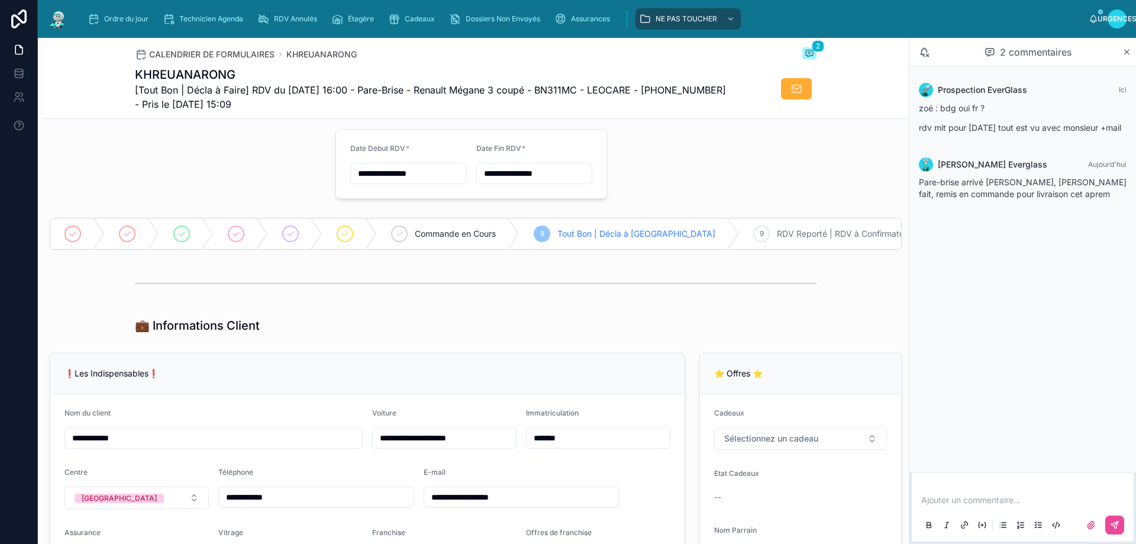
scroll to position [0, 0]
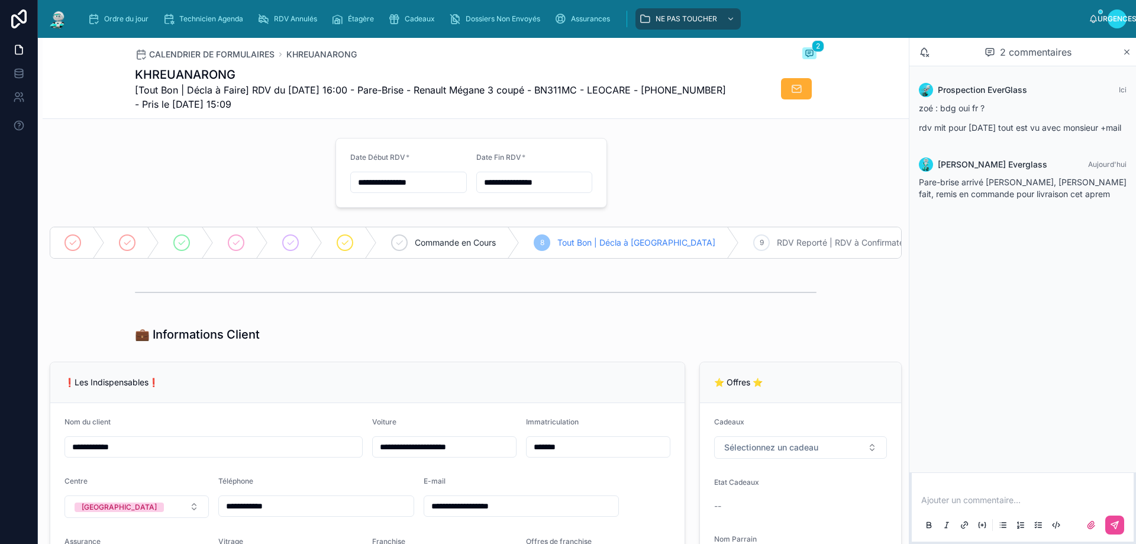
click at [959, 495] on p at bounding box center [1025, 500] width 208 height 12
click at [121, 12] on div "Ordre du jour" at bounding box center [121, 18] width 66 height 19
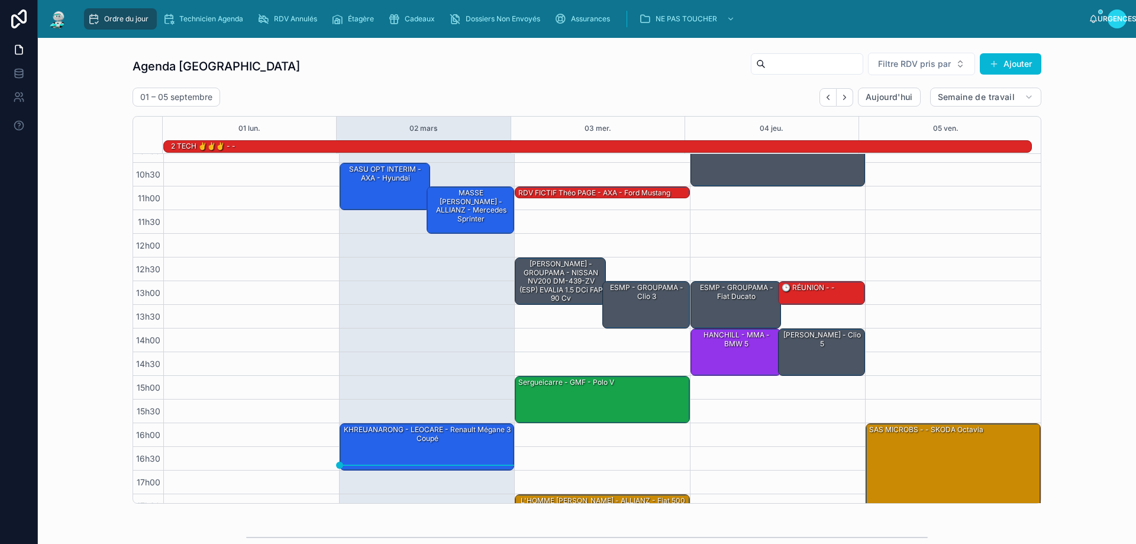
scroll to position [77, 0]
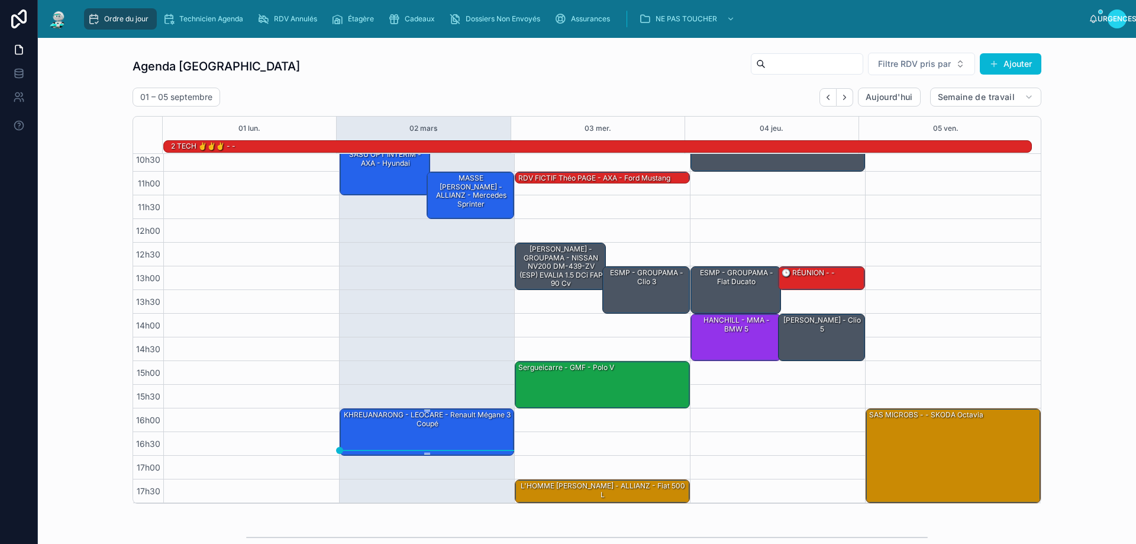
click at [460, 433] on div "KHREUANARONG - LEOCARE - Renault Mégane 3 coupé" at bounding box center [428, 431] width 172 height 45
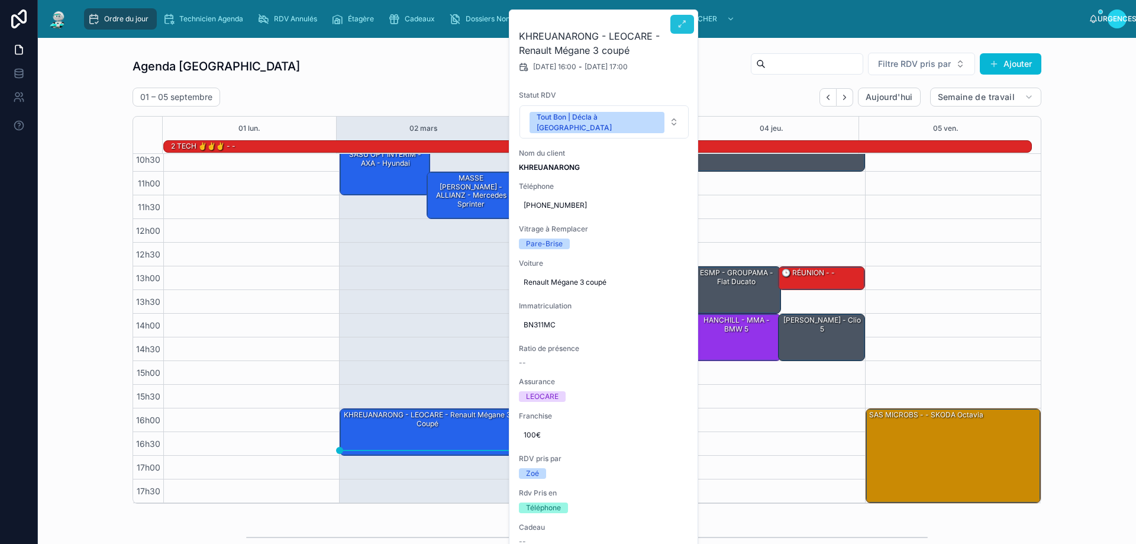
click at [683, 27] on icon at bounding box center [682, 24] width 9 height 9
